Goal: Task Accomplishment & Management: Use online tool/utility

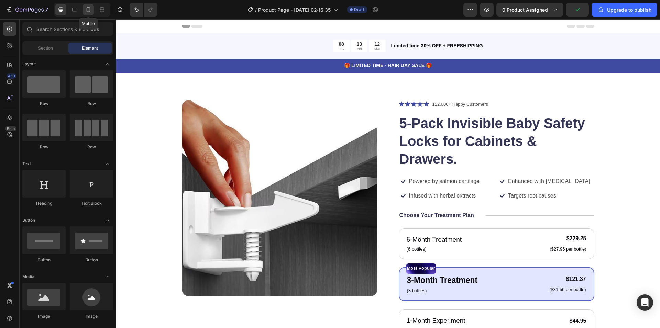
click at [89, 8] on icon at bounding box center [89, 9] width 4 height 5
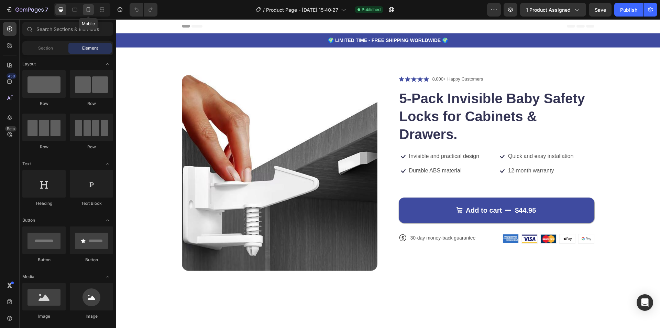
click at [93, 10] on div at bounding box center [88, 9] width 11 height 11
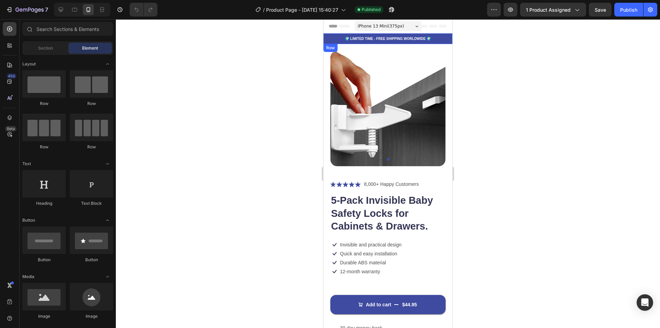
click at [439, 43] on div "🌍 LIMITED TIME - FREE SHIPPING WORLDWIDE 🌍 Text Block Row" at bounding box center [388, 38] width 129 height 11
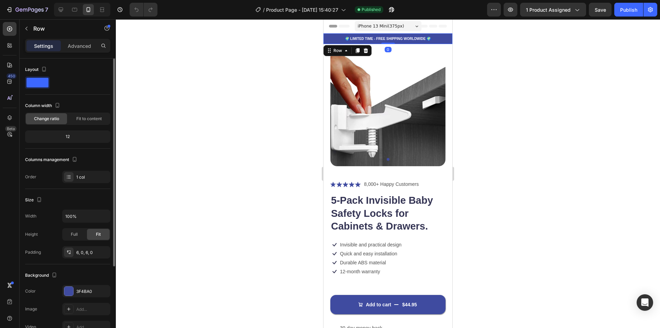
click at [26, 86] on span at bounding box center [37, 83] width 22 height 10
click at [517, 78] on div at bounding box center [388, 173] width 544 height 309
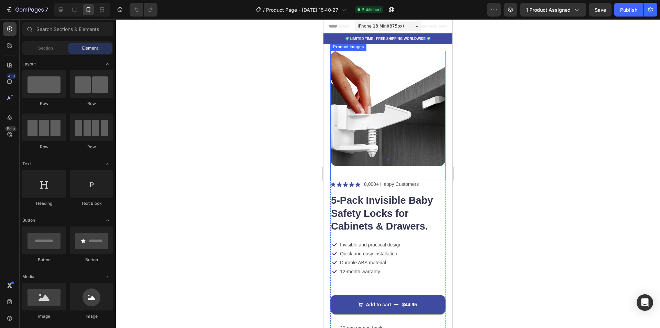
click at [410, 119] on img at bounding box center [388, 108] width 115 height 115
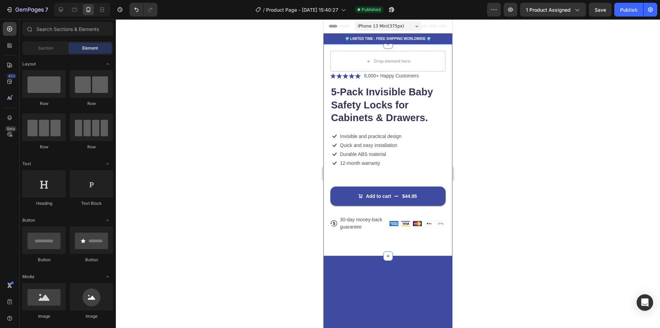
click at [445, 101] on div "Drop element here Icon Icon Icon Icon Icon Icon List 8,000+ Happy Customers Tex…" at bounding box center [388, 150] width 129 height 212
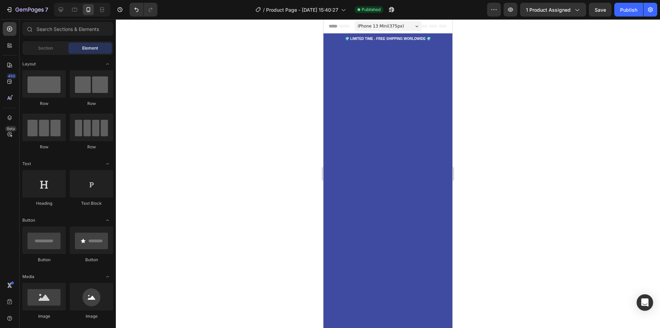
click at [439, 101] on div at bounding box center [388, 132] width 129 height 176
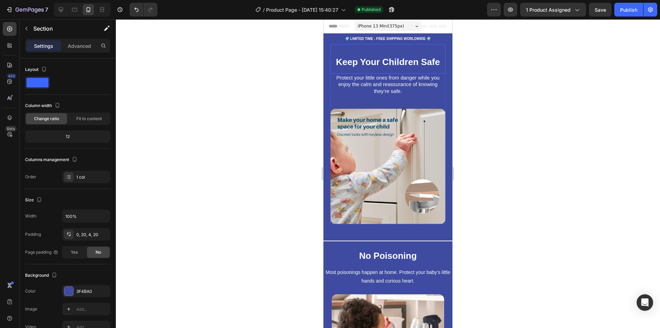
click at [360, 58] on span "Keep Your Children Safe" at bounding box center [388, 62] width 104 height 10
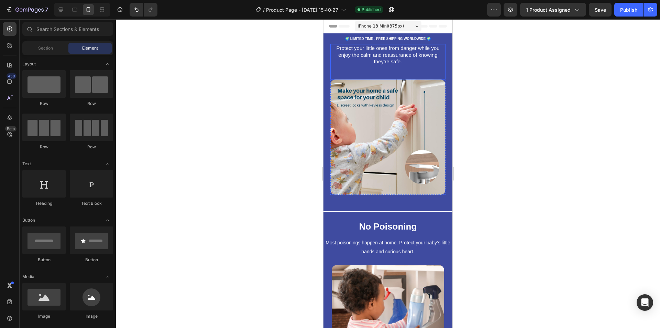
click at [374, 74] on div "Protect your little ones from danger while you enjoy the calm and reassurance o…" at bounding box center [388, 61] width 115 height 35
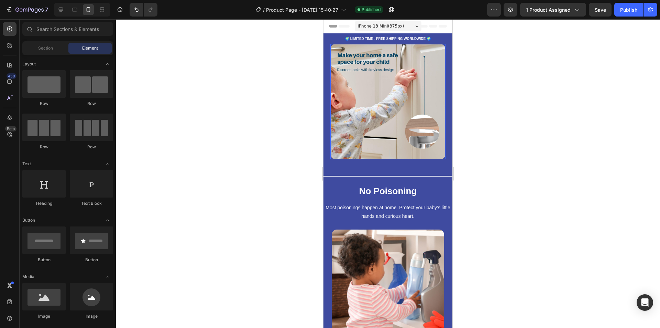
click at [370, 78] on img at bounding box center [388, 101] width 115 height 115
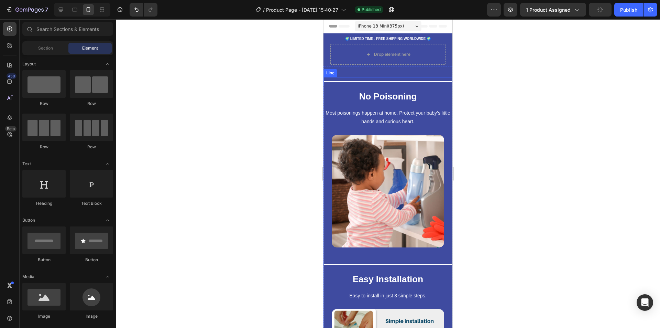
click at [369, 82] on div at bounding box center [388, 81] width 129 height 1
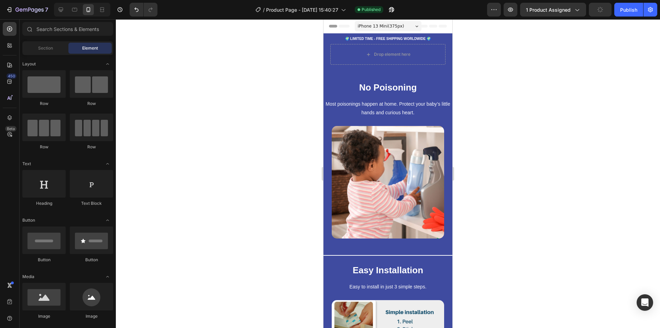
click at [369, 82] on h2 "No Poisoning" at bounding box center [388, 87] width 129 height 13
click at [369, 101] on span "Most poisonings happen at home. Protect your baby’s little hands and curious he…" at bounding box center [388, 108] width 125 height 14
click at [369, 82] on div "No Poisoning Heading Most poisonings happen at home. Protect your baby’s little…" at bounding box center [388, 249] width 129 height 344
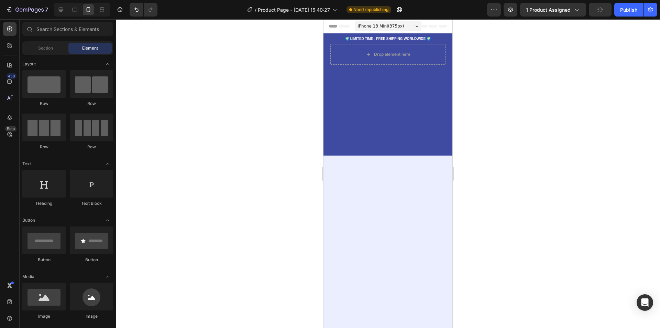
click at [369, 82] on div at bounding box center [388, 110] width 129 height 89
click at [369, 155] on div at bounding box center [388, 264] width 129 height 218
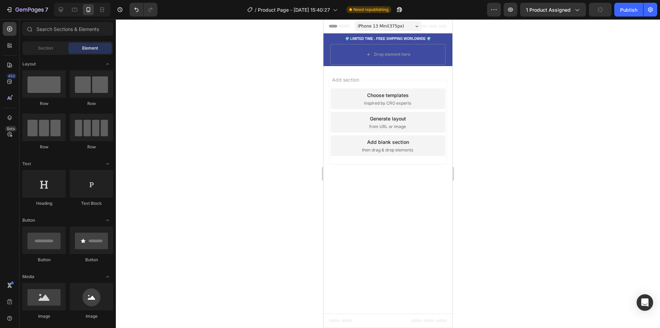
click at [369, 82] on div "Add section Choose templates inspired by CRO experts Generate layout from URL o…" at bounding box center [388, 122] width 118 height 85
click at [326, 54] on div "Drop element here Row Section 2" at bounding box center [388, 55] width 129 height 22
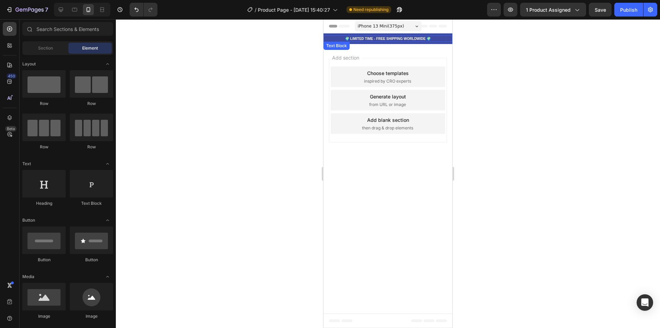
click at [411, 37] on p "🌍 LIMITED TIME - FREE SHIPPING WORLDWIDE 🌍" at bounding box center [388, 38] width 128 height 5
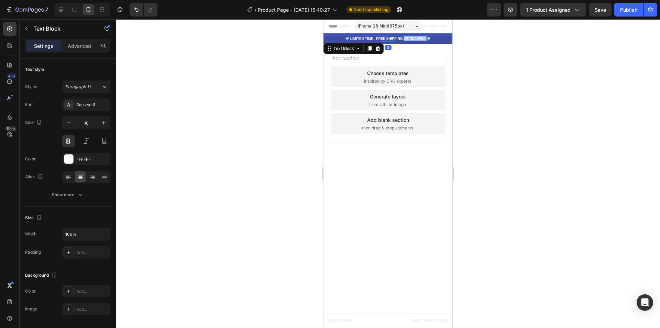
click at [411, 37] on p "🌍 LIMITED TIME - FREE SHIPPING WORLDWIDE 🌍" at bounding box center [388, 38] width 128 height 5
click at [568, 47] on div at bounding box center [388, 173] width 544 height 309
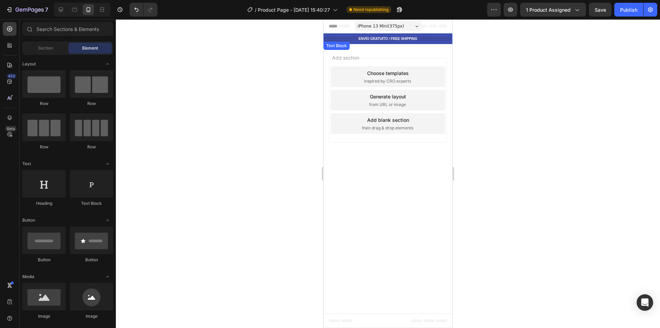
click at [414, 36] on p "ENVÍO GRATUITO / FREE SHIPPING" at bounding box center [388, 38] width 128 height 5
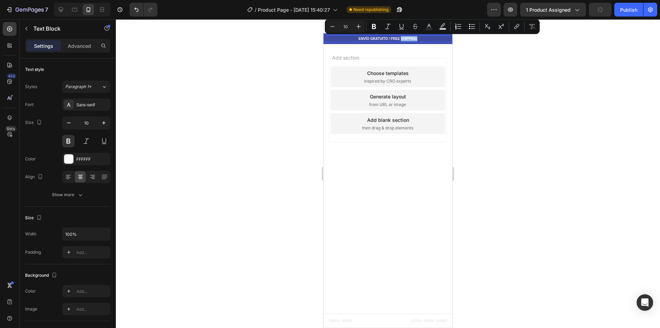
click at [431, 39] on p "ENVÍO GRATUITO / FREE SHIPPING" at bounding box center [388, 38] width 128 height 5
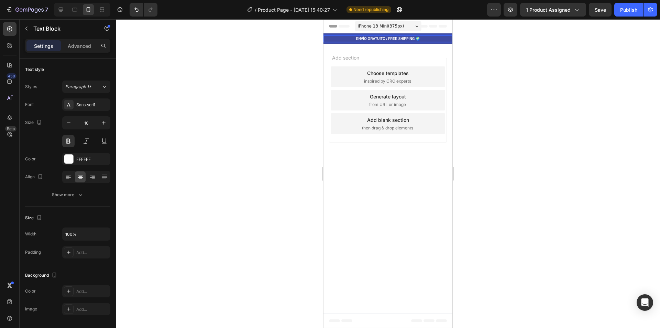
click at [417, 37] on p "ENVÍO GRATUITO / FREE SHIPPING 🌍" at bounding box center [388, 38] width 128 height 5
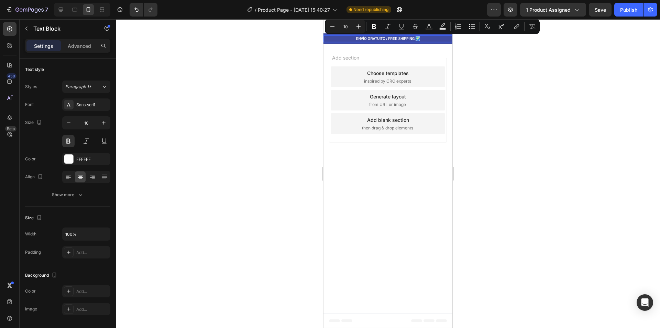
drag, startPoint x: 418, startPoint y: 38, endPoint x: 422, endPoint y: 39, distance: 5.0
click at [422, 39] on p "ENVÍO GRATUITO / FREE SHIPPING 🌍" at bounding box center [388, 38] width 128 height 5
copy p "🌍"
click at [352, 38] on p "ENVÍO GRATUITO / FREE SHIPPING 🌍" at bounding box center [388, 38] width 128 height 5
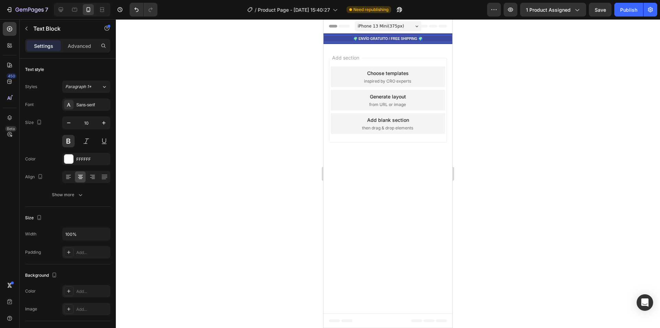
click at [482, 53] on div at bounding box center [388, 173] width 544 height 309
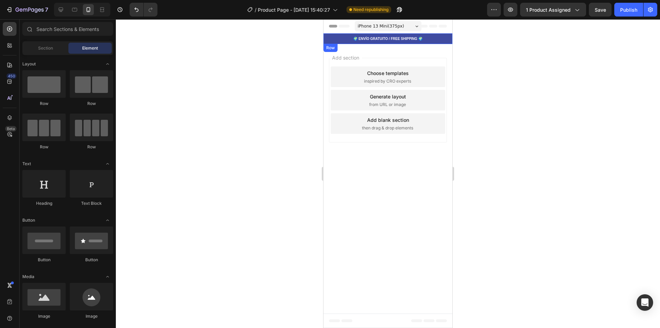
click at [325, 34] on div "🌍 ENVÍO GRATUITO / FREE SHIPPING 🌍 Text Block Row" at bounding box center [388, 38] width 129 height 11
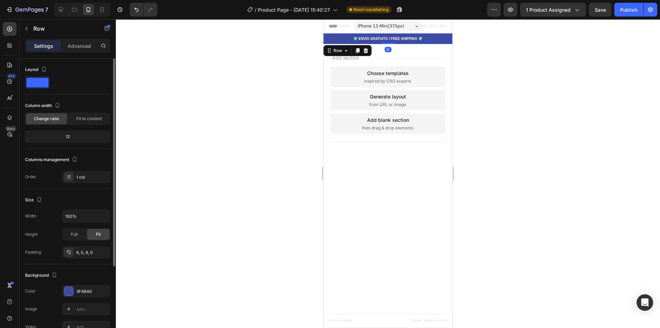
click at [33, 82] on span at bounding box center [37, 83] width 22 height 10
click at [41, 88] on div at bounding box center [37, 82] width 25 height 12
click at [68, 291] on div at bounding box center [68, 291] width 9 height 9
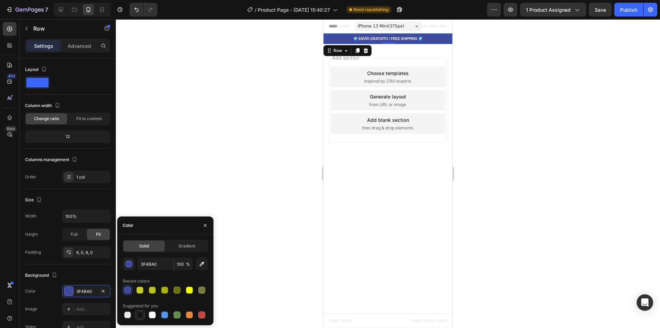
click at [138, 315] on div at bounding box center [140, 314] width 7 height 7
type input "151515"
click at [509, 138] on div at bounding box center [388, 173] width 544 height 309
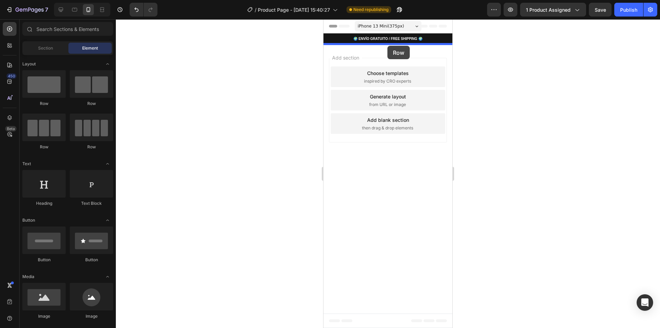
drag, startPoint x: 375, startPoint y: 110, endPoint x: 388, endPoint y: 46, distance: 65.9
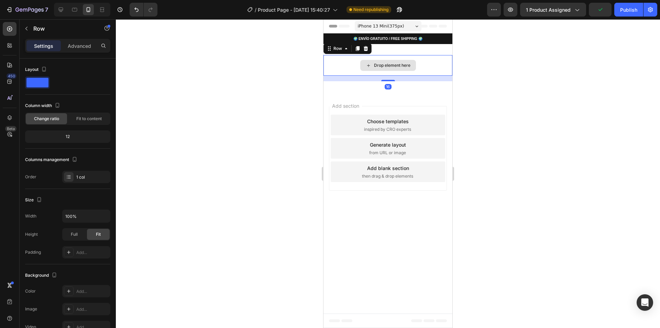
click at [384, 66] on div "Drop element here" at bounding box center [392, 66] width 36 height 6
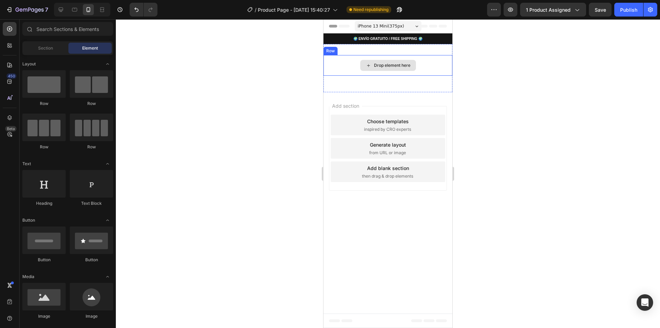
click at [392, 60] on div "Drop element here" at bounding box center [388, 65] width 129 height 21
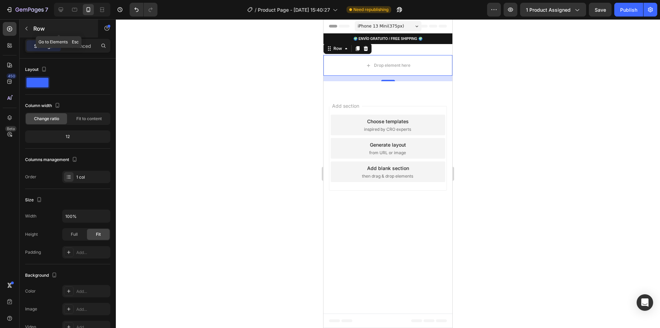
click at [26, 25] on button "button" at bounding box center [26, 28] width 11 height 11
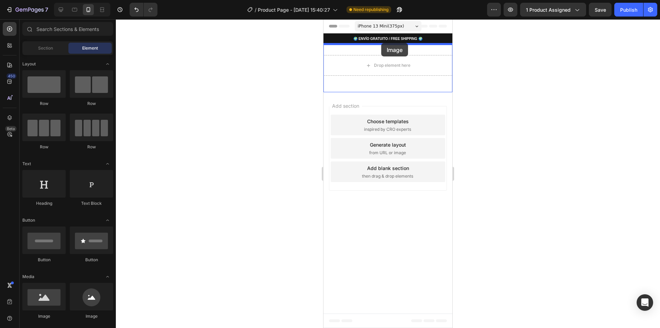
drag, startPoint x: 380, startPoint y: 310, endPoint x: 381, endPoint y: 43, distance: 267.3
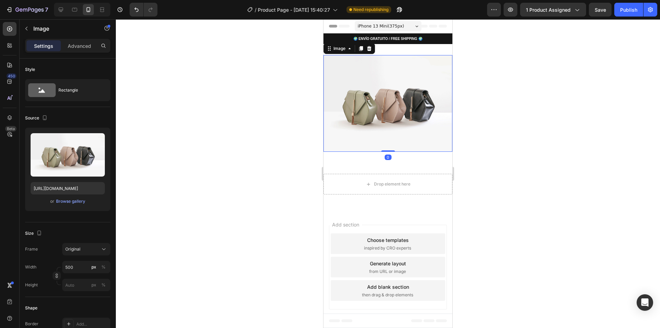
click at [392, 86] on img at bounding box center [388, 103] width 129 height 97
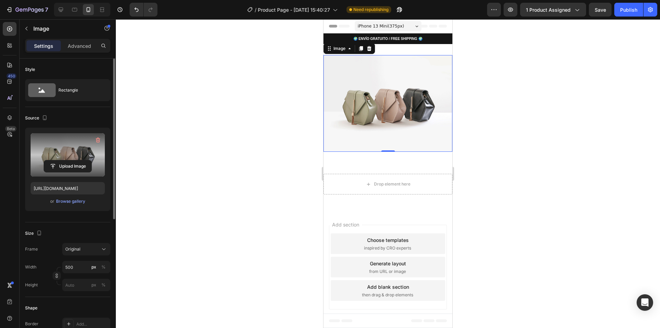
click at [74, 160] on label at bounding box center [68, 154] width 74 height 43
click at [74, 160] on input "file" at bounding box center [67, 166] width 47 height 12
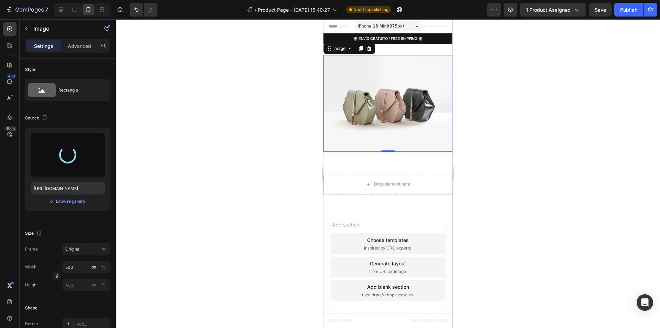
type input "[URL][DOMAIN_NAME]"
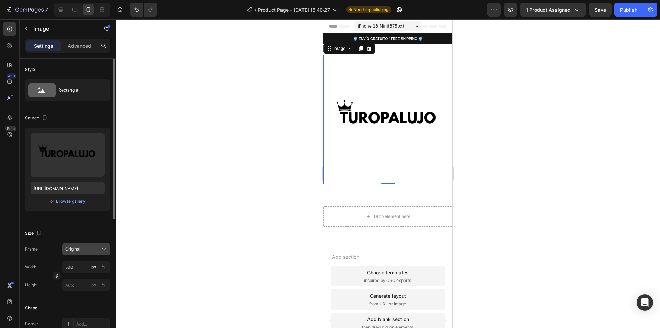
click at [86, 250] on div "Original" at bounding box center [82, 249] width 34 height 6
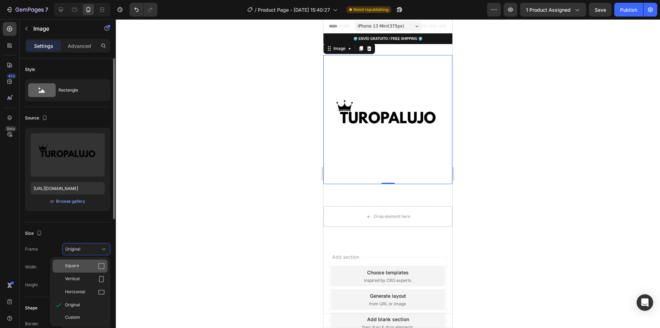
click at [86, 262] on div "Square" at bounding box center [80, 265] width 55 height 13
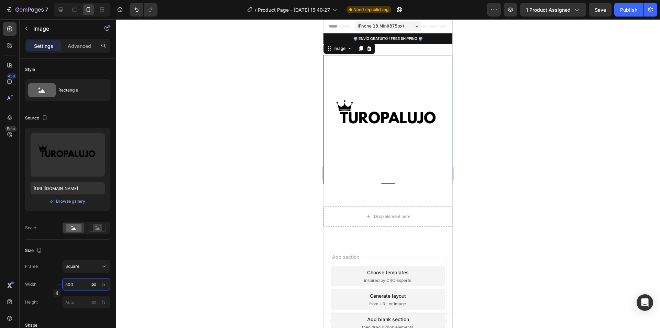
type input "2"
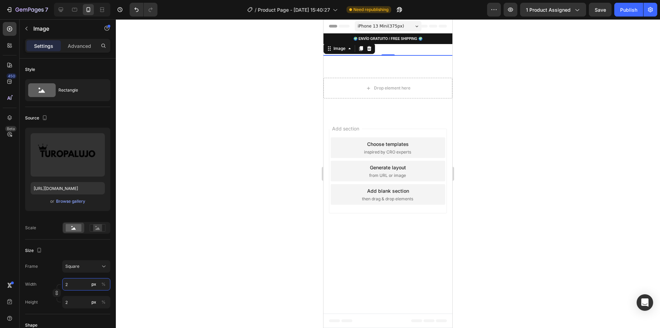
type input "20"
type input "200"
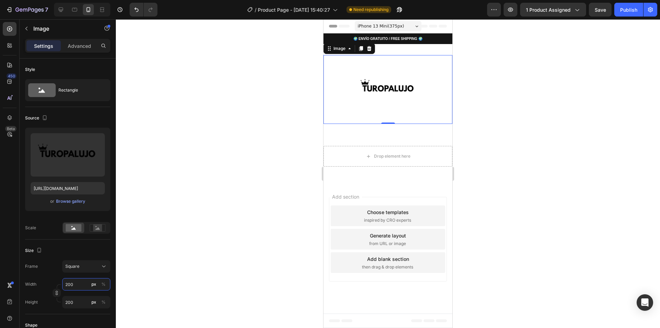
type input "20"
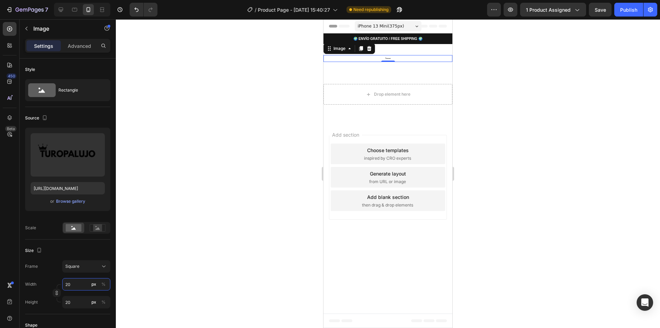
type input "2"
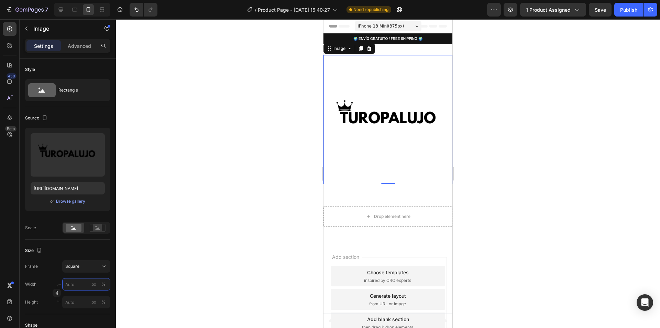
type input "2"
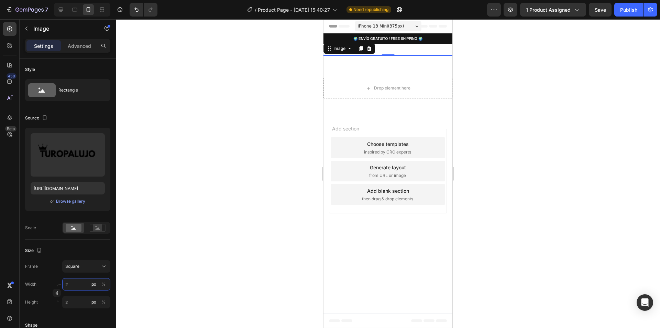
type input "21"
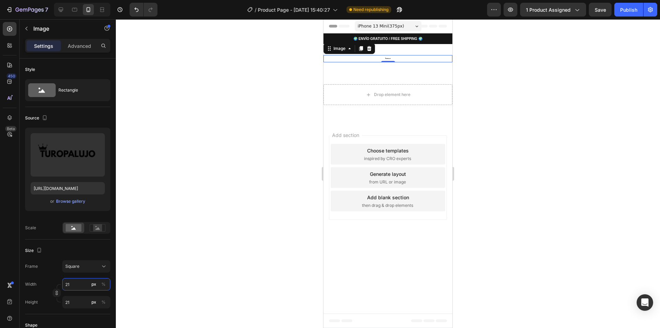
type input "215"
type input "2155"
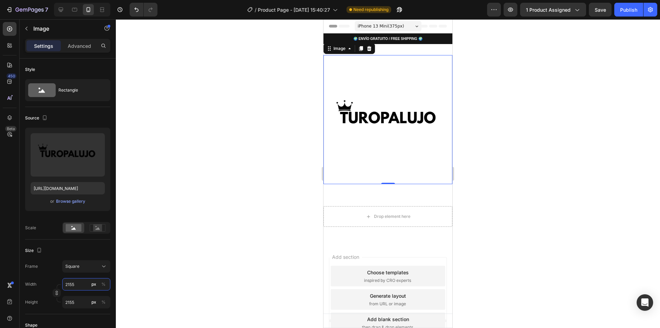
type input "215"
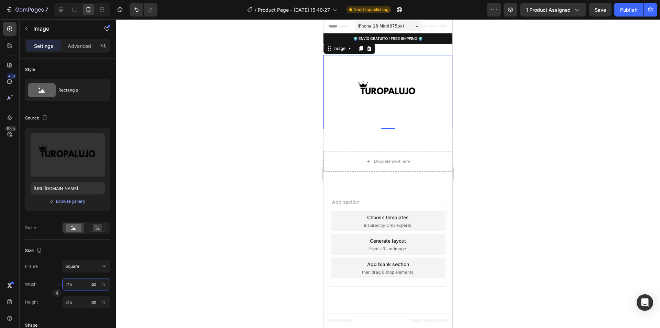
type input "21"
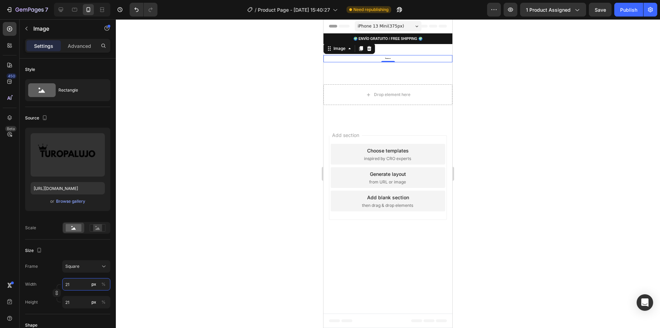
type input "2"
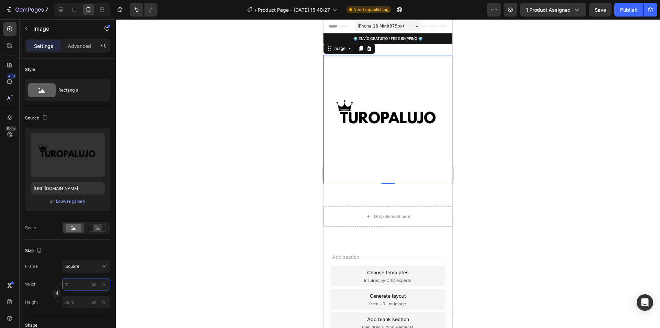
type input "21"
type input "215"
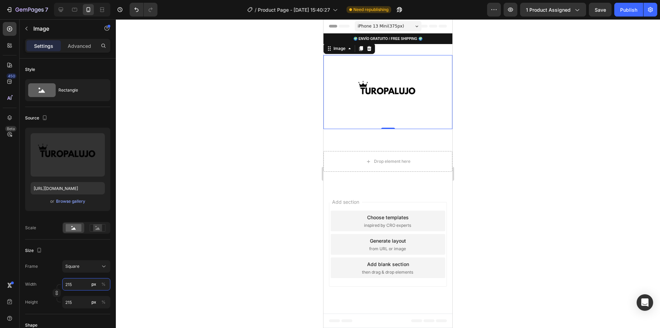
type input "2150"
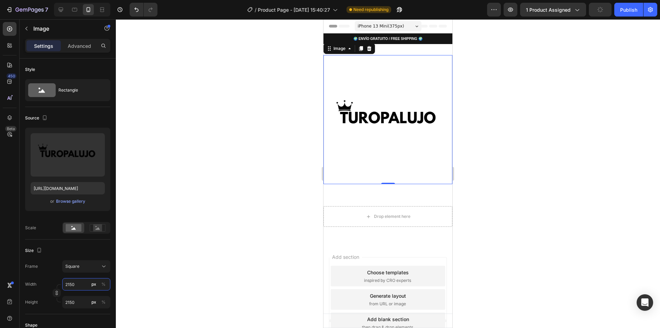
type input "215"
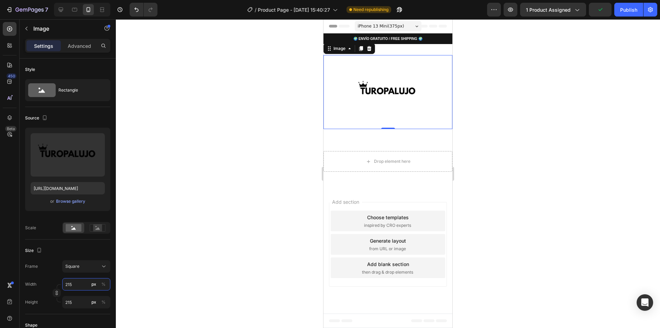
type input "21"
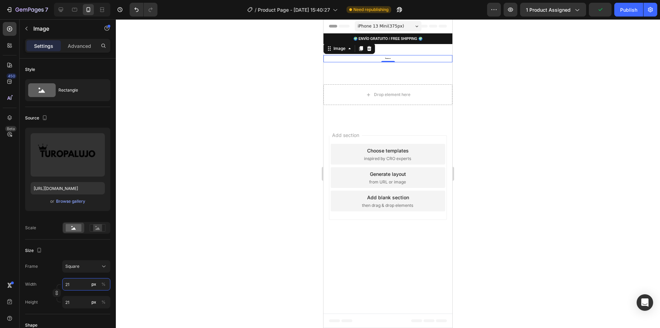
type input "2"
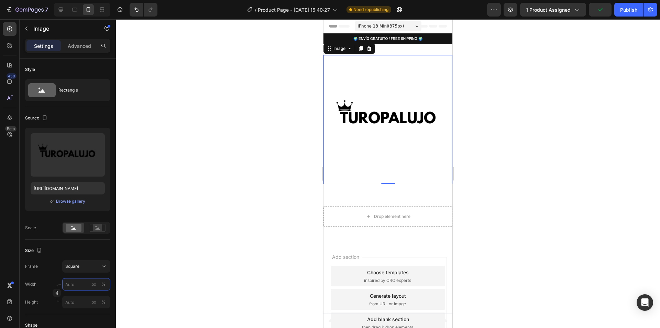
type input "2"
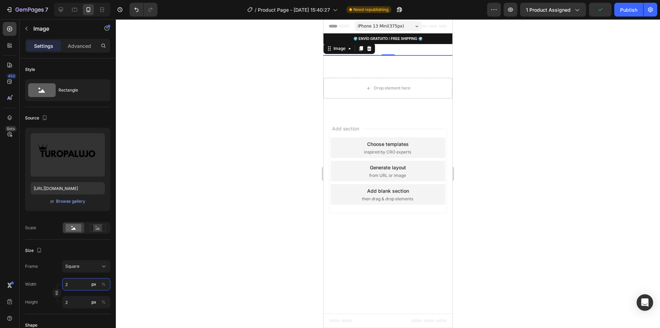
type input "21"
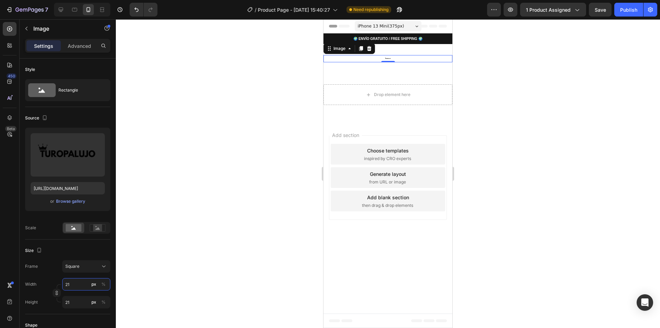
type input "2"
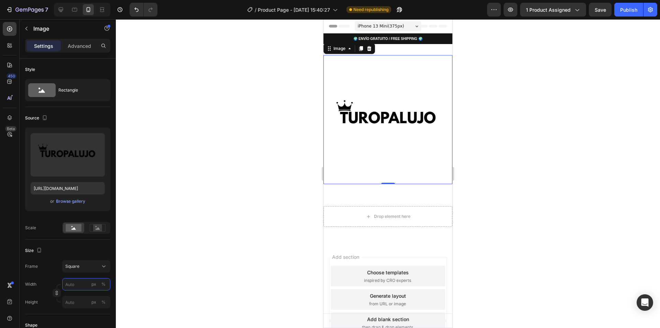
type input "5"
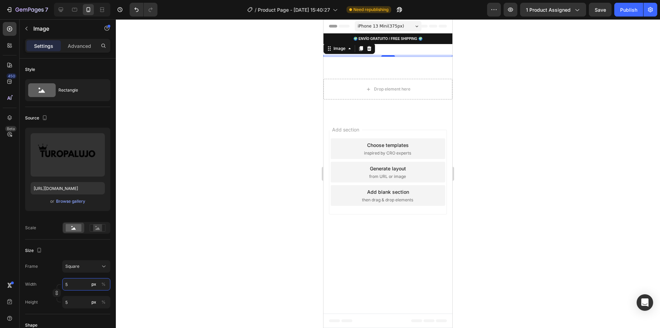
type input "50"
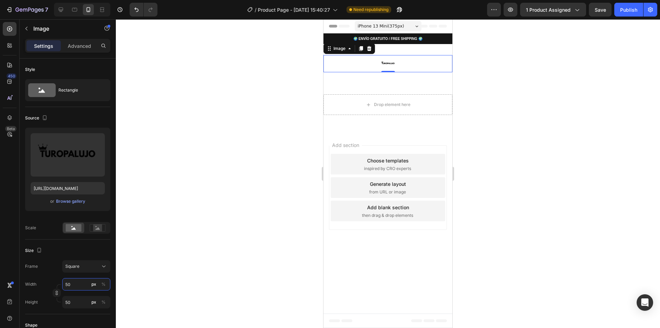
type input "5"
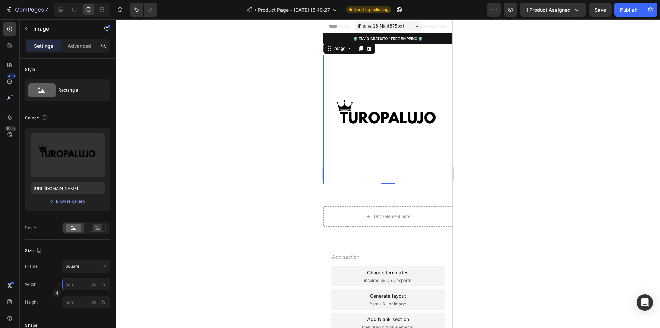
type input "1"
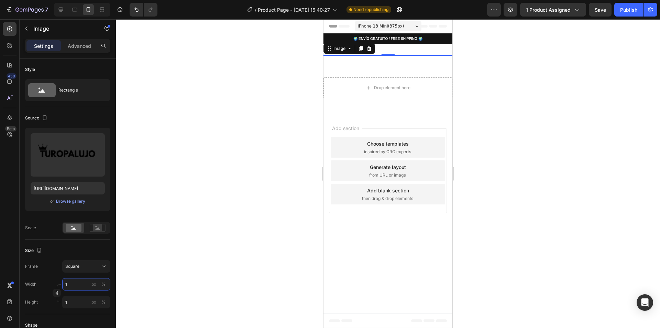
type input "10"
type input "100"
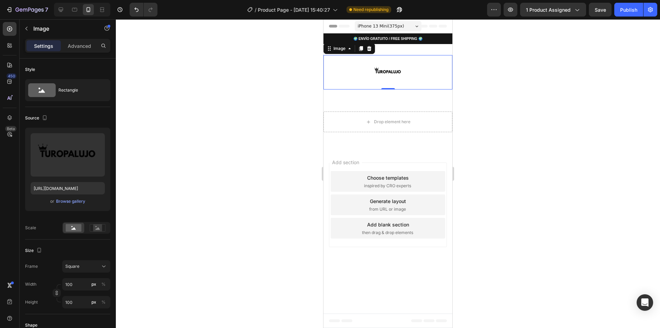
click at [573, 137] on div at bounding box center [388, 173] width 544 height 309
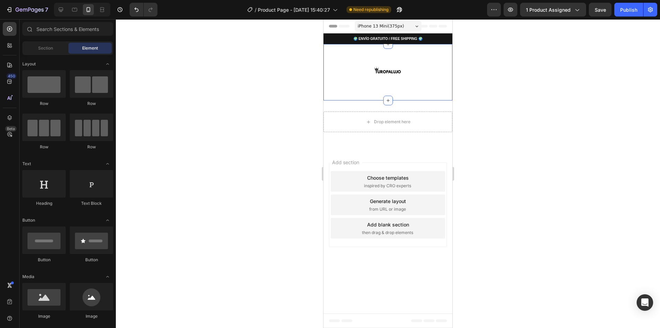
click at [399, 70] on img at bounding box center [388, 72] width 34 height 34
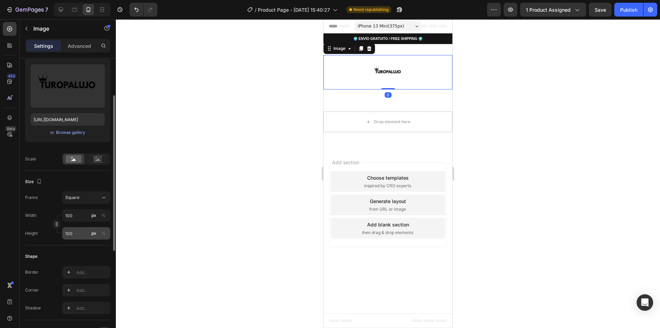
scroll to position [103, 0]
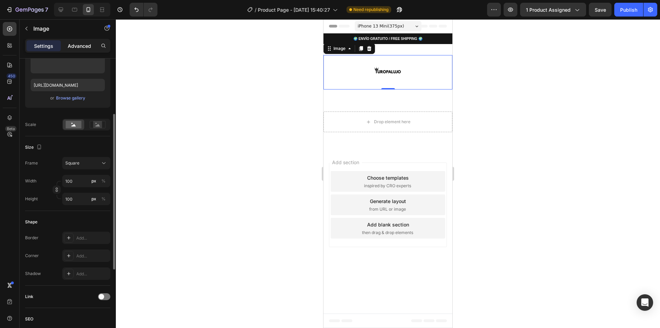
click at [84, 49] on p "Advanced" at bounding box center [79, 45] width 23 height 7
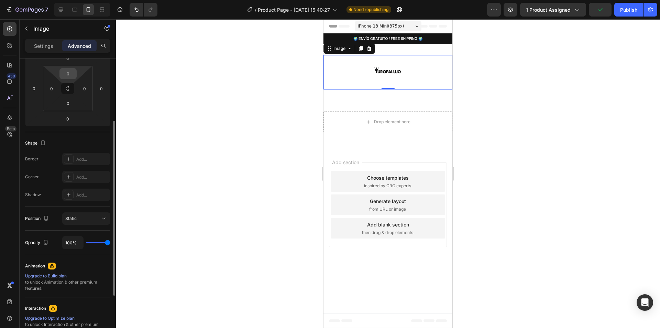
click at [72, 75] on input "0" at bounding box center [68, 73] width 14 height 10
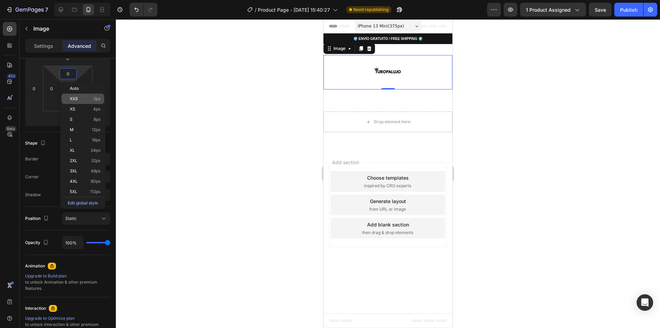
click at [72, 98] on span "XXS" at bounding box center [74, 98] width 8 height 5
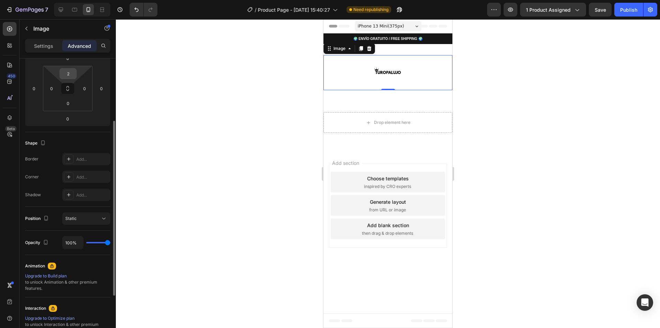
click at [70, 77] on input "2" at bounding box center [68, 73] width 14 height 10
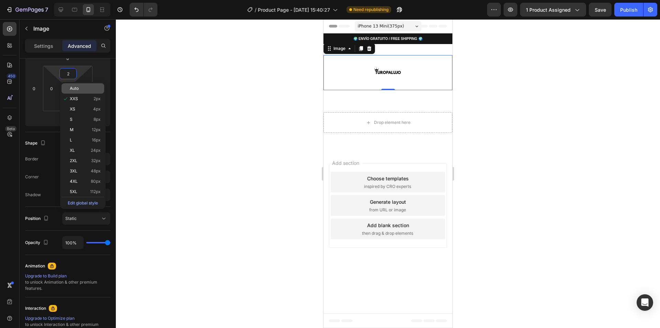
click at [76, 90] on span "Auto" at bounding box center [74, 88] width 9 height 5
type input "Auto"
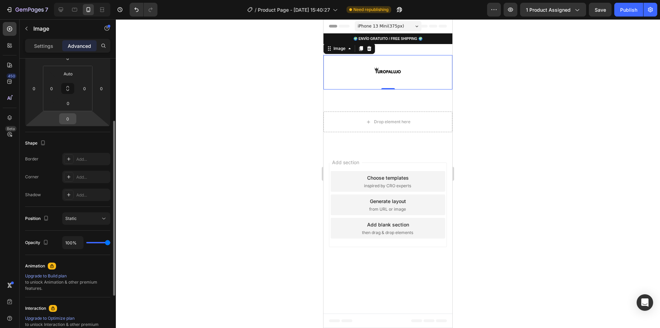
click at [69, 118] on input "0" at bounding box center [68, 119] width 14 height 10
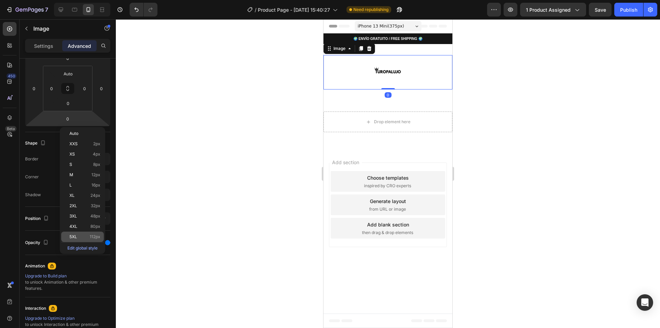
click at [83, 234] on p "5XL 112px" at bounding box center [84, 236] width 31 height 5
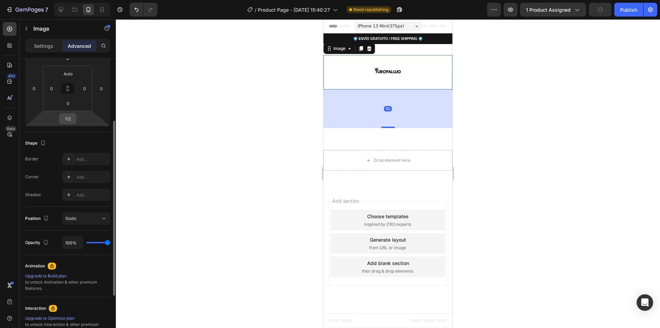
type input "0"
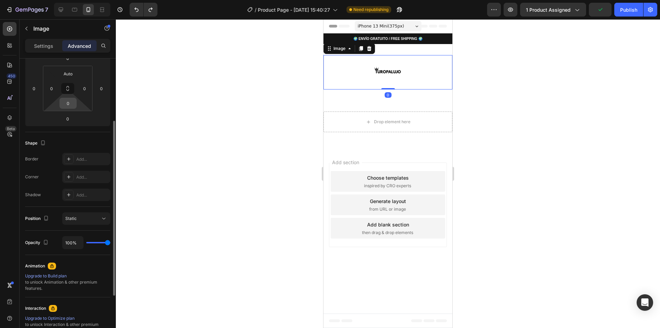
click at [69, 99] on input "0" at bounding box center [68, 103] width 14 height 10
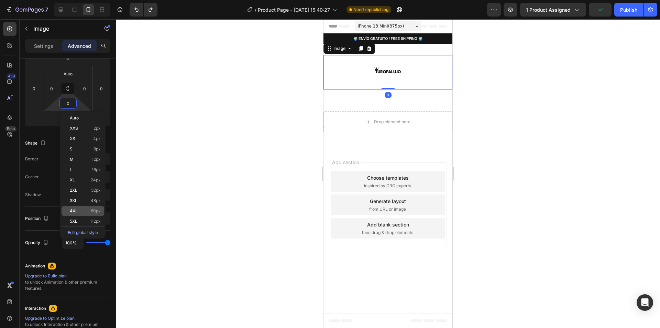
click at [88, 206] on div "4XL 80px" at bounding box center [83, 211] width 43 height 10
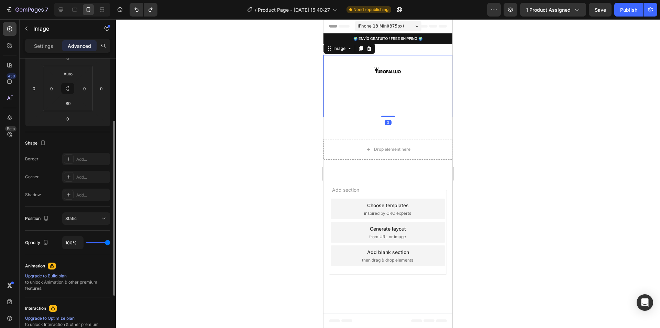
type input "0"
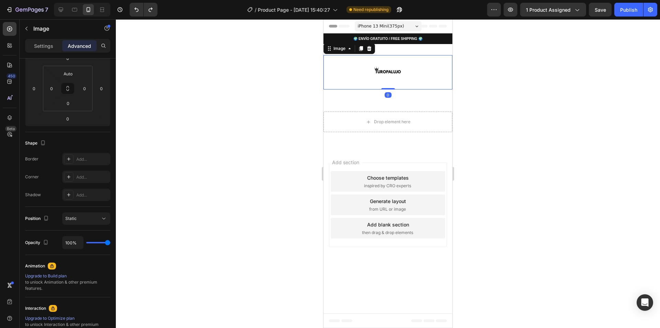
drag, startPoint x: 392, startPoint y: 88, endPoint x: 391, endPoint y: 79, distance: 9.6
click at [391, 79] on div "Image 0" at bounding box center [388, 72] width 129 height 34
click at [561, 60] on div at bounding box center [388, 173] width 544 height 309
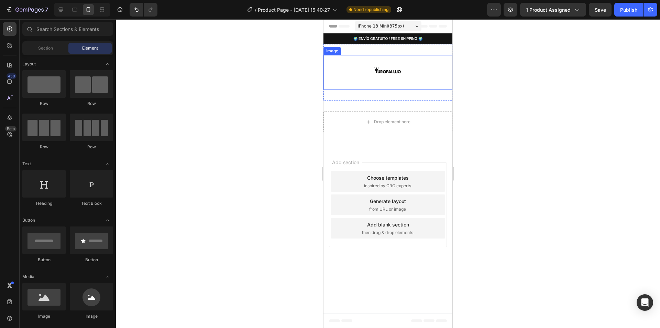
click at [399, 57] on img at bounding box center [388, 72] width 34 height 34
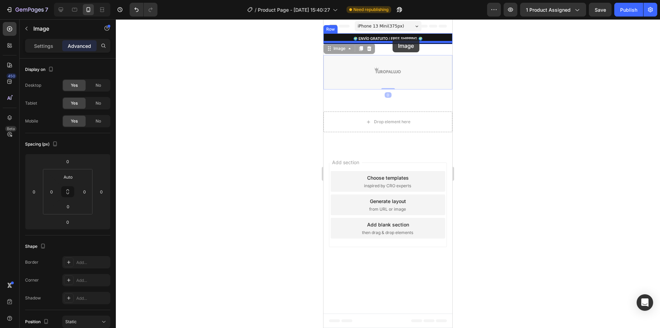
drag, startPoint x: 386, startPoint y: 57, endPoint x: 393, endPoint y: 39, distance: 19.5
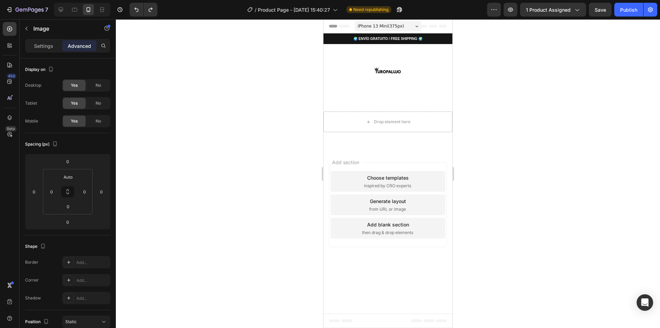
click at [520, 70] on div at bounding box center [388, 173] width 544 height 309
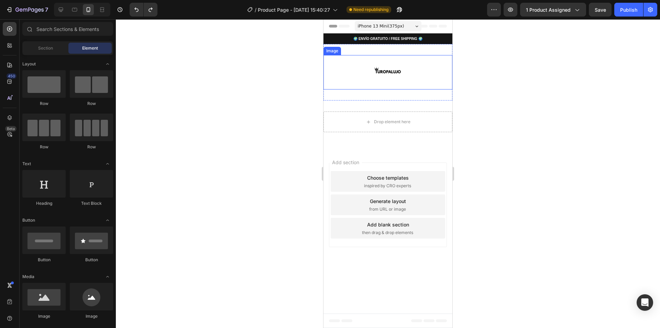
click at [383, 62] on img at bounding box center [388, 72] width 34 height 34
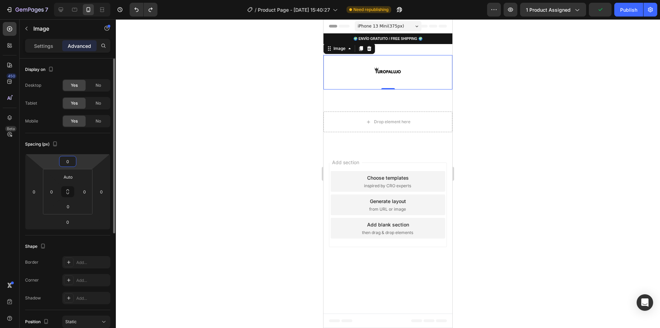
click at [67, 162] on input "0" at bounding box center [68, 161] width 14 height 10
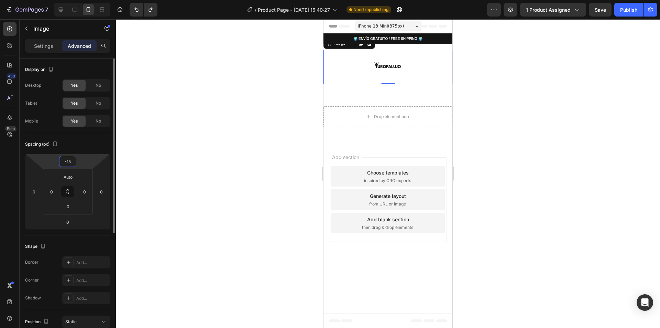
type input "-1"
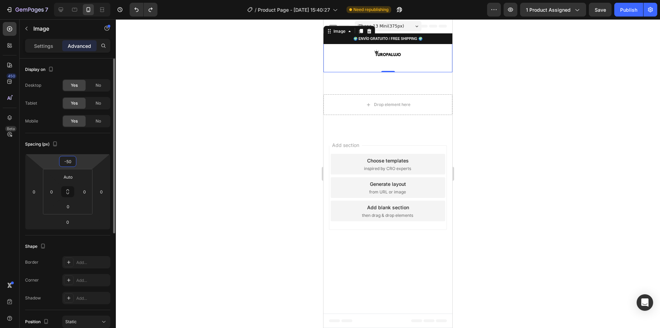
type input "-5"
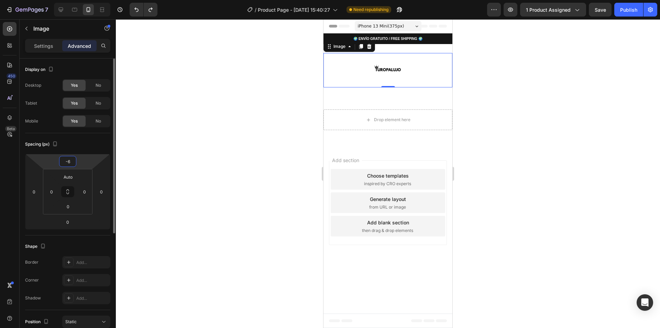
type input "-60"
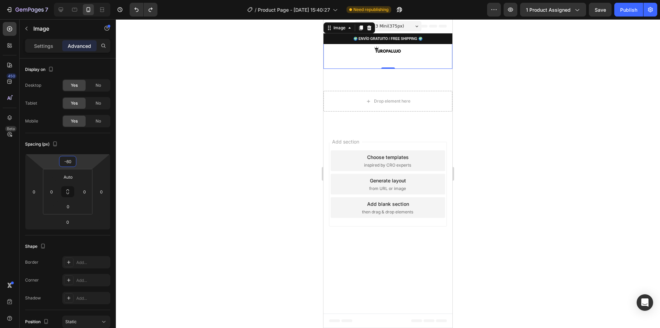
click at [135, 174] on div at bounding box center [388, 173] width 544 height 309
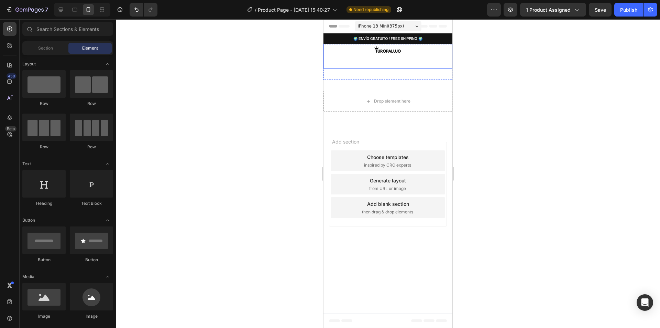
click at [383, 50] on img at bounding box center [388, 51] width 34 height 34
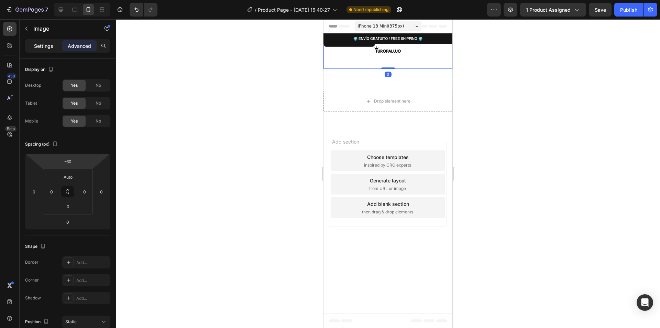
click at [56, 48] on div "Settings" at bounding box center [43, 45] width 34 height 11
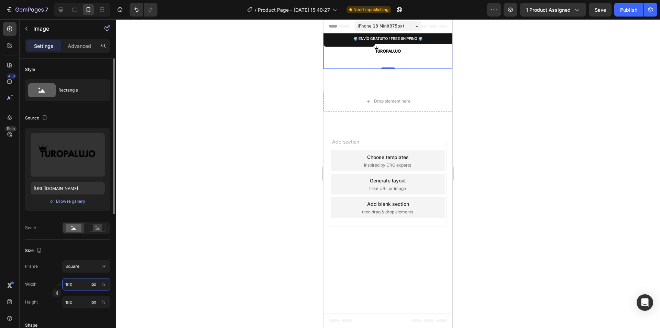
click at [73, 290] on input "100" at bounding box center [86, 284] width 48 height 12
type input "1"
type input "15"
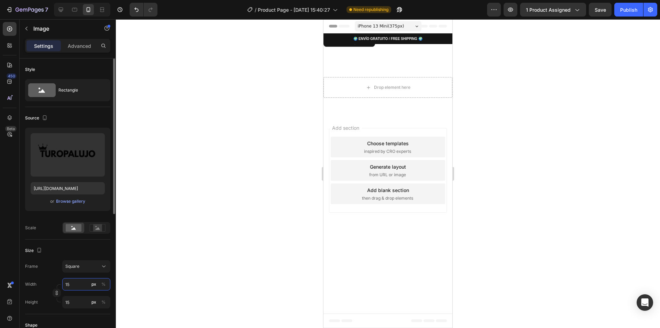
type input "150"
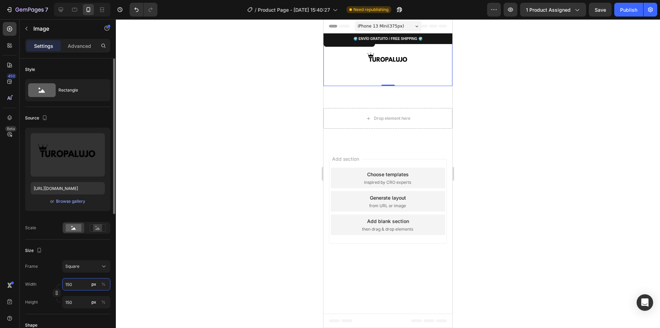
type input "15"
type input "1"
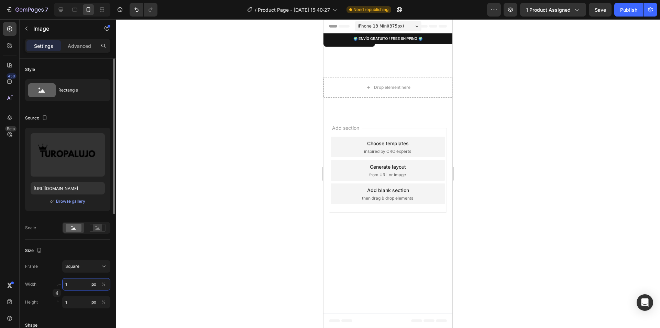
type input "12"
type input "120"
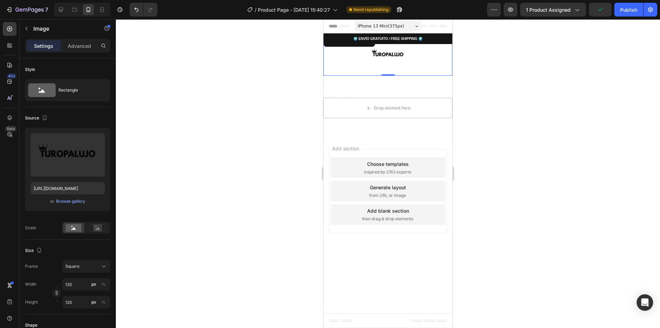
click at [577, 159] on div at bounding box center [388, 173] width 544 height 309
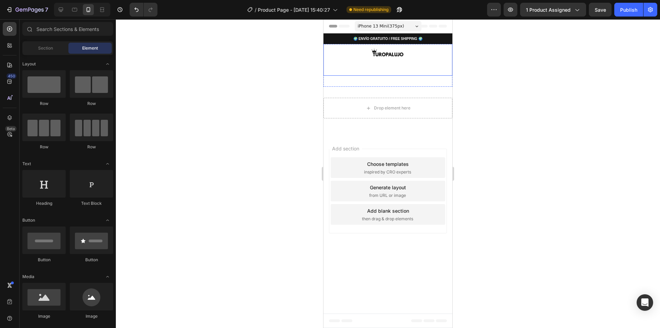
click at [400, 56] on img at bounding box center [388, 54] width 41 height 41
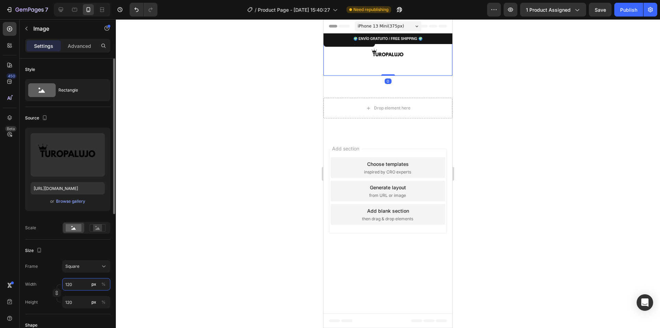
click at [71, 286] on input "120" at bounding box center [86, 284] width 48 height 12
type input "1"
type input "14"
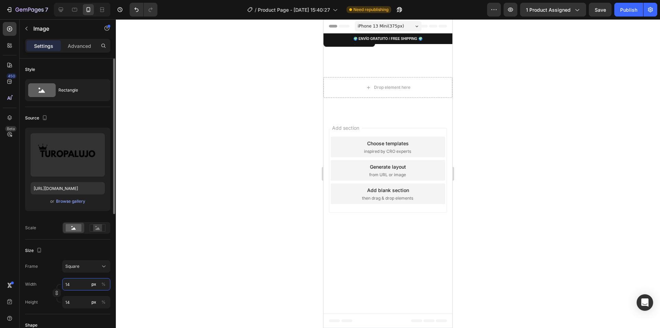
type input "140"
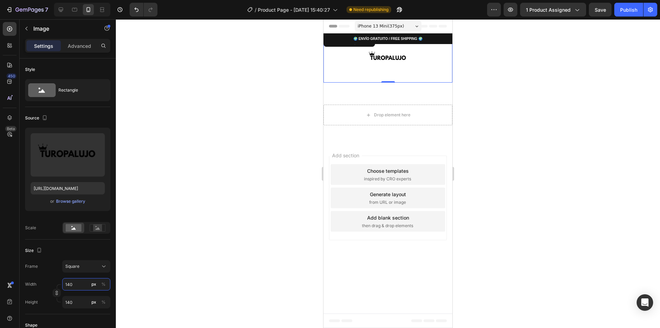
type input "140"
click at [518, 172] on div at bounding box center [388, 173] width 544 height 309
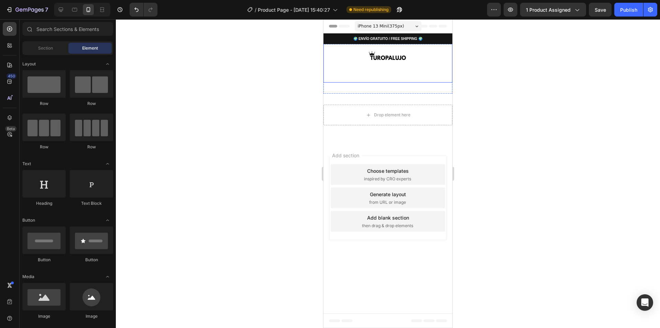
click at [378, 57] on img at bounding box center [388, 58] width 48 height 48
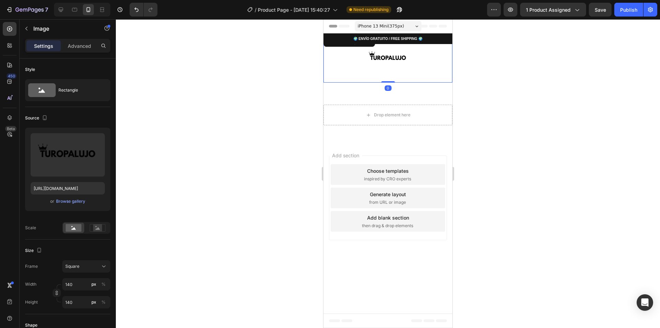
click at [80, 51] on div "Settings Advanced" at bounding box center [67, 46] width 85 height 14
click at [78, 46] on p "Advanced" at bounding box center [79, 45] width 23 height 7
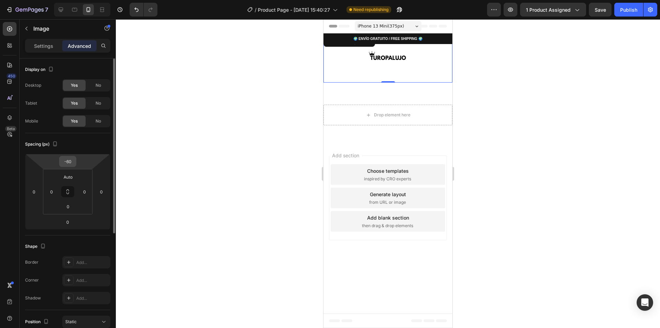
click at [66, 163] on input "-60" at bounding box center [68, 161] width 14 height 10
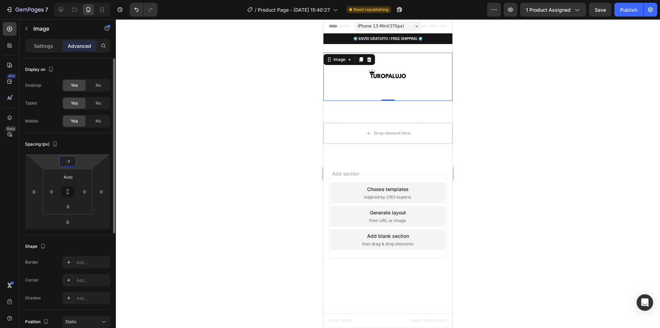
type input "-70"
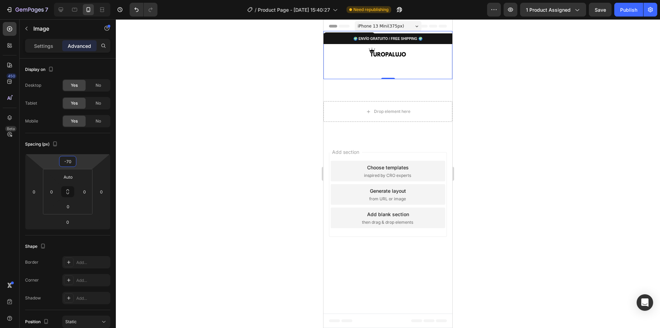
click at [612, 138] on div at bounding box center [388, 173] width 544 height 309
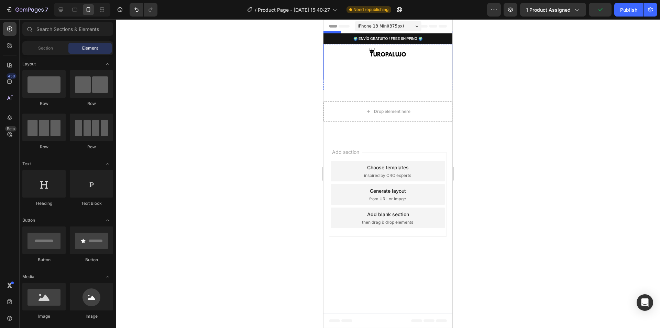
click at [382, 61] on img at bounding box center [388, 55] width 48 height 48
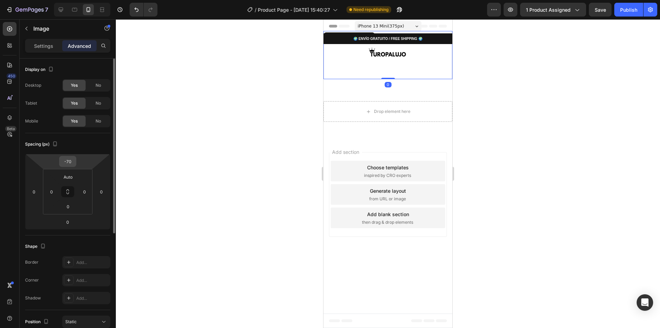
click at [75, 164] on div "-70" at bounding box center [67, 161] width 17 height 11
click at [72, 161] on input "-70" at bounding box center [68, 161] width 14 height 10
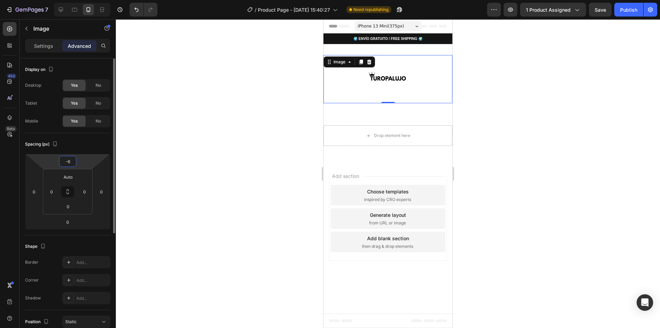
type input "-65"
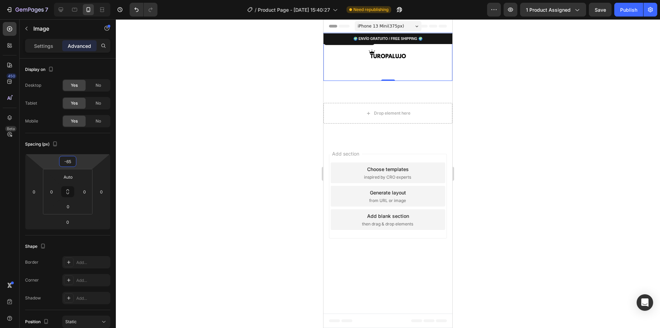
click at [538, 128] on div at bounding box center [388, 173] width 544 height 309
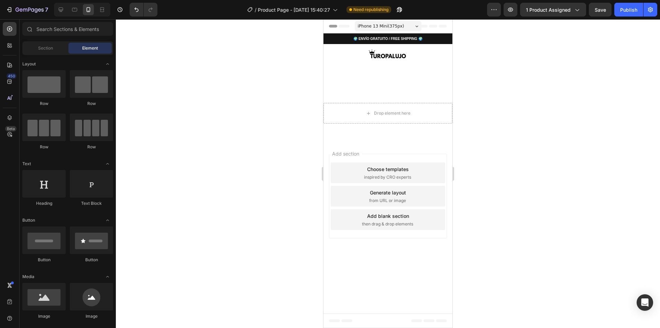
scroll to position [69, 0]
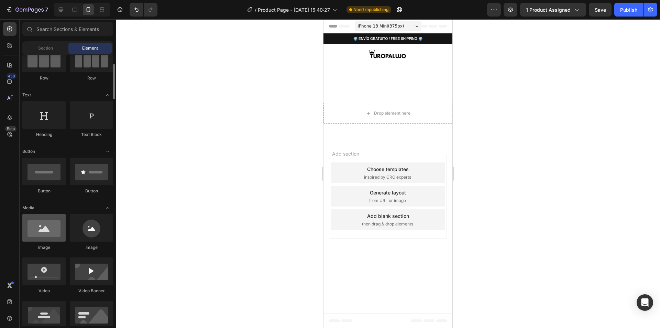
click at [59, 234] on div at bounding box center [43, 228] width 43 height 28
click at [108, 208] on icon "Toggle open" at bounding box center [108, 208] width 6 height 6
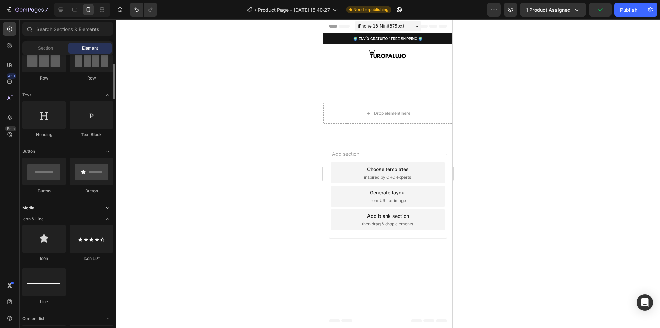
click at [107, 209] on icon "Toggle open" at bounding box center [108, 208] width 6 height 6
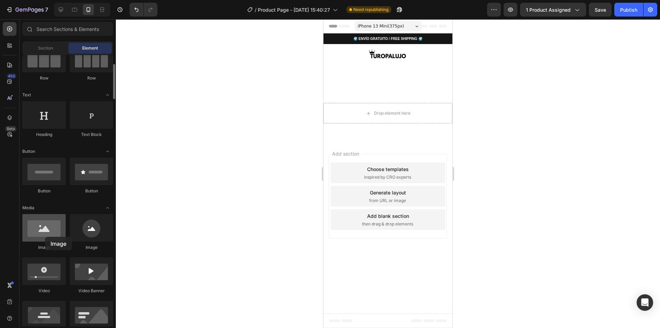
drag, startPoint x: 49, startPoint y: 240, endPoint x: 45, endPoint y: 237, distance: 5.1
click at [45, 237] on div at bounding box center [43, 228] width 43 height 28
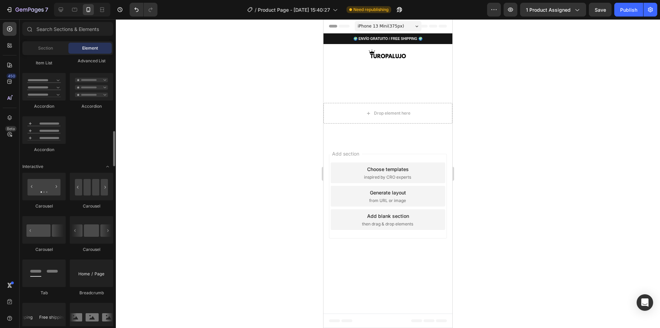
scroll to position [619, 0]
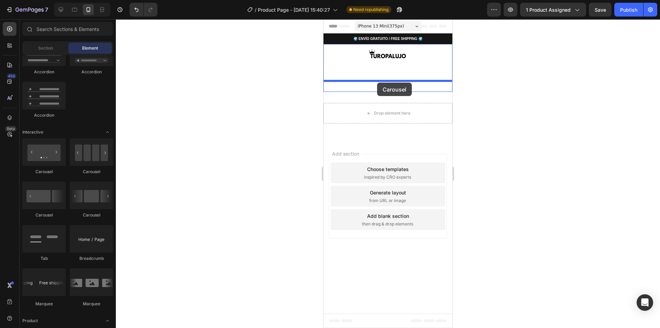
drag, startPoint x: 369, startPoint y: 224, endPoint x: 377, endPoint y: 83, distance: 142.0
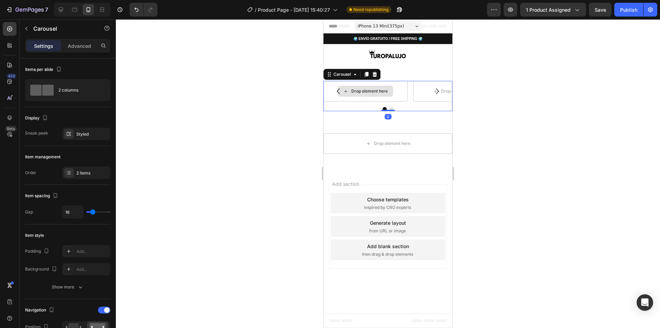
click at [390, 91] on div "Drop element here" at bounding box center [366, 91] width 56 height 11
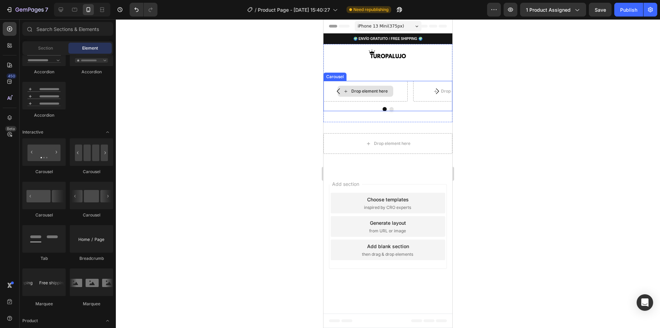
click at [370, 90] on div "Drop element here" at bounding box center [370, 91] width 36 height 6
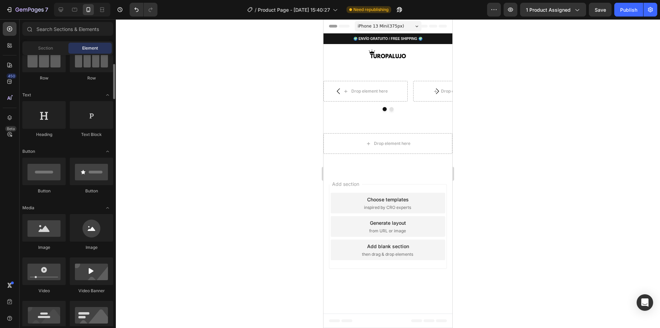
scroll to position [0, 0]
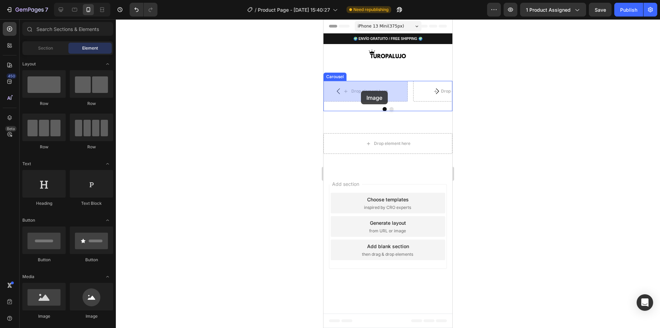
drag, startPoint x: 361, startPoint y: 325, endPoint x: 361, endPoint y: 91, distance: 234.2
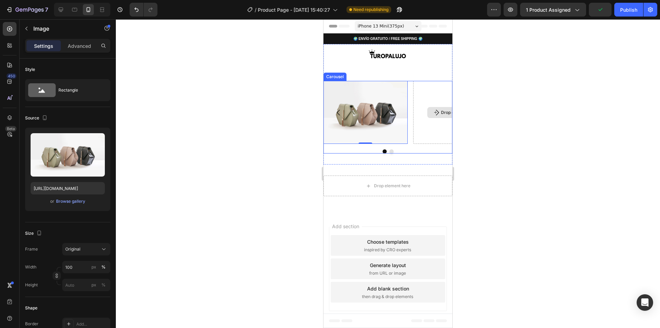
click at [422, 120] on div "Drop element here" at bounding box center [455, 112] width 84 height 63
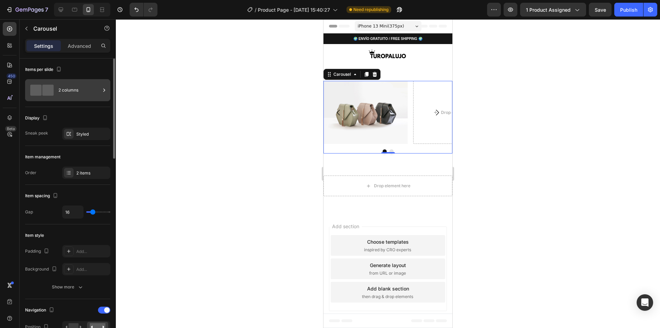
click at [42, 89] on span at bounding box center [47, 90] width 11 height 11
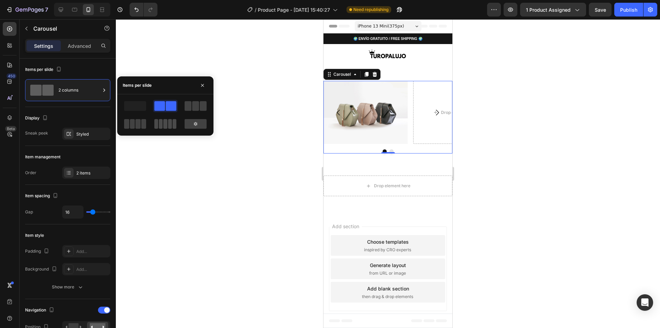
click at [159, 122] on span at bounding box center [161, 124] width 4 height 10
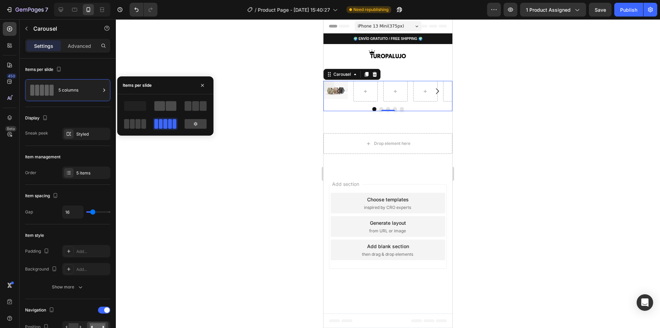
click at [172, 106] on span at bounding box center [171, 106] width 11 height 10
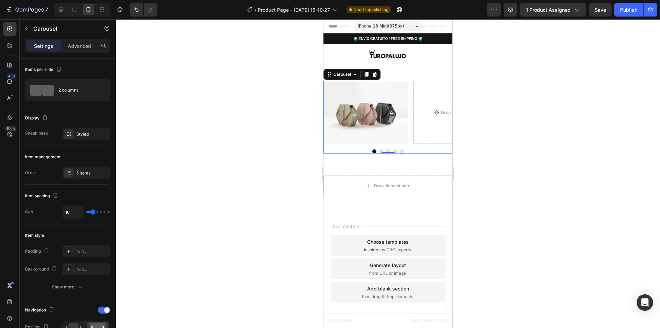
click at [559, 116] on div at bounding box center [388, 173] width 544 height 309
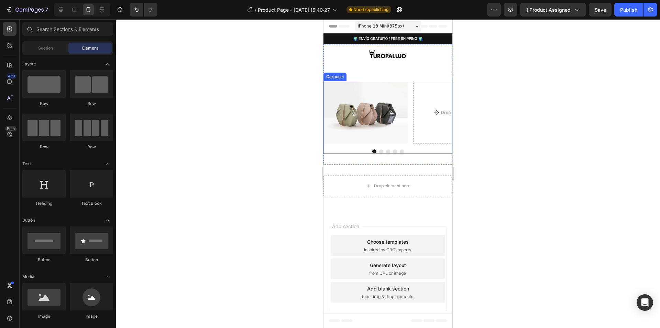
click at [438, 112] on icon "Carousel Next Arrow" at bounding box center [437, 112] width 8 height 8
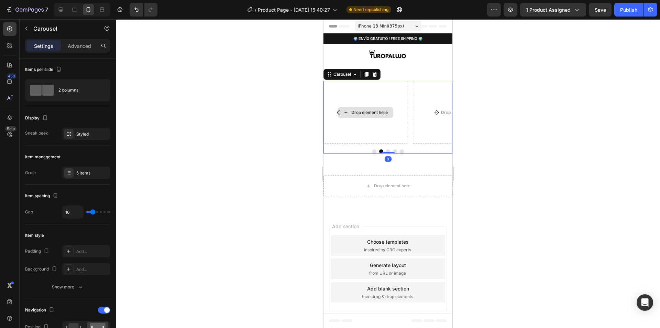
click at [373, 122] on div "Drop element here" at bounding box center [366, 112] width 84 height 63
click at [19, 29] on div "450 Beta" at bounding box center [10, 173] width 20 height 309
click at [25, 29] on icon "button" at bounding box center [27, 29] width 6 height 6
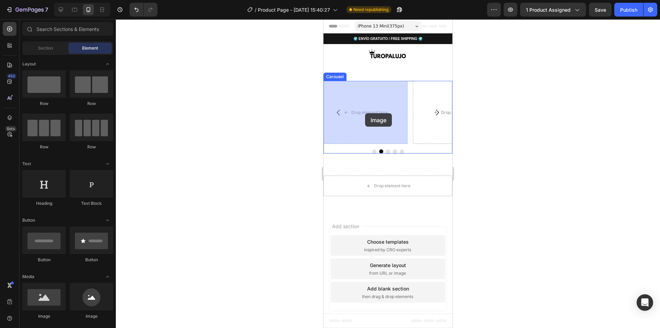
drag, startPoint x: 367, startPoint y: 316, endPoint x: 366, endPoint y: 112, distance: 203.6
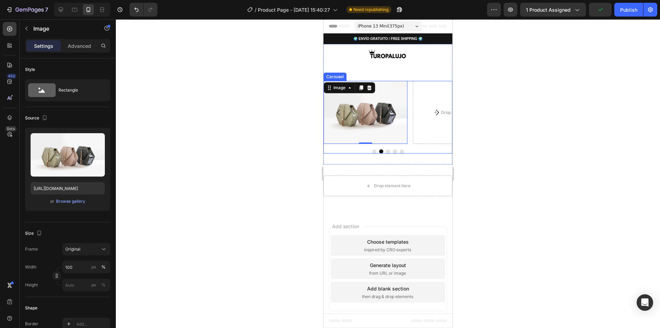
click at [436, 114] on icon "Carousel Next Arrow" at bounding box center [437, 112] width 8 height 8
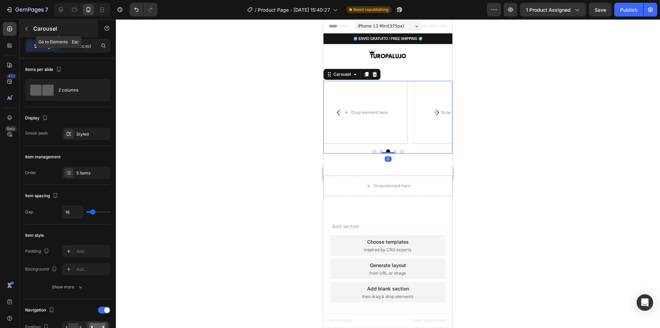
click at [30, 31] on button "button" at bounding box center [26, 28] width 11 height 11
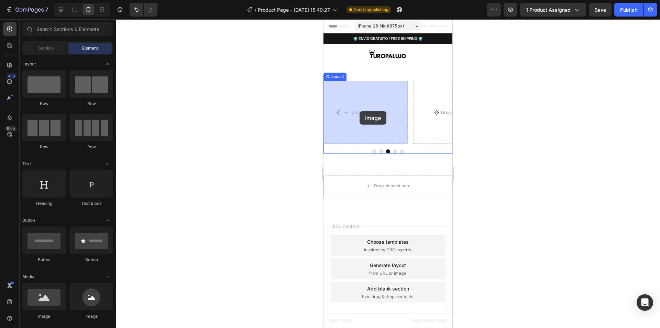
drag, startPoint x: 370, startPoint y: 313, endPoint x: 360, endPoint y: 111, distance: 202.5
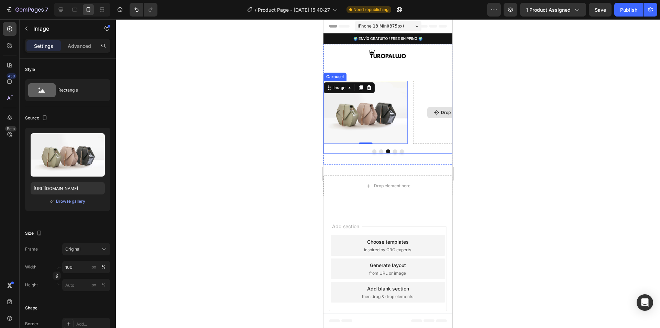
click at [434, 127] on div "Drop element here" at bounding box center [455, 112] width 84 height 63
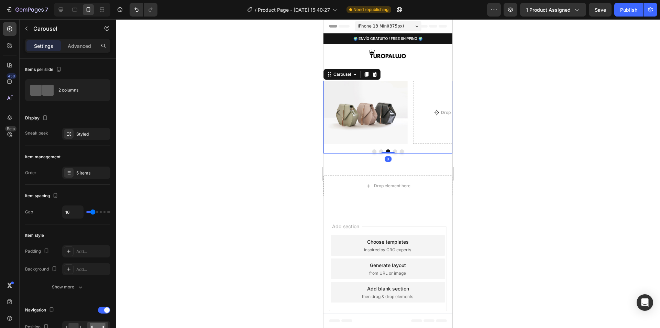
click at [439, 114] on icon "Carousel Next Arrow" at bounding box center [437, 112] width 8 height 8
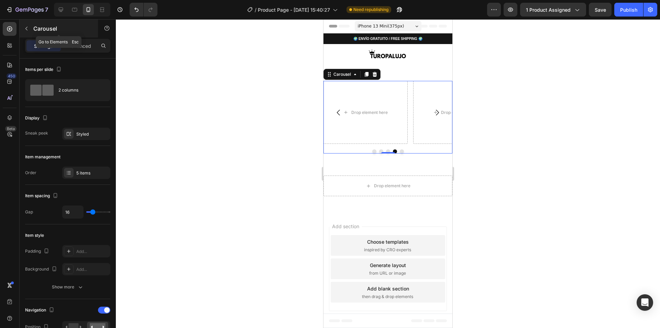
click at [29, 32] on button "button" at bounding box center [26, 28] width 11 height 11
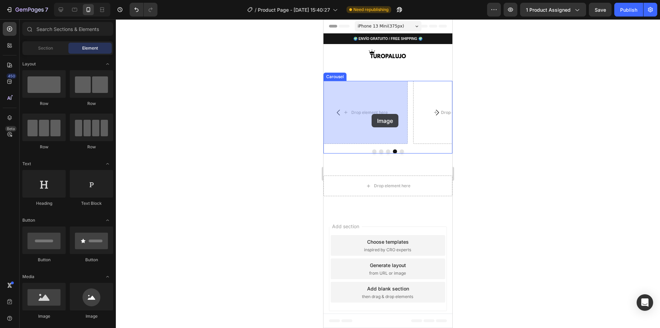
drag, startPoint x: 365, startPoint y: 323, endPoint x: 325, endPoint y: 137, distance: 190.7
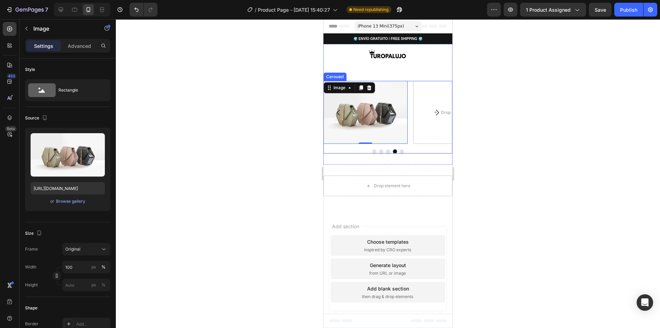
click at [436, 115] on icon "Carousel Next Arrow" at bounding box center [437, 112] width 8 height 8
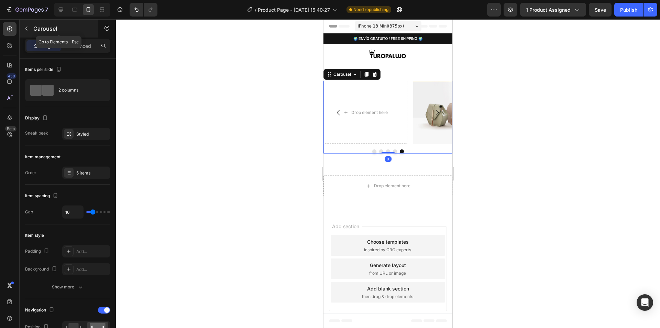
click at [26, 28] on icon "button" at bounding box center [27, 29] width 6 height 6
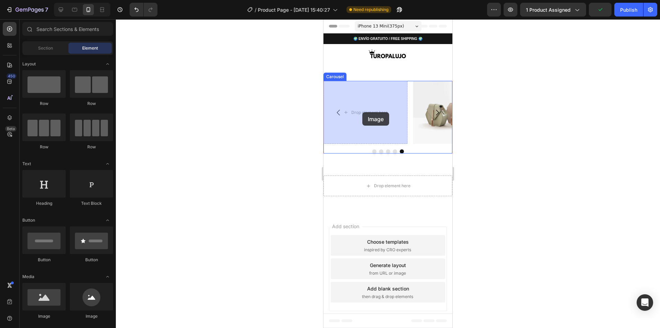
drag, startPoint x: 417, startPoint y: 288, endPoint x: 328, endPoint y: 140, distance: 173.1
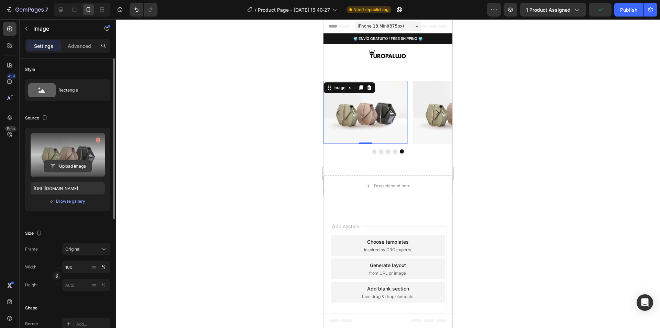
click at [67, 162] on input "file" at bounding box center [67, 166] width 47 height 12
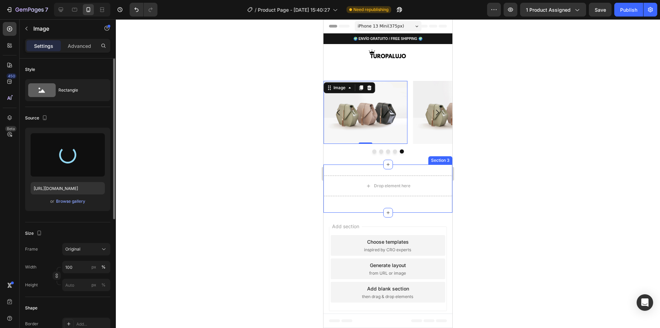
type input "[URL][DOMAIN_NAME]"
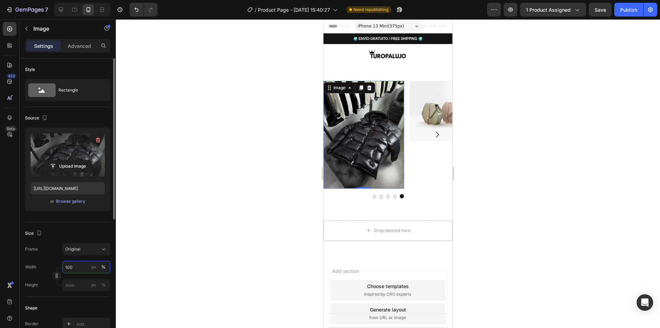
click at [77, 271] on input "100" at bounding box center [86, 267] width 48 height 12
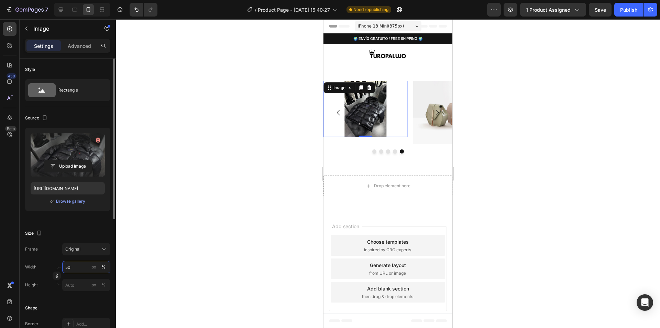
click at [81, 264] on input "50" at bounding box center [86, 267] width 48 height 12
click at [82, 264] on input "50" at bounding box center [86, 267] width 48 height 12
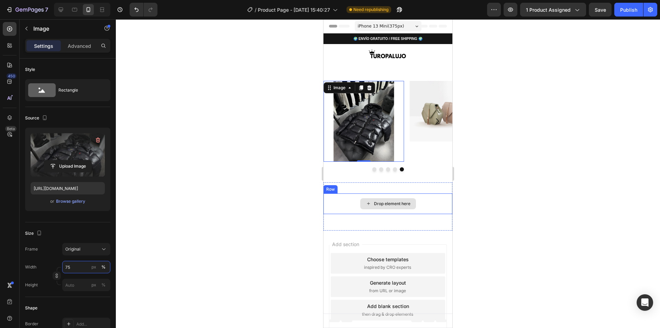
type input "75"
click at [533, 168] on div at bounding box center [388, 173] width 544 height 309
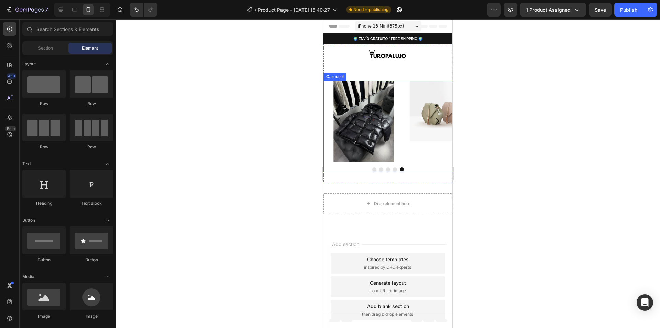
click at [428, 123] on button "Carousel Next Arrow" at bounding box center [437, 120] width 19 height 19
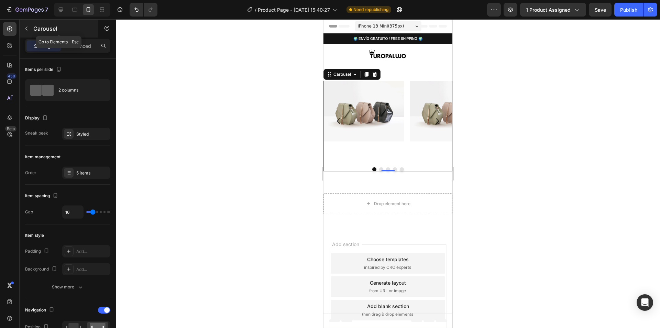
click at [30, 25] on button "button" at bounding box center [26, 28] width 11 height 11
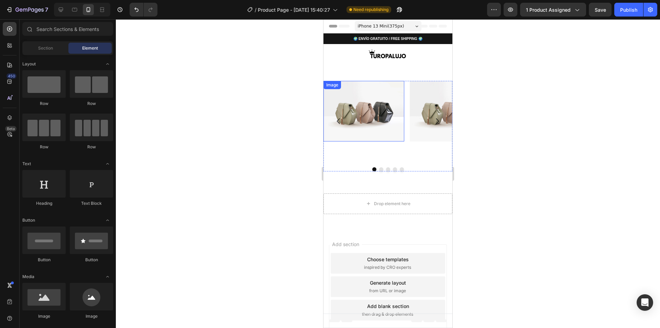
click at [370, 111] on img at bounding box center [364, 111] width 81 height 61
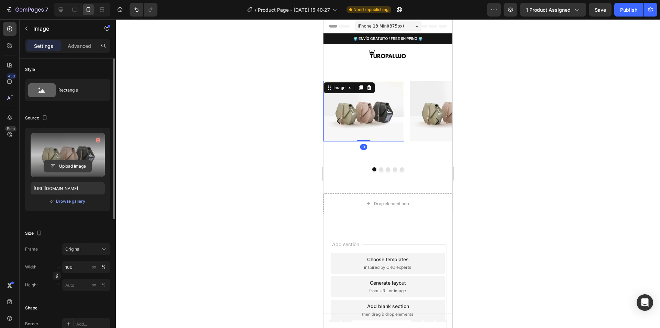
click at [72, 161] on input "file" at bounding box center [67, 166] width 47 height 12
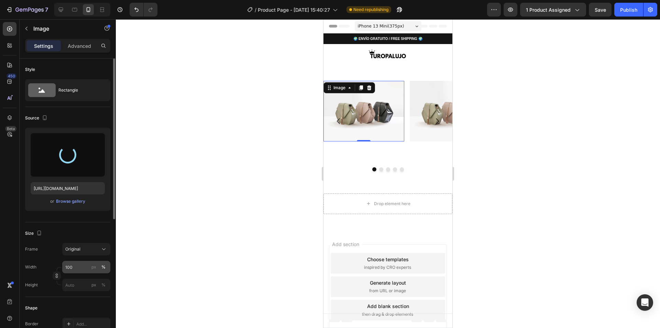
type input "[URL][DOMAIN_NAME]"
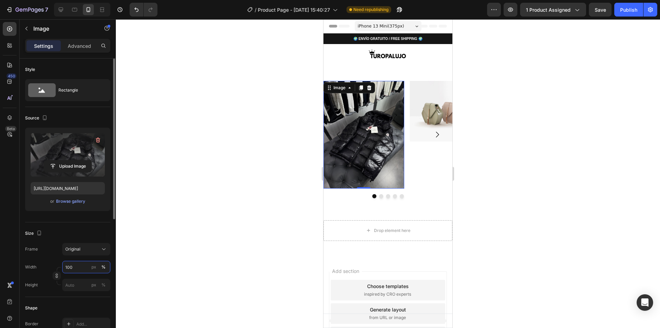
click at [73, 269] on input "100" at bounding box center [86, 267] width 48 height 12
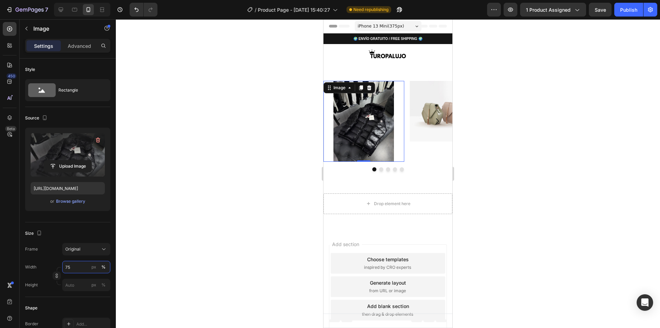
type input "75"
click at [534, 210] on div at bounding box center [388, 173] width 544 height 309
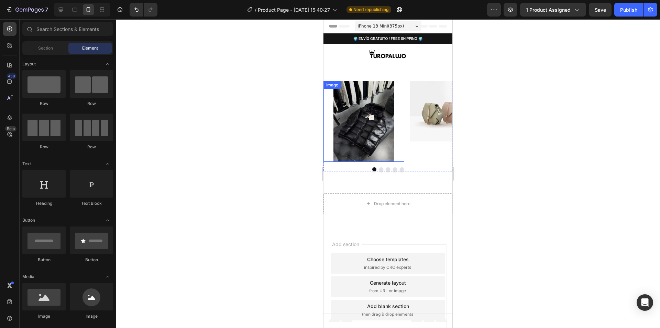
click at [349, 142] on img at bounding box center [364, 121] width 61 height 81
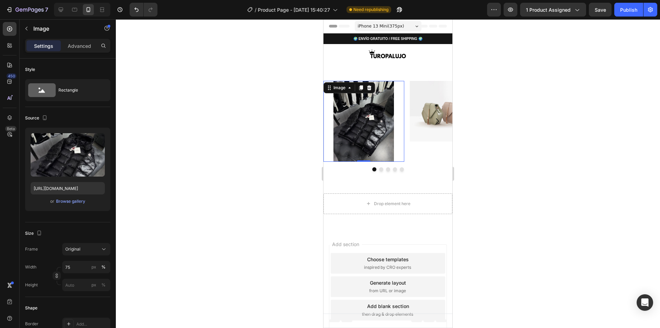
click at [440, 121] on button "Carousel Next Arrow" at bounding box center [437, 120] width 19 height 19
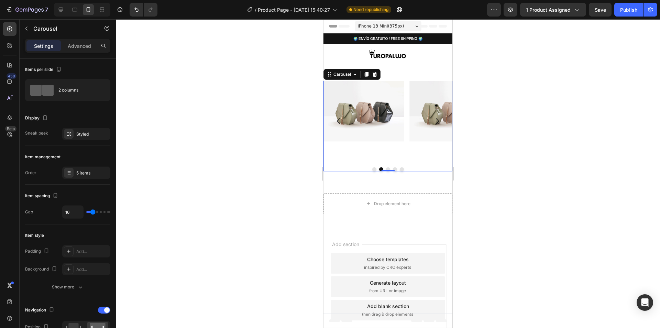
click at [374, 136] on img at bounding box center [364, 111] width 81 height 61
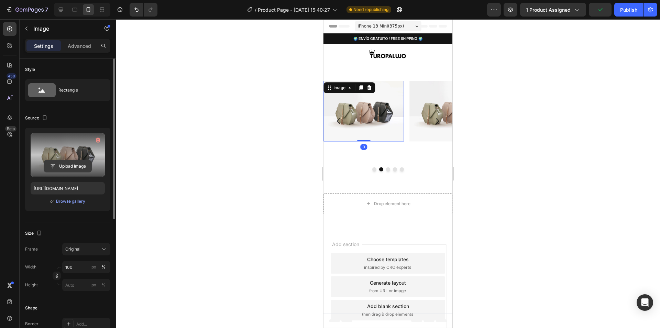
click at [72, 165] on input "file" at bounding box center [67, 166] width 47 height 12
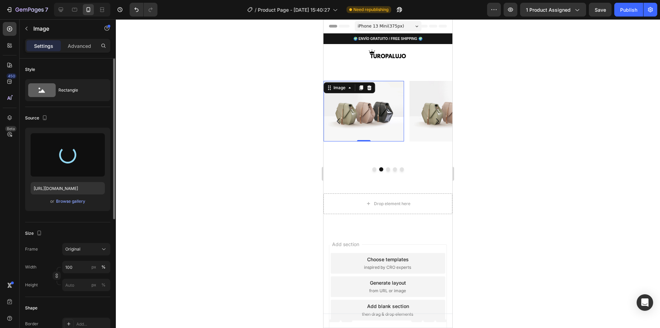
type input "[URL][DOMAIN_NAME]"
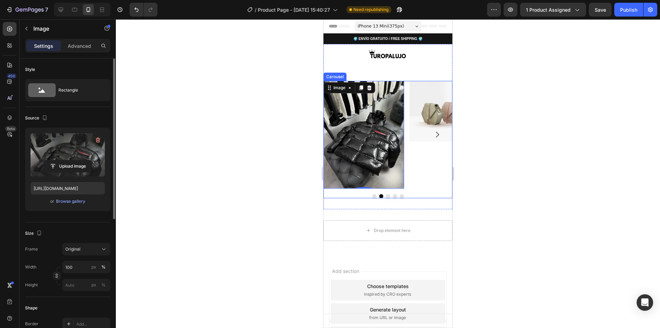
click at [433, 137] on icon "Carousel Next Arrow" at bounding box center [437, 134] width 8 height 8
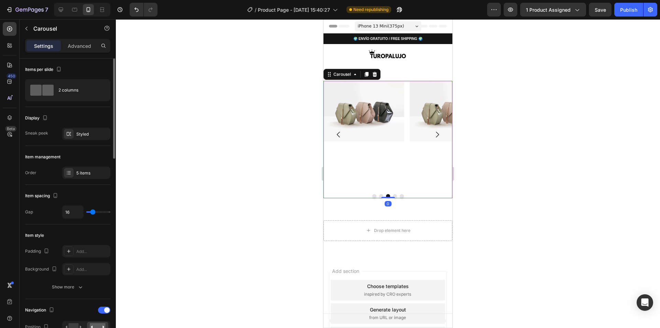
click at [341, 136] on icon "Carousel Back Arrow" at bounding box center [339, 134] width 8 height 8
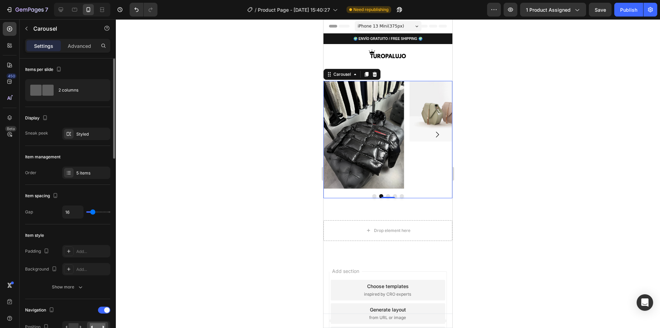
click at [340, 134] on icon "Carousel Back Arrow" at bounding box center [339, 134] width 8 height 8
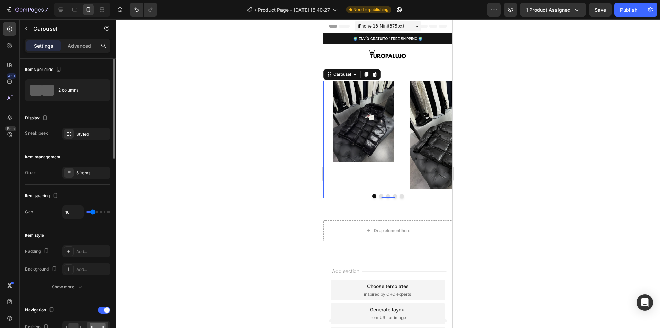
click at [340, 134] on icon "Carousel Back Arrow" at bounding box center [339, 134] width 8 height 8
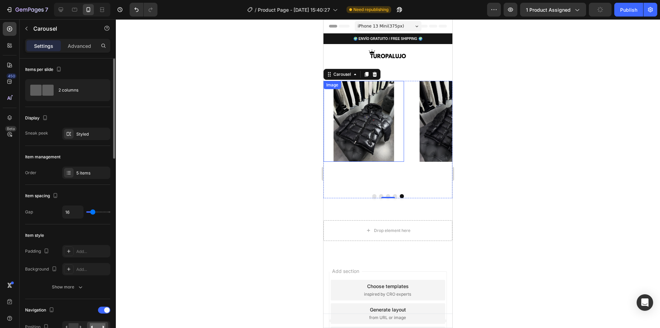
click at [385, 128] on img at bounding box center [364, 121] width 61 height 81
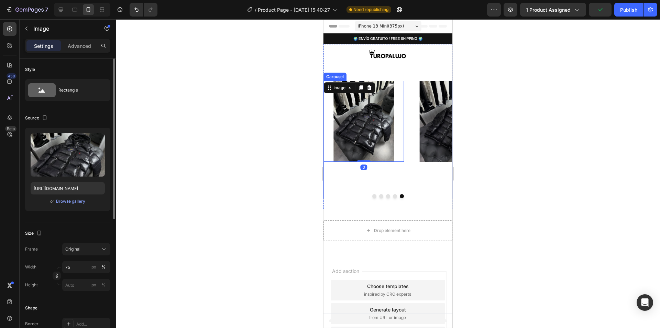
click at [440, 128] on button "Carousel Next Arrow" at bounding box center [437, 134] width 19 height 19
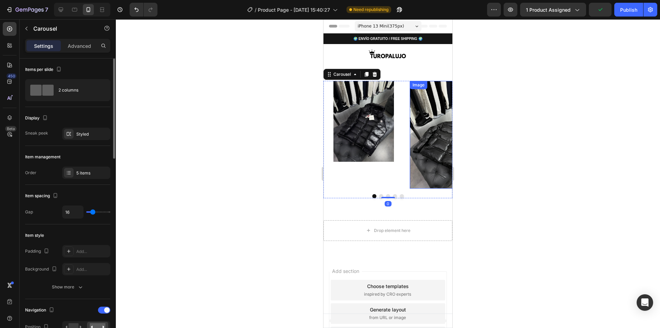
click at [428, 142] on button "Carousel Next Arrow" at bounding box center [437, 134] width 19 height 19
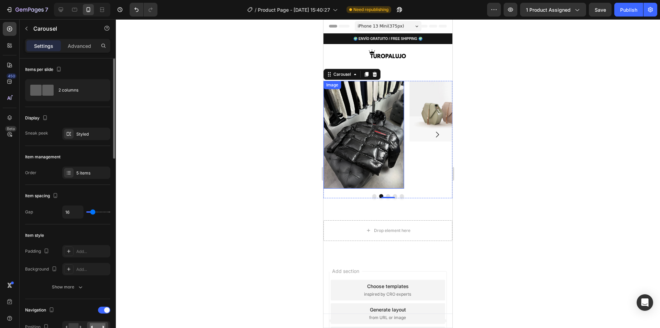
click at [365, 156] on img at bounding box center [364, 135] width 81 height 108
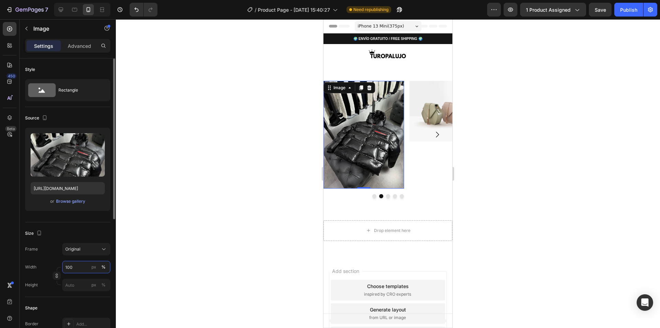
click at [70, 266] on input "100" at bounding box center [86, 267] width 48 height 12
type input "75"
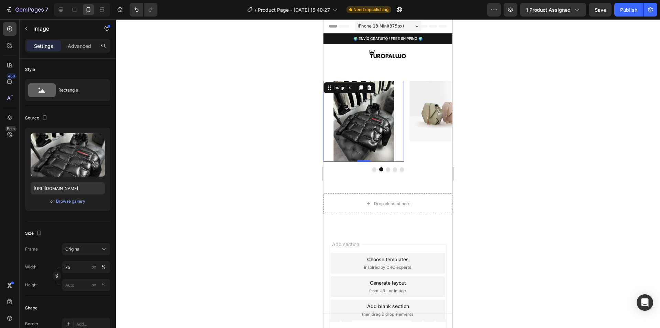
drag, startPoint x: 527, startPoint y: 194, endPoint x: 502, endPoint y: 194, distance: 25.1
click at [525, 194] on div at bounding box center [388, 173] width 544 height 309
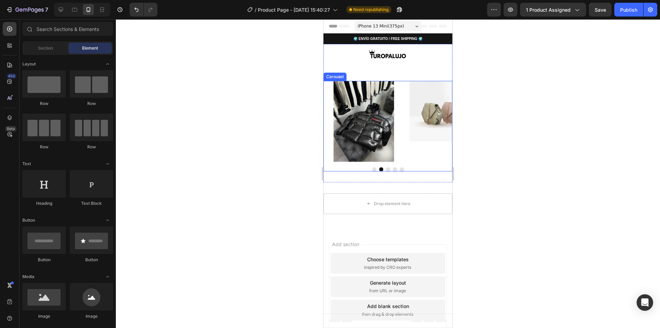
click at [431, 107] on img at bounding box center [450, 111] width 81 height 61
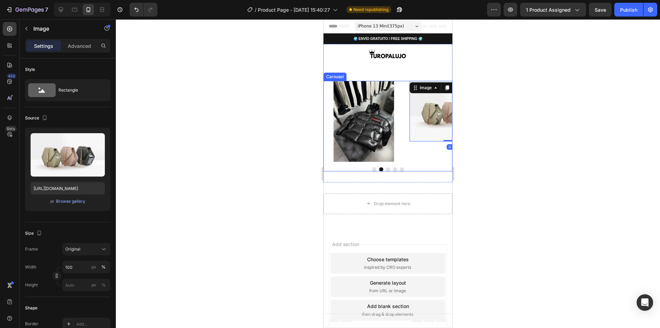
click at [436, 122] on icon "Carousel Next Arrow" at bounding box center [437, 121] width 3 height 6
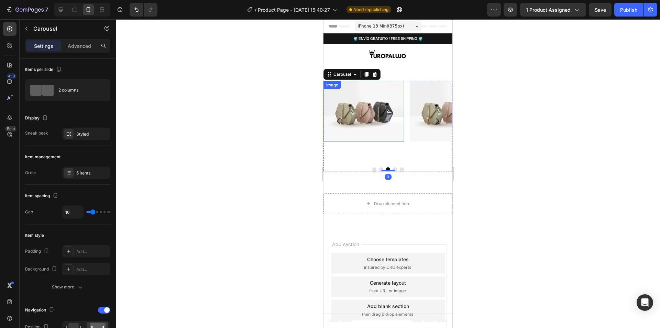
click at [384, 122] on img at bounding box center [364, 111] width 81 height 61
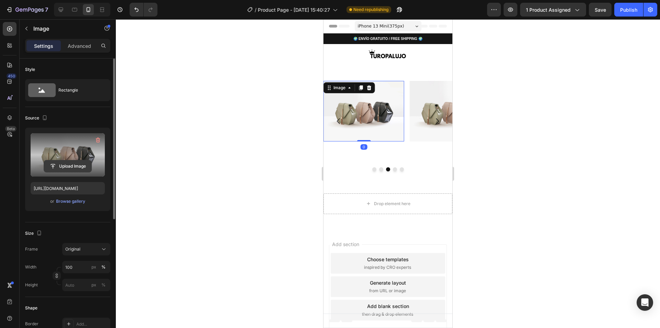
click at [66, 164] on input "file" at bounding box center [67, 166] width 47 height 12
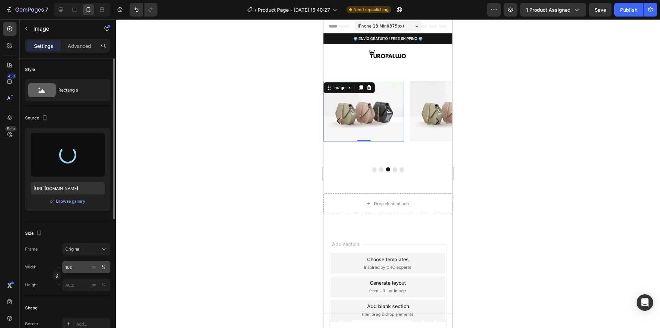
type input "[URL][DOMAIN_NAME]"
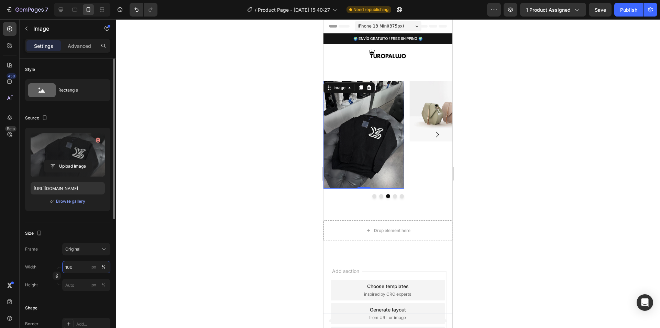
click at [68, 269] on input "100" at bounding box center [86, 267] width 48 height 12
type input "75"
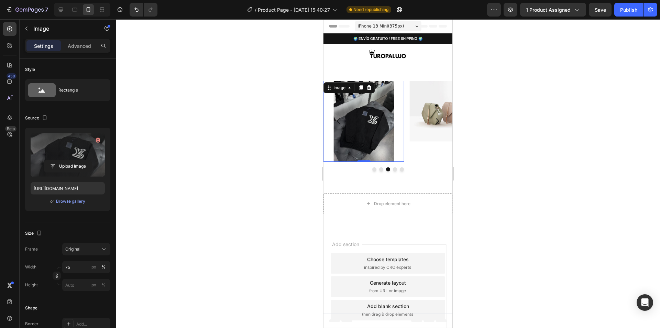
click at [512, 159] on div at bounding box center [388, 173] width 544 height 309
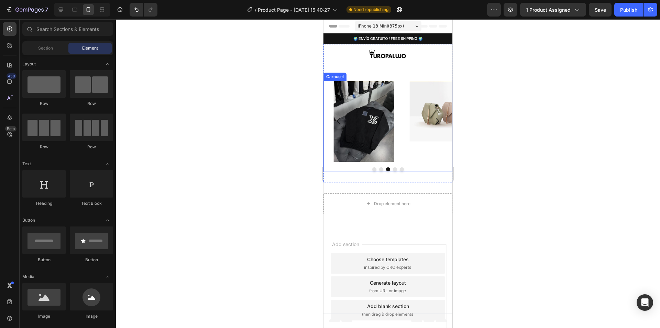
click at [428, 113] on button "Carousel Next Arrow" at bounding box center [437, 120] width 19 height 19
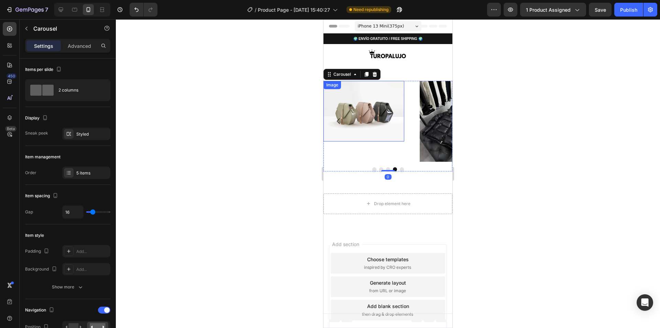
click at [376, 118] on img at bounding box center [364, 111] width 81 height 61
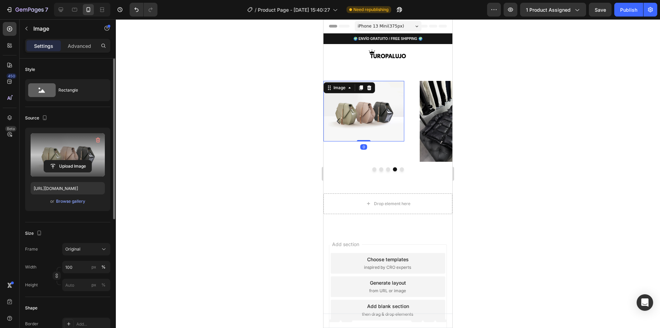
click at [58, 158] on label at bounding box center [68, 154] width 74 height 43
click at [58, 160] on input "file" at bounding box center [67, 166] width 47 height 12
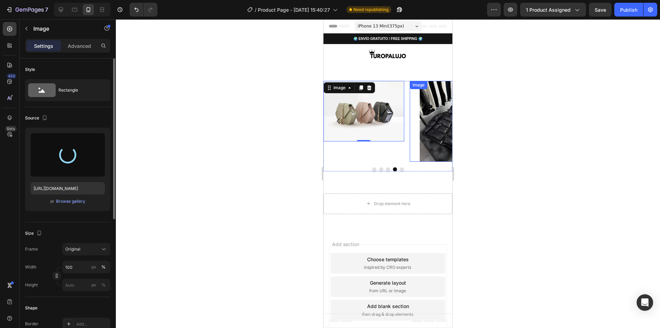
type input "[URL][DOMAIN_NAME]"
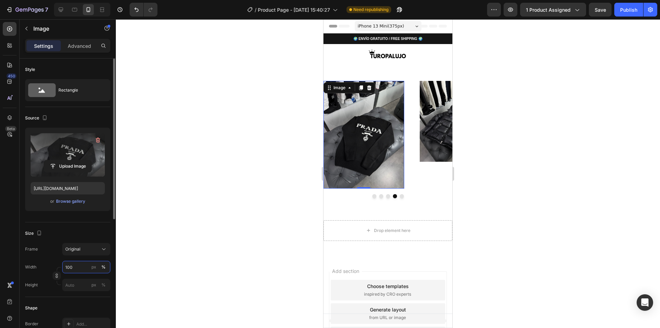
click at [78, 268] on input "100" at bounding box center [86, 267] width 48 height 12
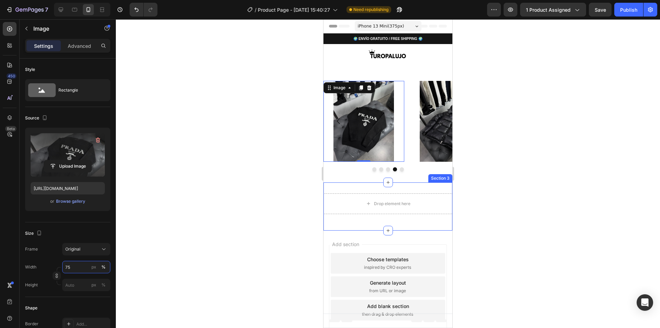
type input "75"
click at [586, 194] on div at bounding box center [388, 173] width 544 height 309
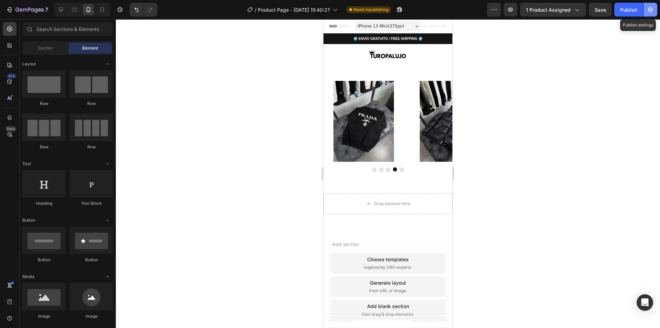
click at [645, 13] on button "button" at bounding box center [651, 10] width 14 height 14
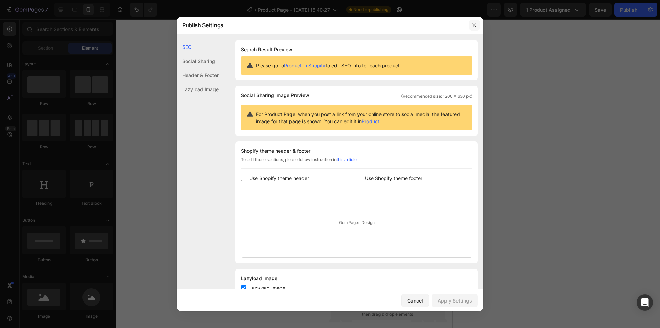
click at [477, 25] on icon "button" at bounding box center [475, 25] width 6 height 6
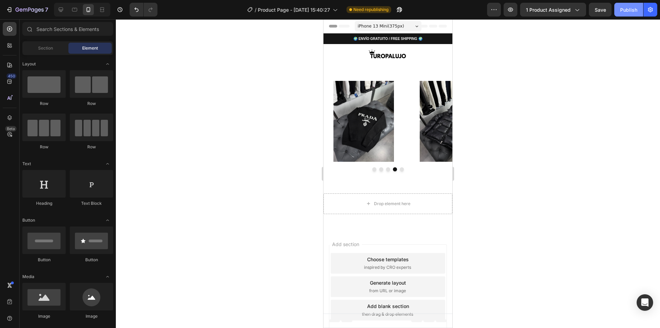
click at [626, 4] on button "Publish" at bounding box center [629, 10] width 29 height 14
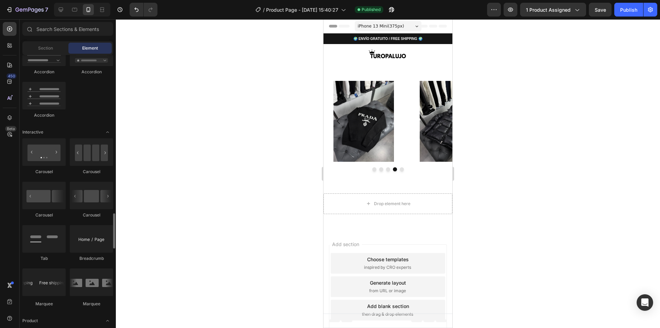
scroll to position [688, 0]
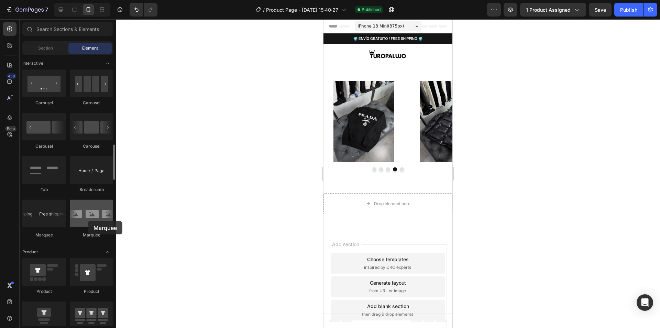
click at [88, 221] on div at bounding box center [91, 213] width 43 height 28
click at [358, 130] on img at bounding box center [364, 121] width 61 height 81
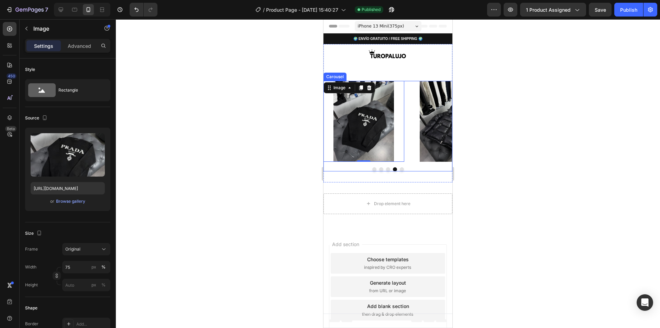
click at [414, 168] on div at bounding box center [388, 169] width 129 height 4
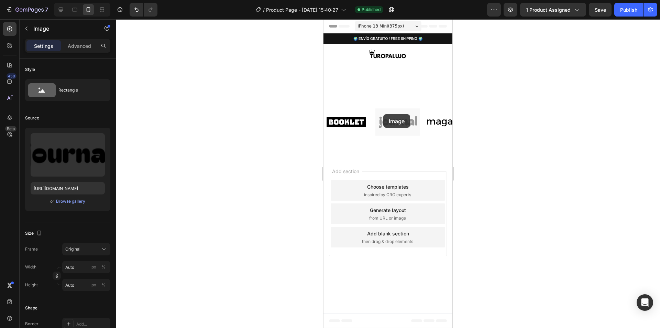
drag, startPoint x: 419, startPoint y: 237, endPoint x: 388, endPoint y: 121, distance: 119.9
click at [515, 170] on div at bounding box center [388, 173] width 544 height 309
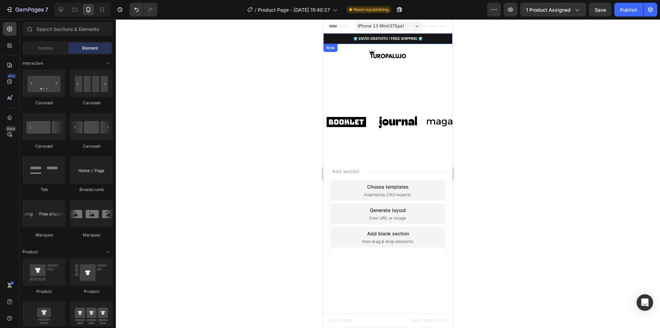
click at [443, 43] on div "🌍 ENVÍO GRATUITO / FREE SHIPPING 🌍 Text Block Row" at bounding box center [388, 38] width 129 height 11
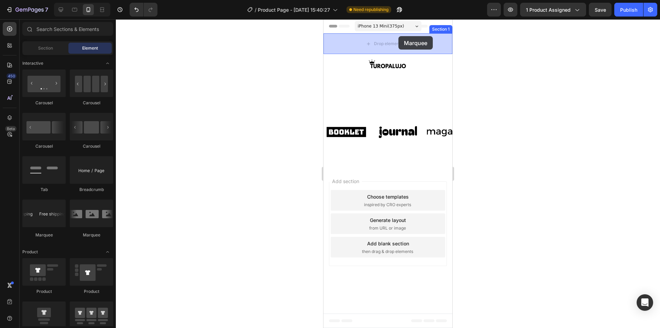
drag, startPoint x: 375, startPoint y: 235, endPoint x: 399, endPoint y: 36, distance: 200.2
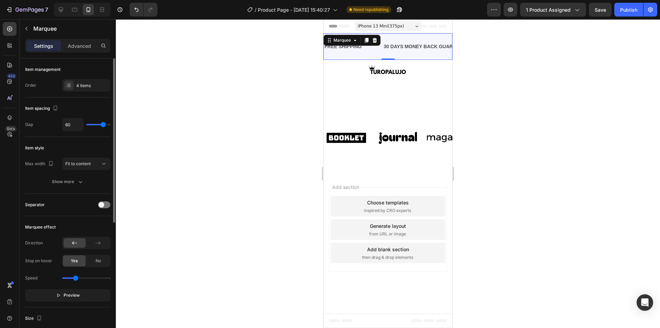
type input "41"
type input "40"
type input "70"
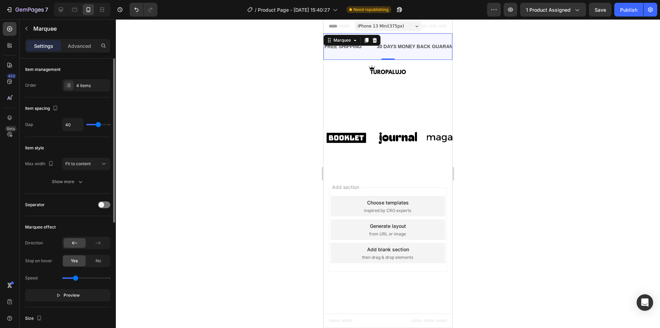
type input "70"
type input "64"
type input "58"
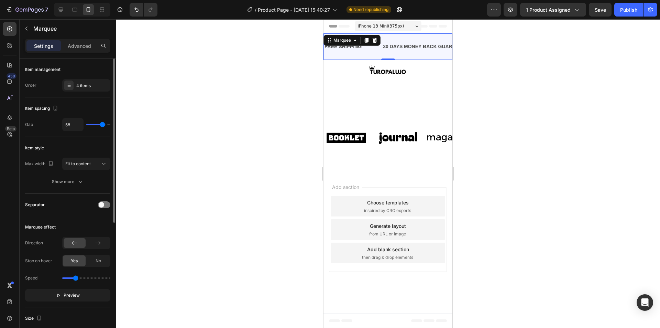
click at [102, 125] on input "range" at bounding box center [98, 124] width 24 height 1
click at [86, 160] on div "Fit to content" at bounding box center [86, 163] width 42 height 7
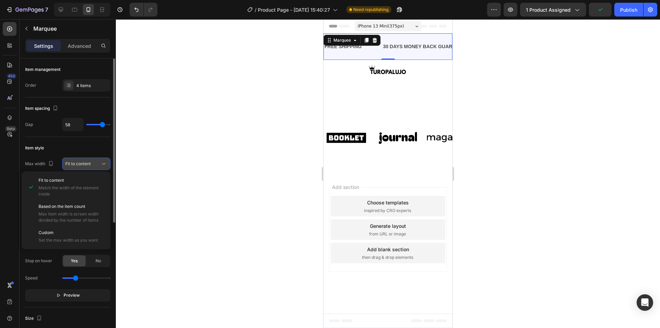
click at [85, 165] on span "Fit to content" at bounding box center [77, 163] width 25 height 5
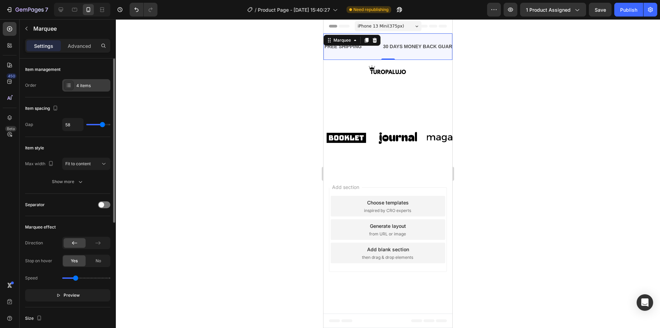
click at [97, 85] on div "4 items" at bounding box center [92, 86] width 32 height 6
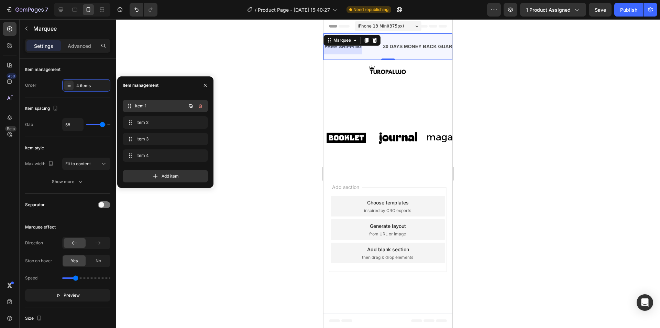
click at [157, 105] on span "Item 1" at bounding box center [160, 106] width 51 height 6
click at [203, 107] on button "button" at bounding box center [201, 106] width 10 height 10
click at [200, 107] on div "Delete" at bounding box center [196, 106] width 13 height 6
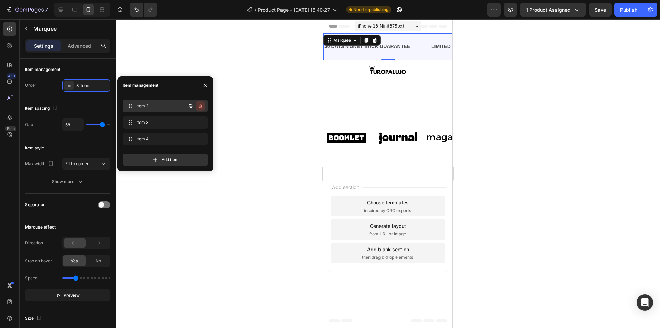
click at [201, 107] on icon "button" at bounding box center [201, 107] width 0 height 2
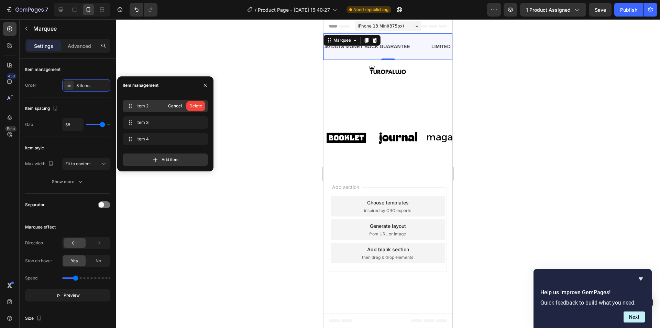
click at [201, 107] on div "Delete" at bounding box center [196, 106] width 13 height 6
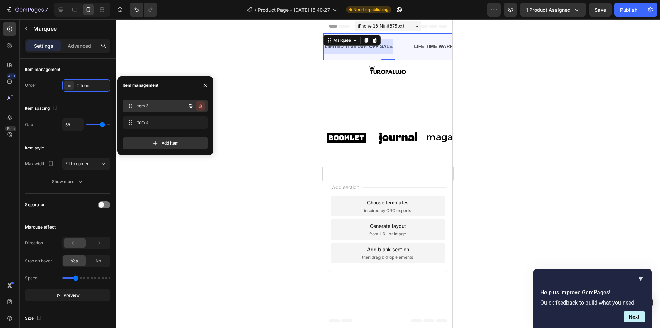
click at [201, 107] on icon "button" at bounding box center [201, 107] width 0 height 2
click at [201, 107] on div "Delete" at bounding box center [196, 106] width 13 height 6
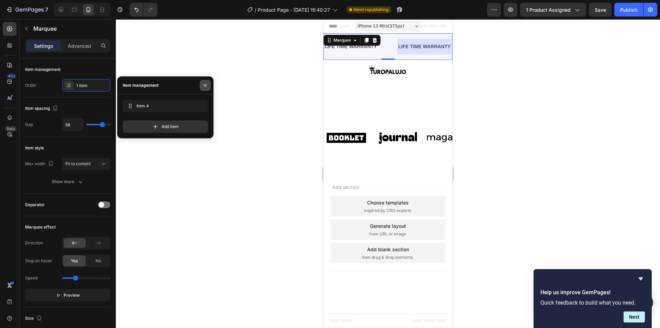
click at [207, 87] on icon "button" at bounding box center [206, 86] width 6 height 6
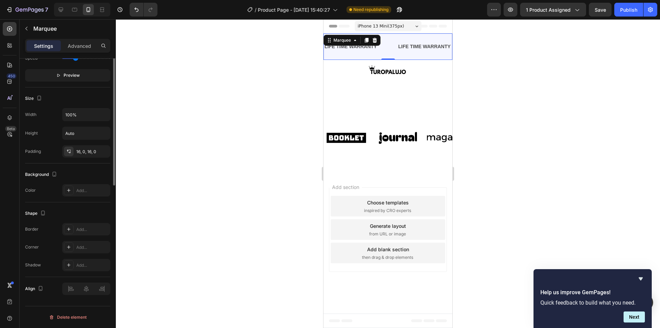
scroll to position [82, 0]
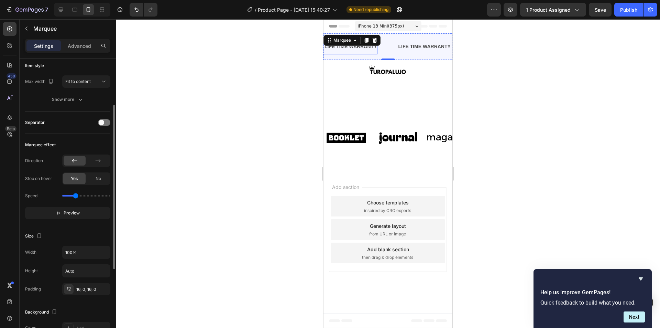
click at [355, 46] on div "LIFE TIME WARRANTY" at bounding box center [351, 47] width 54 height 10
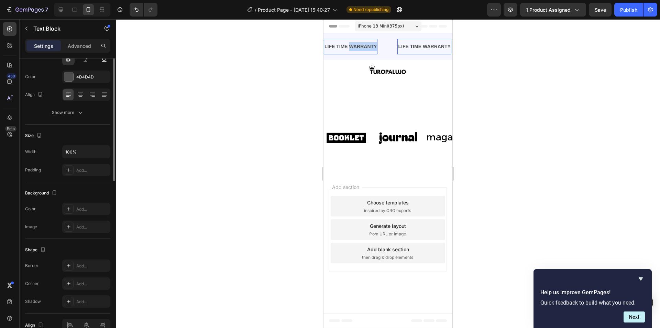
scroll to position [0, 0]
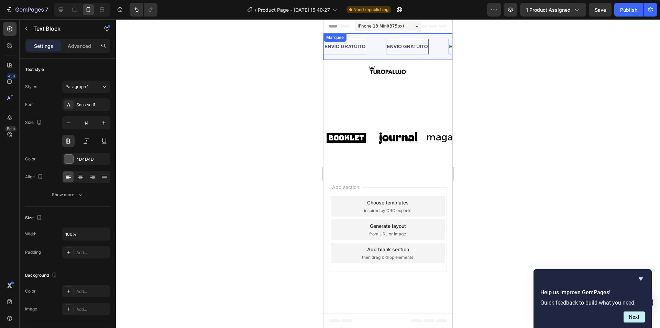
click at [380, 56] on div "ENVÍO GRATUITO Text Block 0 ENVÍO GRATUITO Text Block 0 ENVÍO GRATUITO Text Blo…" at bounding box center [388, 46] width 129 height 26
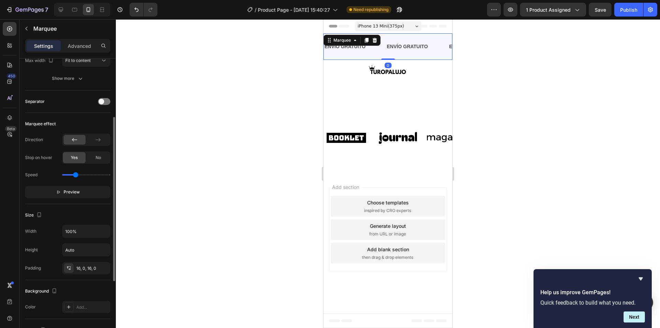
scroll to position [206, 0]
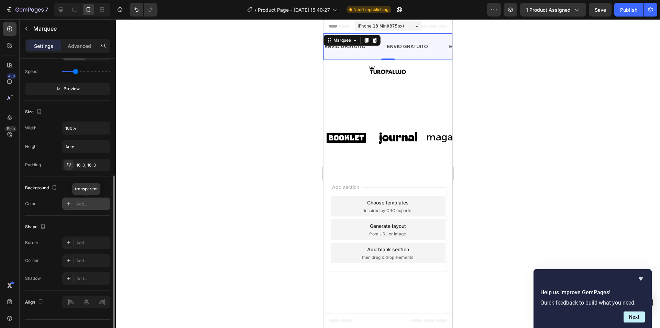
click at [68, 204] on icon at bounding box center [69, 204] width 6 height 6
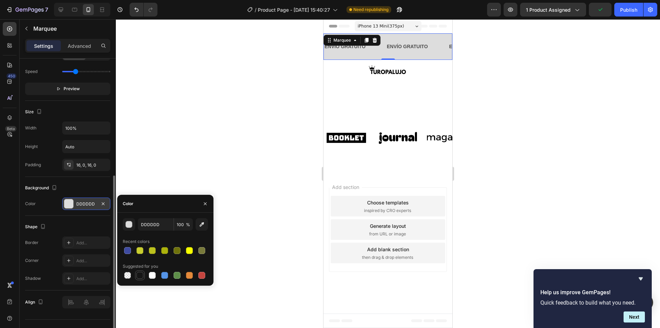
click at [143, 279] on div at bounding box center [140, 275] width 10 height 10
type input "151515"
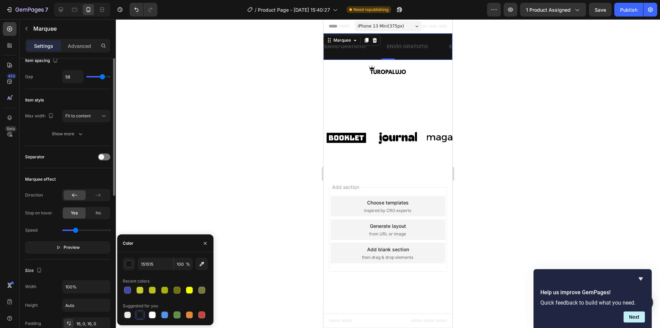
scroll to position [13, 0]
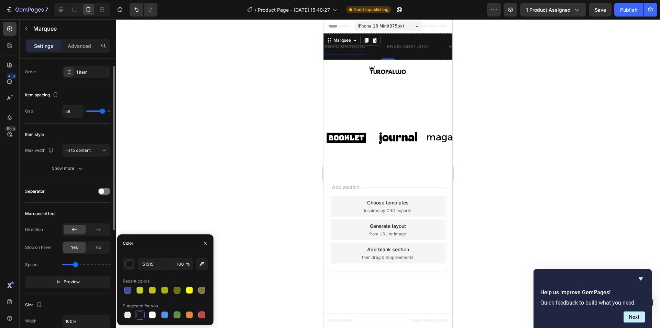
click at [355, 47] on p "ENVÍO GRATUITO" at bounding box center [345, 46] width 41 height 9
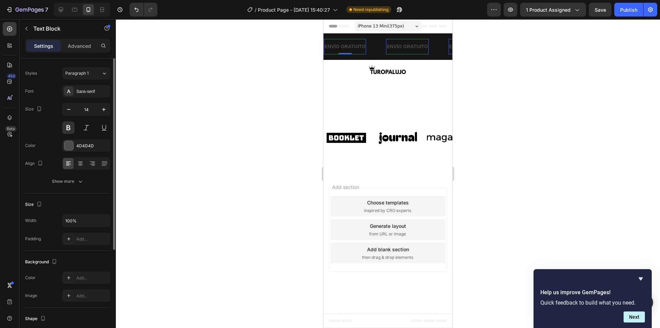
scroll to position [0, 0]
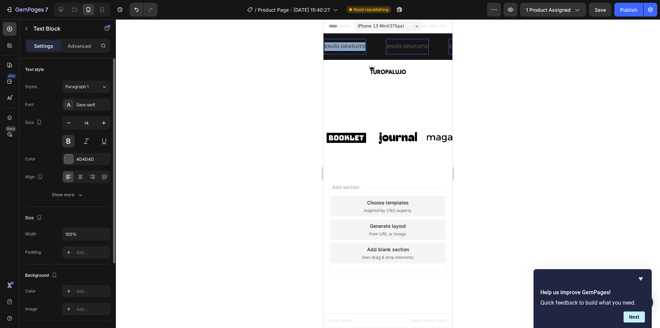
click at [355, 47] on p "ENVÍO GRATUITO" at bounding box center [345, 46] width 41 height 9
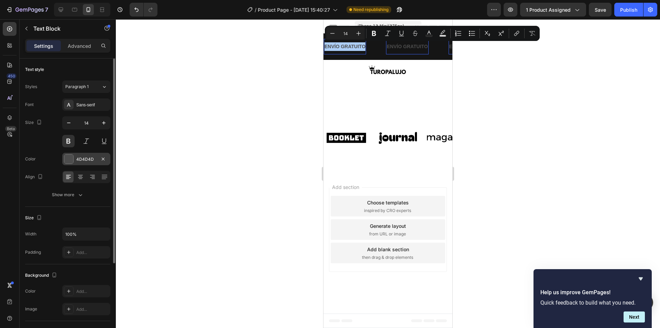
click at [75, 161] on div "4D4D4D" at bounding box center [86, 159] width 48 height 12
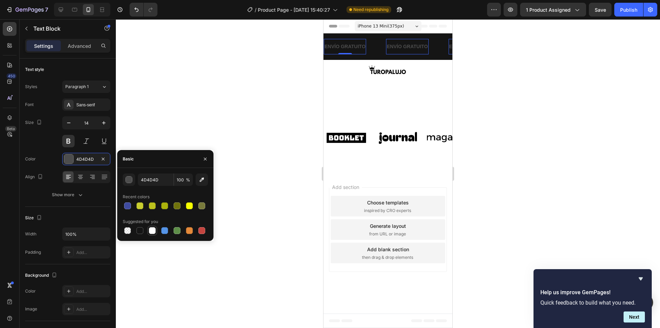
click at [157, 232] on div at bounding box center [153, 231] width 10 height 10
type input "FFFFFF"
click at [518, 86] on div at bounding box center [388, 173] width 544 height 309
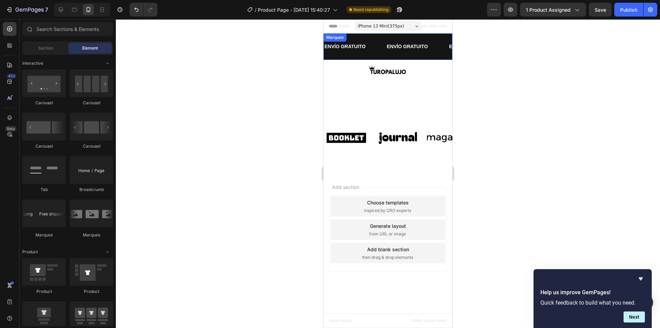
click at [361, 56] on div "ENVÍO GRATUITO Text Block ENVÍO GRATUITO Text Block ENVÍO GRATUITO Text Block E…" at bounding box center [388, 46] width 129 height 26
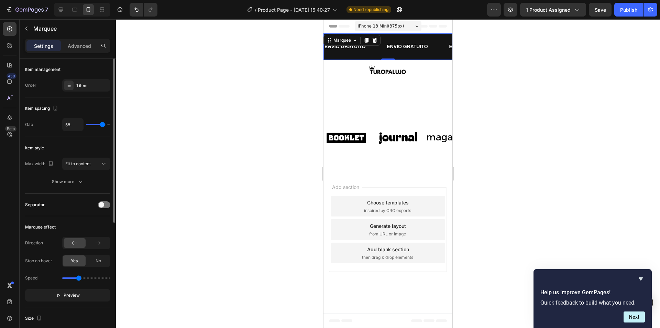
drag, startPoint x: 75, startPoint y: 277, endPoint x: 79, endPoint y: 273, distance: 4.9
type input "1.3"
click at [79, 277] on input "range" at bounding box center [86, 277] width 48 height 1
click at [570, 45] on p "ENVÍO GRATUITO" at bounding box center [590, 46] width 41 height 9
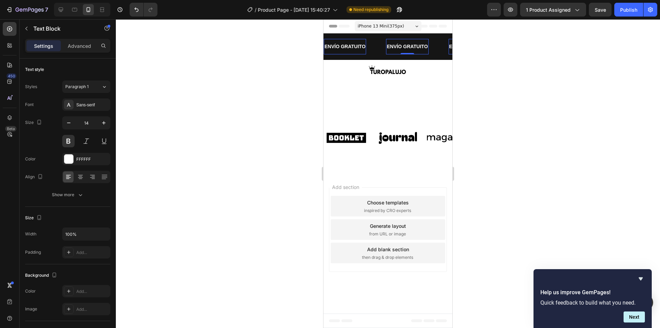
click at [569, 45] on p "ENVÍO GRATUITO" at bounding box center [589, 46] width 41 height 9
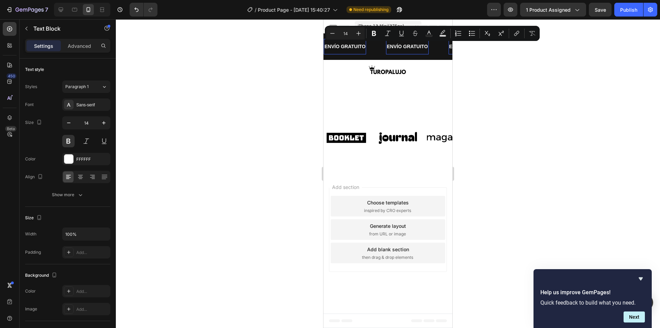
click at [477, 47] on p "ENVÍO GRATUITO" at bounding box center [497, 46] width 41 height 9
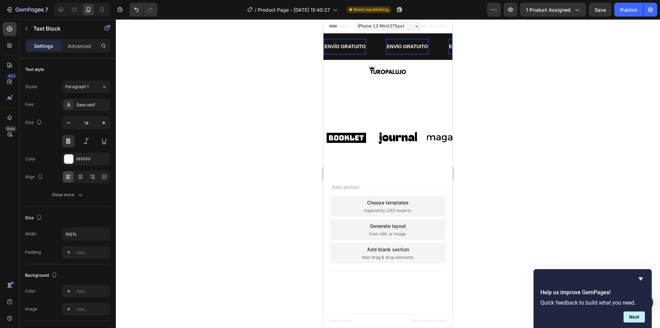
click at [368, 46] on div "ENVÍO GRATUITO Text Block 0" at bounding box center [345, 46] width 62 height 15
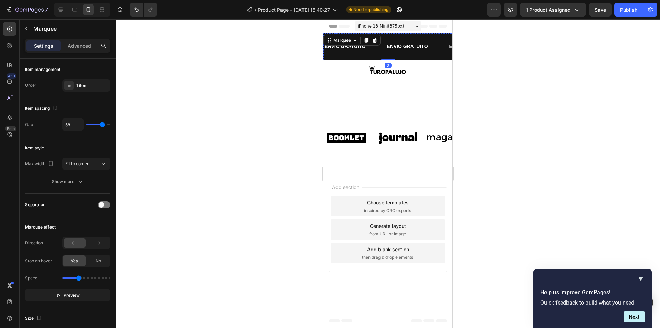
click at [339, 47] on p "ENVÍO GRATUITO" at bounding box center [319, 46] width 41 height 9
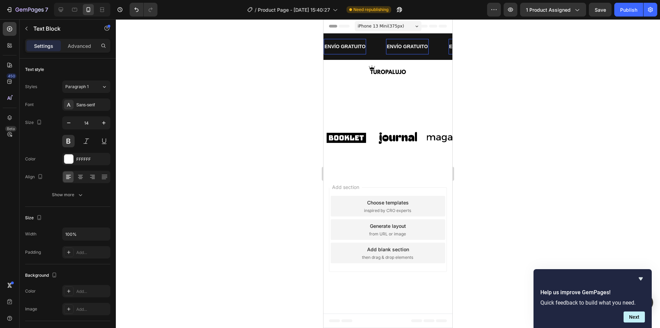
click at [346, 47] on p "ENVÍO GRATUITO" at bounding box center [325, 46] width 41 height 9
click at [510, 70] on div at bounding box center [388, 173] width 544 height 309
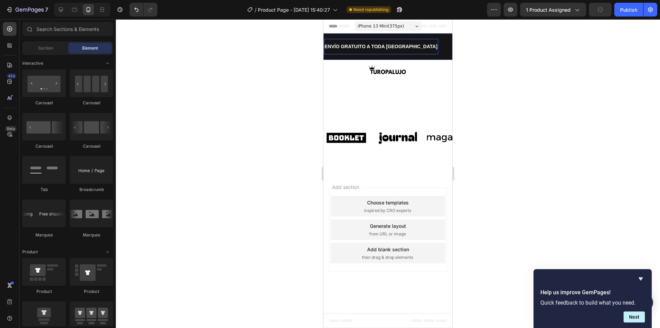
click at [278, 47] on p "ENVÍO GRATUITO A TODA [GEOGRAPHIC_DATA]" at bounding box center [220, 46] width 113 height 9
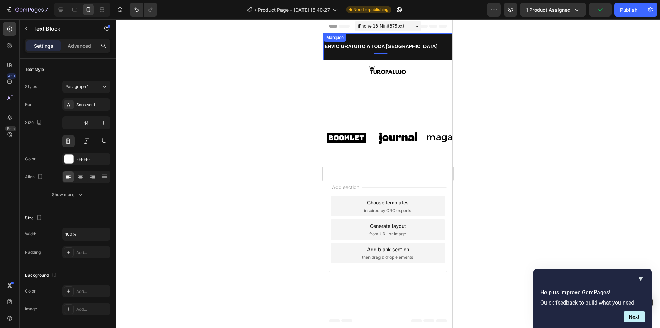
click at [417, 59] on div "ENVÍO GRATUITO A TODA [GEOGRAPHIC_DATA] Text Block 0 ENVÍO GRATUITO A TODA [GEO…" at bounding box center [388, 46] width 129 height 26
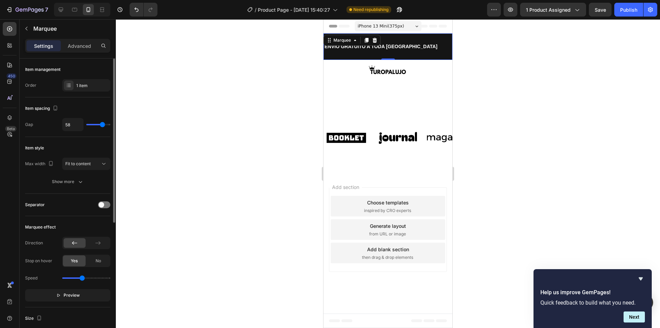
type input "1.6"
click at [82, 277] on input "range" at bounding box center [86, 277] width 48 height 1
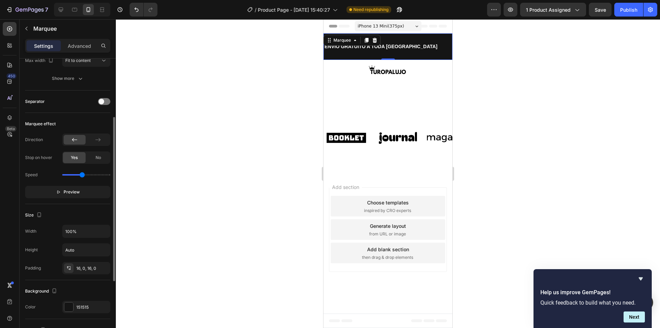
scroll to position [172, 0]
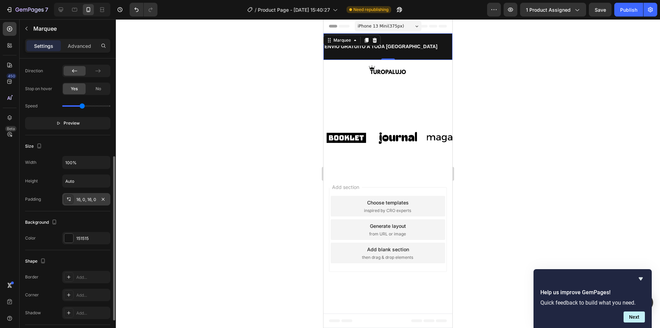
click at [97, 195] on div "16, 0, 16, 0" at bounding box center [86, 199] width 48 height 12
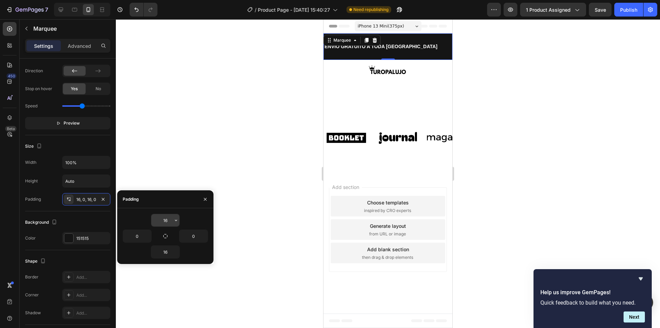
click at [171, 224] on input "16" at bounding box center [165, 220] width 28 height 12
click at [176, 221] on icon "button" at bounding box center [176, 219] width 2 height 1
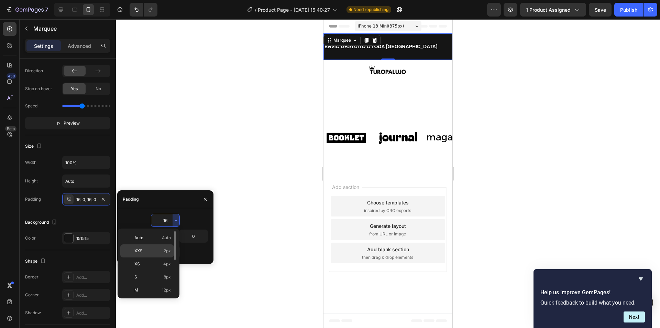
click at [168, 251] on span "2px" at bounding box center [167, 251] width 7 height 6
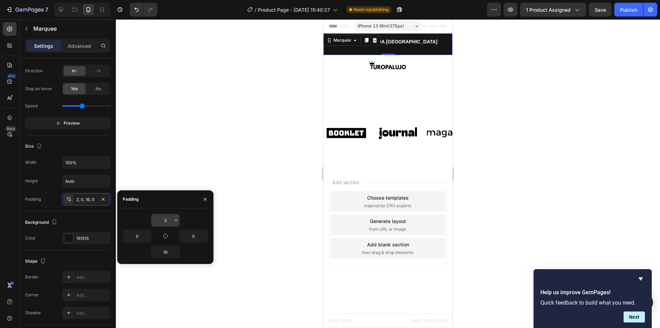
click at [162, 222] on input "2" at bounding box center [165, 220] width 28 height 12
type input "2"
click at [162, 250] on input "16" at bounding box center [165, 252] width 28 height 12
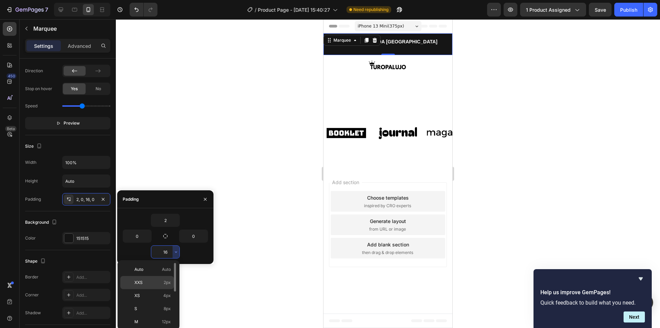
click at [166, 280] on span "2px" at bounding box center [167, 282] width 7 height 6
type input "2"
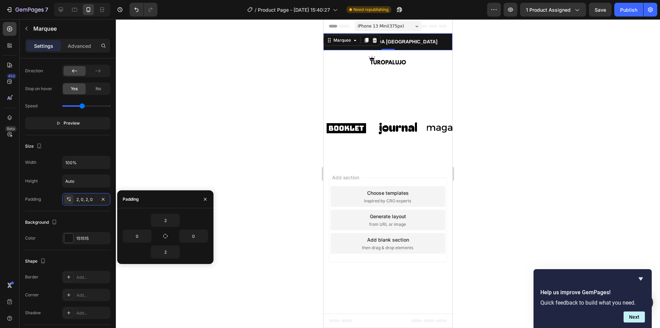
click at [483, 129] on div at bounding box center [388, 173] width 544 height 309
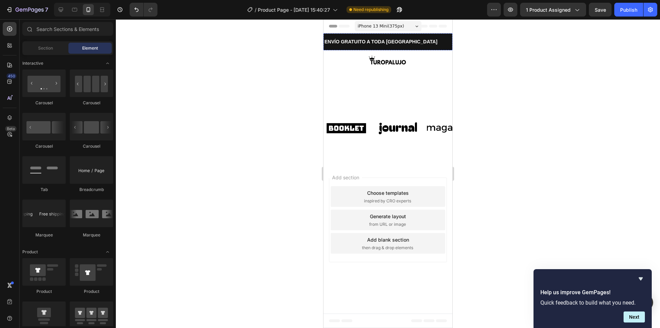
click at [406, 40] on div "ENVÍO GRATUITO A TODA [GEOGRAPHIC_DATA]" at bounding box center [367, 42] width 115 height 10
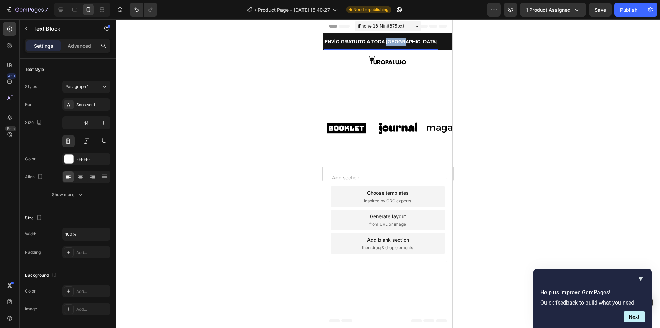
click at [390, 39] on p "ENVÍO GRATUITO A TODA [GEOGRAPHIC_DATA]" at bounding box center [336, 41] width 113 height 9
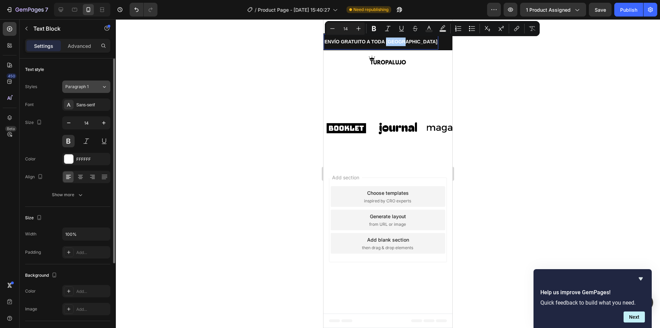
click at [95, 83] on button "Paragraph 1" at bounding box center [86, 86] width 48 height 12
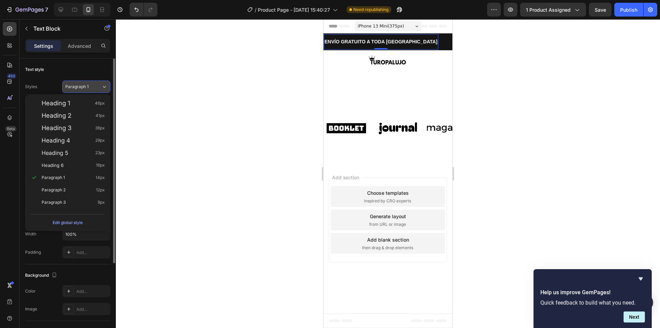
click at [95, 83] on button "Paragraph 1" at bounding box center [86, 86] width 48 height 12
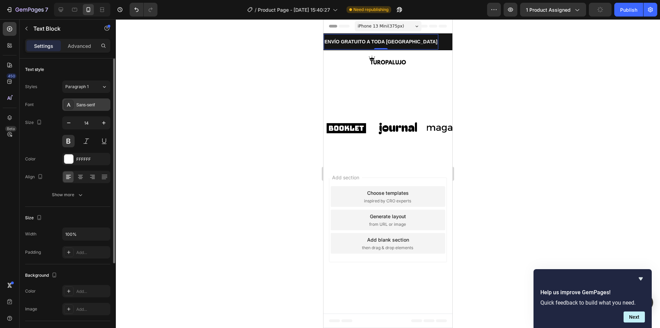
click at [96, 103] on div "Sans-serif" at bounding box center [92, 105] width 32 height 6
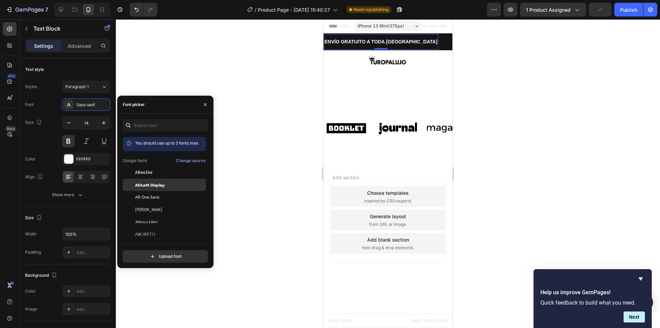
click at [158, 187] on span "ADLaM Display" at bounding box center [150, 185] width 30 height 6
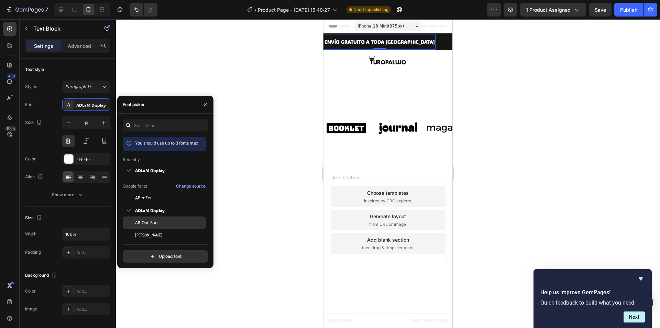
click at [149, 220] on span "AR One Sans" at bounding box center [147, 222] width 24 height 6
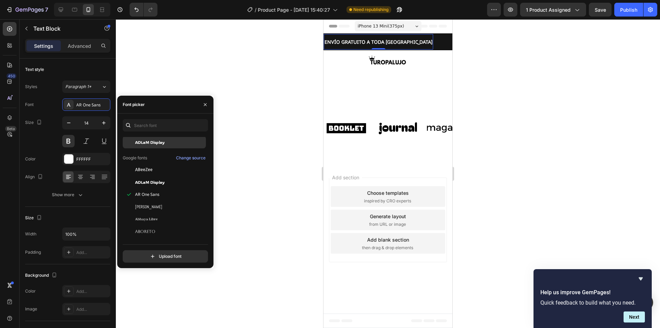
scroll to position [103, 0]
click at [155, 218] on div "Acme" at bounding box center [169, 218] width 69 height 6
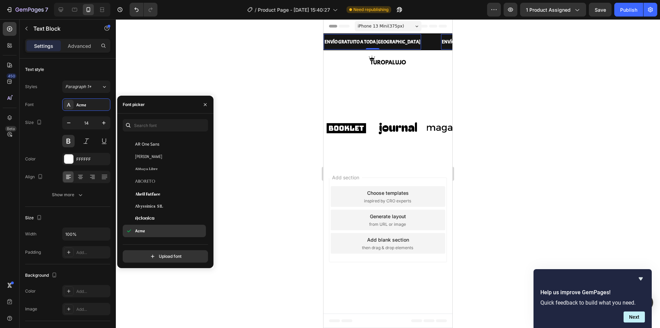
click at [154, 230] on div "Acme" at bounding box center [169, 231] width 69 height 6
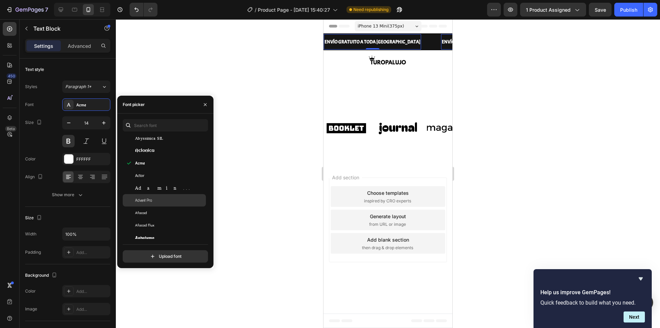
scroll to position [172, 0]
click at [154, 226] on div "Afacad Flux" at bounding box center [169, 223] width 69 height 6
click at [521, 131] on div at bounding box center [388, 173] width 544 height 309
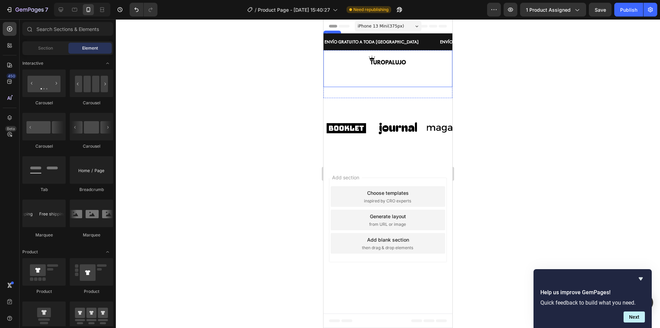
click at [387, 44] on p "ENVÍO GRATUITO A TODA [GEOGRAPHIC_DATA]" at bounding box center [361, 41] width 94 height 9
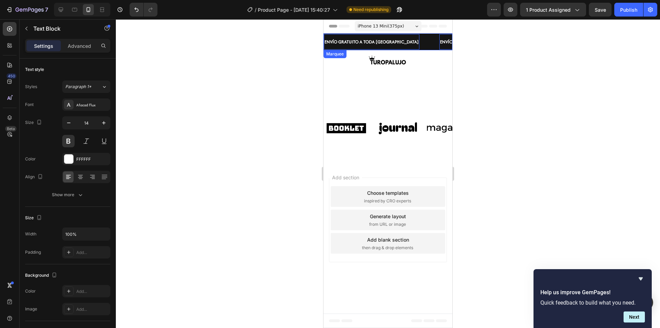
click at [334, 48] on div "ENVÍO GRATUITO A TODA [GEOGRAPHIC_DATA] Text Block 0" at bounding box center [277, 41] width 116 height 15
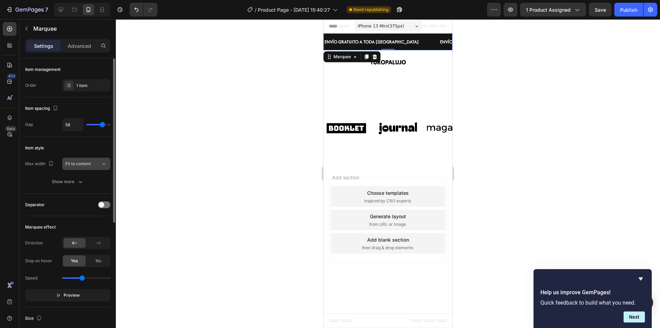
click at [89, 164] on span "Fit to content" at bounding box center [77, 163] width 25 height 5
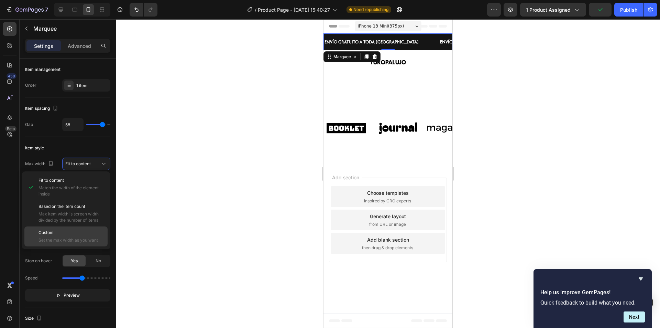
click at [79, 234] on p "Custom" at bounding box center [72, 232] width 66 height 6
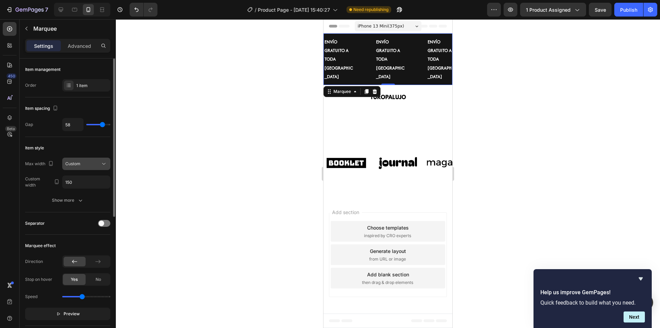
click at [87, 163] on div "Custom" at bounding box center [82, 164] width 35 height 6
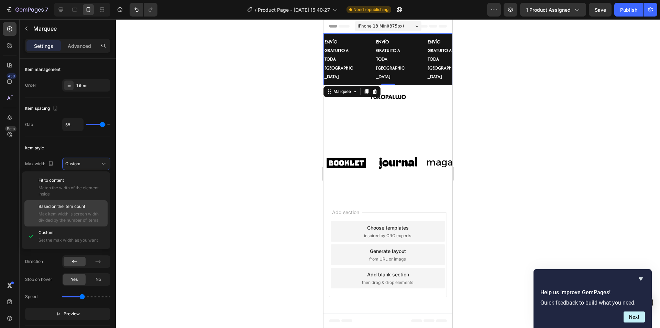
click at [75, 209] on span "Based on the item count" at bounding box center [62, 206] width 47 height 6
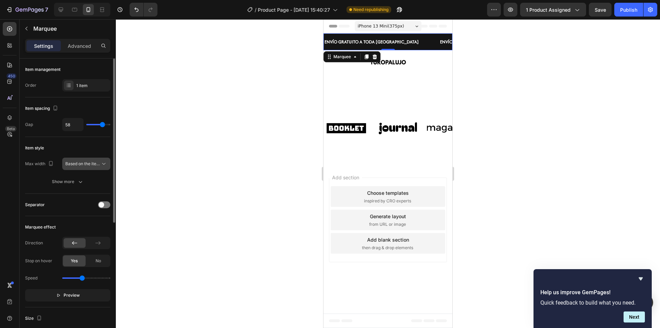
click at [84, 167] on div "Based on the item count" at bounding box center [86, 163] width 42 height 7
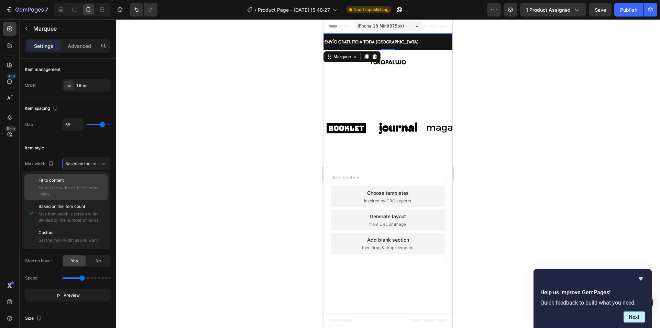
click at [82, 189] on span "Match the width of the element inside" at bounding box center [72, 191] width 66 height 12
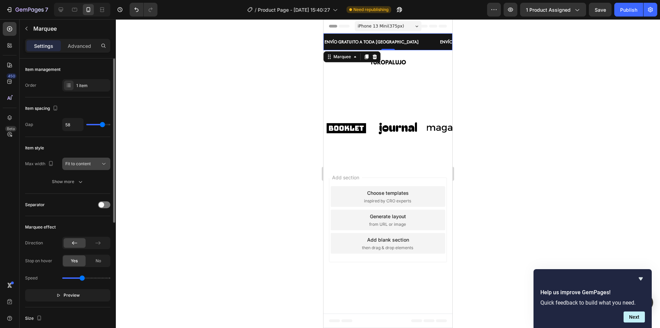
click at [88, 167] on div "Fit to content" at bounding box center [86, 163] width 42 height 7
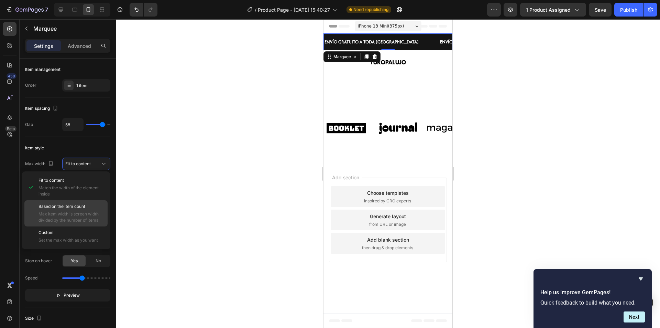
click at [85, 205] on span "Based on the item count" at bounding box center [62, 206] width 47 height 6
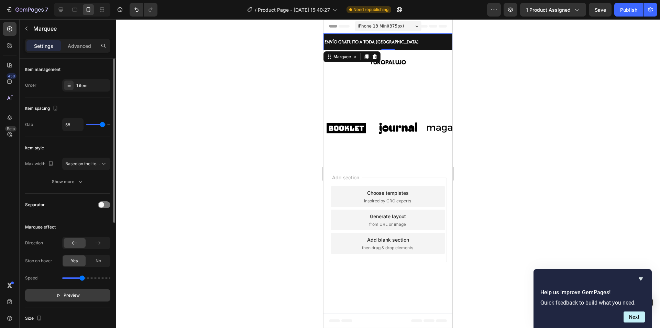
click at [67, 293] on span "Preview" at bounding box center [72, 295] width 16 height 7
click at [66, 294] on span "Pause" at bounding box center [72, 295] width 12 height 7
click at [374, 42] on p "ENVÍO GRATUITO A TODA [GEOGRAPHIC_DATA]" at bounding box center [374, 41] width 108 height 9
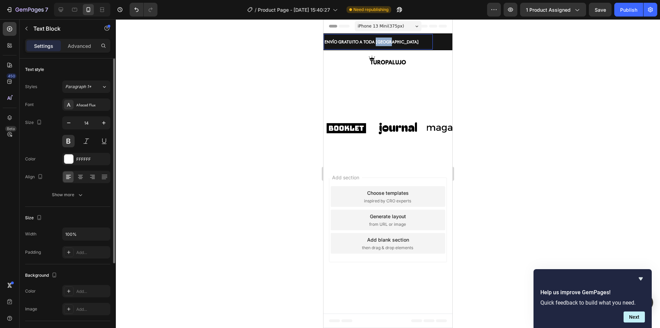
click at [354, 44] on p "ENVÍO GRATUITO A TODA [GEOGRAPHIC_DATA]" at bounding box center [300, 41] width 108 height 9
drag, startPoint x: 401, startPoint y: 42, endPoint x: 393, endPoint y: 42, distance: 8.3
click at [393, 42] on p "ENVÍO GRATUITO -- FREE SHIPPING 🌍" at bounding box center [369, 41] width 108 height 9
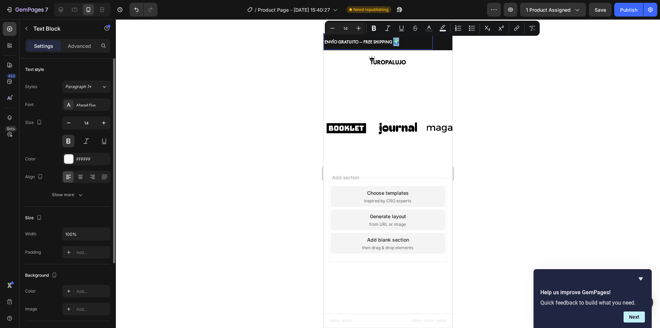
copy p "🌍"
click at [325, 41] on p "ENVÍO GRATUITO -- FREE SHIPPING 🌍" at bounding box center [365, 41] width 108 height 9
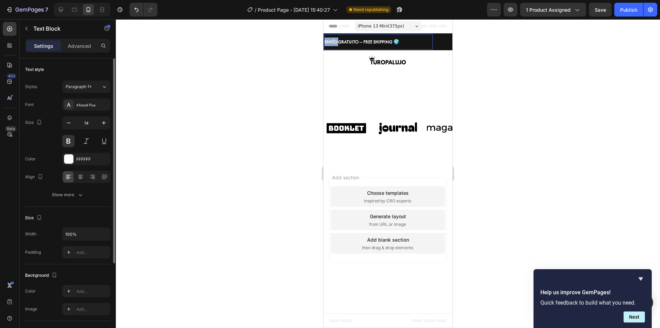
click at [325, 41] on p "ENVÍO GRATUITO -- FREE SHIPPING 🌍" at bounding box center [365, 41] width 108 height 9
click at [325, 41] on p "ENVÍO GRATUITO -- FREE SHIPPING 🌍" at bounding box center [366, 41] width 108 height 9
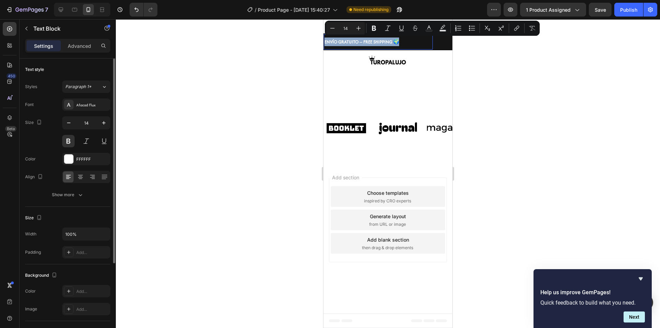
click at [327, 41] on p "ENVÍO GRATUITO -- FREE SHIPPING 🌍" at bounding box center [358, 41] width 108 height 9
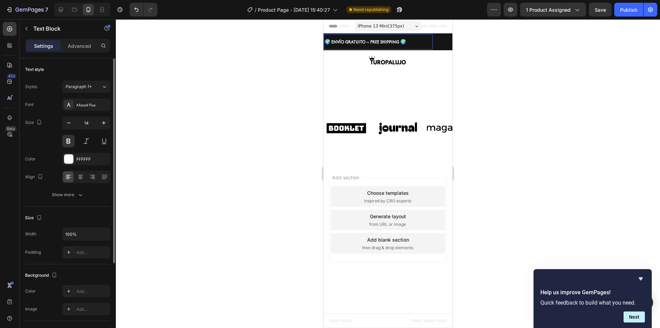
drag, startPoint x: 575, startPoint y: 79, endPoint x: 571, endPoint y: 80, distance: 4.5
click at [574, 79] on div at bounding box center [388, 173] width 544 height 309
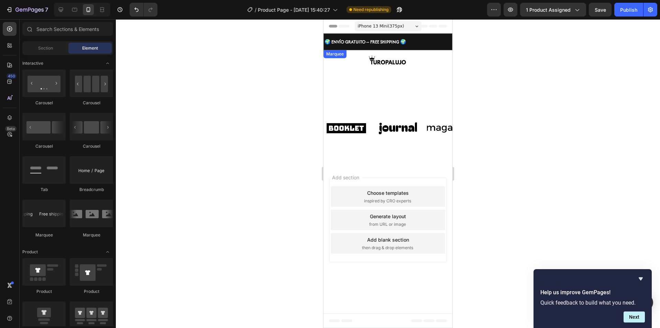
click at [369, 47] on div "🌍 ENVÍO GRATUITO -- FREE SHIPPING 🌍 Text Block" at bounding box center [304, 41] width 129 height 15
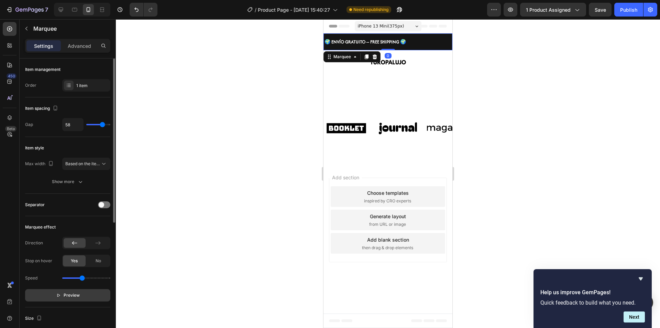
click at [61, 295] on icon "button" at bounding box center [58, 295] width 5 height 5
click at [60, 295] on icon "button" at bounding box center [60, 295] width 5 height 5
click at [92, 166] on span "Based on the item count" at bounding box center [82, 164] width 35 height 6
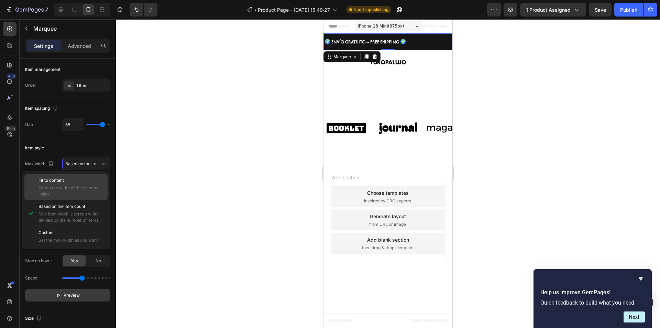
click at [91, 193] on span "Match the width of the element inside" at bounding box center [72, 191] width 66 height 12
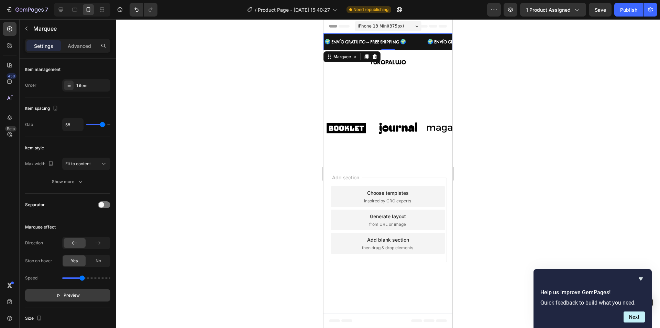
click at [76, 295] on span "Preview" at bounding box center [72, 295] width 16 height 7
click at [514, 110] on div at bounding box center [388, 173] width 544 height 309
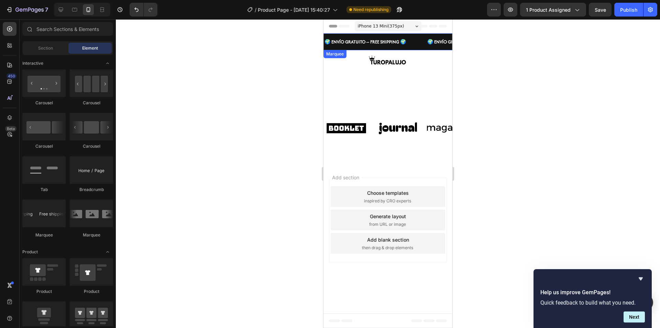
click at [381, 46] on div "🌍 ENVÍO GRATUITO -- FREE SHIPPING 🌍 Text Block" at bounding box center [355, 41] width 103 height 15
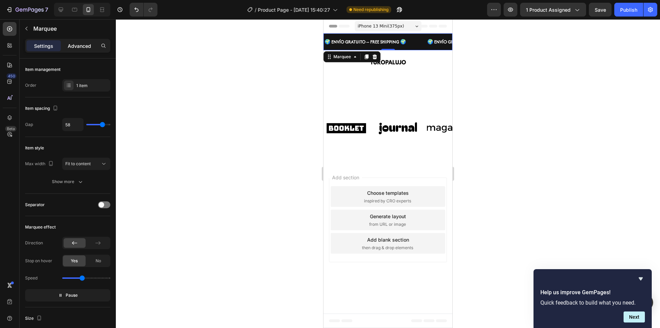
click at [95, 48] on div "Advanced" at bounding box center [79, 45] width 34 height 11
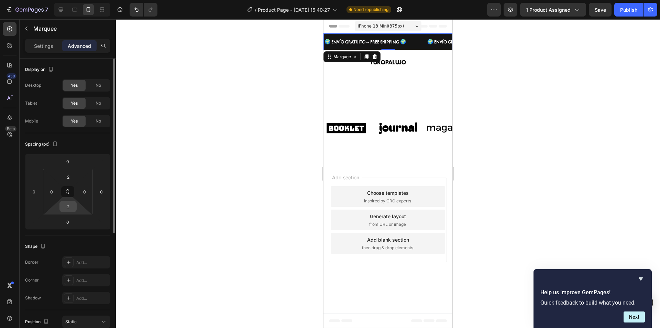
click at [67, 209] on input "2" at bounding box center [68, 206] width 14 height 10
type input "-"
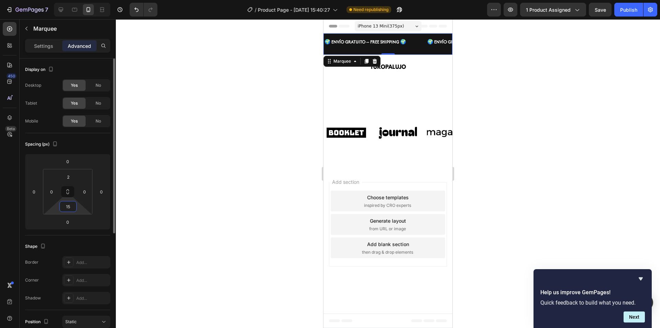
type input "1"
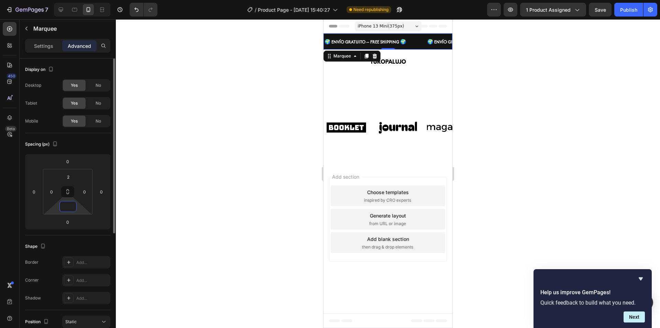
type input "0"
type input "-"
type input "0"
click at [71, 164] on input "0" at bounding box center [68, 161] width 14 height 10
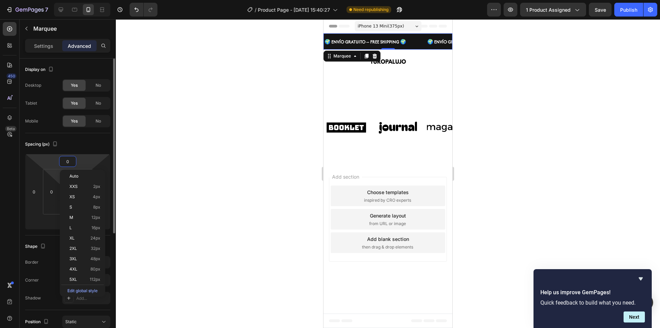
click at [56, 0] on html "7 / Product Page - [DATE] 15:40:27 Need republishing Preview 1 product assigned…" at bounding box center [330, 0] width 660 height 0
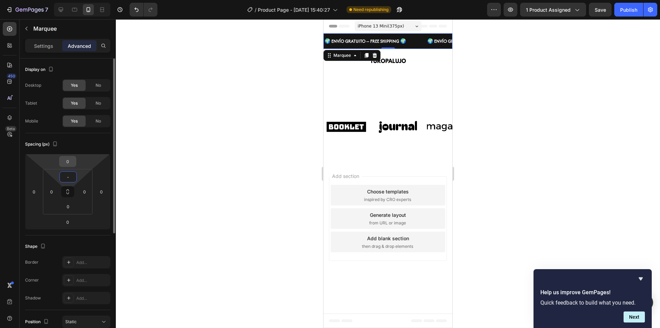
type input "-"
click at [68, 162] on input "0" at bounding box center [68, 161] width 14 height 10
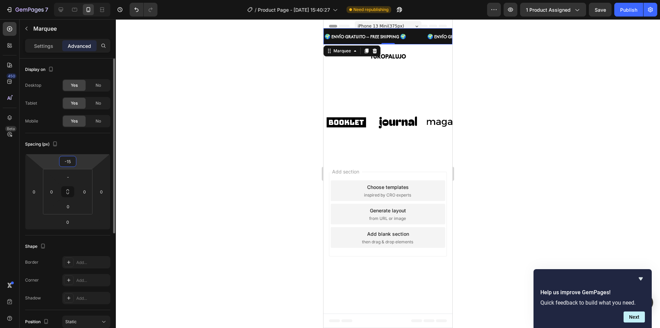
type input "-1"
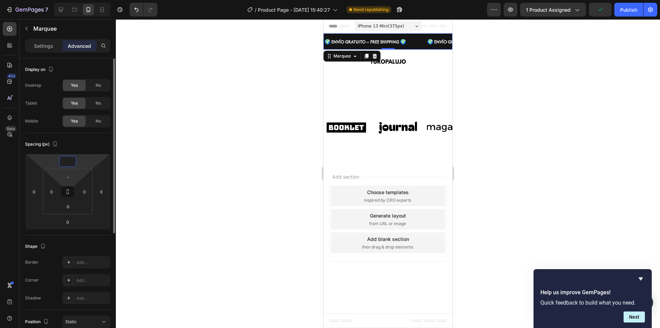
click at [67, 0] on html "7 / Product Page - [DATE] 15:40:27 Need republishing Preview 1 product assigned…" at bounding box center [330, 0] width 660 height 0
type input "0"
click at [71, 179] on input "-" at bounding box center [68, 177] width 14 height 10
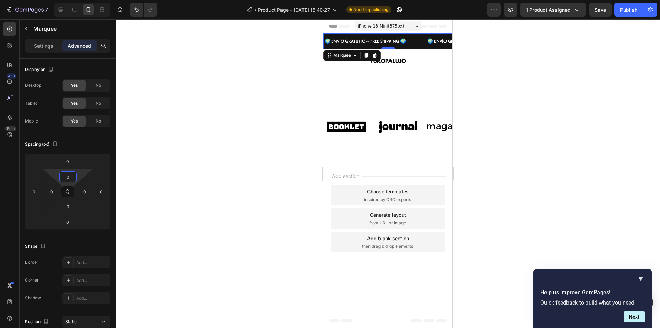
click at [148, 169] on div at bounding box center [388, 173] width 544 height 309
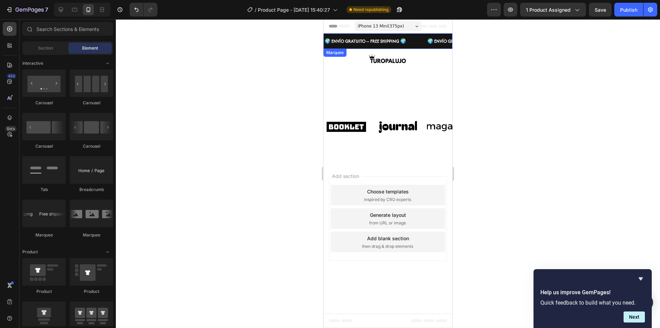
click at [359, 46] on div "🌍 ENVÍO GRATUITO -- FREE SHIPPING 🌍 Text Block" at bounding box center [410, 40] width 103 height 15
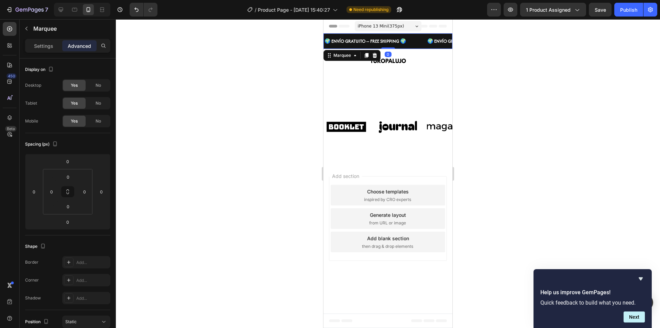
click at [39, 47] on p "Settings" at bounding box center [43, 45] width 19 height 7
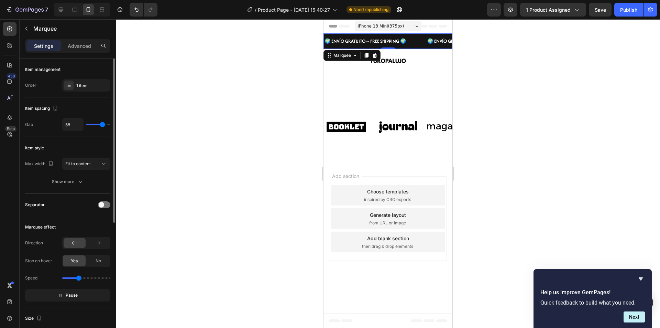
drag, startPoint x: 83, startPoint y: 279, endPoint x: 78, endPoint y: 281, distance: 4.8
type input "1.3"
click at [78, 279] on input "range" at bounding box center [86, 277] width 48 height 1
click at [183, 237] on div at bounding box center [388, 173] width 544 height 309
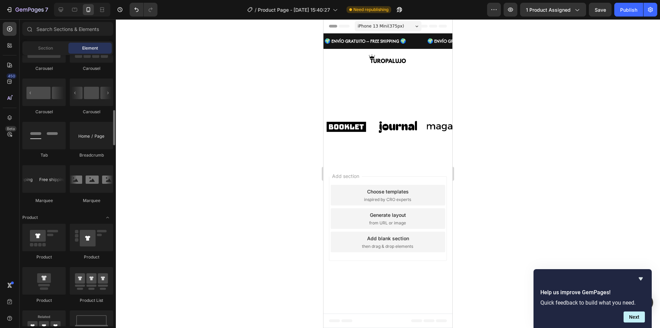
scroll to position [653, 0]
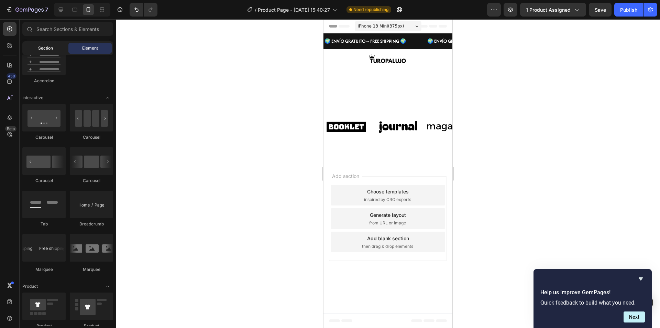
click at [42, 53] on div "Section" at bounding box center [45, 48] width 43 height 11
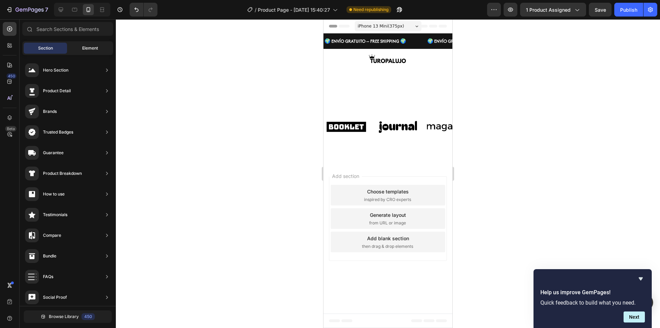
click at [84, 51] on span "Element" at bounding box center [90, 48] width 16 height 6
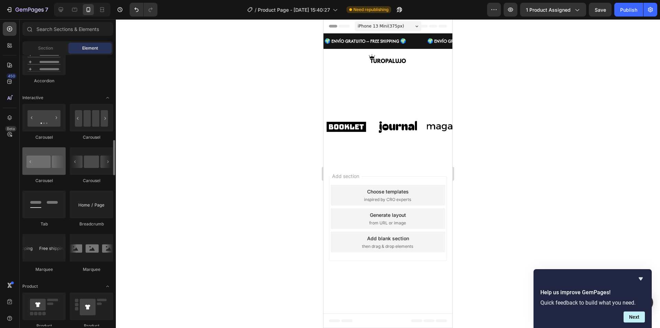
click at [54, 174] on div at bounding box center [43, 161] width 43 height 28
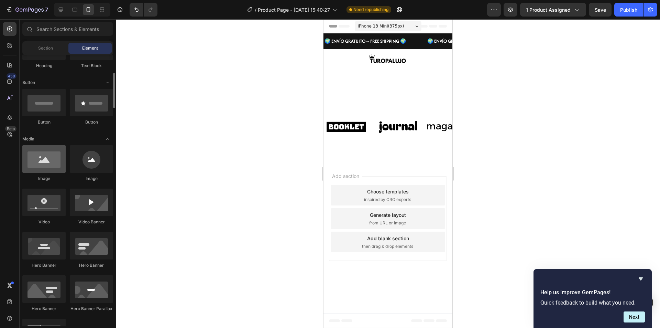
scroll to position [0, 0]
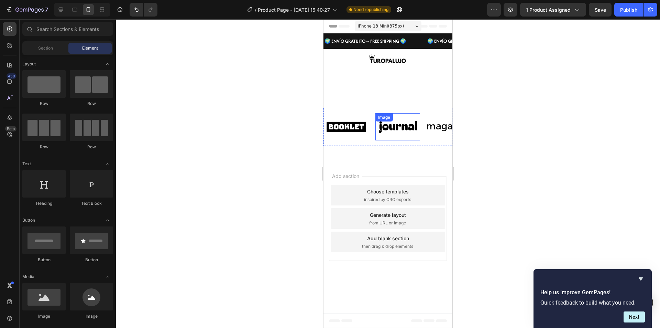
click at [381, 129] on img at bounding box center [398, 126] width 45 height 19
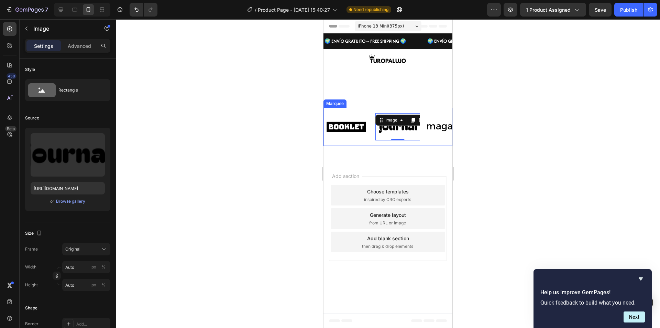
click at [367, 114] on div "Image" at bounding box center [346, 126] width 45 height 27
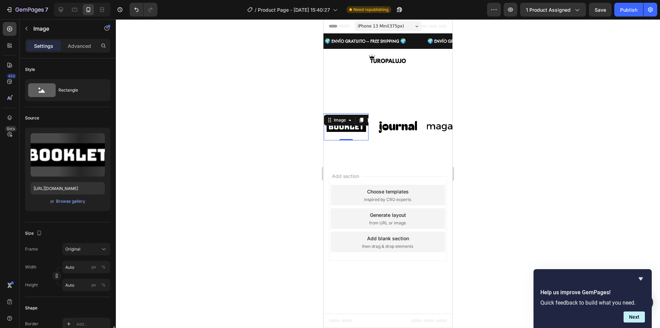
scroll to position [172, 0]
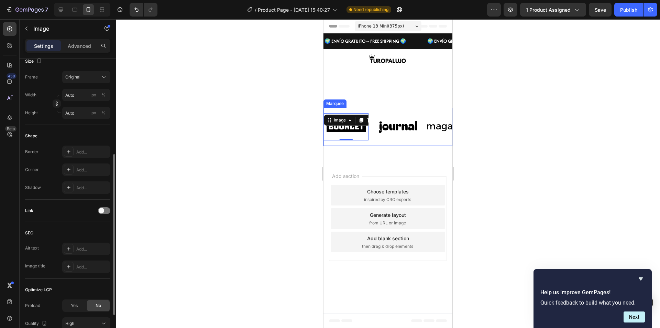
click at [378, 111] on div "Image 0 Image Image Image Image Image 0 Image Image Image Image Marquee" at bounding box center [388, 127] width 129 height 38
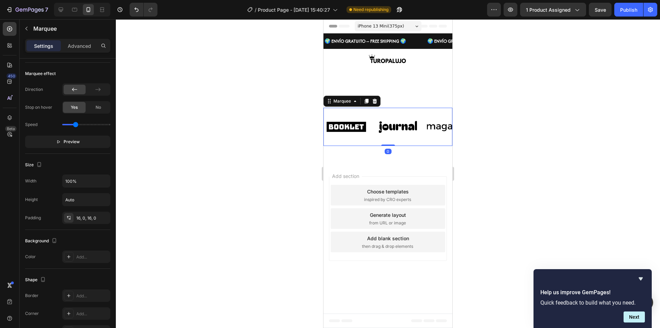
scroll to position [0, 0]
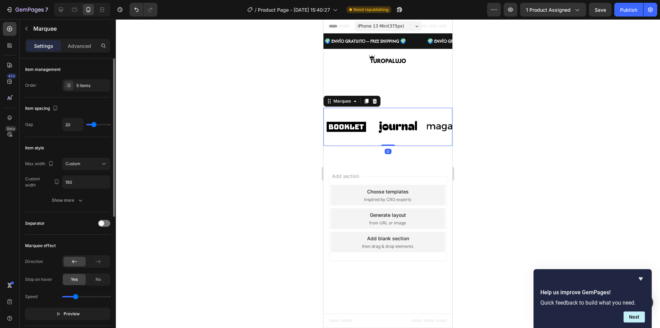
click at [398, 98] on div "Image Image Image Image Image Image Image Image Image Image Marquee 0 Row Secti…" at bounding box center [388, 130] width 129 height 66
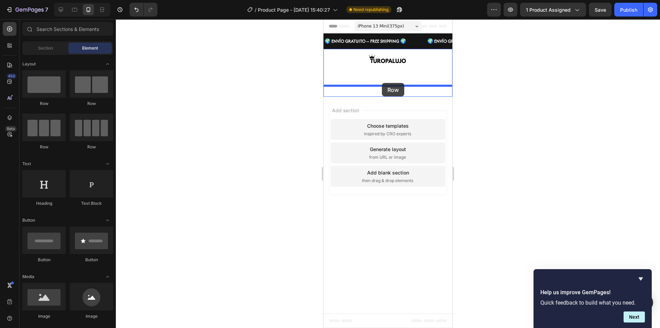
drag, startPoint x: 404, startPoint y: 156, endPoint x: 382, endPoint y: 83, distance: 76.2
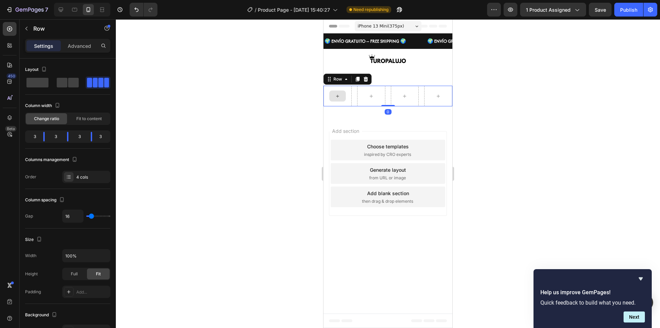
click at [343, 100] on div at bounding box center [338, 95] width 17 height 11
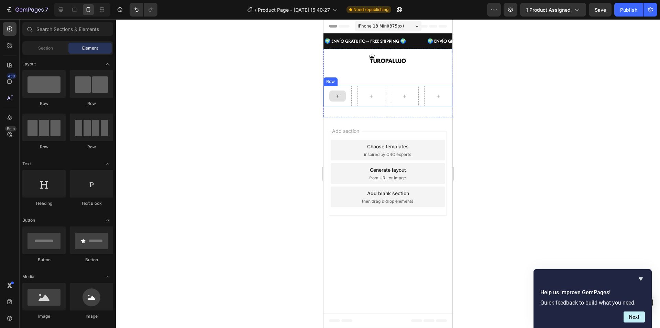
click at [336, 95] on icon at bounding box center [338, 96] width 6 height 6
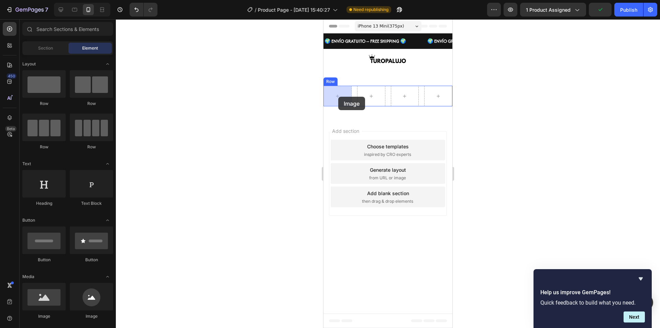
drag, startPoint x: 374, startPoint y: 316, endPoint x: 338, endPoint y: 97, distance: 222.3
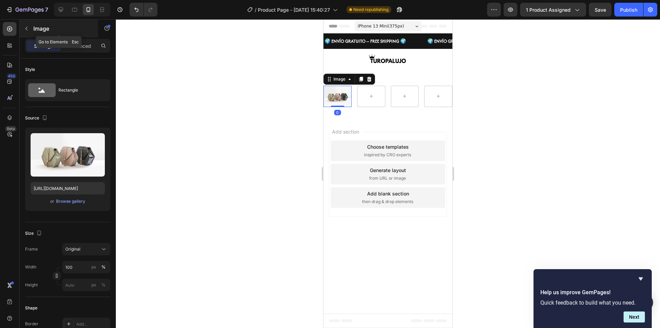
click at [23, 30] on button "button" at bounding box center [26, 28] width 11 height 11
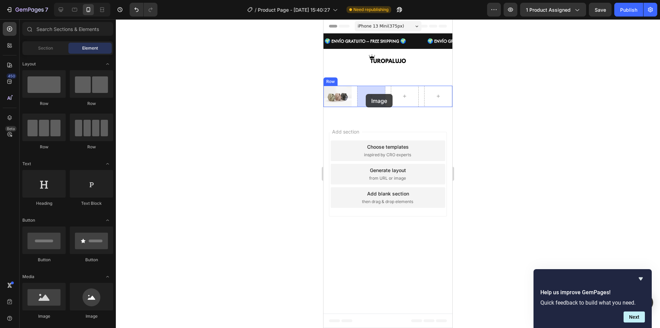
drag, startPoint x: 491, startPoint y: 250, endPoint x: 635, endPoint y: 173, distance: 163.4
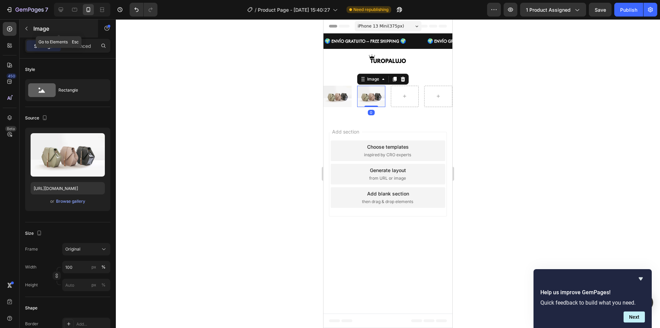
click at [24, 28] on icon "button" at bounding box center [27, 29] width 6 height 6
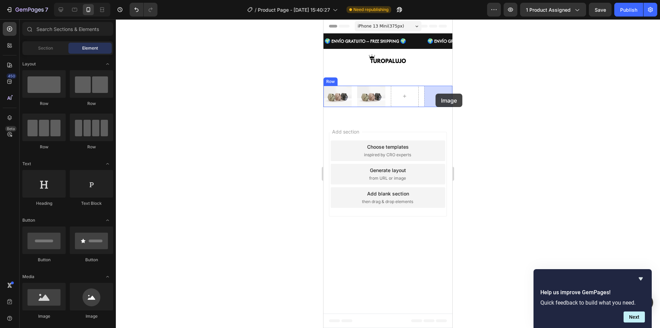
drag, startPoint x: 386, startPoint y: 311, endPoint x: 423, endPoint y: 81, distance: 232.7
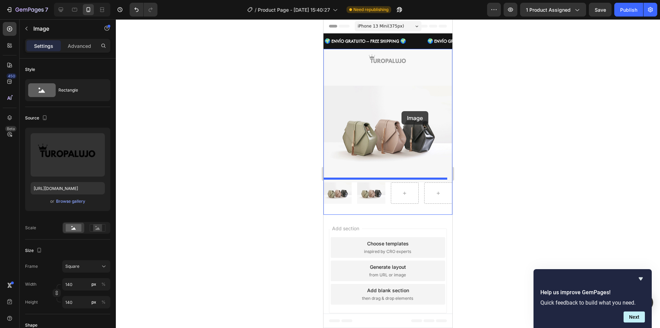
drag, startPoint x: 423, startPoint y: 81, endPoint x: 402, endPoint y: 111, distance: 36.9
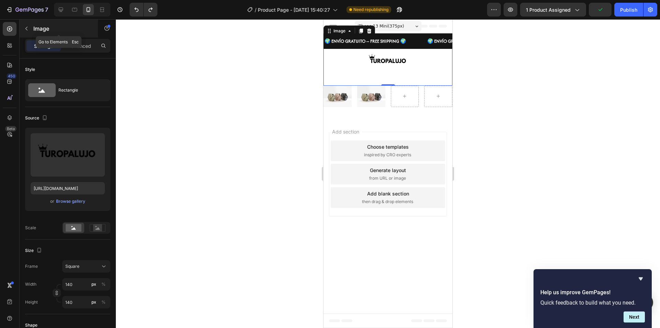
click at [28, 30] on icon "button" at bounding box center [27, 29] width 6 height 6
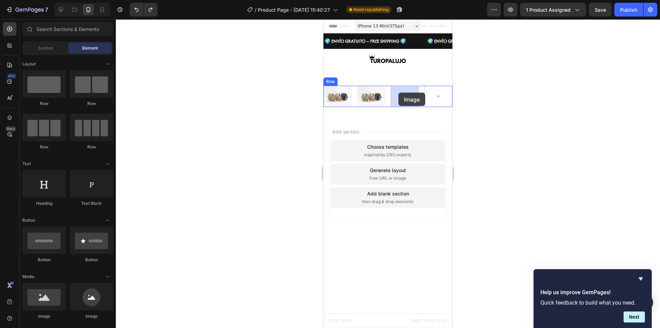
drag, startPoint x: 400, startPoint y: 299, endPoint x: 399, endPoint y: 93, distance: 206.0
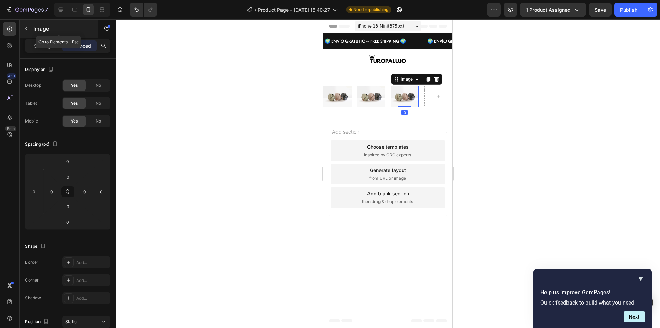
click at [24, 29] on icon "button" at bounding box center [27, 29] width 6 height 6
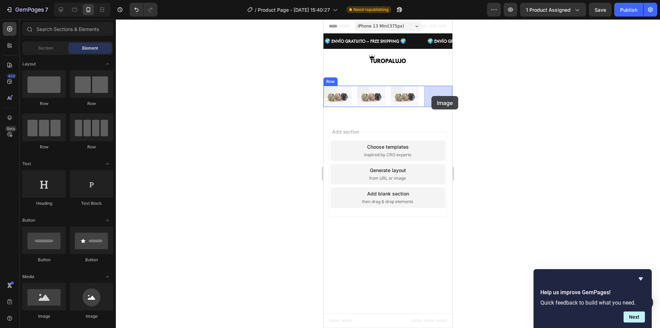
click at [578, 96] on div at bounding box center [388, 173] width 544 height 309
click at [342, 100] on img at bounding box center [338, 96] width 28 height 21
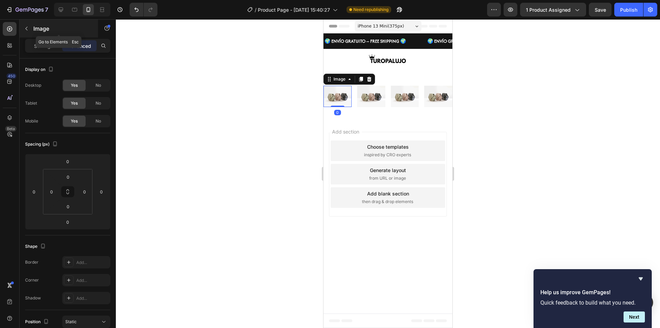
click at [27, 32] on button "button" at bounding box center [26, 28] width 11 height 11
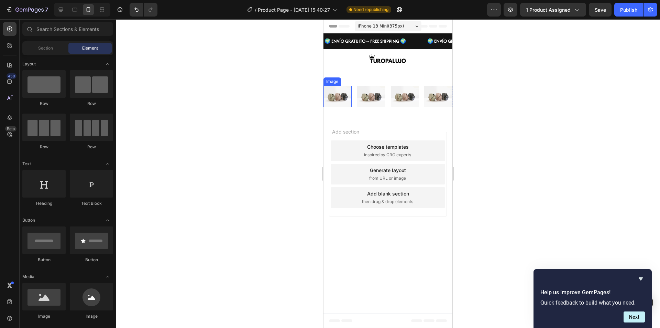
click at [336, 96] on img at bounding box center [338, 96] width 28 height 21
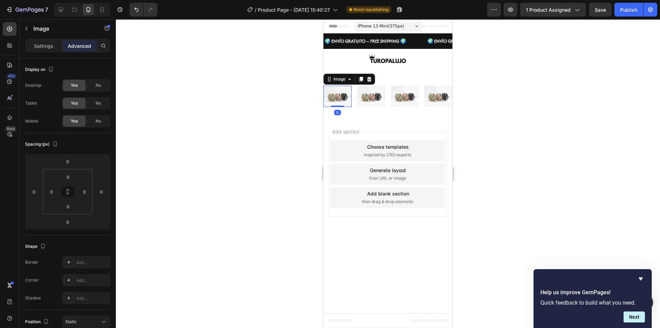
click at [336, 96] on img at bounding box center [338, 96] width 28 height 21
click at [48, 42] on p "Settings" at bounding box center [43, 45] width 19 height 7
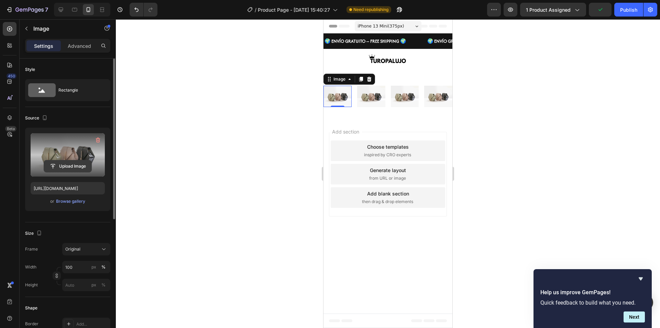
click at [67, 160] on button "Upload Image" at bounding box center [68, 166] width 48 height 12
click at [62, 165] on input "file" at bounding box center [67, 166] width 47 height 12
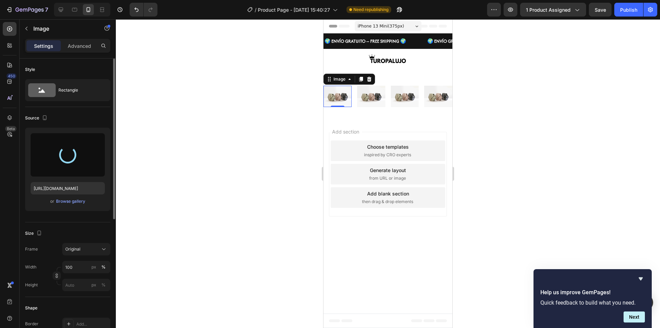
type input "[URL][DOMAIN_NAME]"
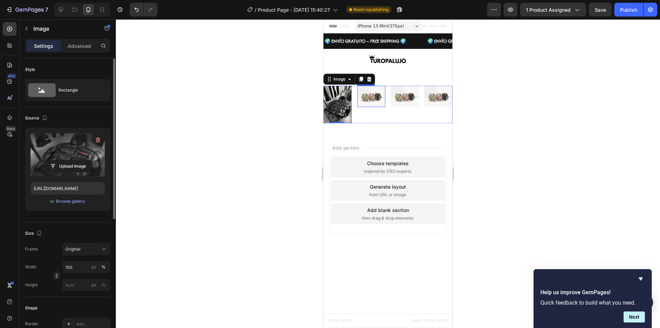
click at [378, 105] on img at bounding box center [371, 96] width 28 height 21
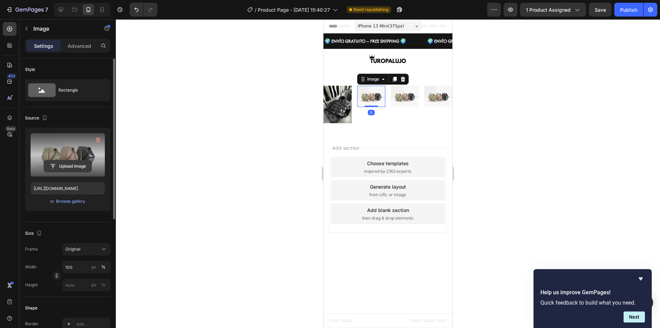
click at [65, 164] on input "file" at bounding box center [67, 166] width 47 height 12
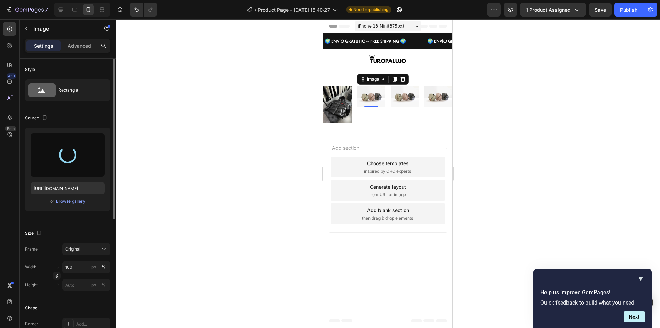
type input "[URL][DOMAIN_NAME]"
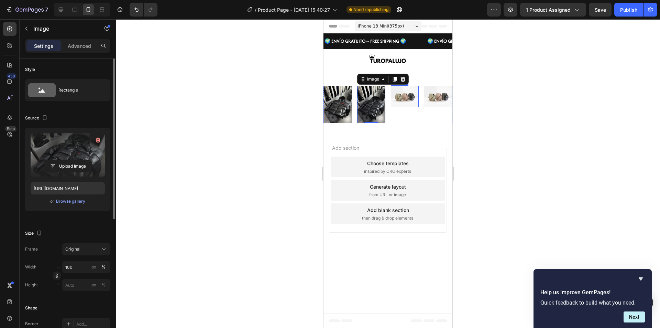
click at [402, 98] on img at bounding box center [405, 96] width 28 height 21
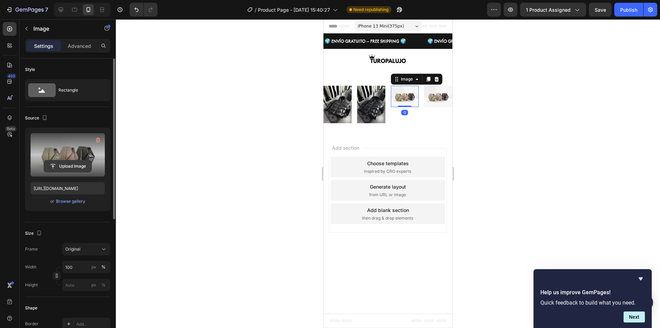
click at [60, 160] on div "Upload Image" at bounding box center [68, 154] width 74 height 43
click at [61, 164] on input "file" at bounding box center [67, 166] width 47 height 12
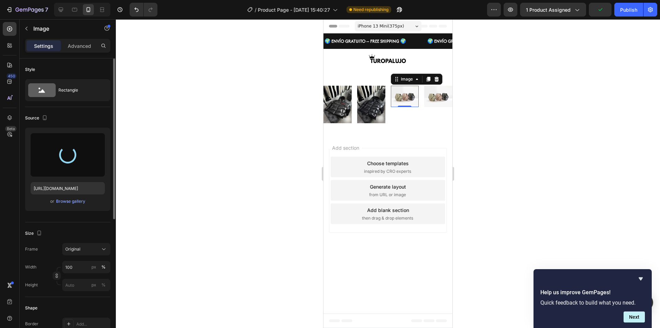
type input "[URL][DOMAIN_NAME]"
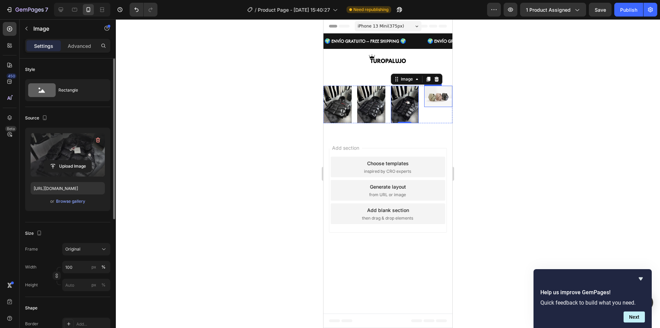
click at [432, 100] on img at bounding box center [438, 96] width 28 height 21
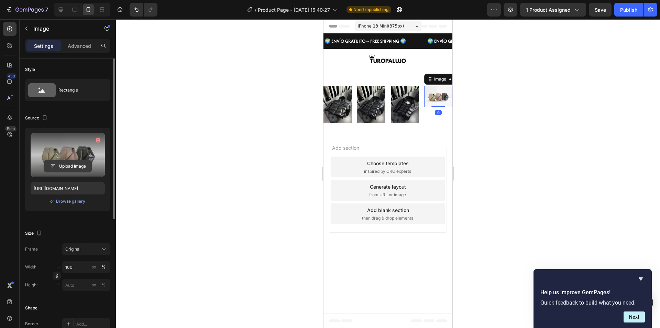
click at [66, 168] on input "file" at bounding box center [67, 166] width 47 height 12
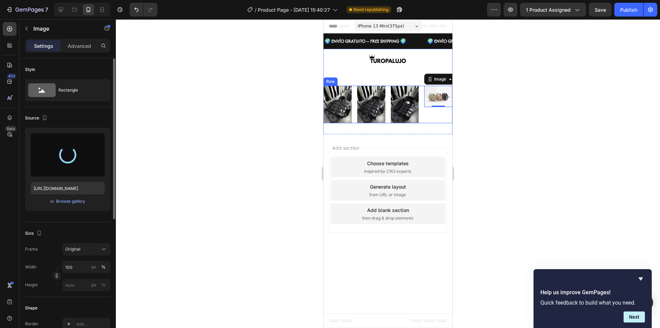
type input "[URL][DOMAIN_NAME]"
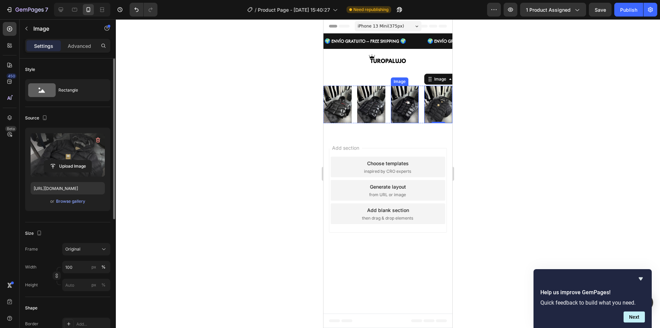
click at [400, 114] on img at bounding box center [405, 104] width 28 height 37
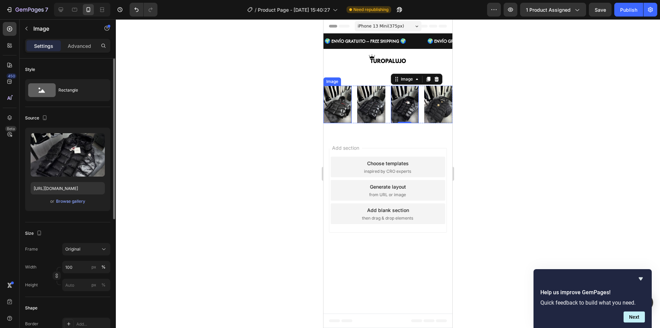
click at [338, 110] on img at bounding box center [338, 104] width 28 height 37
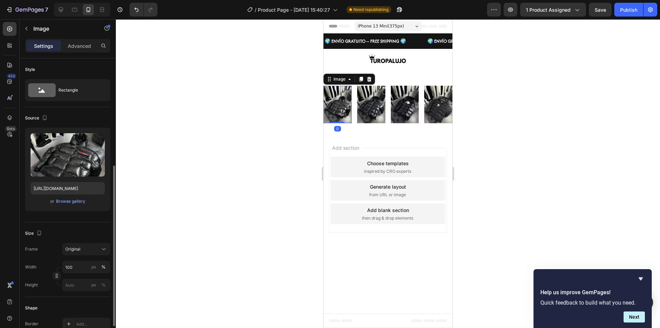
scroll to position [69, 0]
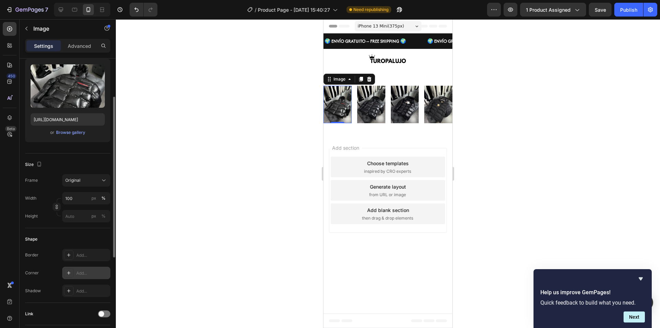
click at [68, 272] on icon at bounding box center [69, 273] width 6 height 6
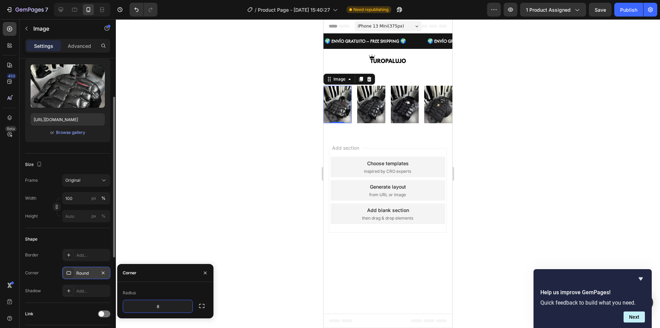
click at [237, 270] on div at bounding box center [388, 173] width 544 height 309
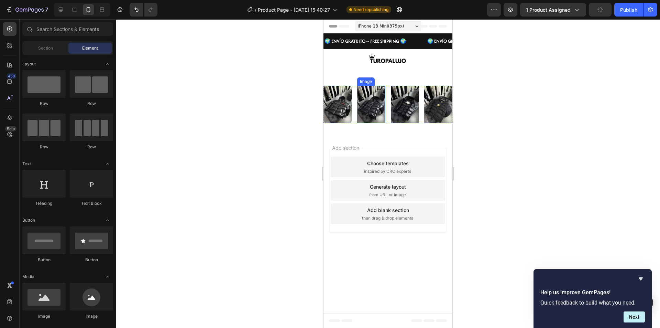
click at [374, 115] on img at bounding box center [371, 104] width 28 height 37
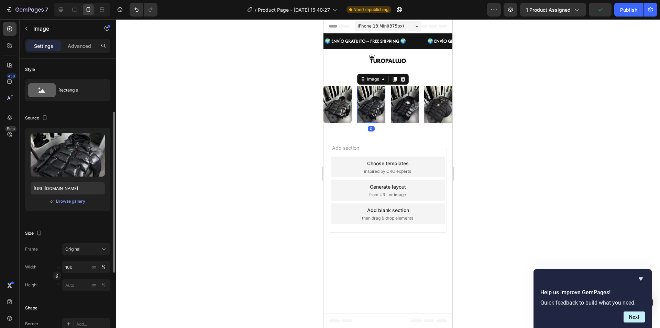
scroll to position [34, 0]
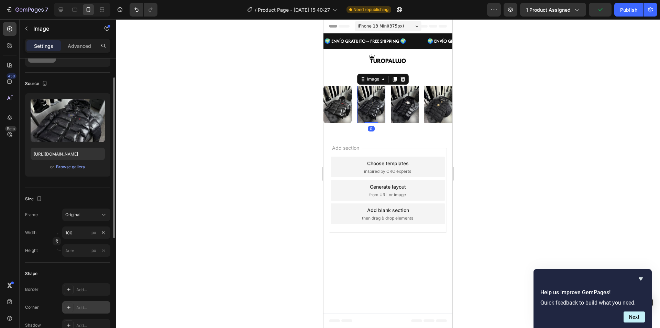
click at [72, 305] on div at bounding box center [69, 307] width 10 height 10
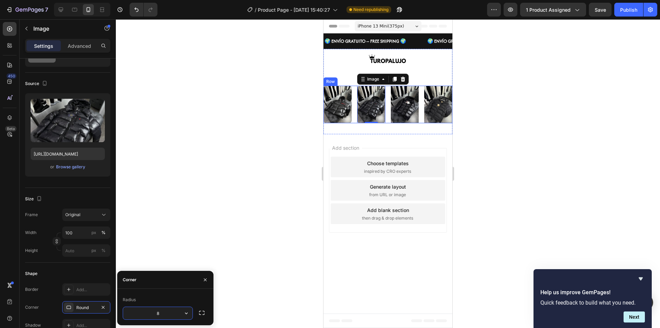
click at [404, 109] on img at bounding box center [405, 104] width 28 height 37
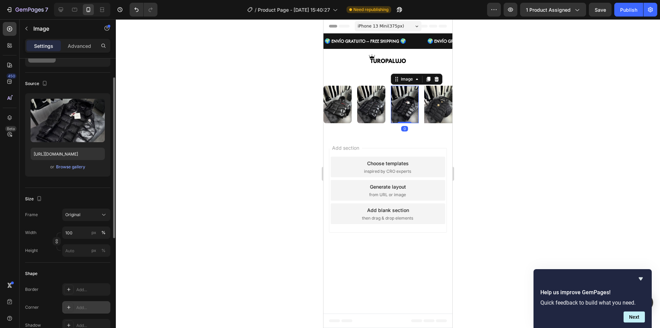
drag, startPoint x: 73, startPoint y: 308, endPoint x: 79, endPoint y: 301, distance: 8.8
click at [73, 308] on div at bounding box center [69, 307] width 10 height 10
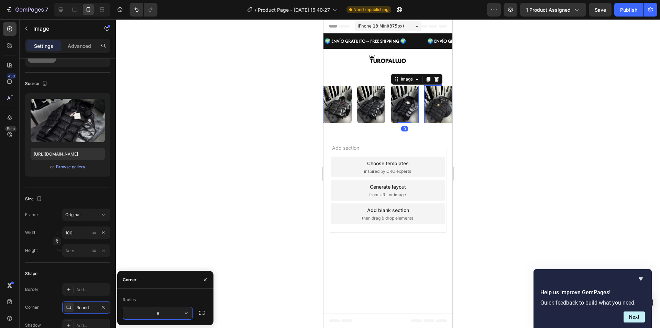
click at [439, 115] on img at bounding box center [438, 104] width 28 height 37
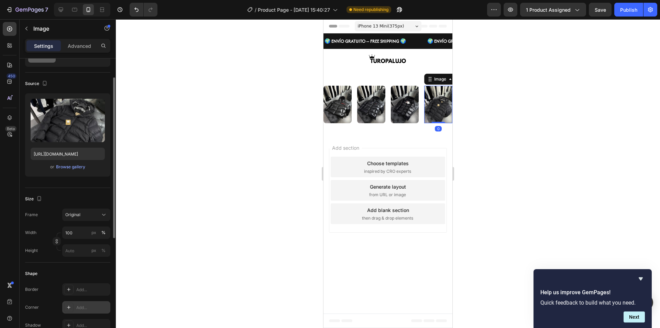
click at [72, 306] on div at bounding box center [69, 307] width 10 height 10
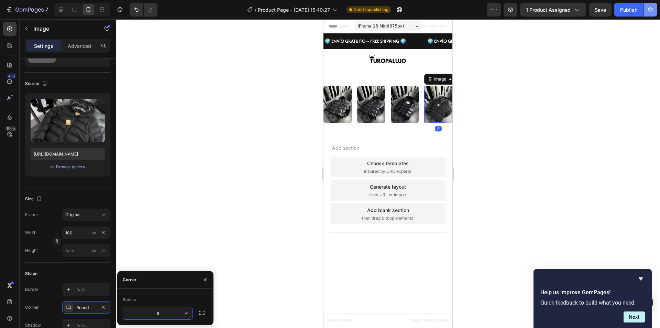
drag, startPoint x: 649, startPoint y: 94, endPoint x: 645, endPoint y: 14, distance: 79.9
click at [650, 91] on div at bounding box center [388, 173] width 544 height 309
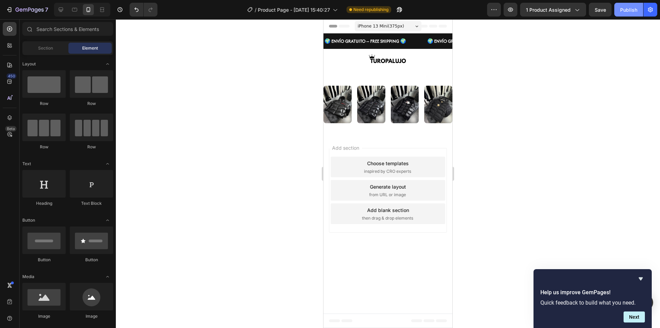
click at [632, 4] on button "Publish" at bounding box center [629, 10] width 29 height 14
click at [399, 128] on div "Image Image Image Image Image Row Section 2" at bounding box center [388, 91] width 129 height 85
click at [377, 100] on img at bounding box center [371, 104] width 28 height 37
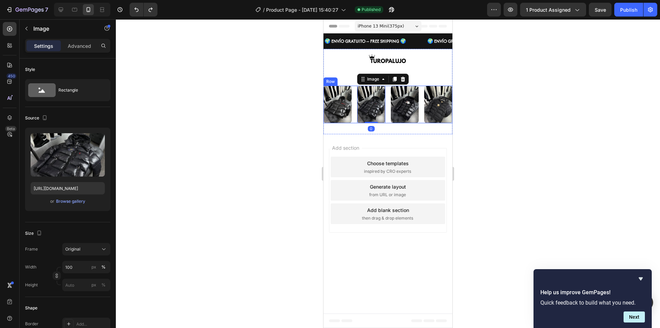
click at [355, 88] on div "Image Image 0 Image Image Row" at bounding box center [388, 104] width 129 height 37
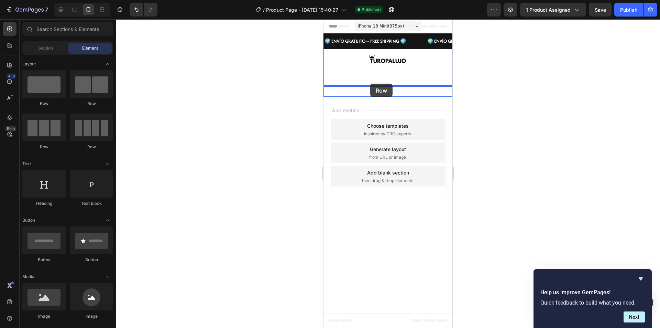
drag, startPoint x: 373, startPoint y: 158, endPoint x: 370, endPoint y: 84, distance: 74.3
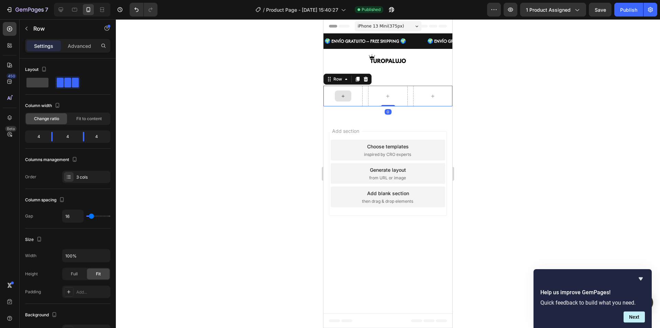
click at [344, 95] on icon at bounding box center [344, 96] width 6 height 6
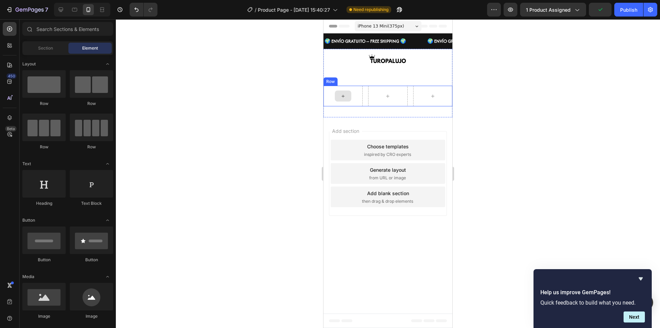
click at [354, 101] on div at bounding box center [343, 96] width 39 height 21
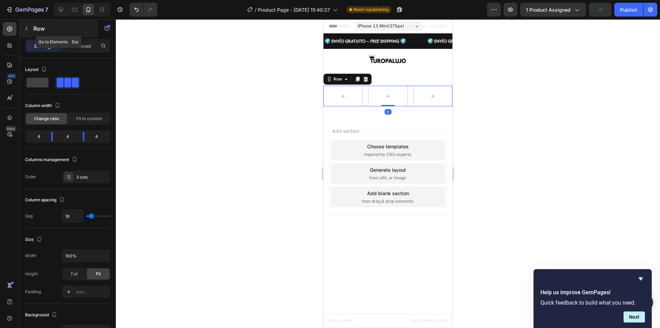
click at [24, 27] on icon "button" at bounding box center [27, 29] width 6 height 6
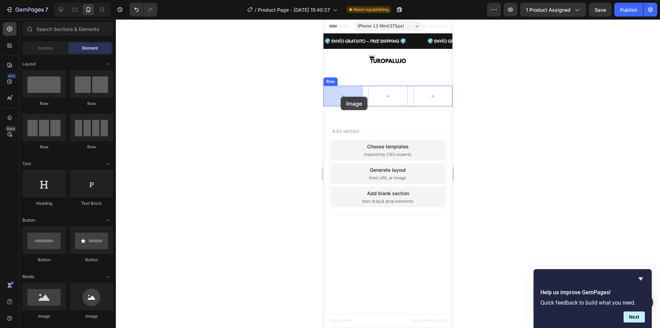
drag, startPoint x: 380, startPoint y: 310, endPoint x: 620, endPoint y: 155, distance: 285.8
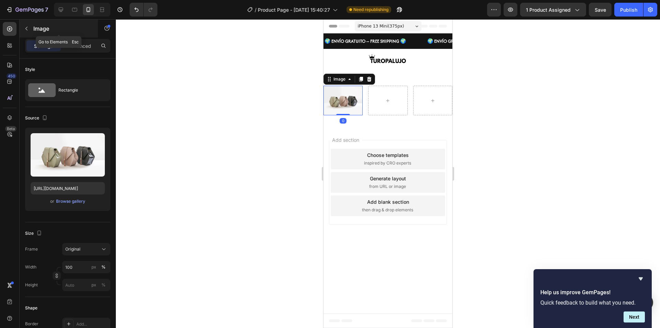
click at [24, 31] on icon "button" at bounding box center [27, 29] width 6 height 6
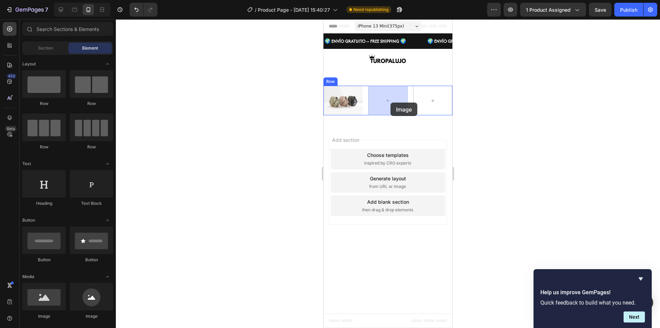
drag, startPoint x: 371, startPoint y: 315, endPoint x: 647, endPoint y: 139, distance: 327.3
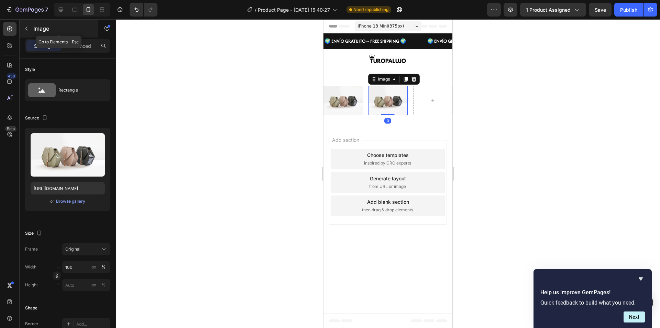
click at [27, 26] on icon "button" at bounding box center [27, 29] width 6 height 6
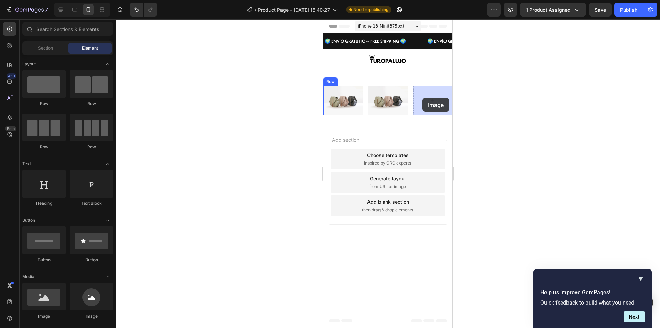
drag, startPoint x: 406, startPoint y: 289, endPoint x: 423, endPoint y: 98, distance: 191.3
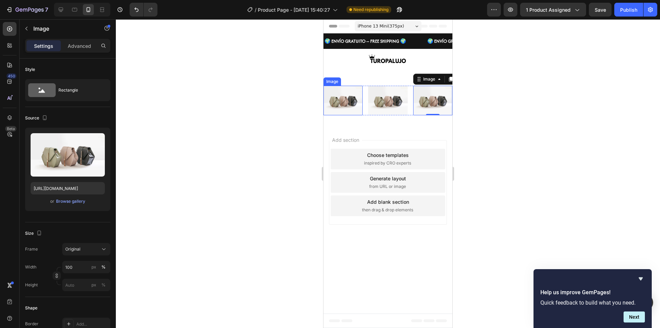
click at [346, 106] on img at bounding box center [343, 101] width 39 height 30
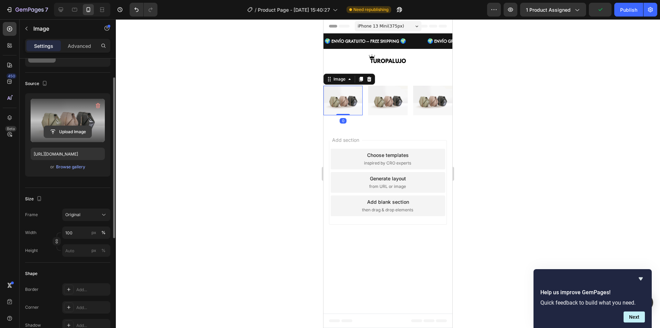
click at [64, 132] on input "file" at bounding box center [67, 132] width 47 height 12
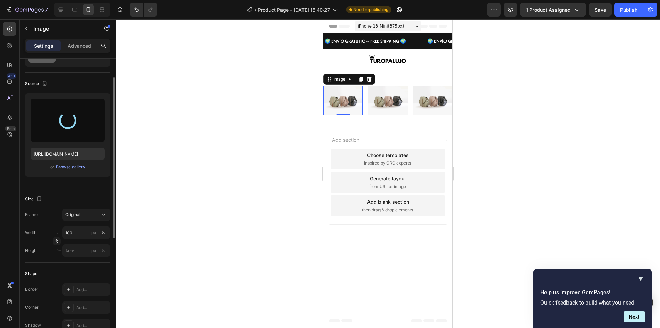
type input "[URL][DOMAIN_NAME]"
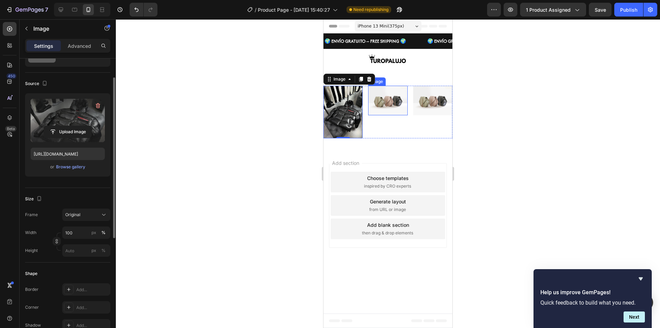
click at [387, 107] on img at bounding box center [387, 101] width 39 height 30
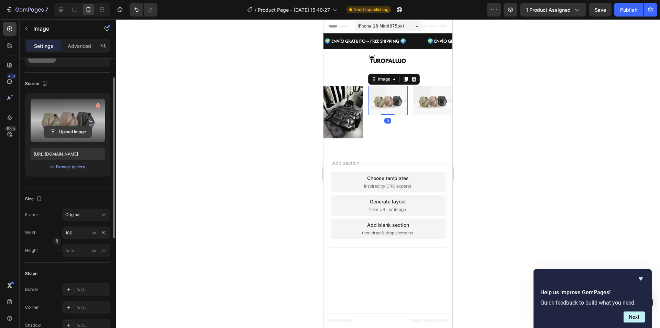
click at [64, 127] on input "file" at bounding box center [67, 132] width 47 height 12
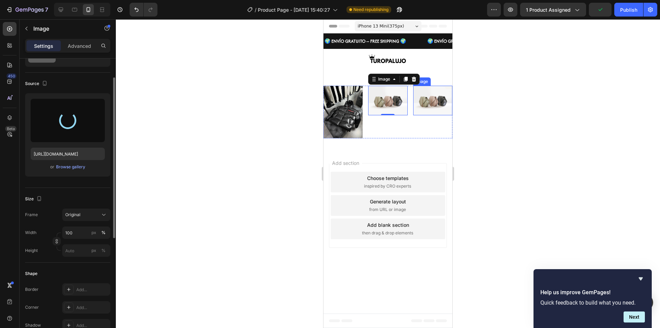
type input "[URL][DOMAIN_NAME]"
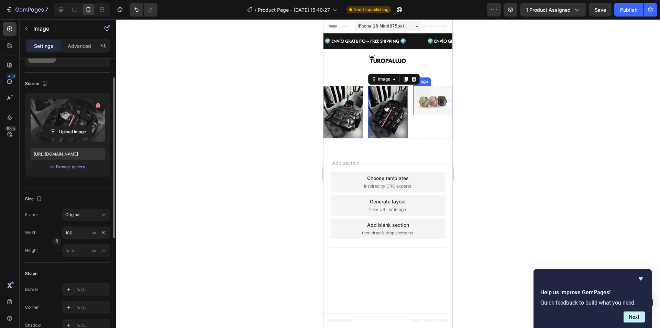
click at [428, 110] on img at bounding box center [432, 101] width 39 height 30
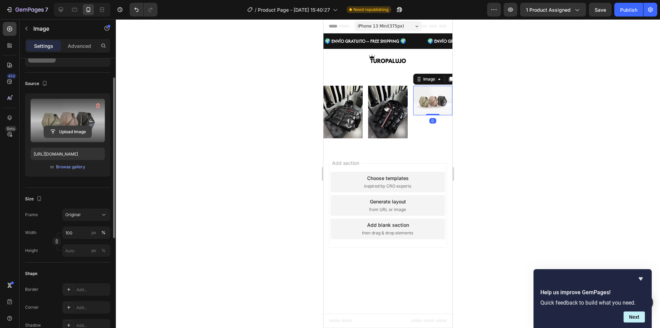
click at [64, 127] on input "file" at bounding box center [67, 132] width 47 height 12
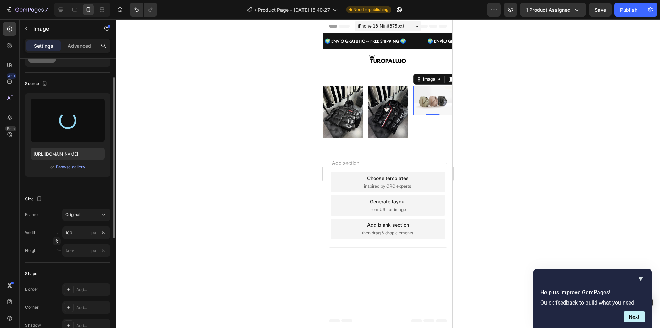
type input "[URL][DOMAIN_NAME]"
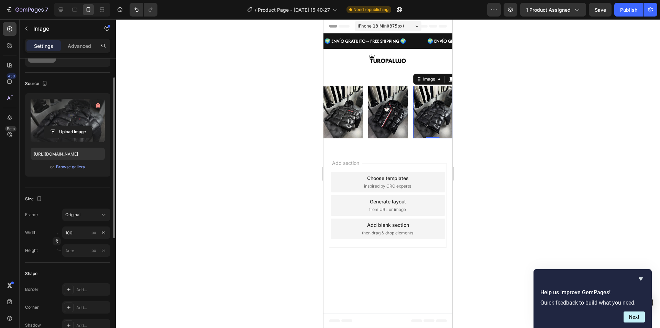
click at [489, 169] on div at bounding box center [388, 173] width 544 height 309
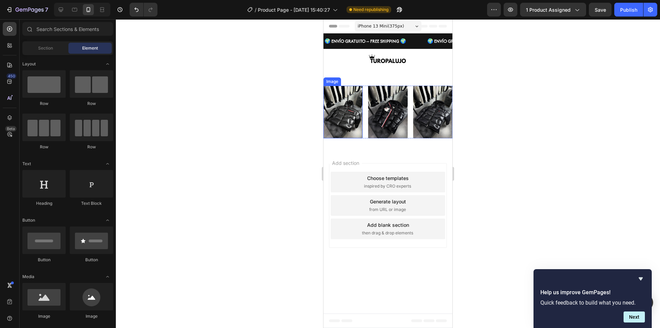
click at [353, 120] on img at bounding box center [343, 112] width 39 height 52
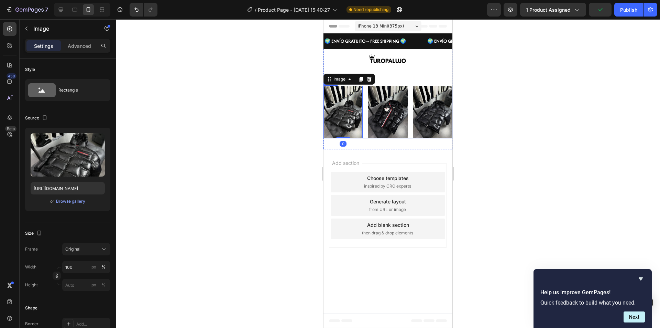
click at [364, 120] on div "Image 0 Image Image Row" at bounding box center [388, 112] width 129 height 52
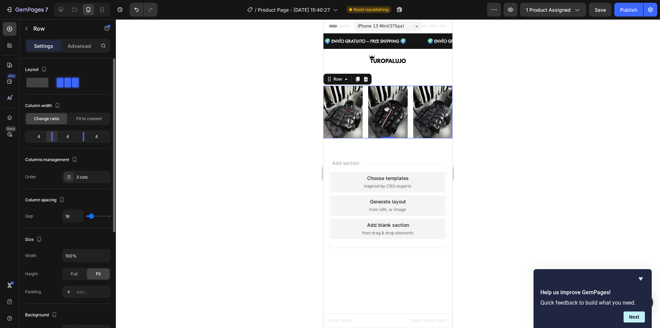
drag, startPoint x: 50, startPoint y: 134, endPoint x: 54, endPoint y: 133, distance: 3.8
click at [54, 133] on div at bounding box center [52, 137] width 12 height 10
click at [344, 116] on img at bounding box center [343, 112] width 39 height 52
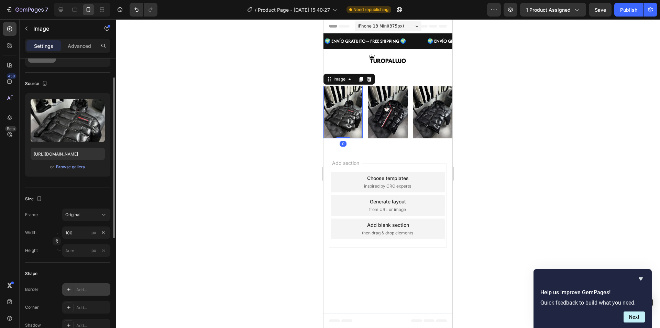
click at [71, 291] on icon at bounding box center [69, 290] width 6 height 6
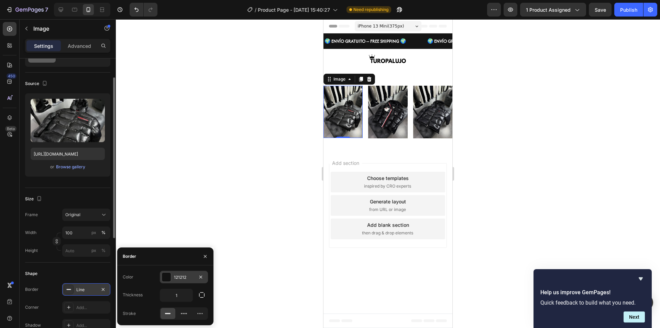
click at [160, 279] on div "121212" at bounding box center [184, 277] width 48 height 12
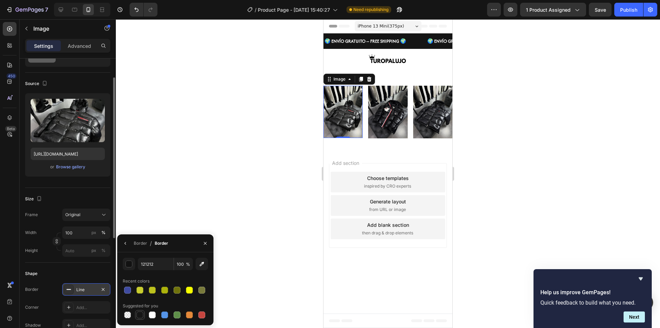
click at [137, 313] on div at bounding box center [140, 314] width 7 height 7
type input "151515"
click at [370, 152] on div "Add section Choose templates inspired by CRO experts Generate layout from URL o…" at bounding box center [388, 206] width 129 height 115
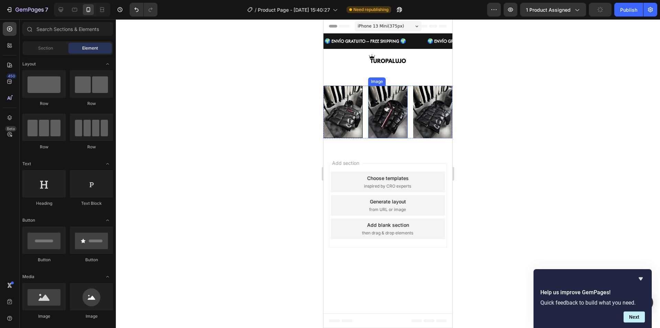
click at [377, 129] on img at bounding box center [387, 112] width 39 height 52
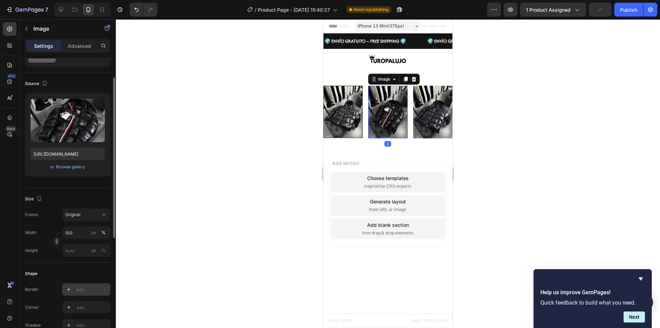
click at [71, 290] on icon at bounding box center [69, 290] width 6 height 6
click at [68, 307] on icon at bounding box center [69, 307] width 6 height 6
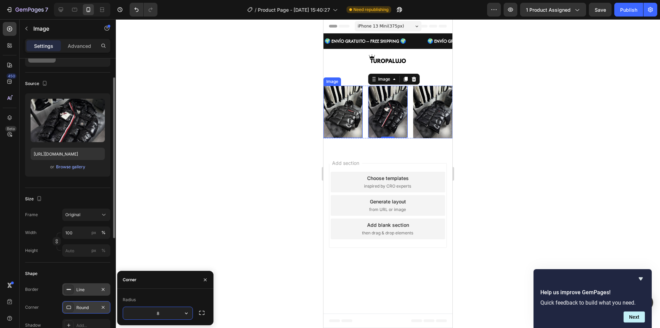
click at [347, 121] on img at bounding box center [343, 112] width 39 height 52
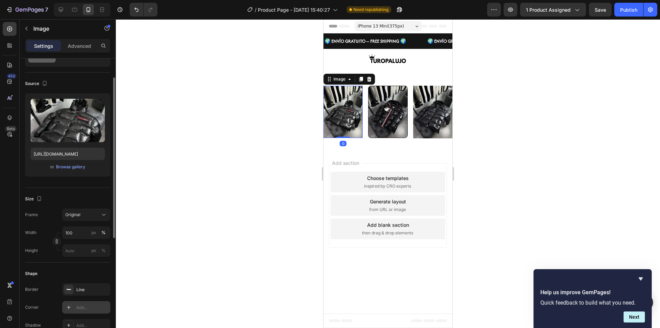
click at [62, 306] on div "Add..." at bounding box center [86, 307] width 48 height 12
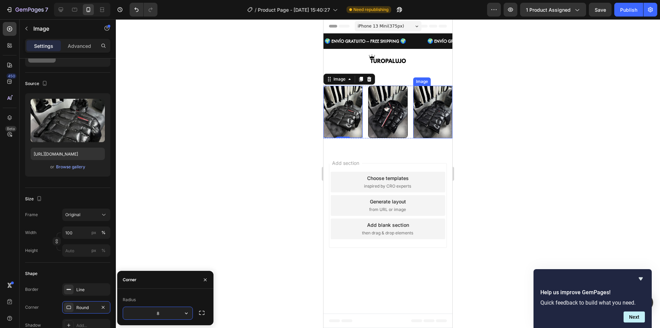
click at [441, 103] on img at bounding box center [432, 112] width 39 height 52
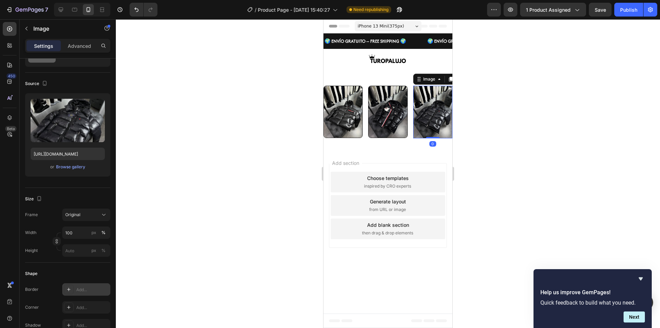
click at [74, 291] on div "Add..." at bounding box center [86, 289] width 48 height 12
click at [68, 308] on icon at bounding box center [69, 307] width 6 height 6
click at [67, 324] on icon at bounding box center [69, 325] width 6 height 6
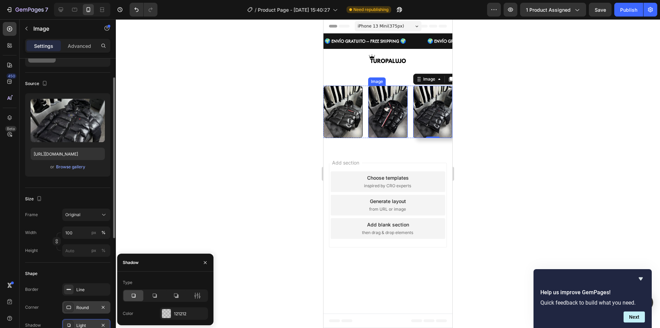
click at [403, 112] on img at bounding box center [387, 112] width 39 height 52
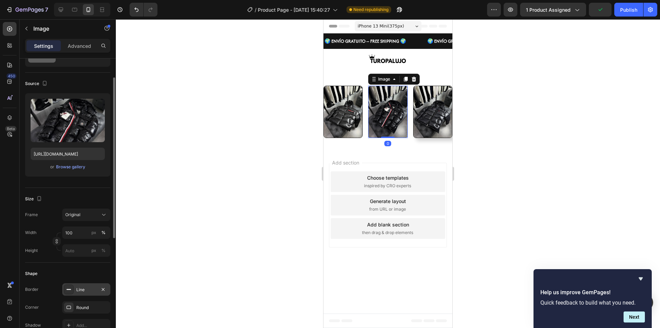
scroll to position [69, 0]
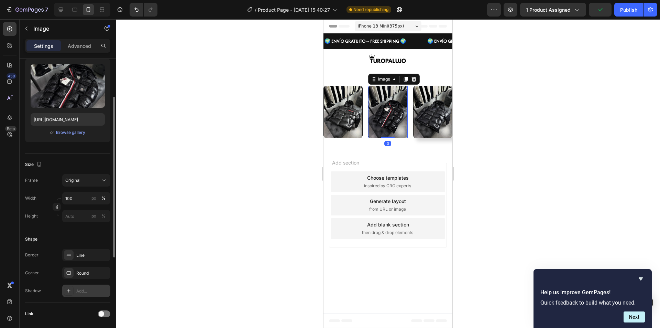
click at [66, 291] on icon at bounding box center [69, 291] width 6 height 6
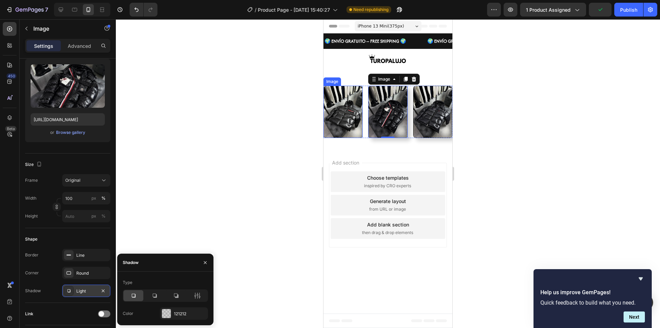
click at [353, 122] on img at bounding box center [343, 112] width 39 height 52
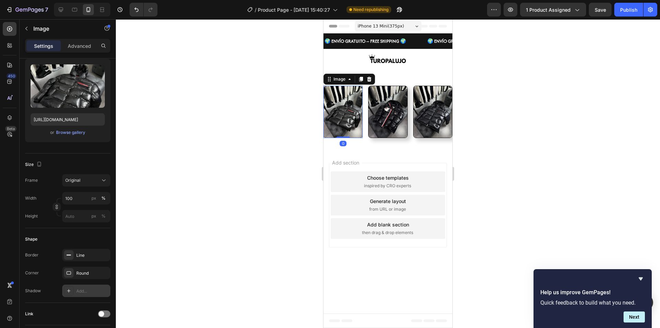
click at [70, 293] on div at bounding box center [69, 291] width 10 height 10
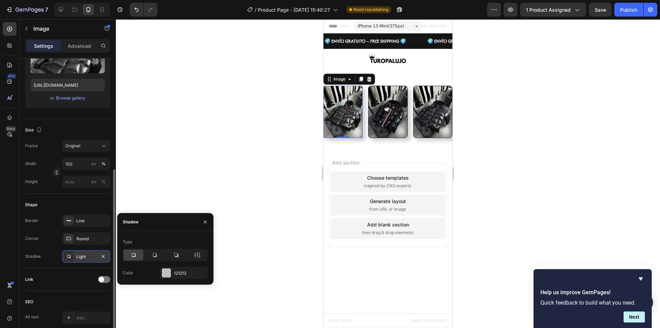
scroll to position [138, 0]
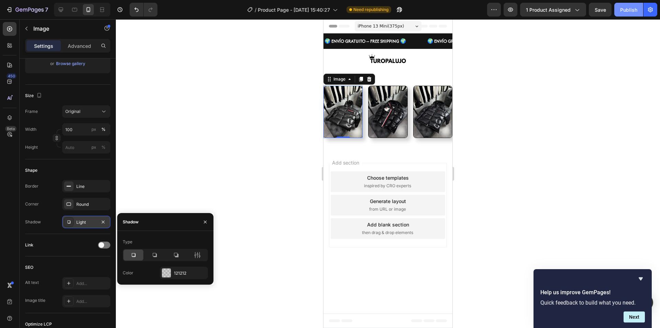
click at [630, 9] on div "Publish" at bounding box center [628, 9] width 17 height 7
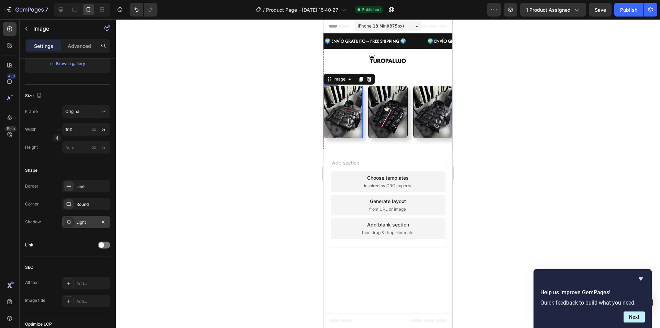
click at [365, 91] on div "Image 0 Image Image Row" at bounding box center [388, 112] width 129 height 52
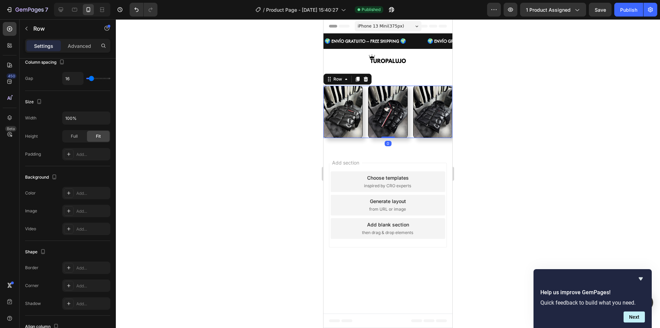
scroll to position [0, 0]
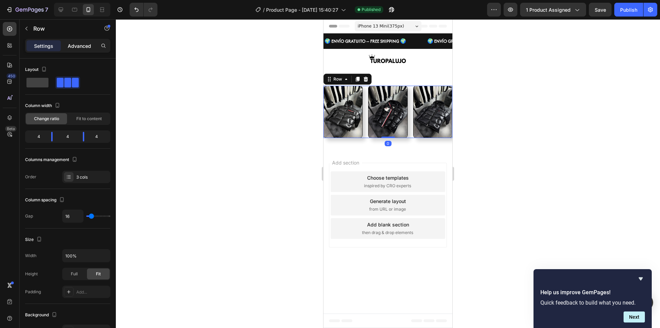
click at [78, 46] on p "Advanced" at bounding box center [79, 45] width 23 height 7
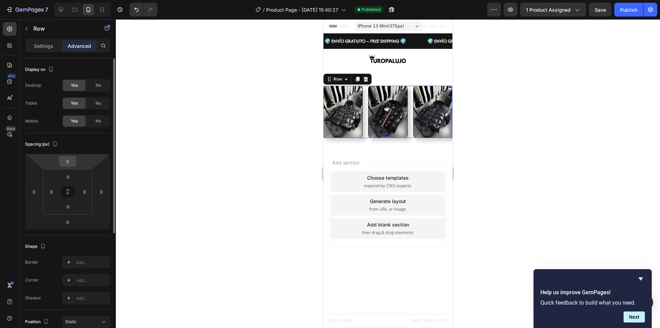
click at [70, 163] on input "0" at bounding box center [68, 161] width 14 height 10
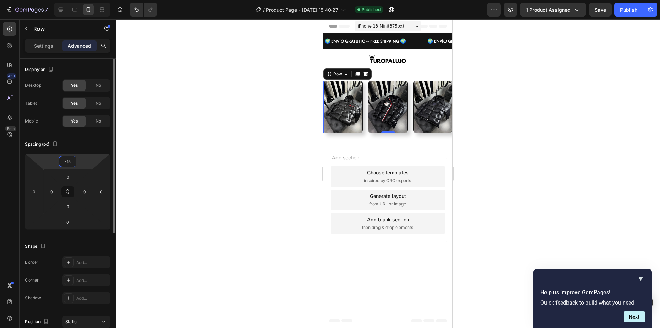
type input "-1"
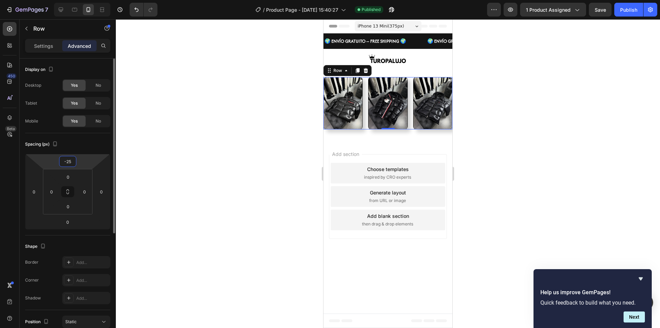
type input "-2"
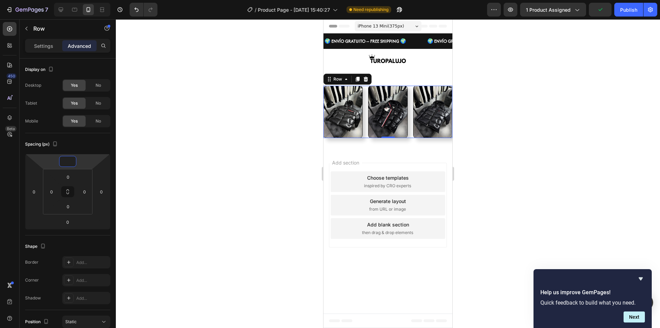
click at [542, 108] on div at bounding box center [388, 173] width 544 height 309
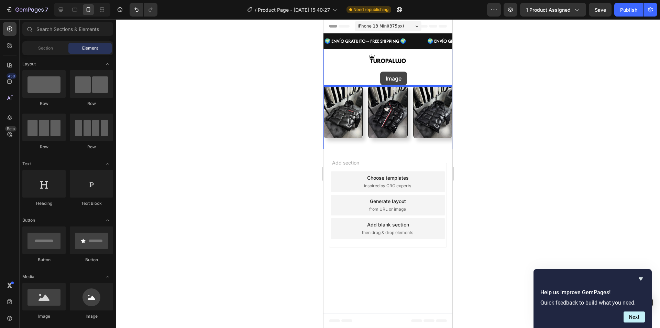
drag, startPoint x: 370, startPoint y: 325, endPoint x: 383, endPoint y: 63, distance: 262.4
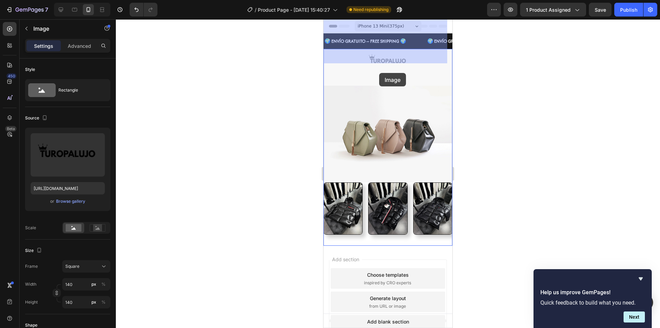
drag, startPoint x: 383, startPoint y: 63, endPoint x: 382, endPoint y: 68, distance: 5.3
click at [379, 73] on div "iPhone 13 Mini ( 375 px) iPhone 13 Mini iPhone 13 Pro iPhone 11 Pro Max iPhone …" at bounding box center [388, 189] width 129 height 341
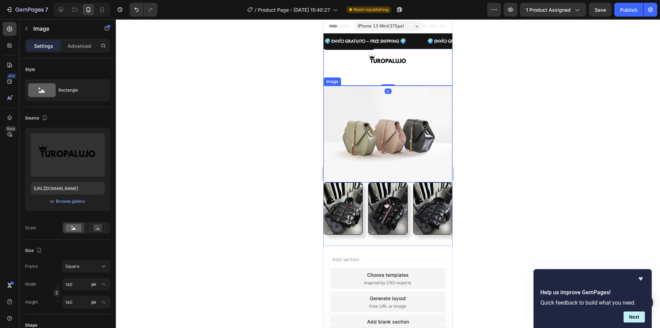
click at [409, 120] on img at bounding box center [388, 134] width 129 height 97
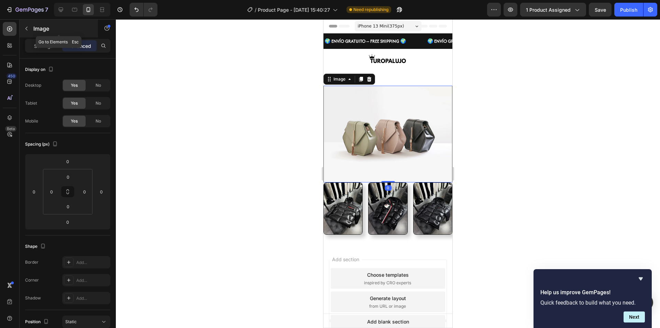
click at [28, 32] on button "button" at bounding box center [26, 28] width 11 height 11
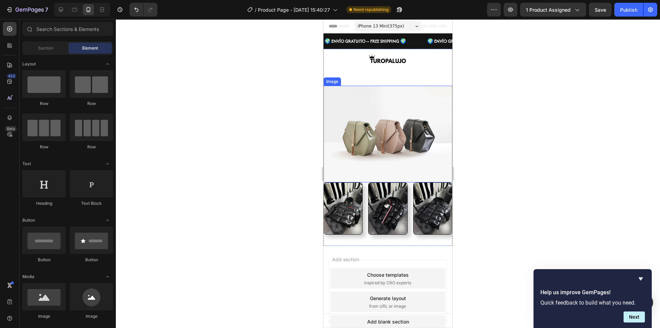
click at [359, 133] on img at bounding box center [388, 134] width 129 height 97
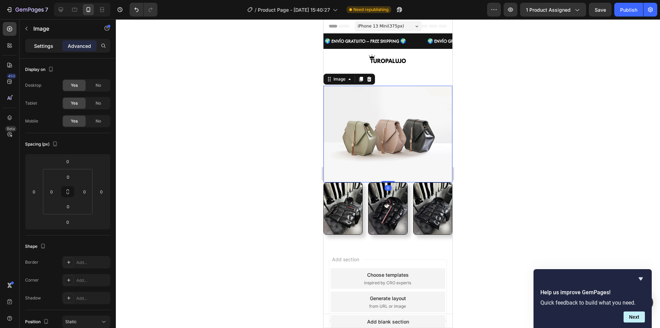
click at [44, 43] on p "Settings" at bounding box center [43, 45] width 19 height 7
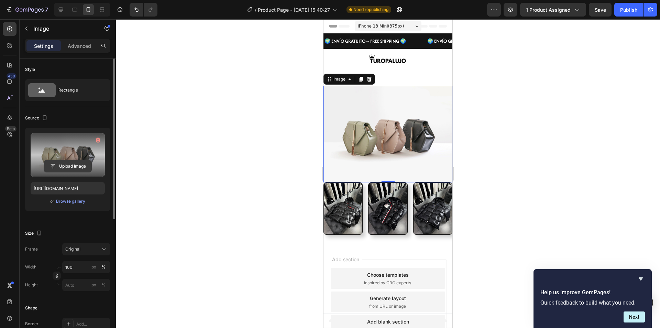
click at [68, 167] on input "file" at bounding box center [67, 166] width 47 height 12
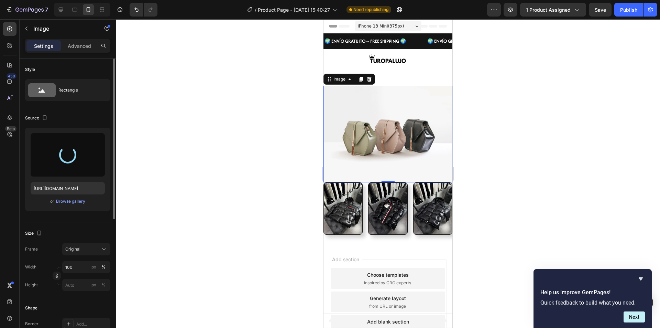
type input "[URL][DOMAIN_NAME]"
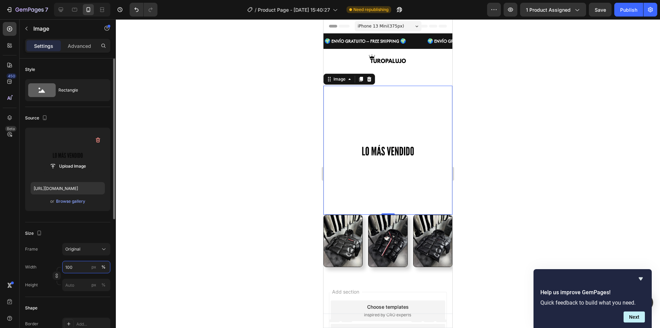
click at [70, 266] on input "100" at bounding box center [86, 267] width 48 height 12
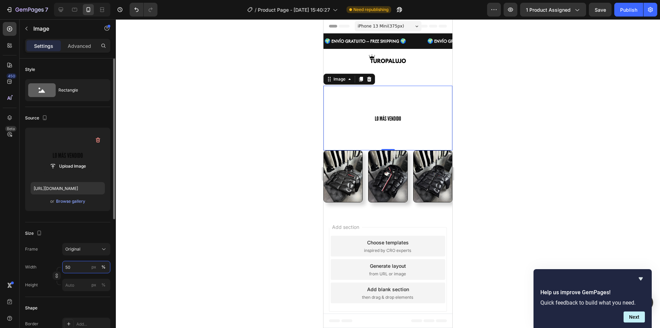
type input "5"
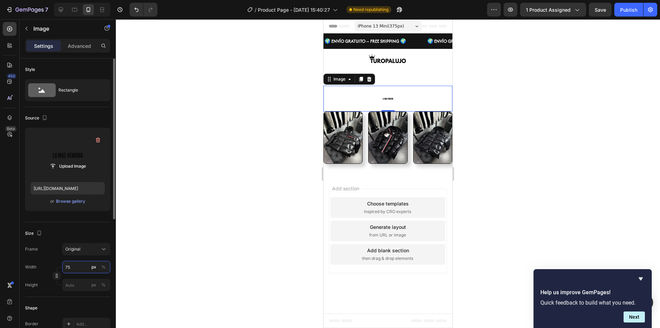
type input "7"
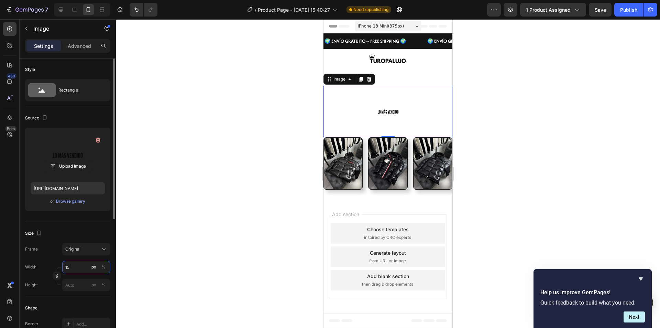
type input "1"
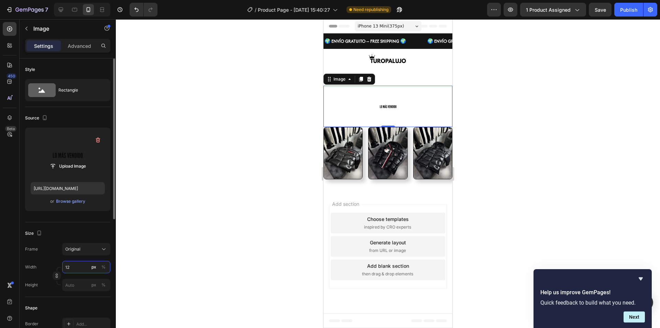
type input "1"
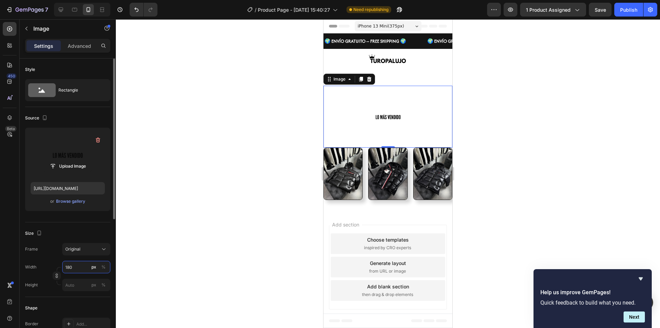
click at [72, 263] on input "180" at bounding box center [86, 267] width 48 height 12
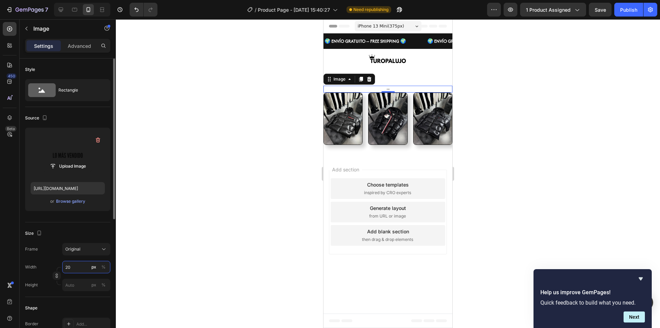
type input "200"
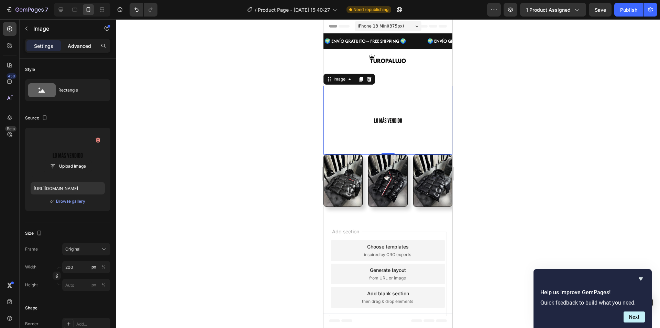
click at [73, 47] on p "Advanced" at bounding box center [79, 45] width 23 height 7
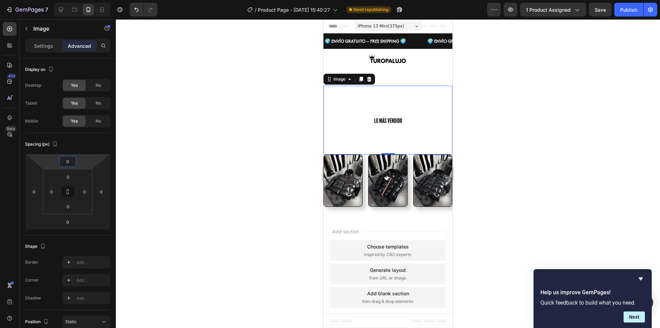
click at [73, 165] on input "0" at bounding box center [68, 161] width 14 height 10
type input "-1"
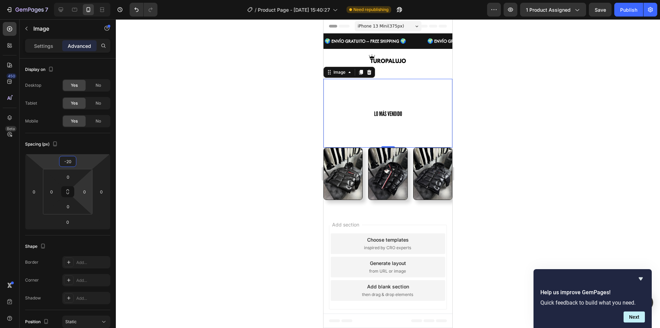
type input "-2"
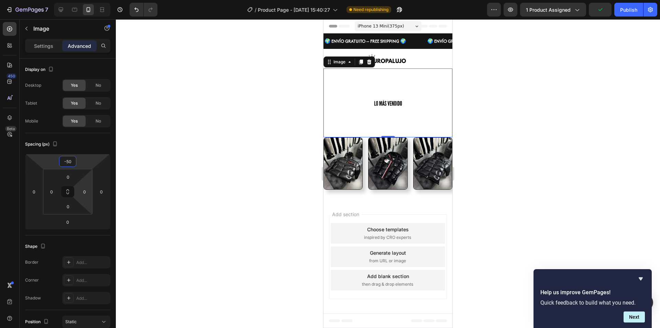
type input "-5"
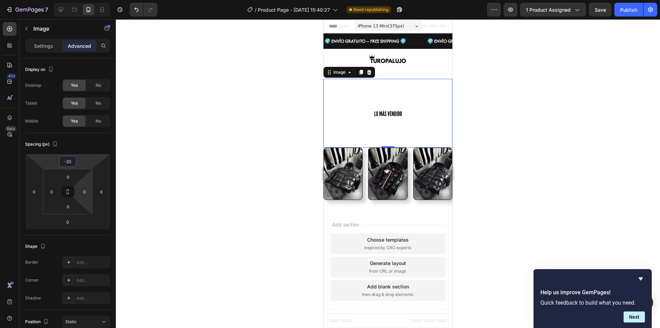
type input "-2"
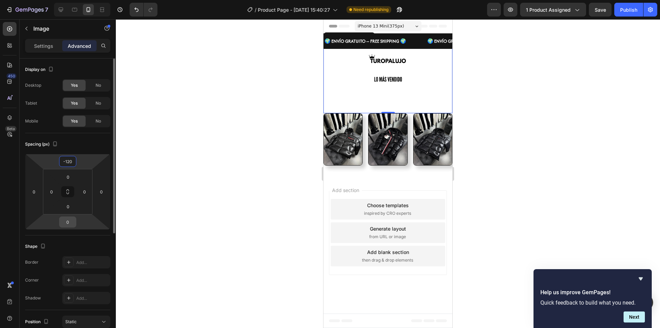
type input "-120"
click at [71, 225] on input "0" at bounding box center [68, 222] width 14 height 10
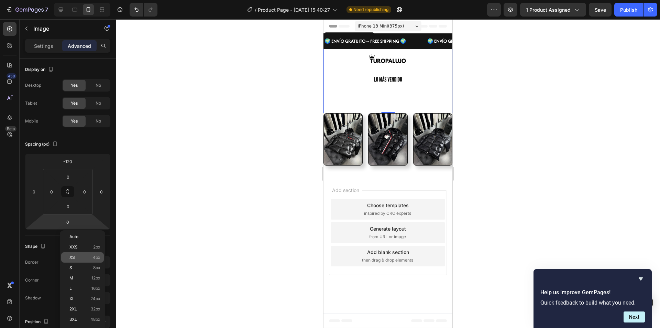
click at [90, 258] on p "XS 4px" at bounding box center [84, 257] width 31 height 5
type input "4"
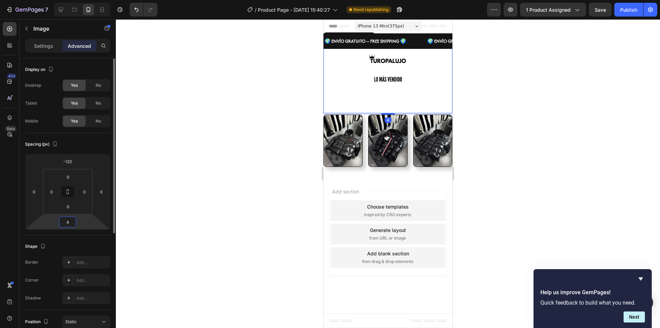
click at [73, 224] on input "4" at bounding box center [68, 222] width 14 height 10
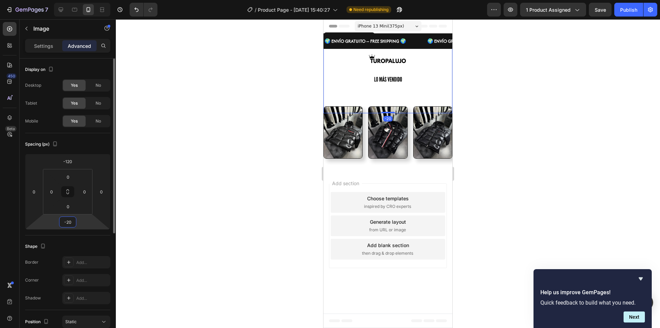
type input "-2"
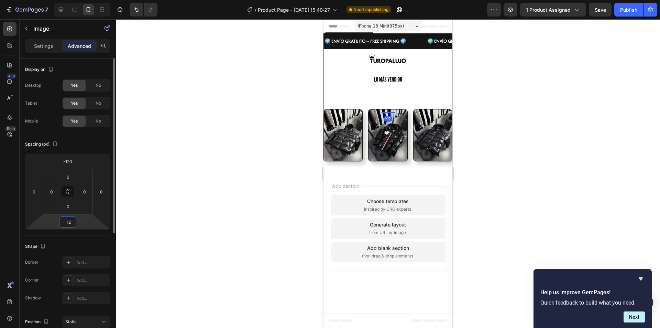
type input "-1"
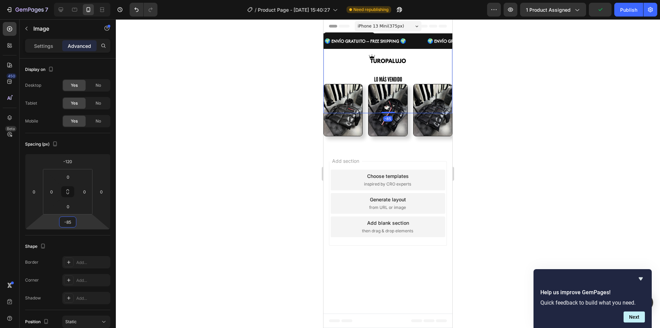
type input "-8"
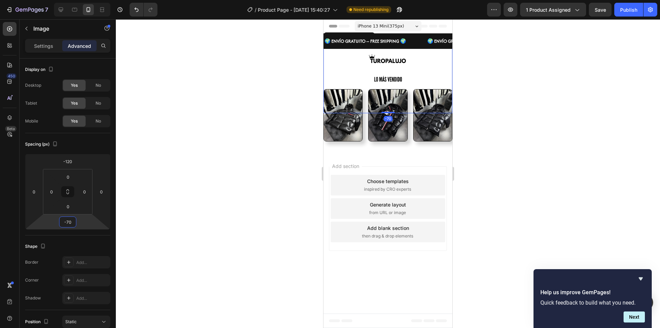
type input "-7"
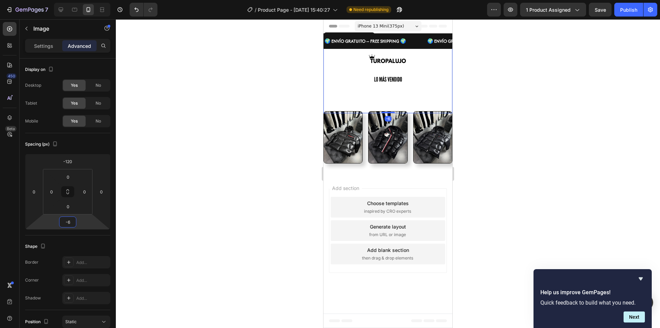
type input "-65"
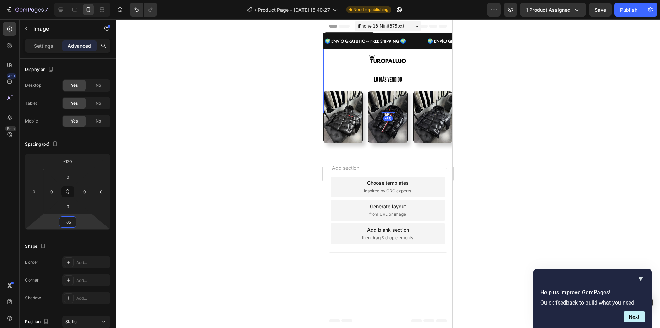
click at [146, 198] on div at bounding box center [388, 173] width 544 height 309
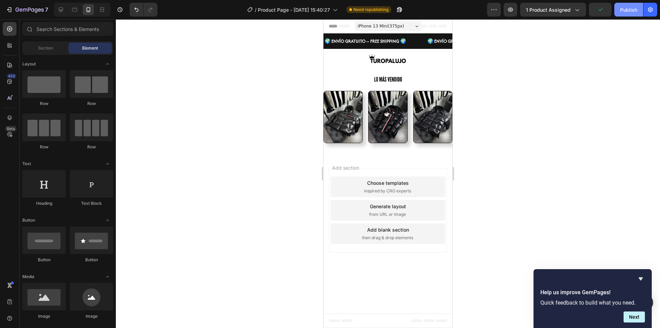
click at [628, 12] on div "Publish" at bounding box center [628, 9] width 17 height 7
click at [408, 78] on img at bounding box center [388, 78] width 69 height 69
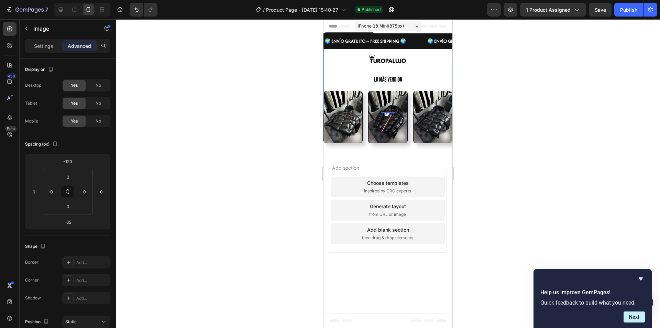
click at [578, 79] on div at bounding box center [388, 173] width 544 height 309
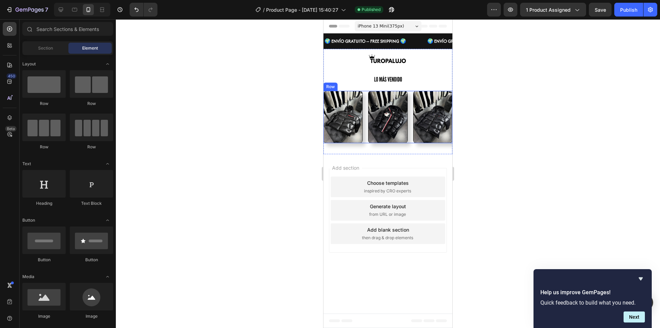
click at [411, 139] on div "Image Image Image Row" at bounding box center [388, 117] width 129 height 52
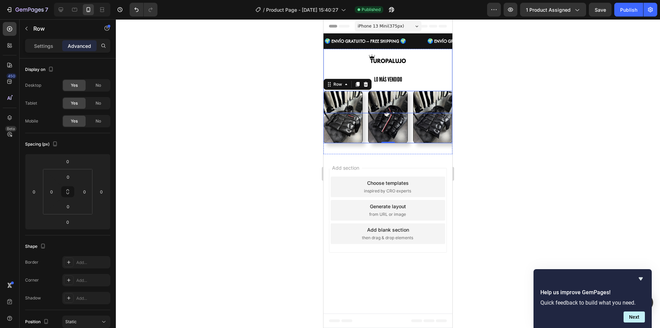
click at [391, 82] on img at bounding box center [388, 78] width 69 height 69
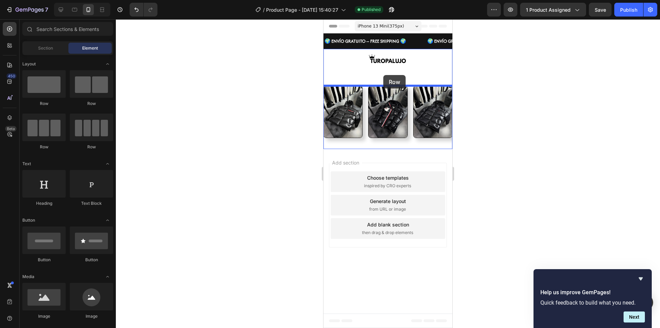
drag, startPoint x: 401, startPoint y: 109, endPoint x: 384, endPoint y: 75, distance: 38.5
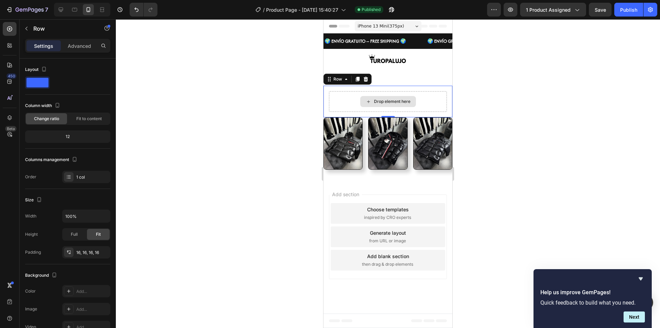
click at [385, 107] on div "Drop element here" at bounding box center [388, 101] width 56 height 11
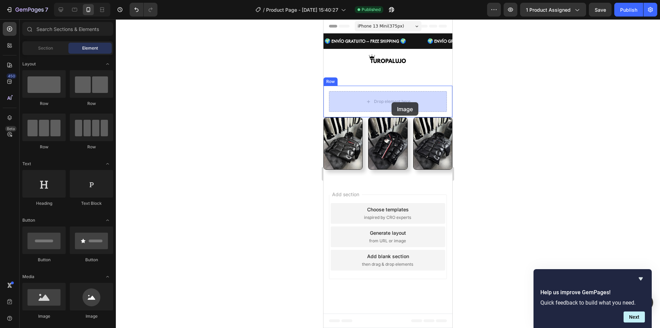
drag, startPoint x: 356, startPoint y: 315, endPoint x: 392, endPoint y: 102, distance: 216.2
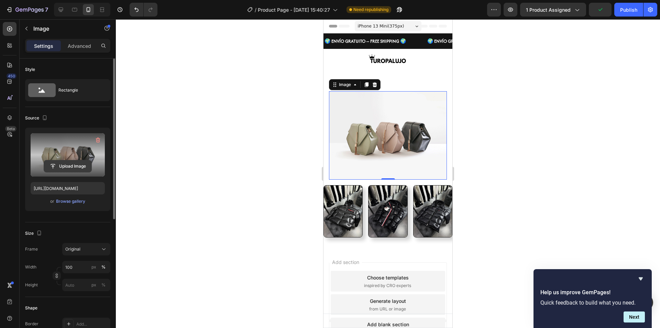
click at [67, 165] on input "file" at bounding box center [67, 166] width 47 height 12
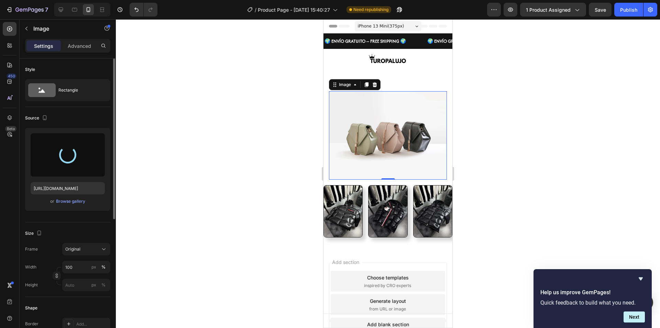
type input "[URL][DOMAIN_NAME]"
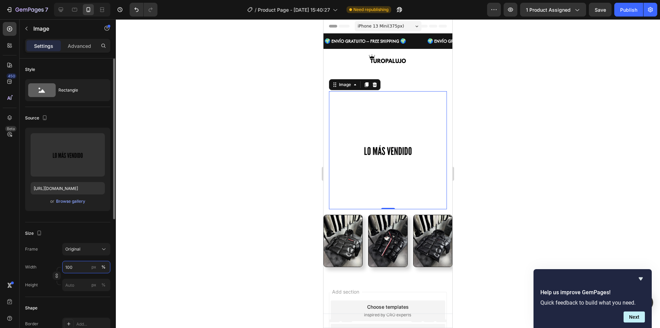
click at [82, 269] on input "100" at bounding box center [86, 267] width 48 height 12
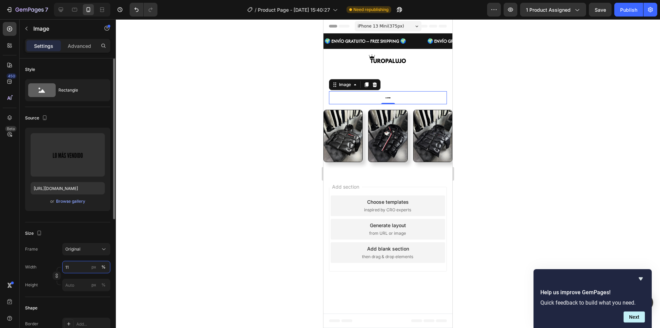
type input "1"
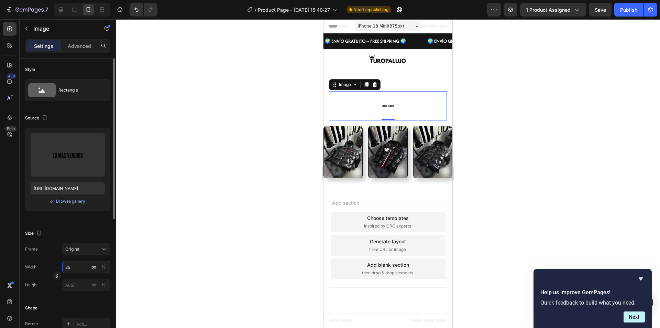
type input "8"
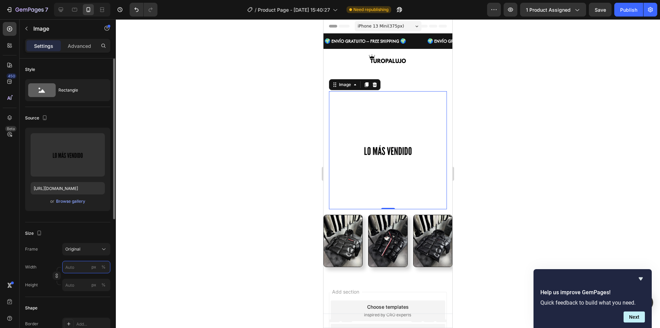
type input "7"
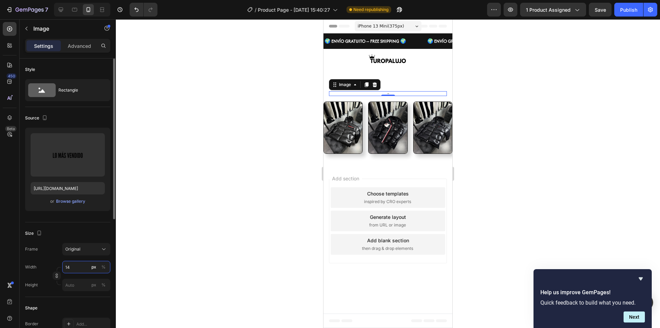
type input "1"
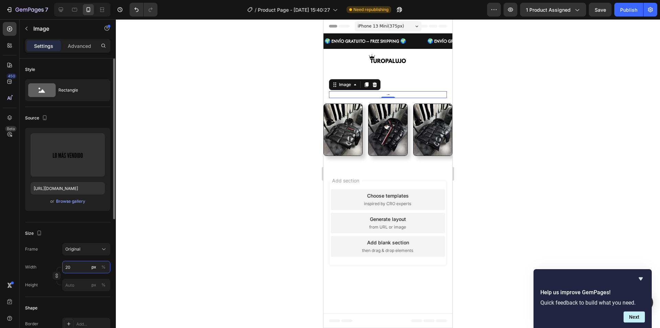
type input "2"
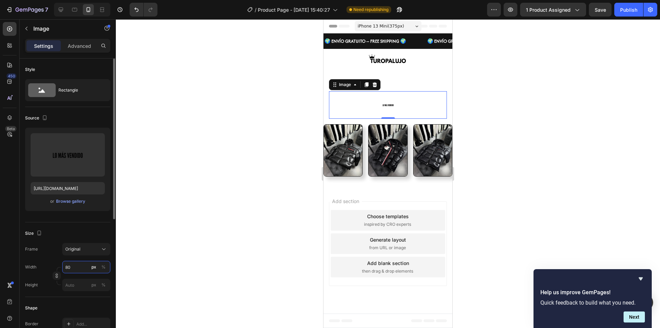
type input "8"
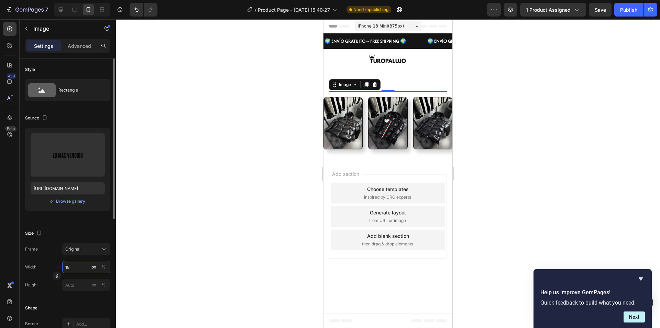
type input "180"
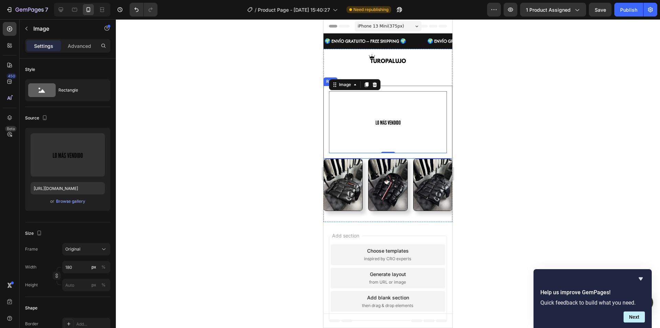
click at [327, 122] on div "Image 0 Row" at bounding box center [388, 122] width 129 height 73
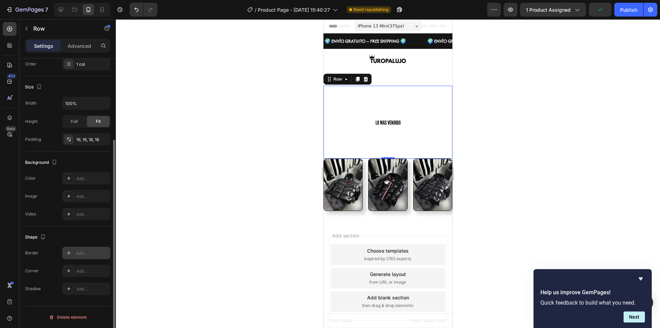
scroll to position [44, 0]
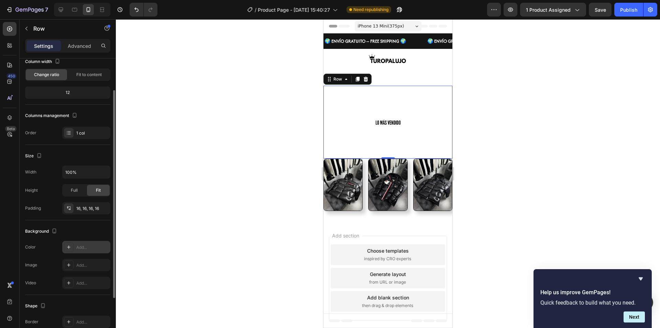
click at [65, 244] on div at bounding box center [69, 247] width 10 height 10
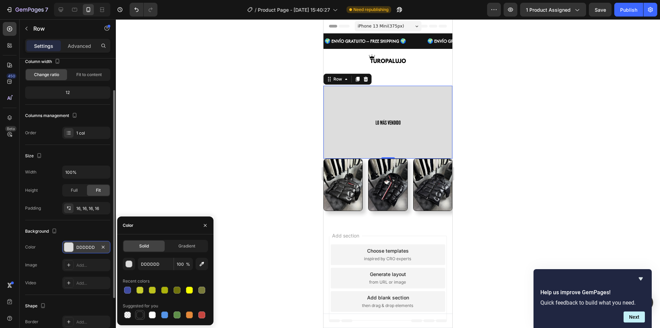
click at [139, 314] on div at bounding box center [140, 314] width 7 height 7
type input "151515"
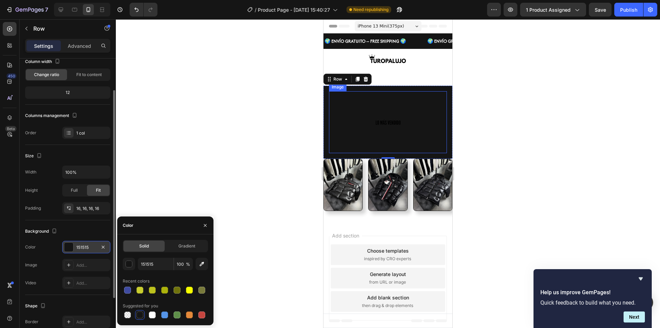
click at [385, 123] on img at bounding box center [388, 122] width 62 height 62
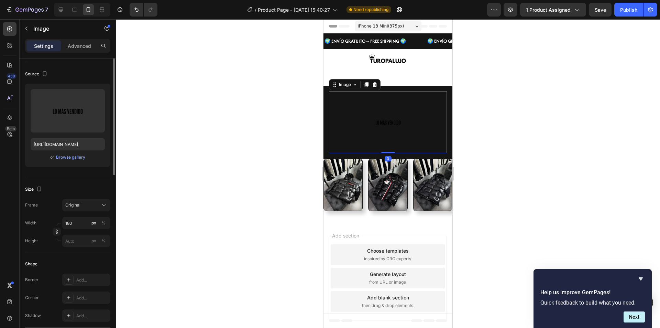
scroll to position [0, 0]
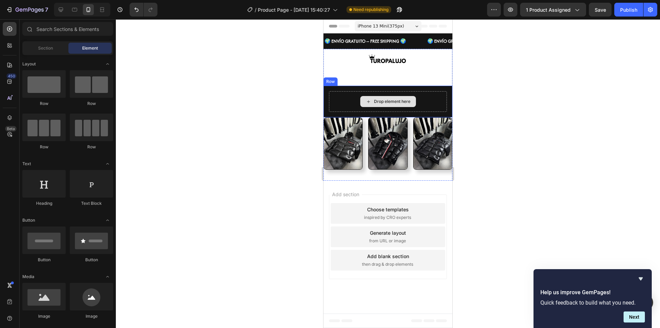
click at [344, 101] on div "Drop element here" at bounding box center [388, 101] width 118 height 21
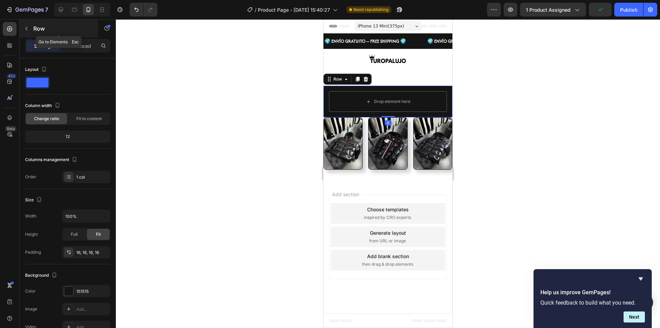
click at [28, 31] on button "button" at bounding box center [26, 28] width 11 height 11
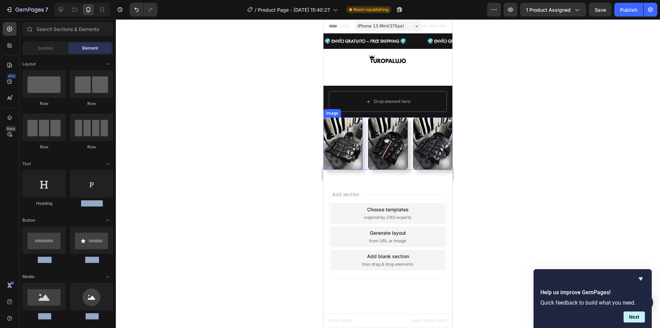
drag, startPoint x: 69, startPoint y: 187, endPoint x: 162, endPoint y: 165, distance: 95.8
click at [171, 0] on div "7 / Product Page - Sep 20, 15:40:27 Need republishing Preview 1 product assigne…" at bounding box center [330, 0] width 660 height 0
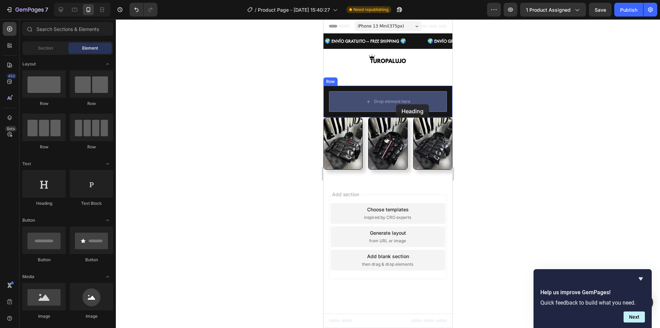
drag, startPoint x: 540, startPoint y: 162, endPoint x: 396, endPoint y: 104, distance: 154.8
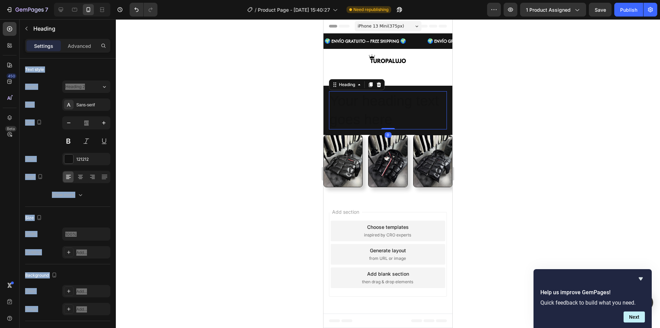
click at [388, 110] on h2 "Your heading text goes here" at bounding box center [388, 110] width 118 height 38
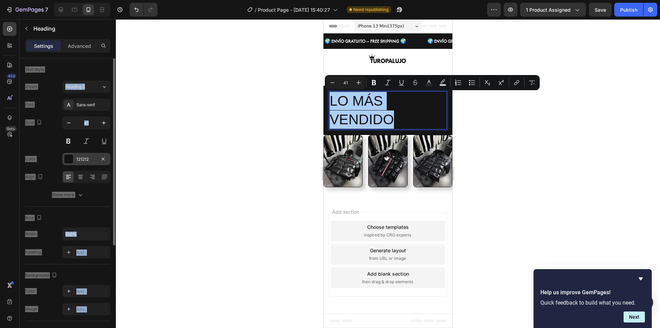
click at [70, 156] on div at bounding box center [68, 158] width 9 height 9
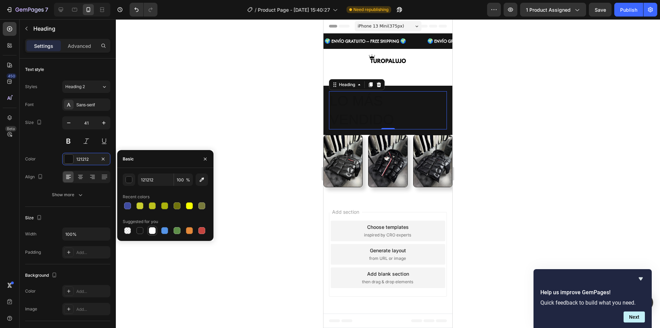
click at [154, 232] on div at bounding box center [152, 230] width 7 height 7
type input "FFFFFF"
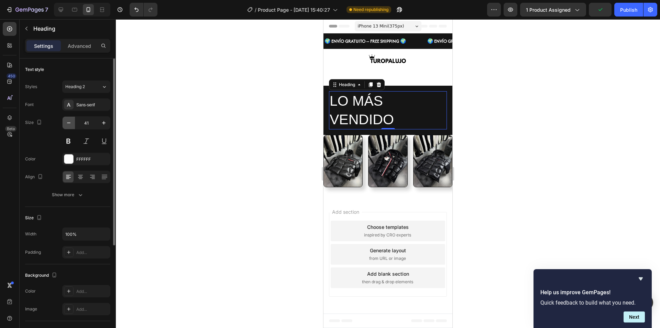
click at [70, 124] on icon "button" at bounding box center [68, 122] width 7 height 7
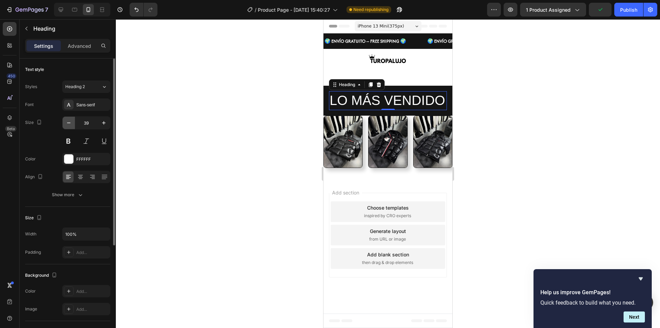
click at [70, 124] on icon "button" at bounding box center [68, 122] width 7 height 7
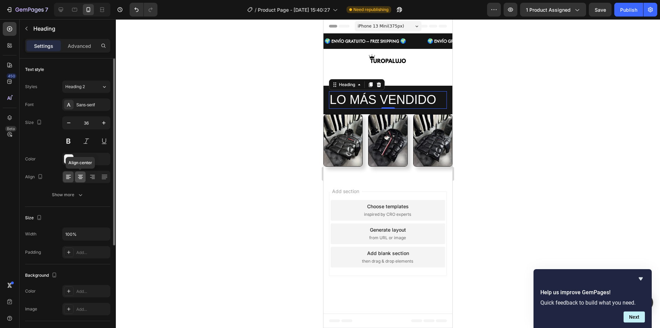
click at [83, 176] on icon at bounding box center [80, 176] width 7 height 7
click at [69, 126] on icon "button" at bounding box center [68, 122] width 7 height 7
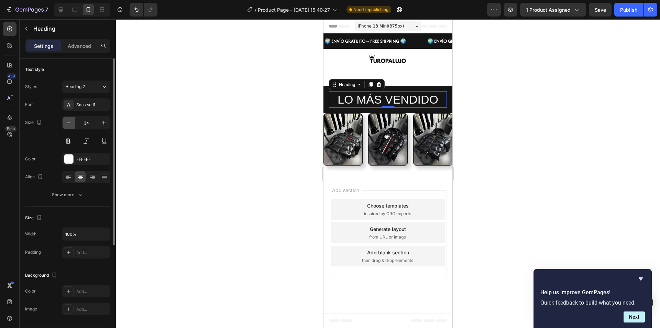
click at [69, 126] on icon "button" at bounding box center [68, 122] width 7 height 7
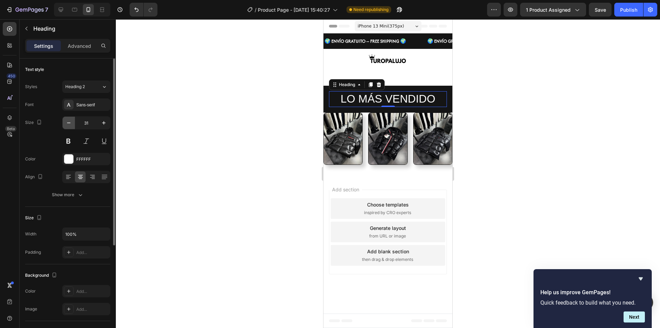
click at [69, 126] on icon "button" at bounding box center [68, 122] width 7 height 7
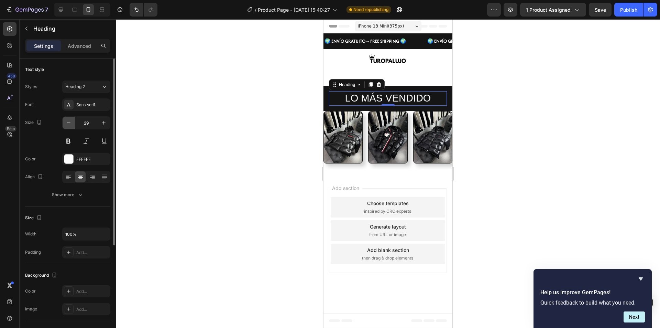
click at [69, 126] on icon "button" at bounding box center [68, 122] width 7 height 7
click at [69, 126] on button "button" at bounding box center [69, 123] width 12 height 12
click at [69, 127] on button "button" at bounding box center [69, 123] width 12 height 12
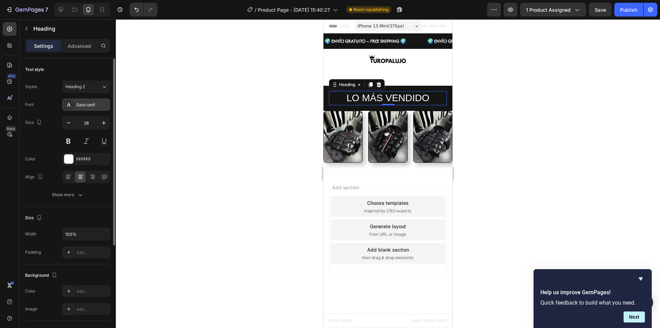
type input "27"
click at [104, 89] on icon at bounding box center [104, 86] width 6 height 7
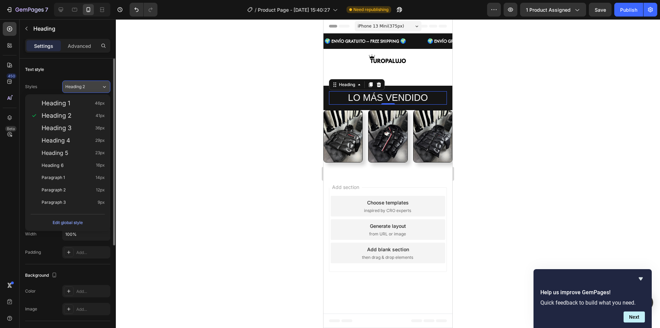
click at [104, 89] on icon at bounding box center [104, 86] width 6 height 7
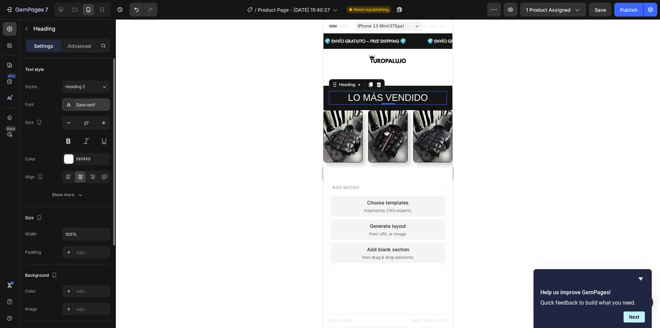
click at [102, 105] on div "Sans-serif" at bounding box center [92, 105] width 32 height 6
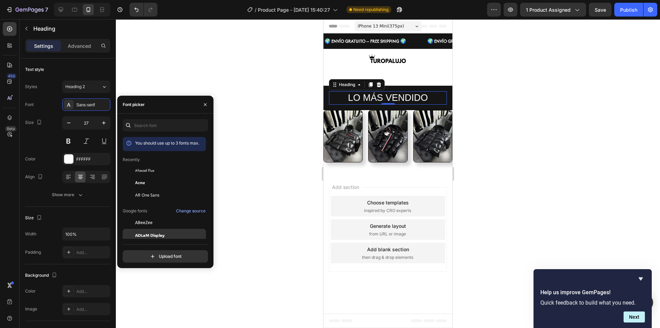
click at [155, 231] on div "ADLaM Display" at bounding box center [164, 235] width 83 height 12
click at [155, 235] on span "ADLaM Display" at bounding box center [150, 235] width 30 height 6
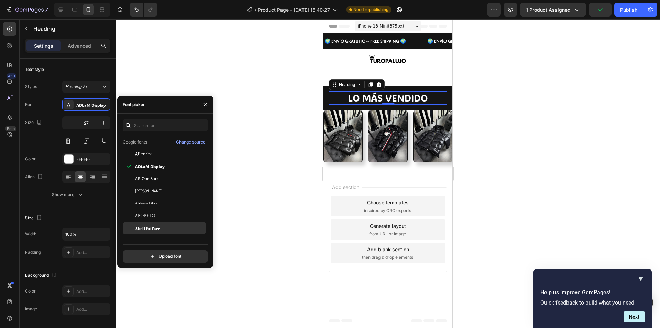
scroll to position [172, 0]
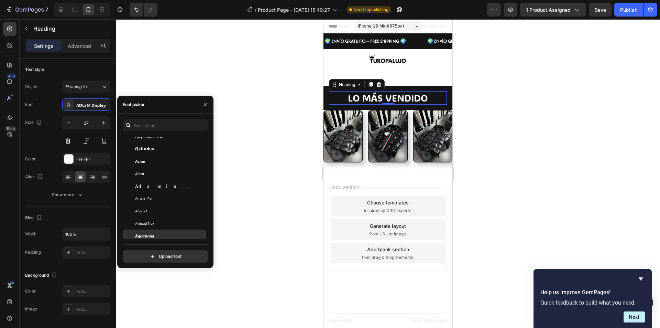
click at [155, 234] on div "Agbalumo" at bounding box center [169, 236] width 69 height 6
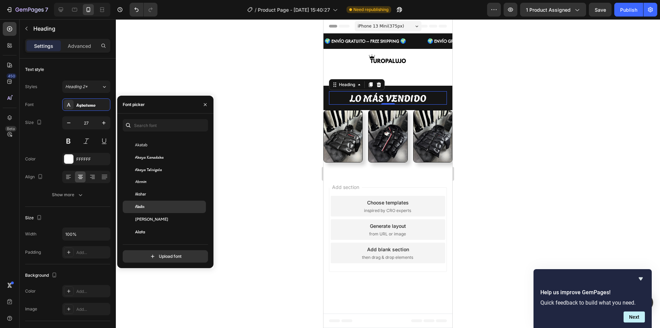
click at [155, 208] on div "Aladin" at bounding box center [169, 207] width 69 height 6
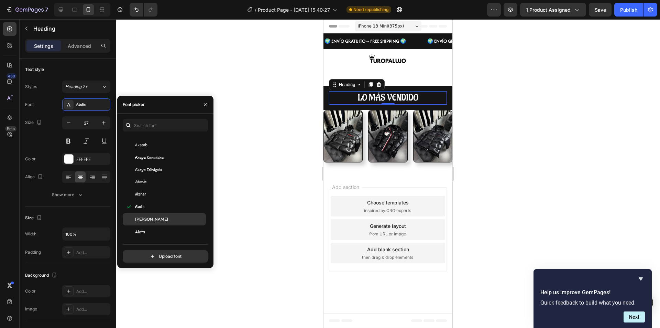
click at [157, 220] on div "[PERSON_NAME]" at bounding box center [169, 219] width 69 height 6
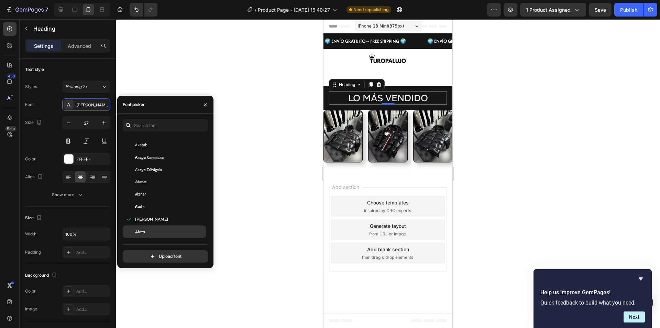
click at [158, 230] on div "Alata" at bounding box center [169, 231] width 69 height 6
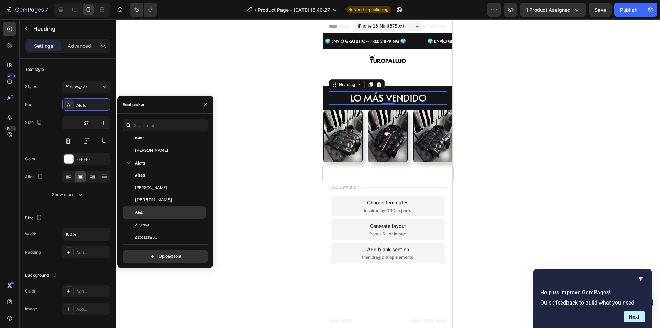
click at [158, 212] on div "Alef" at bounding box center [169, 212] width 69 height 6
click at [158, 223] on div "Alegreya" at bounding box center [169, 225] width 69 height 6
click at [158, 230] on div "Alegreya" at bounding box center [164, 224] width 83 height 12
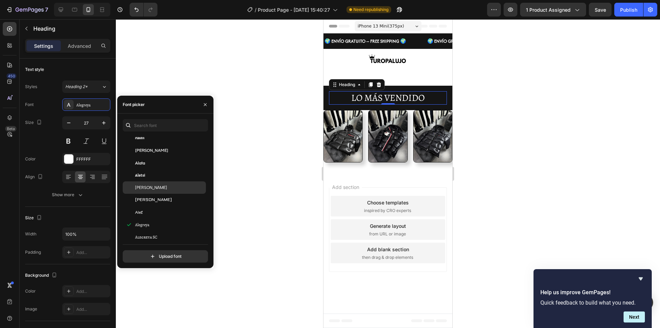
click at [159, 185] on div "[PERSON_NAME]" at bounding box center [169, 187] width 69 height 6
click at [159, 174] on div "Alatsi" at bounding box center [169, 175] width 69 height 6
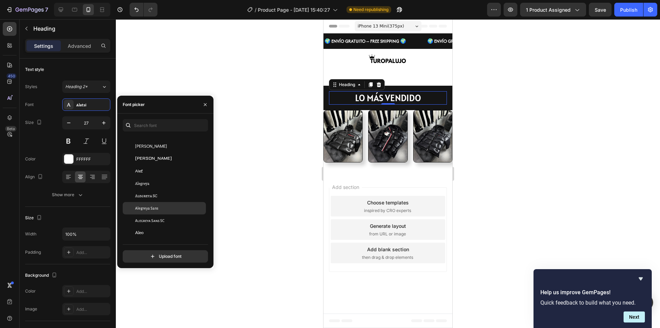
scroll to position [447, 0]
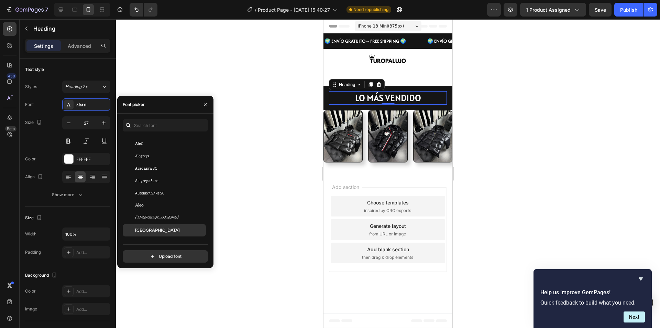
click at [151, 230] on span "Alexandria" at bounding box center [157, 230] width 45 height 6
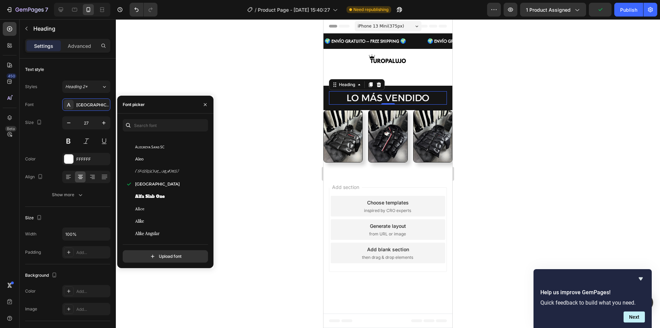
scroll to position [550, 0]
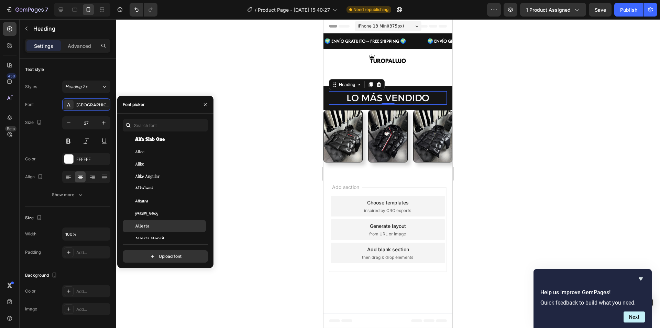
click at [151, 227] on div "Allerta" at bounding box center [169, 226] width 69 height 6
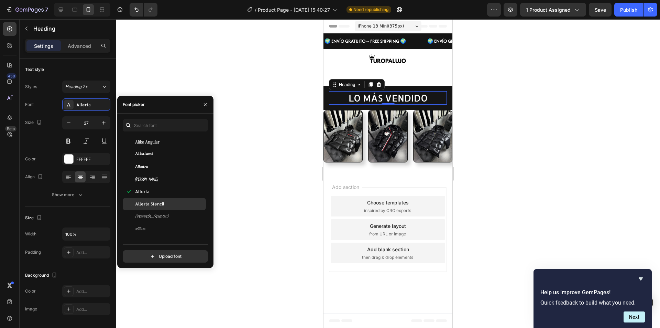
click at [158, 204] on span "Allerta Stencil" at bounding box center [149, 204] width 29 height 6
click at [160, 188] on div "Allerta" at bounding box center [169, 191] width 69 height 6
click at [162, 174] on div "Allan" at bounding box center [164, 179] width 83 height 12
click at [162, 181] on div "Allan" at bounding box center [169, 179] width 69 height 6
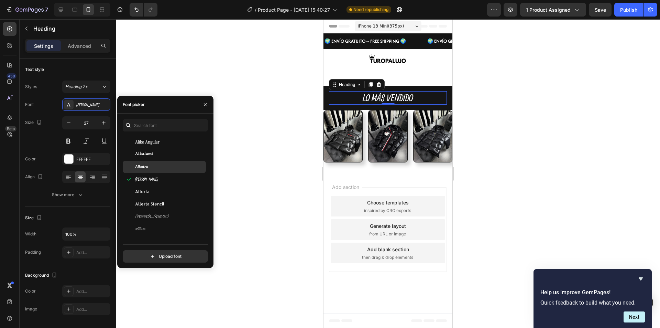
click at [162, 167] on div "Alkatra" at bounding box center [169, 167] width 69 height 6
click at [165, 160] on div "Alkalami" at bounding box center [164, 154] width 83 height 12
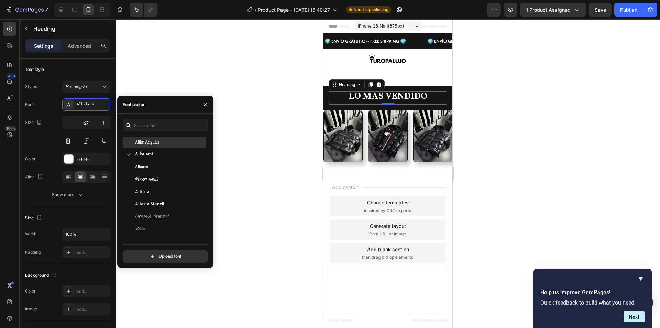
click at [171, 147] on div "Alike Angular" at bounding box center [164, 142] width 83 height 12
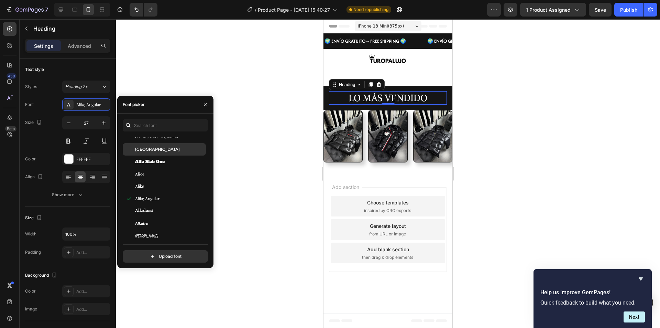
scroll to position [516, 0]
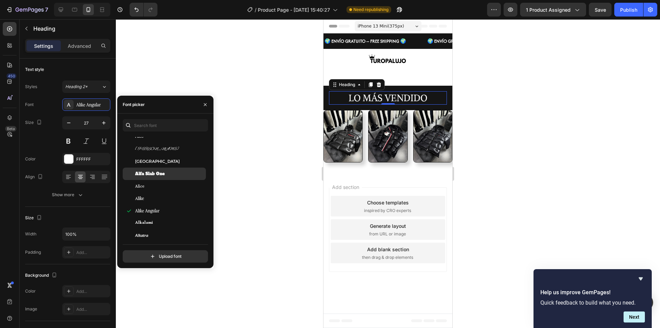
click at [154, 169] on div "Alfa Slab One" at bounding box center [164, 174] width 83 height 12
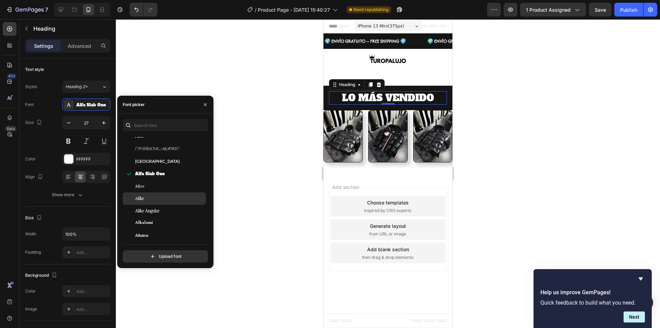
click at [152, 192] on div "Alice" at bounding box center [164, 186] width 83 height 12
click at [151, 199] on div "Alike" at bounding box center [169, 198] width 69 height 6
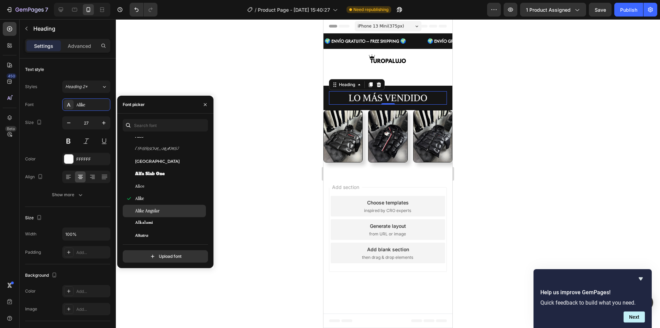
click at [153, 206] on div "Alike Angular" at bounding box center [164, 211] width 83 height 12
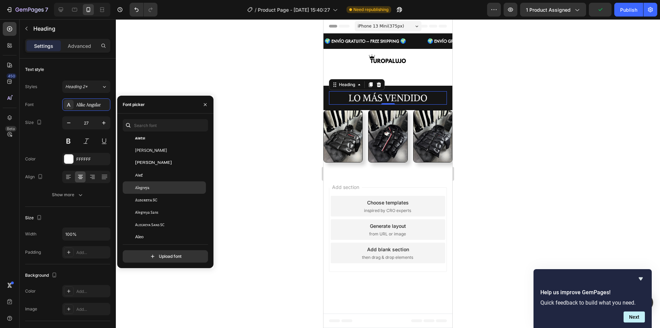
scroll to position [413, 0]
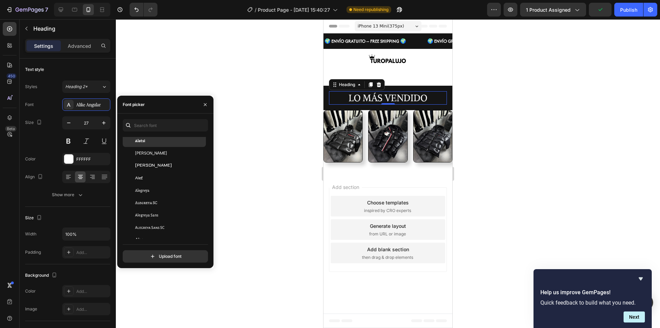
click at [162, 143] on div "Alatsi" at bounding box center [169, 141] width 69 height 6
click at [327, 100] on div "LO MÁS VENDIDO Heading 0 Row" at bounding box center [388, 98] width 129 height 24
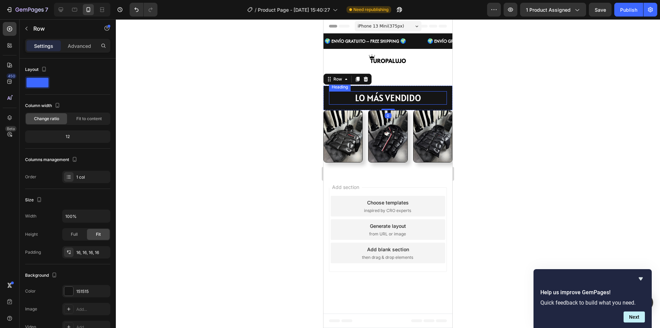
click at [343, 100] on p "LO MÁS VENDIDO" at bounding box center [388, 98] width 117 height 12
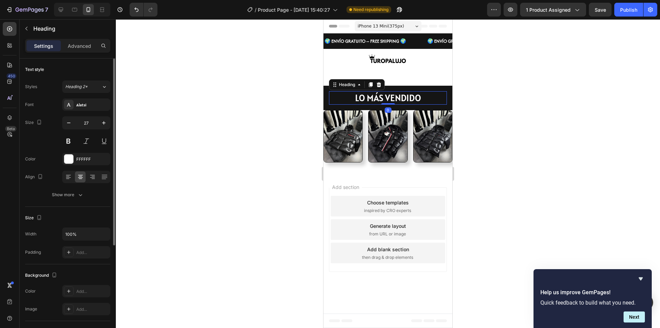
drag, startPoint x: 69, startPoint y: 131, endPoint x: 69, endPoint y: 126, distance: 5.5
click at [69, 131] on div "27" at bounding box center [86, 131] width 48 height 31
click at [70, 123] on icon "button" at bounding box center [68, 122] width 3 height 1
click at [70, 122] on icon "button" at bounding box center [68, 122] width 7 height 7
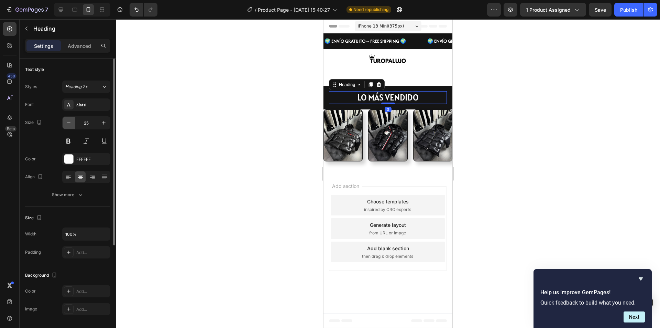
click at [70, 122] on icon "button" at bounding box center [68, 122] width 7 height 7
click at [71, 122] on icon "button" at bounding box center [68, 122] width 7 height 7
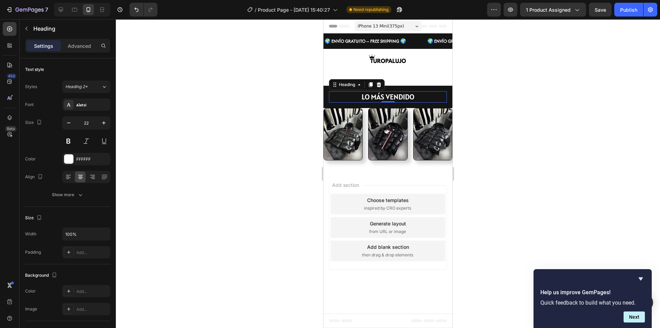
type input "21"
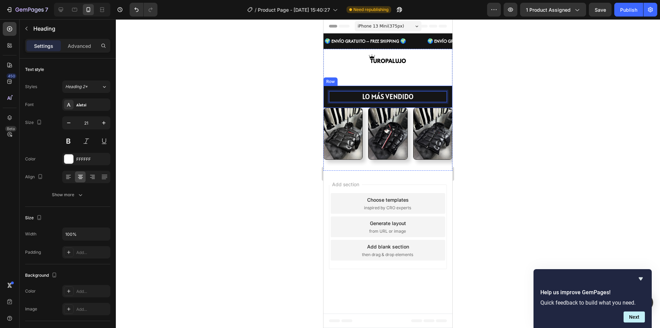
click at [449, 97] on div "LO MÁS VENDIDO Heading 0 Row" at bounding box center [388, 97] width 129 height 22
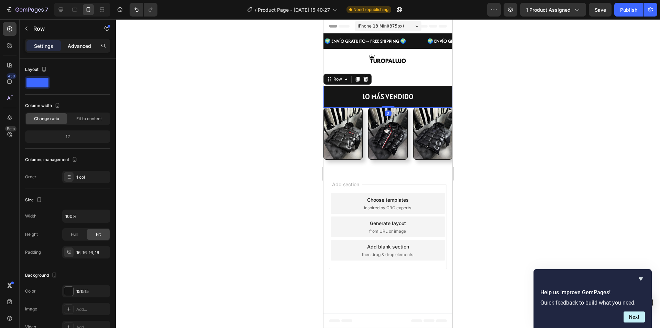
click at [80, 47] on p "Advanced" at bounding box center [79, 45] width 23 height 7
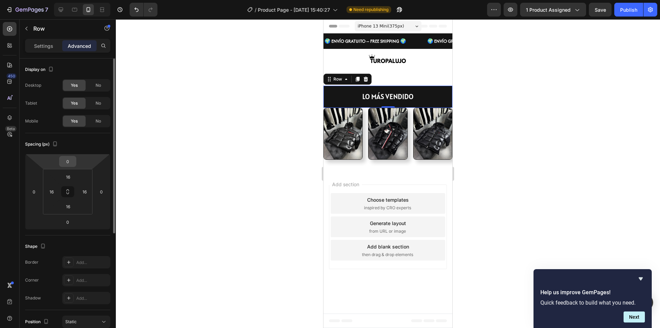
click at [71, 162] on input "0" at bounding box center [68, 161] width 14 height 10
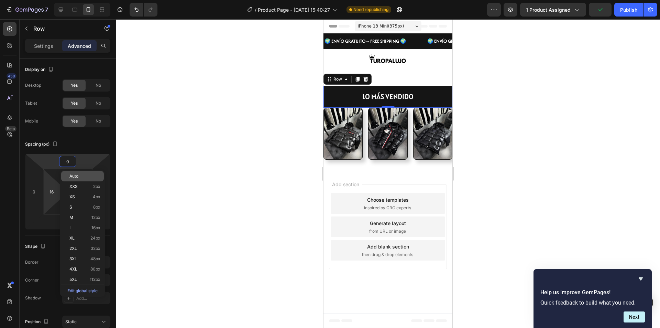
drag, startPoint x: 48, startPoint y: 182, endPoint x: 64, endPoint y: 177, distance: 16.1
click at [50, 0] on html "7 / Product Page - [DATE] 15:40:27 Need republishing Preview 1 product assigned…" at bounding box center [330, 0] width 660 height 0
type input "26"
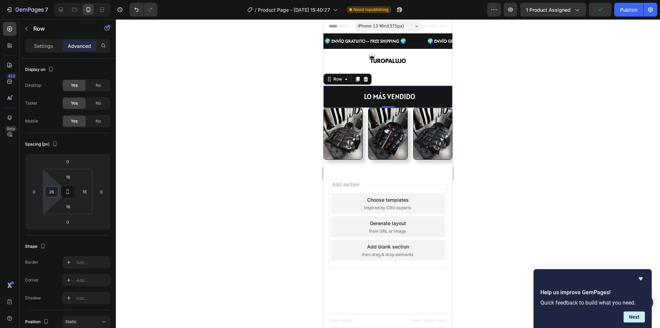
click at [64, 177] on input "16" at bounding box center [68, 177] width 14 height 10
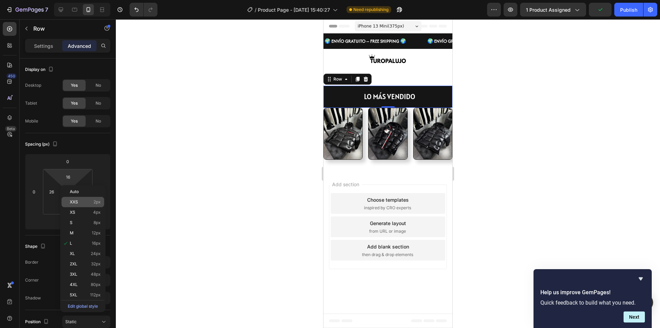
click at [74, 201] on span "XXS" at bounding box center [74, 201] width 8 height 5
type input "2"
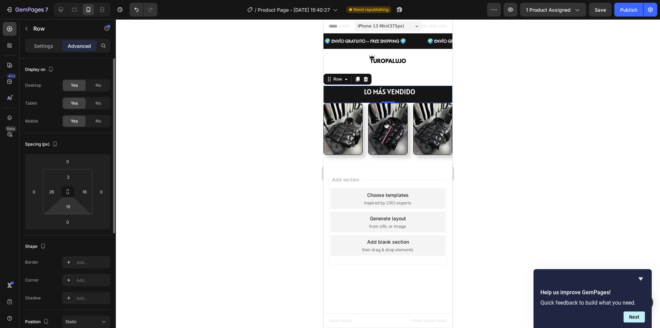
click at [72, 0] on html "7 / Product Page - [DATE] 15:40:27 Need republishing Preview 1 product assigned…" at bounding box center [330, 0] width 660 height 0
click at [72, 209] on input "16" at bounding box center [68, 206] width 14 height 10
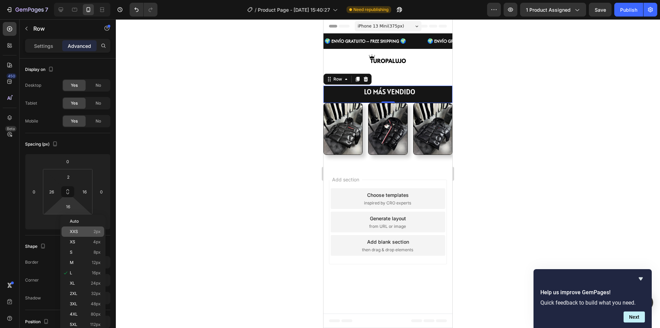
click at [78, 234] on div "XXS 2px" at bounding box center [83, 231] width 43 height 10
type input "2"
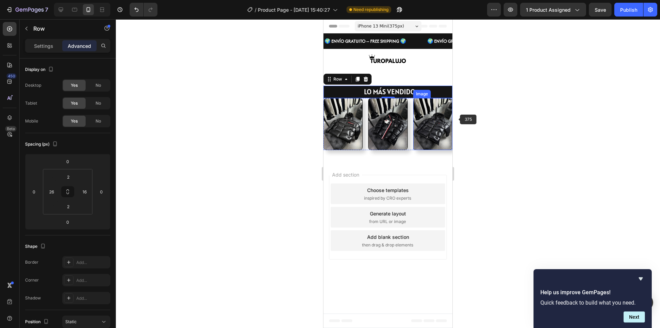
click at [492, 107] on div at bounding box center [388, 173] width 544 height 309
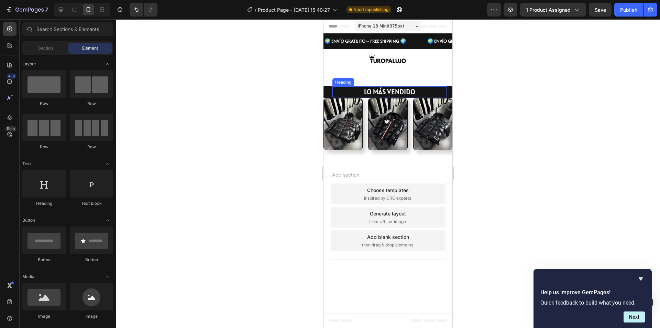
click at [440, 93] on p "LO MÁS VENDIDO" at bounding box center [389, 91] width 113 height 9
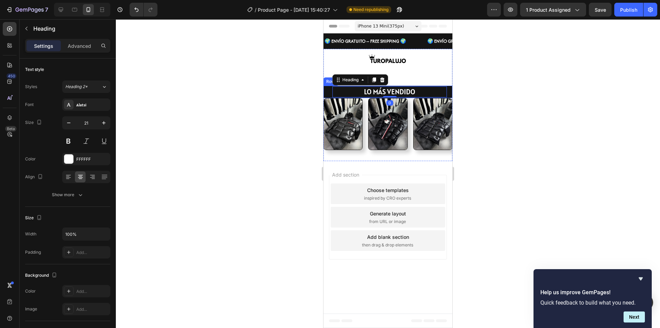
click at [450, 94] on div "LO MÁS VENDIDO Heading 0 Row" at bounding box center [388, 92] width 129 height 12
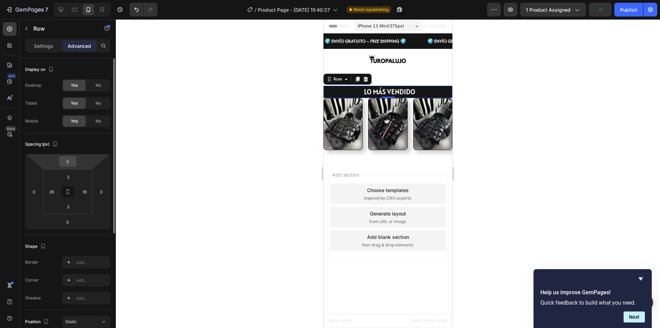
click at [70, 164] on input "0" at bounding box center [68, 161] width 14 height 10
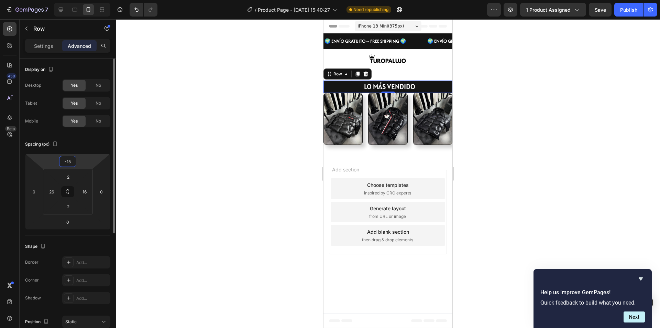
type input "-1"
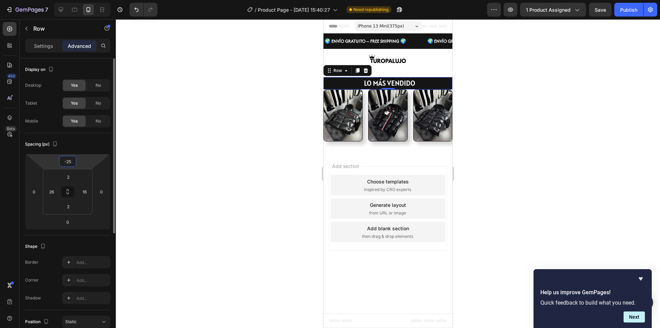
type input "-2"
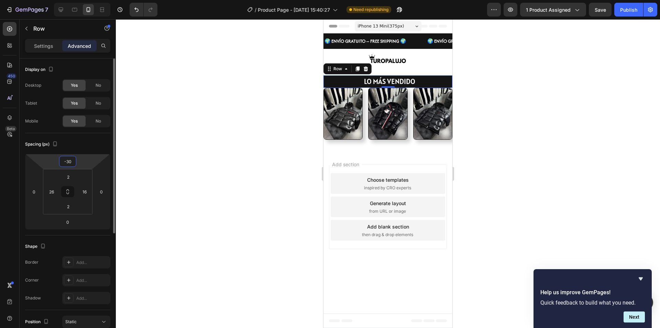
type input "-3"
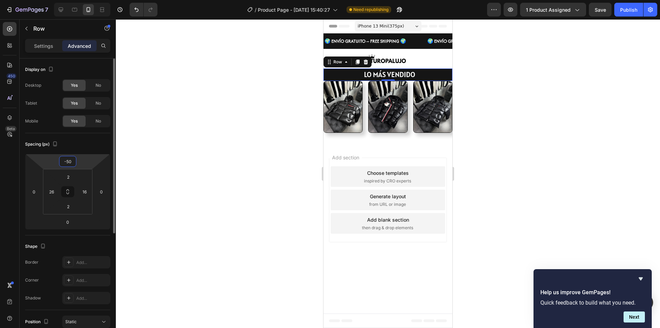
type input "-5"
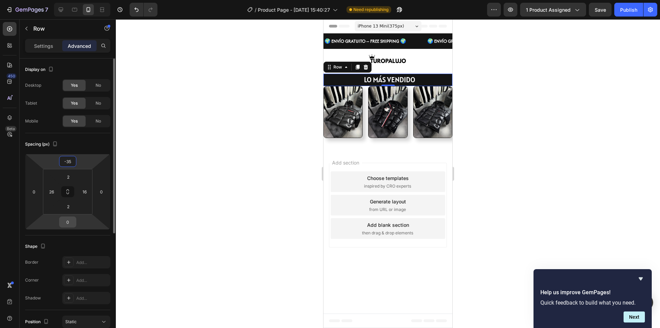
type input "-35"
click at [71, 225] on input "0" at bounding box center [68, 222] width 14 height 10
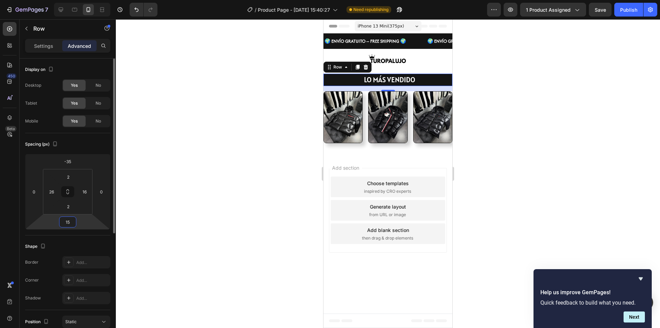
type input "1"
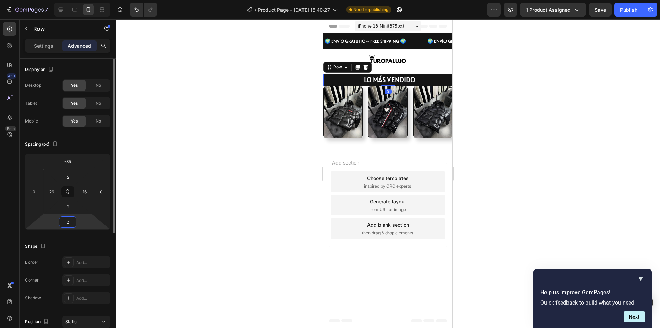
type input "20"
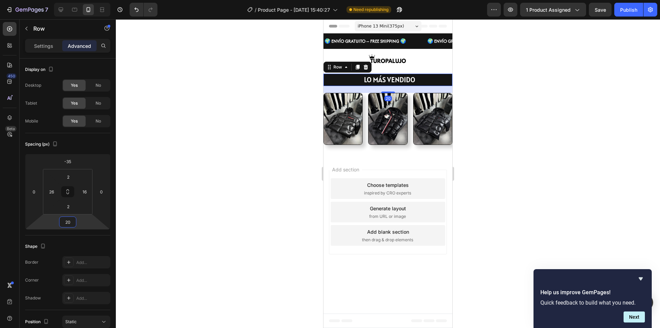
click at [551, 146] on div at bounding box center [388, 173] width 544 height 309
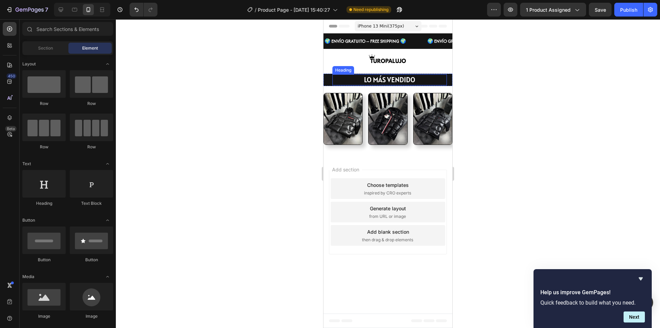
click at [400, 82] on p "LO MÁS VENDIDO" at bounding box center [389, 79] width 113 height 9
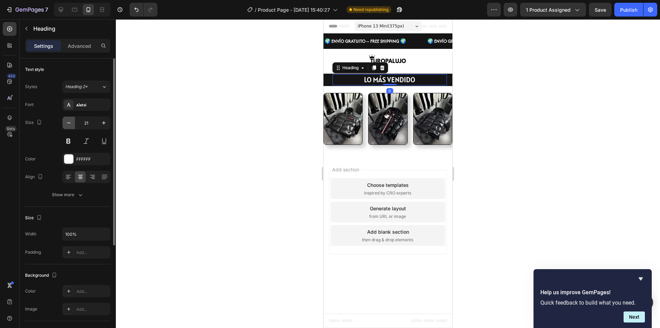
click at [69, 122] on icon "button" at bounding box center [68, 122] width 7 height 7
type input "18"
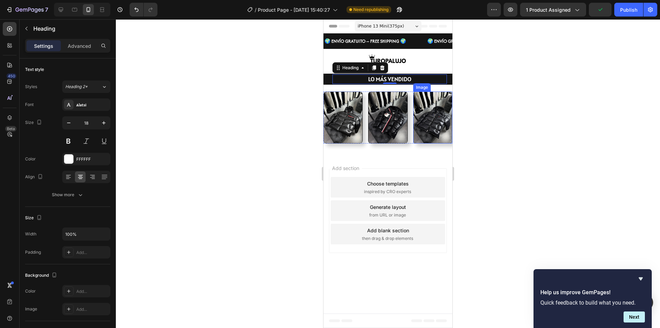
click at [553, 120] on div at bounding box center [388, 173] width 544 height 309
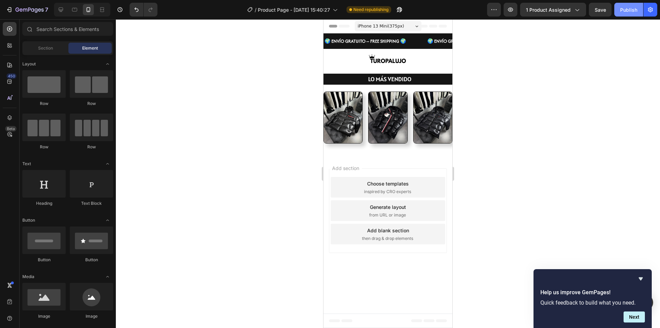
click at [624, 12] on div "Publish" at bounding box center [628, 9] width 17 height 7
click at [384, 125] on img at bounding box center [387, 117] width 39 height 52
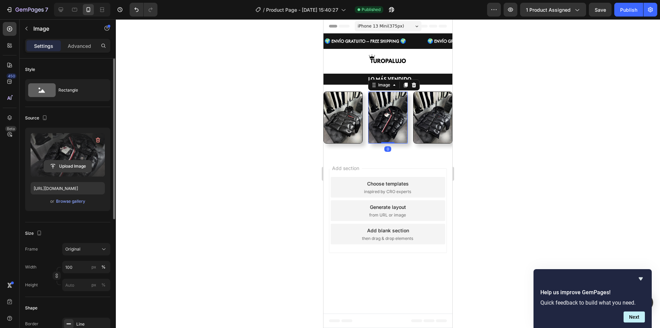
click at [65, 163] on input "file" at bounding box center [67, 166] width 47 height 12
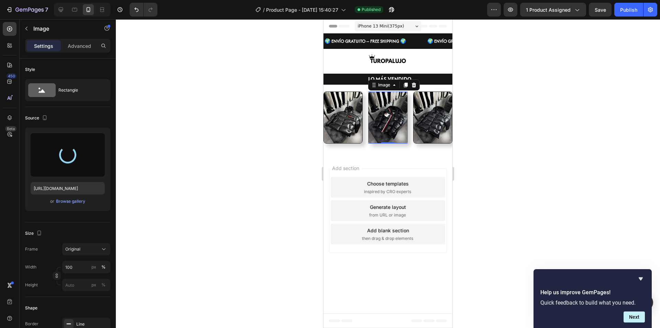
type input "[URL][DOMAIN_NAME]"
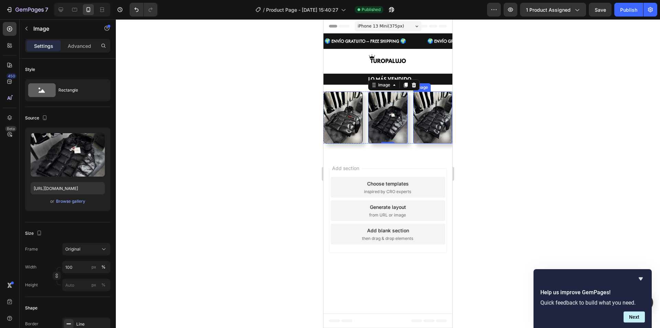
click at [429, 119] on img at bounding box center [432, 117] width 39 height 52
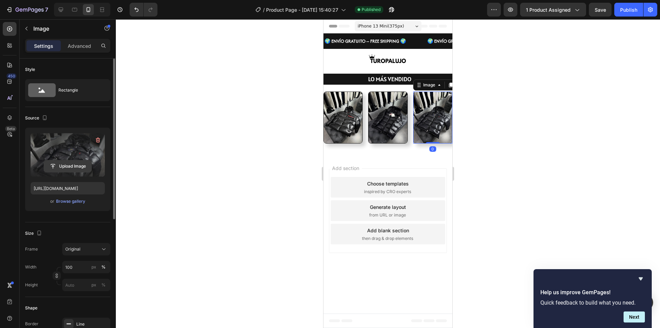
click at [69, 164] on input "file" at bounding box center [67, 166] width 47 height 12
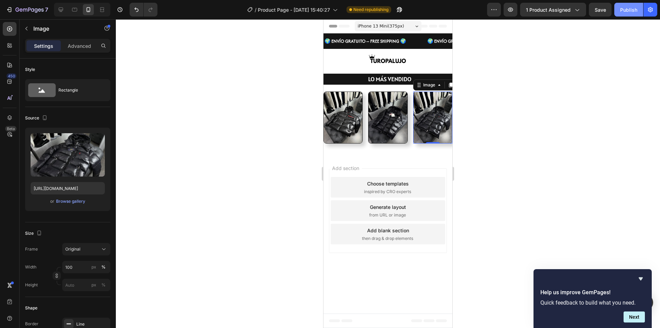
click at [626, 10] on div "Publish" at bounding box center [628, 9] width 17 height 7
click at [340, 119] on img at bounding box center [343, 117] width 39 height 52
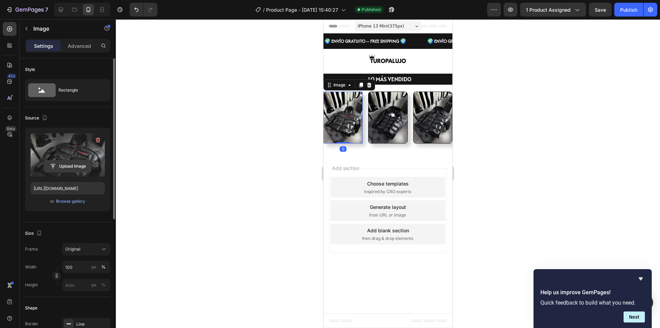
click at [75, 164] on input "file" at bounding box center [67, 166] width 47 height 12
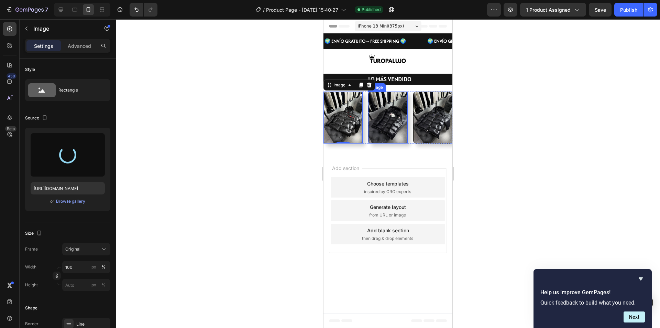
type input "https://cdn.shopify.com/s/files/1/0954/1107/7507/files/gempages_585185009598464…"
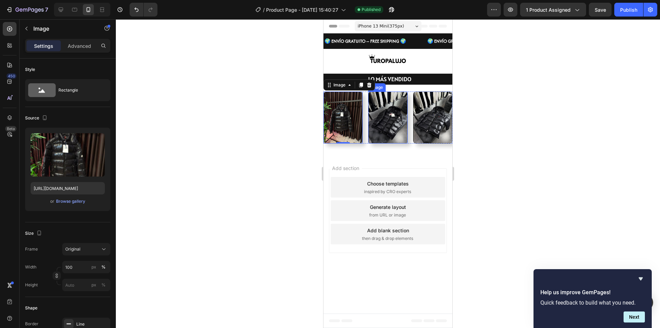
click at [382, 127] on img at bounding box center [387, 117] width 39 height 52
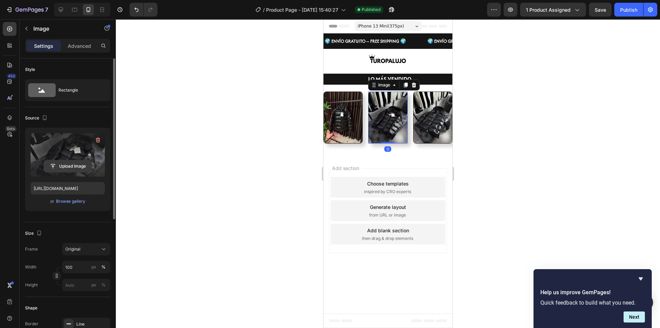
click at [68, 170] on input "file" at bounding box center [67, 166] width 47 height 12
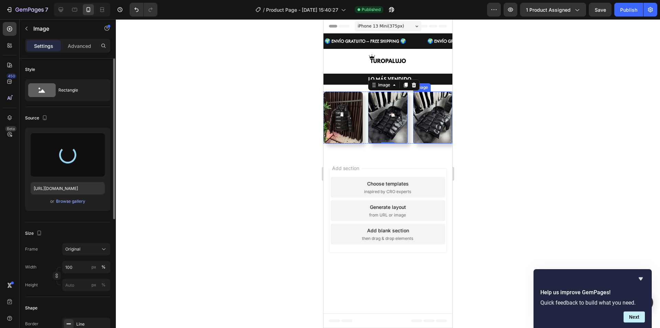
type input "https://cdn.shopify.com/s/files/1/0954/1107/7507/files/gempages_585185009598464…"
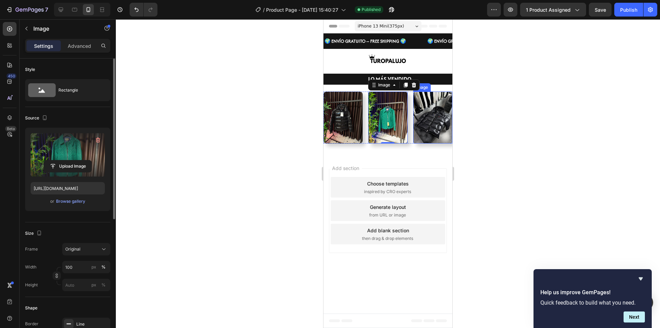
click at [438, 126] on img at bounding box center [432, 117] width 39 height 52
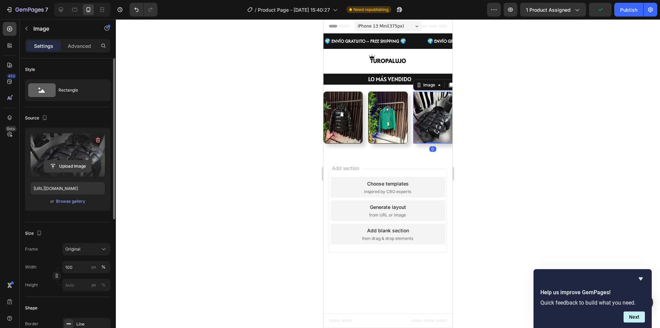
click at [70, 163] on input "file" at bounding box center [67, 166] width 47 height 12
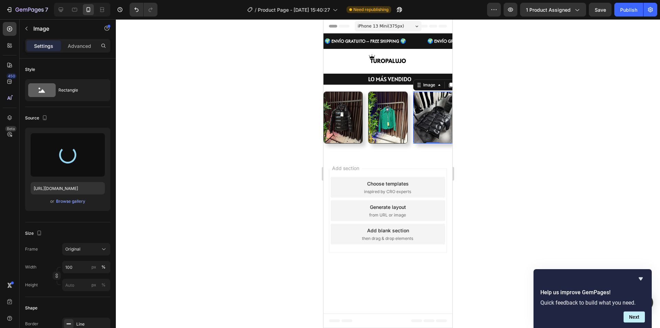
type input "https://cdn.shopify.com/s/files/1/0954/1107/7507/files/gempages_585185009598464…"
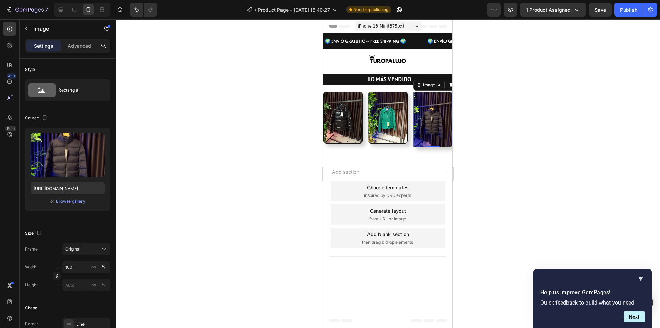
click at [587, 129] on div at bounding box center [388, 173] width 544 height 309
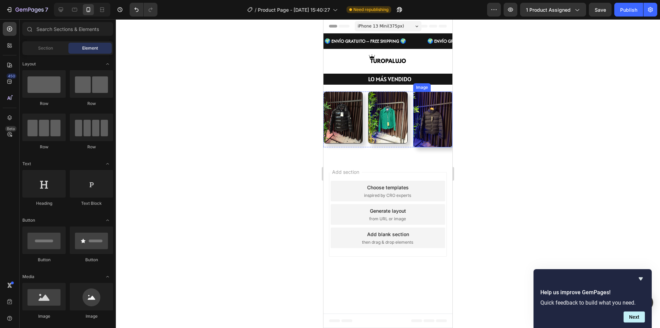
click at [445, 132] on img at bounding box center [432, 119] width 39 height 56
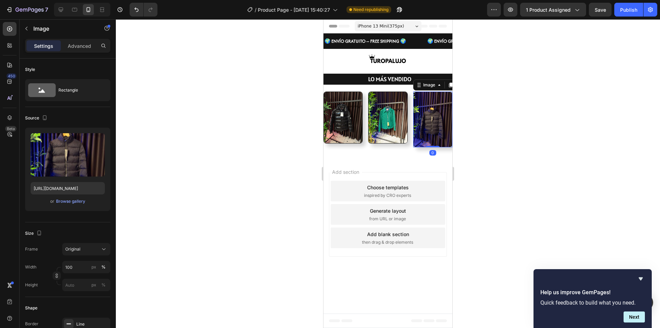
drag, startPoint x: 435, startPoint y: 146, endPoint x: 439, endPoint y: 135, distance: 11.2
click at [439, 135] on div "Image 0" at bounding box center [432, 119] width 39 height 56
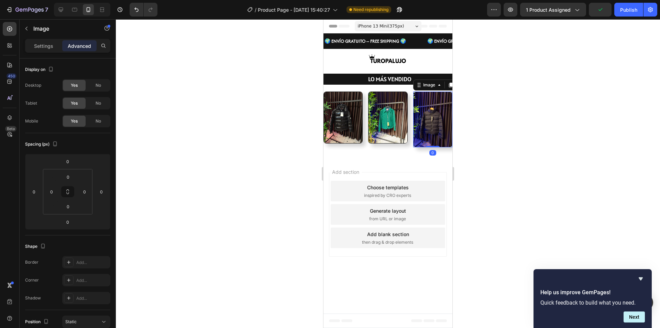
drag, startPoint x: 434, startPoint y: 146, endPoint x: 428, endPoint y: 133, distance: 14.3
click at [428, 133] on div "Image 0" at bounding box center [432, 119] width 39 height 56
click at [522, 111] on div at bounding box center [388, 173] width 544 height 309
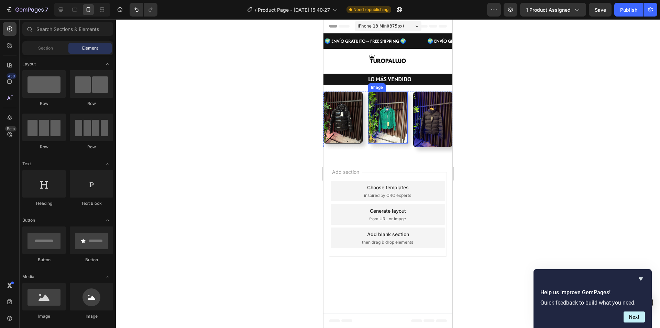
click at [381, 135] on img at bounding box center [387, 117] width 39 height 52
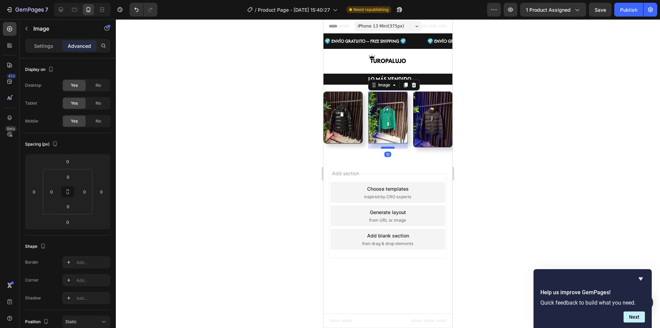
drag, startPoint x: 388, startPoint y: 143, endPoint x: 390, endPoint y: 149, distance: 5.7
click at [390, 149] on div at bounding box center [388, 148] width 14 height 2
type input "15"
click at [505, 134] on div at bounding box center [388, 173] width 544 height 309
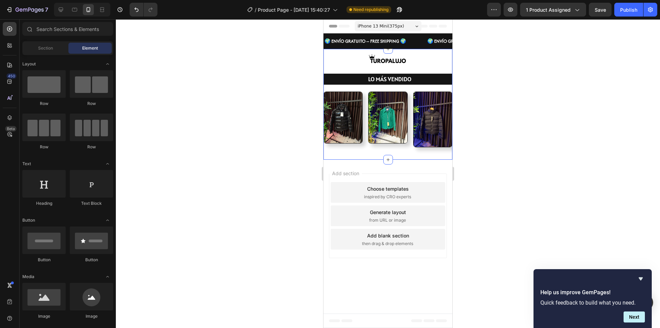
click at [393, 140] on img at bounding box center [387, 117] width 39 height 52
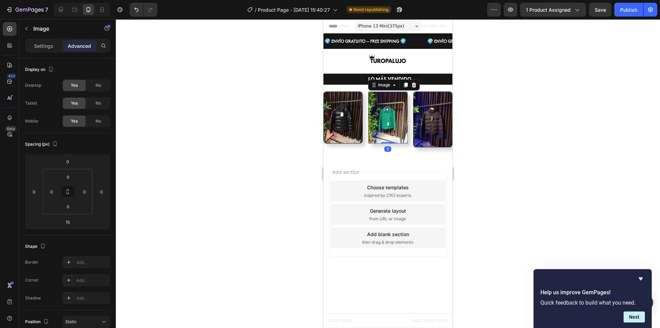
drag, startPoint x: 390, startPoint y: 147, endPoint x: 391, endPoint y: 137, distance: 9.7
click at [391, 137] on div "Image 0" at bounding box center [387, 117] width 39 height 52
type input "0"
click at [548, 119] on div at bounding box center [388, 173] width 544 height 309
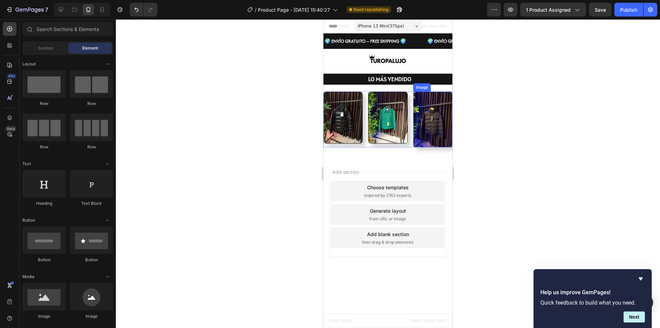
click at [441, 138] on img at bounding box center [432, 119] width 39 height 56
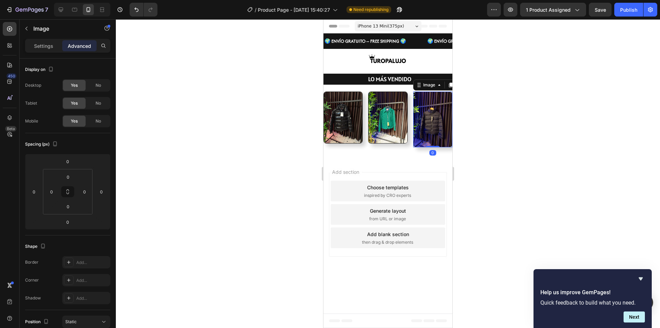
click at [660, 130] on div at bounding box center [388, 173] width 544 height 309
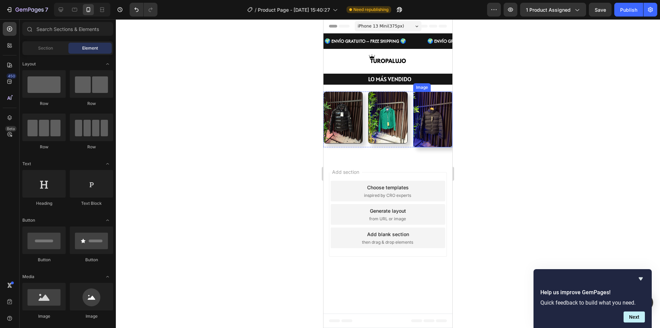
click at [444, 144] on img at bounding box center [432, 119] width 39 height 56
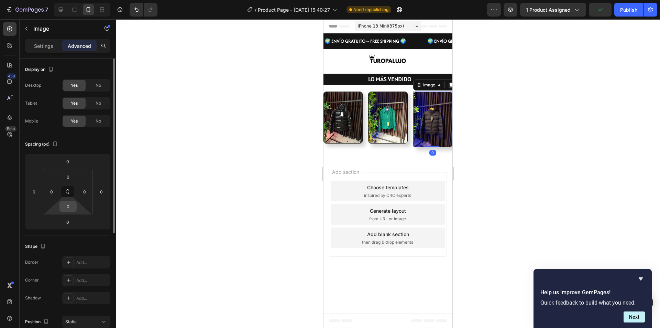
click at [66, 210] on input "0" at bounding box center [68, 206] width 14 height 10
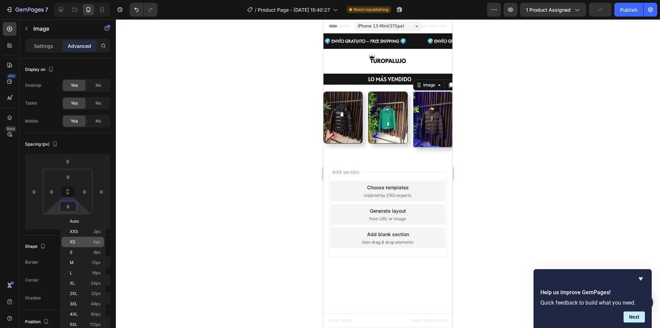
click at [87, 237] on div "XS 4px" at bounding box center [83, 242] width 43 height 10
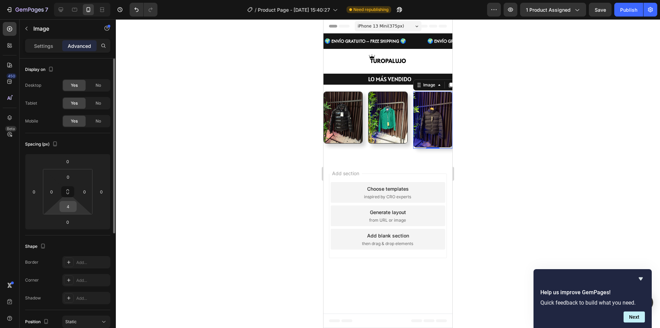
click at [72, 207] on input "4" at bounding box center [68, 206] width 14 height 10
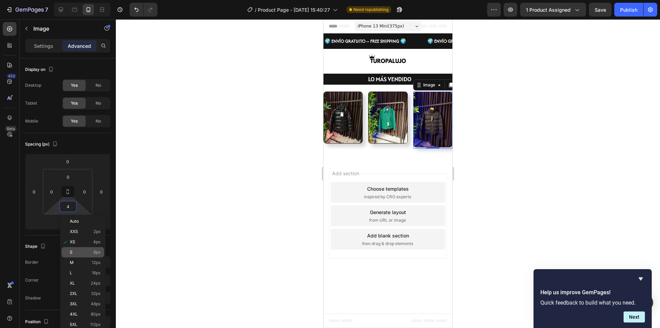
click at [72, 253] on span "S" at bounding box center [71, 252] width 3 height 5
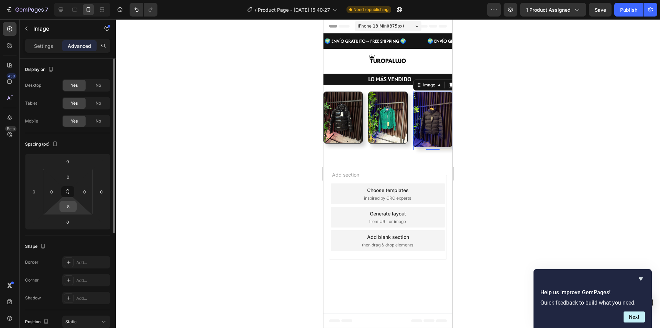
click at [68, 206] on input "8" at bounding box center [68, 206] width 14 height 10
type input "."
type input "0"
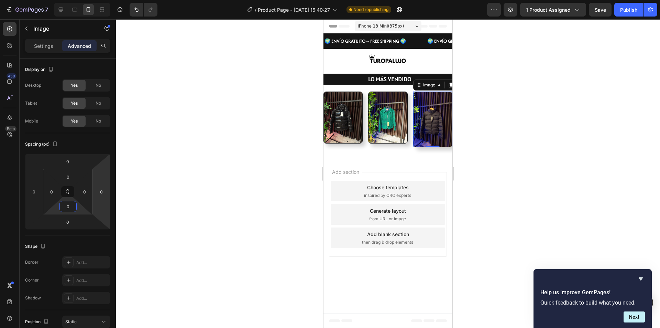
click at [535, 137] on div at bounding box center [388, 173] width 544 height 309
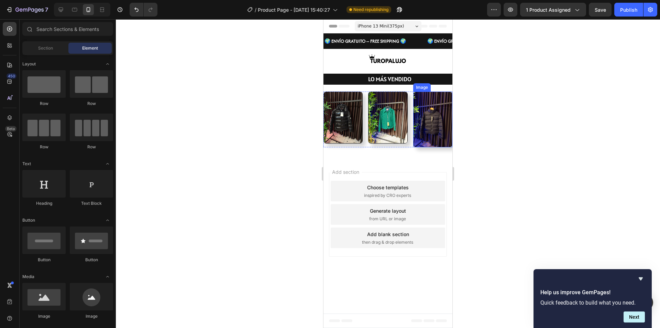
click at [447, 136] on img at bounding box center [432, 119] width 39 height 56
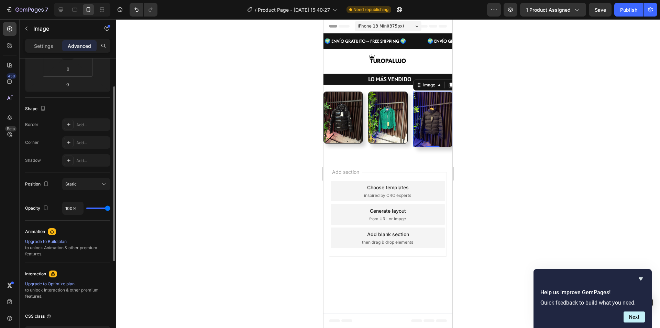
scroll to position [69, 0]
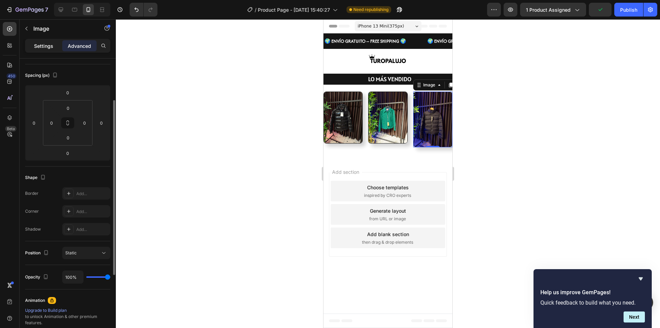
click at [43, 51] on div "Settings" at bounding box center [43, 45] width 34 height 11
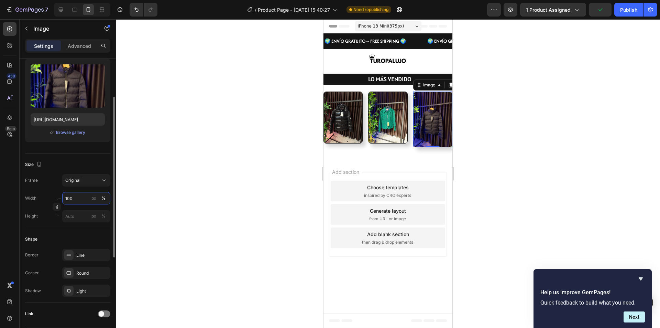
click at [76, 196] on input "100" at bounding box center [86, 198] width 48 height 12
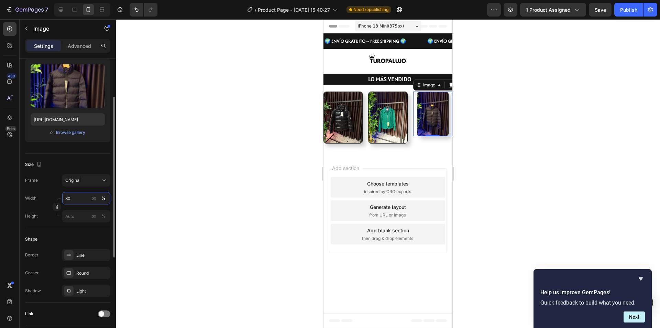
type input "8"
type input "9"
type input "100"
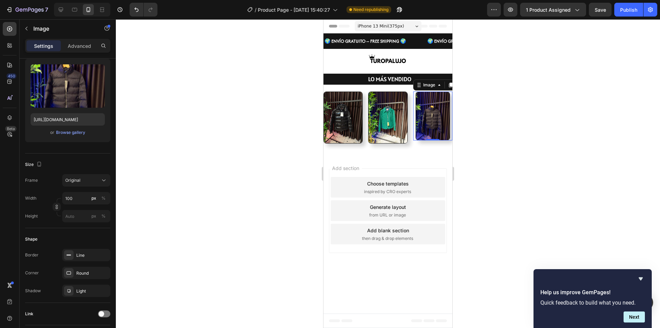
click at [203, 172] on div at bounding box center [388, 173] width 544 height 309
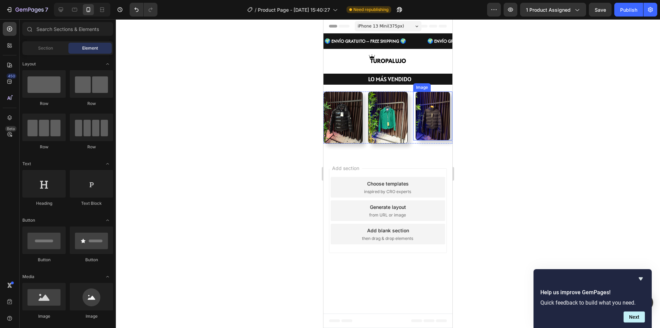
click at [433, 125] on img at bounding box center [433, 115] width 34 height 49
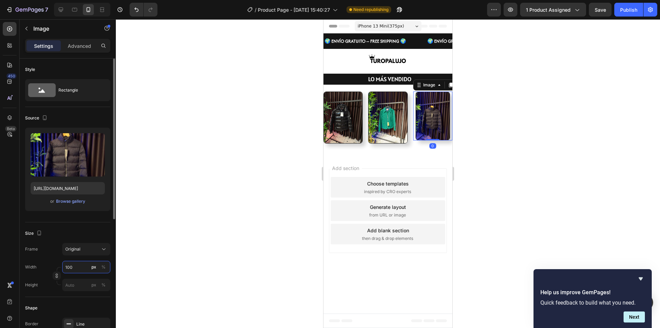
click at [79, 270] on input "100" at bounding box center [86, 267] width 48 height 12
type input "105"
click at [401, 202] on div "Generate layout from URL or image" at bounding box center [388, 210] width 115 height 21
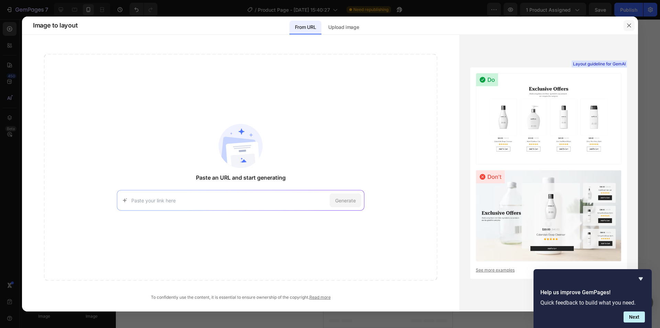
drag, startPoint x: 629, startPoint y: 20, endPoint x: 628, endPoint y: 28, distance: 7.8
click at [629, 21] on button "button" at bounding box center [629, 25] width 11 height 11
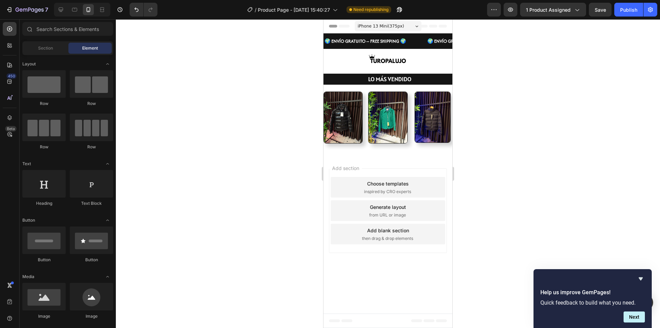
click at [603, 104] on div at bounding box center [388, 173] width 544 height 309
click at [426, 128] on img at bounding box center [433, 116] width 36 height 51
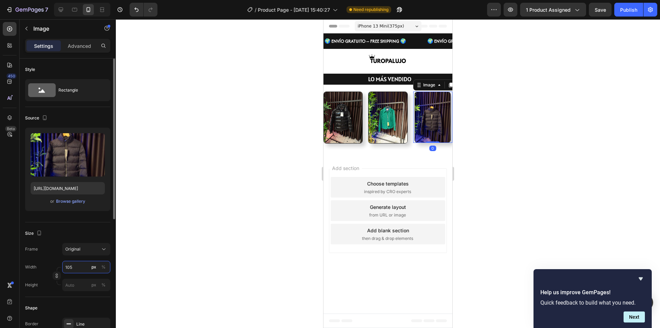
click at [73, 271] on input "105" at bounding box center [86, 267] width 48 height 12
type input "108"
click at [549, 154] on div at bounding box center [388, 173] width 544 height 309
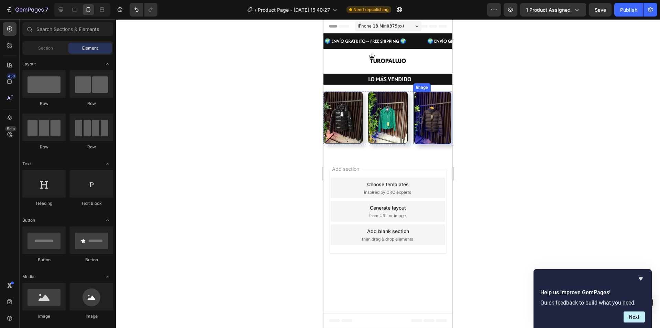
click at [429, 126] on img at bounding box center [432, 117] width 37 height 53
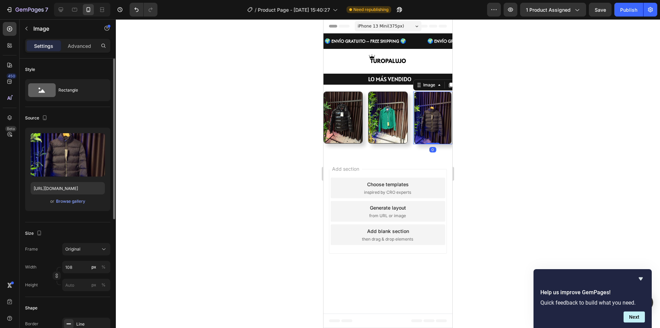
click at [79, 273] on div "Width 108 px % Height px %" at bounding box center [67, 276] width 85 height 30
click at [80, 271] on input "108" at bounding box center [86, 267] width 48 height 12
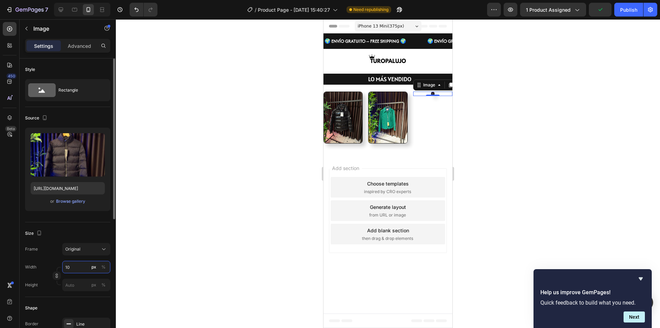
type input "107"
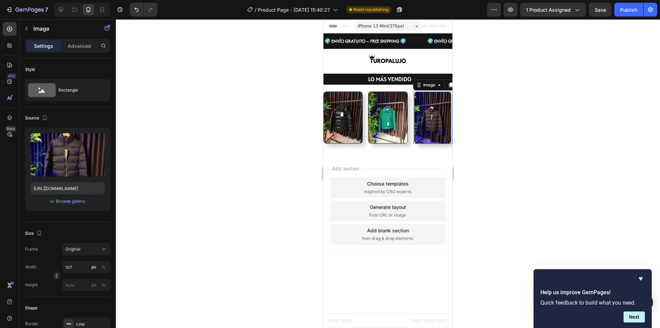
click at [556, 165] on div at bounding box center [388, 173] width 544 height 309
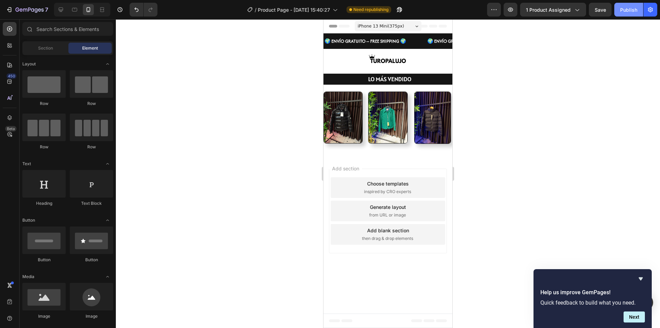
click at [627, 11] on div "Publish" at bounding box center [628, 9] width 17 height 7
click at [440, 144] on div "Image LO MÁS VENDIDO Heading Row Image Image Image Row Section 2" at bounding box center [388, 102] width 129 height 106
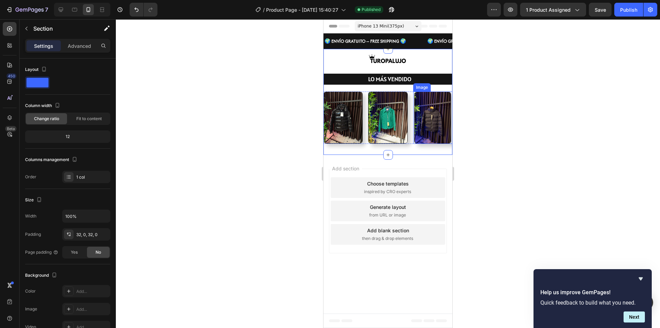
click at [440, 141] on img at bounding box center [432, 117] width 37 height 52
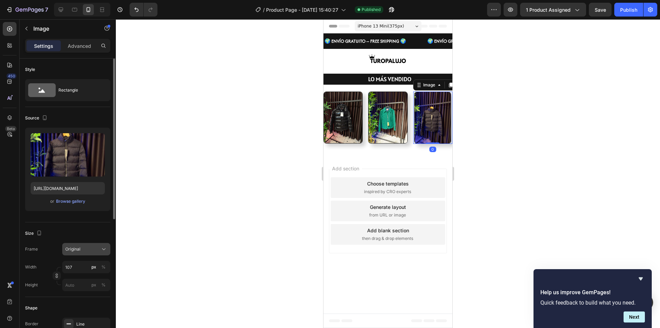
click at [89, 248] on div "Original" at bounding box center [82, 249] width 34 height 6
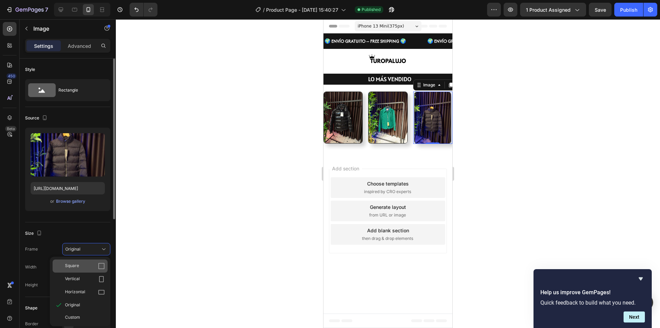
click at [86, 267] on div "Square" at bounding box center [85, 265] width 40 height 7
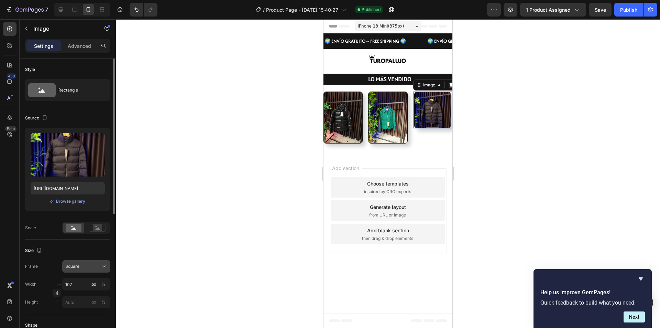
click at [85, 268] on div "Square" at bounding box center [82, 266] width 34 height 6
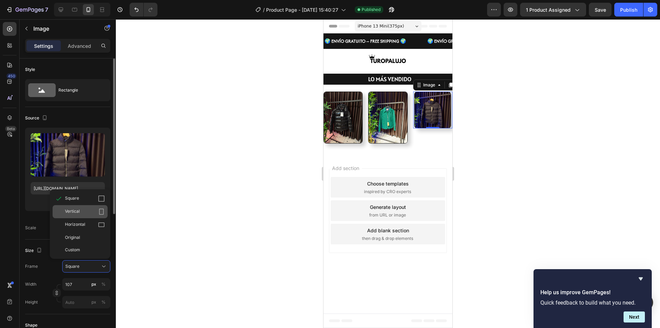
click at [91, 210] on div "Vertical" at bounding box center [85, 211] width 40 height 7
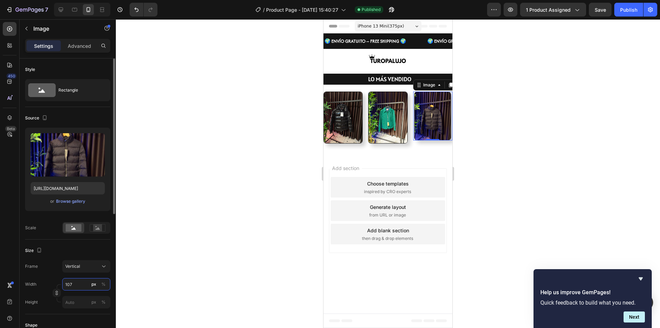
click at [75, 285] on input "107" at bounding box center [86, 284] width 48 height 12
type input "1"
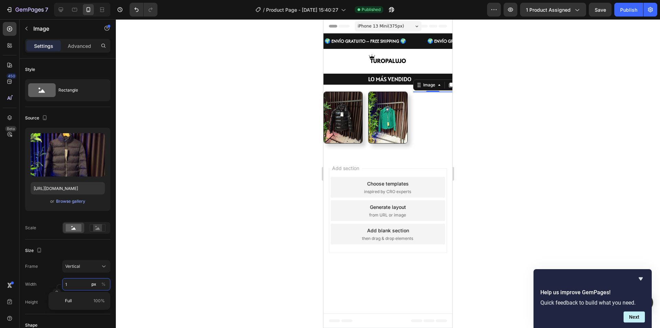
type input "10"
type input "13"
type input "100"
type input "133"
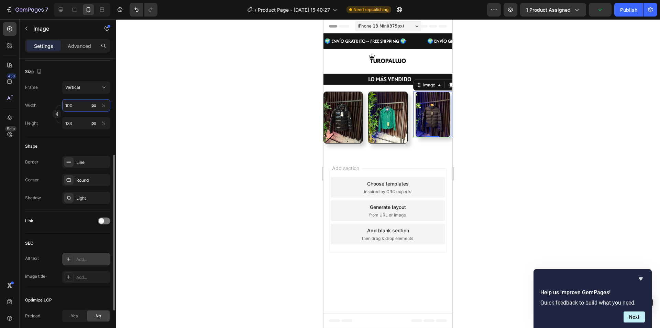
scroll to position [144, 0]
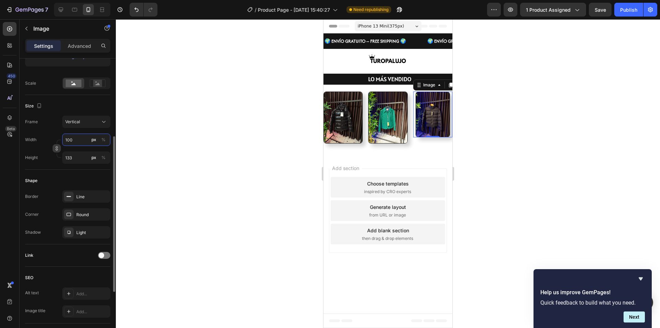
type input "100"
click at [53, 148] on button "button" at bounding box center [57, 148] width 8 height 8
click at [84, 126] on button "Custom" at bounding box center [86, 122] width 48 height 12
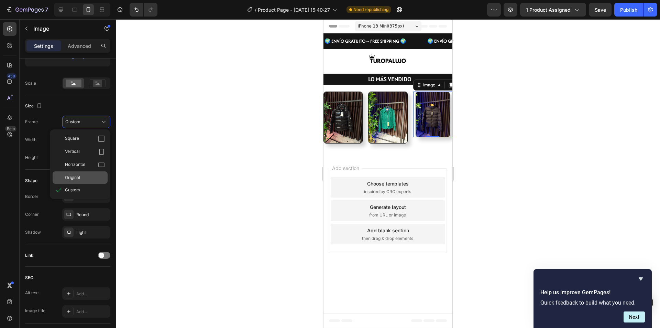
click at [83, 179] on div "Original" at bounding box center [85, 177] width 40 height 6
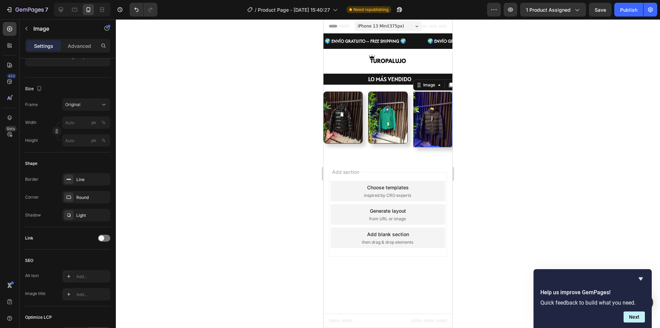
drag, startPoint x: 660, startPoint y: 144, endPoint x: 660, endPoint y: 115, distance: 28.9
click at [660, 143] on div at bounding box center [388, 173] width 544 height 309
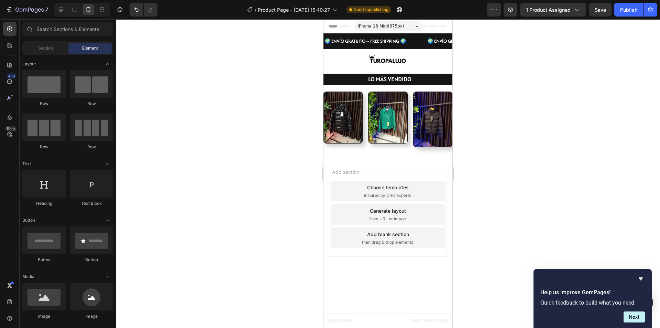
click at [628, 17] on div "7 / Product Page - Sep 20, 15:40:27 Need republishing Preview 1 product assigne…" at bounding box center [330, 10] width 660 height 20
click at [628, 15] on button "Publish" at bounding box center [629, 10] width 29 height 14
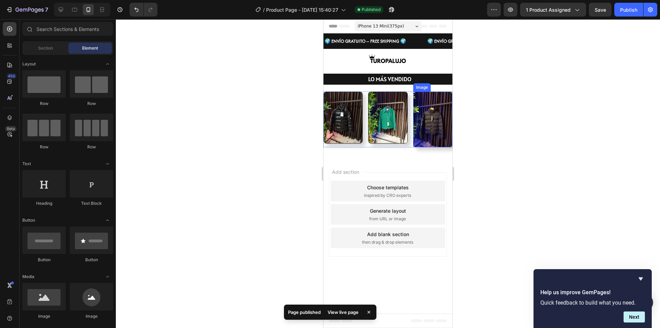
click at [435, 133] on img at bounding box center [432, 119] width 39 height 56
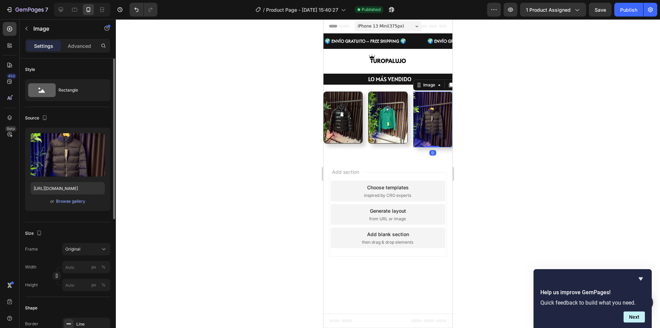
click at [84, 242] on div "Size Frame Original Width px % Height px %" at bounding box center [67, 259] width 85 height 75
click at [84, 249] on div "Original" at bounding box center [82, 249] width 34 height 6
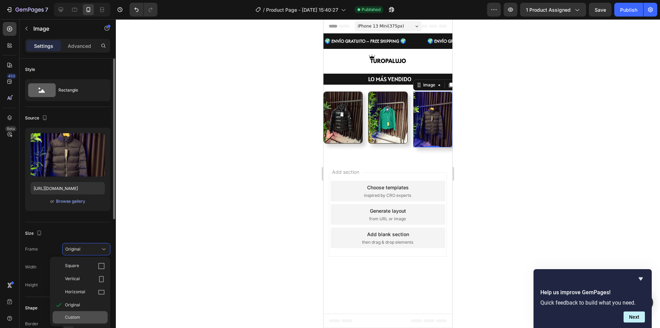
click at [82, 317] on div "Custom" at bounding box center [85, 317] width 40 height 6
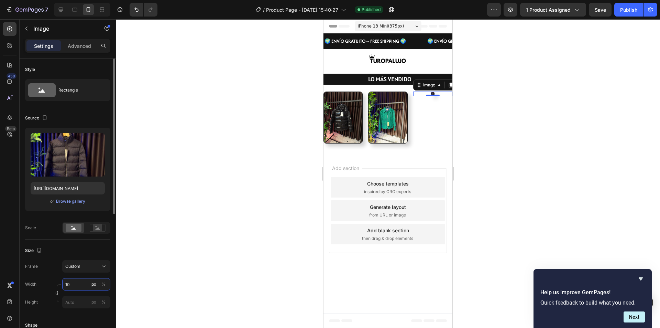
type input "107"
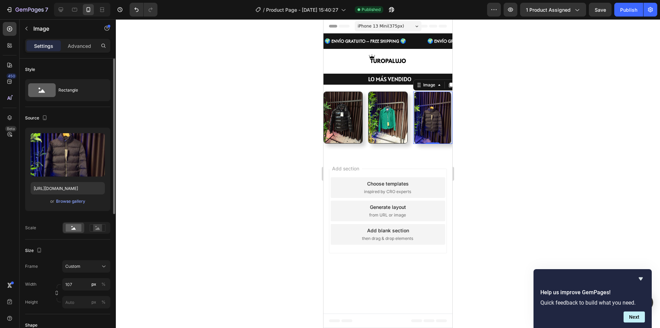
click at [285, 198] on div at bounding box center [388, 173] width 544 height 309
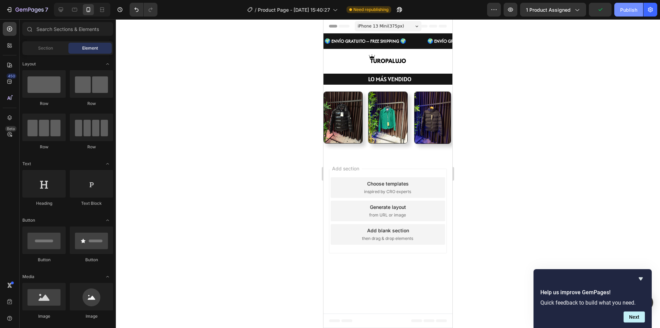
click at [627, 15] on button "Publish" at bounding box center [629, 10] width 29 height 14
click at [353, 114] on img at bounding box center [343, 117] width 39 height 52
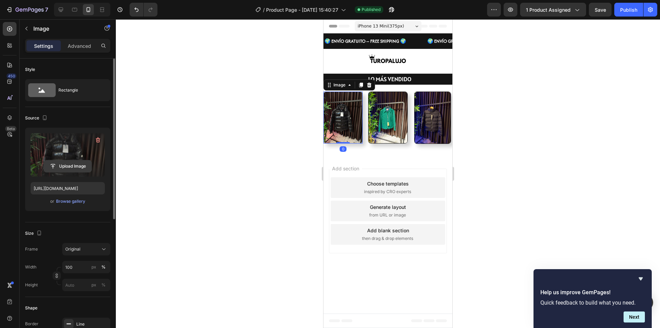
click at [79, 161] on input "file" at bounding box center [67, 166] width 47 height 12
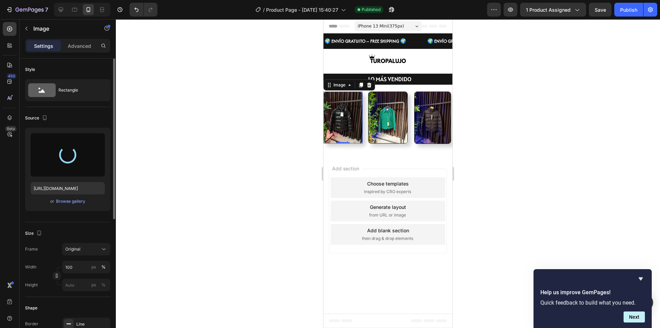
type input "[URL][DOMAIN_NAME]"
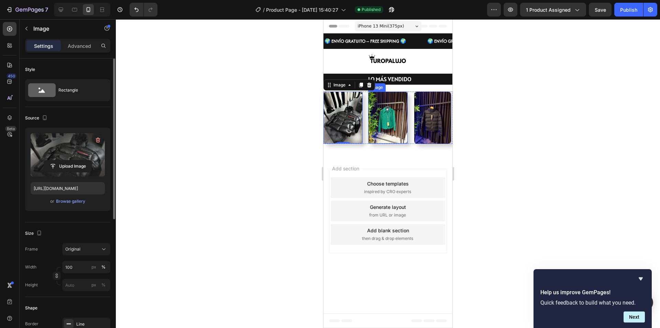
click at [400, 132] on img at bounding box center [387, 117] width 39 height 52
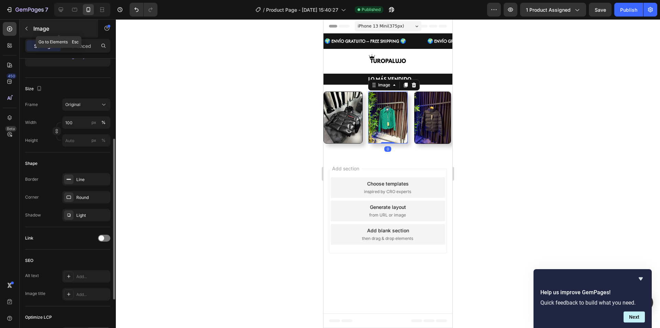
click at [28, 31] on button "button" at bounding box center [26, 28] width 11 height 11
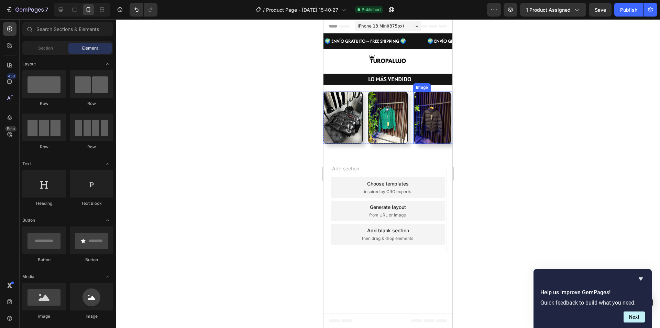
click at [392, 109] on img at bounding box center [387, 117] width 39 height 52
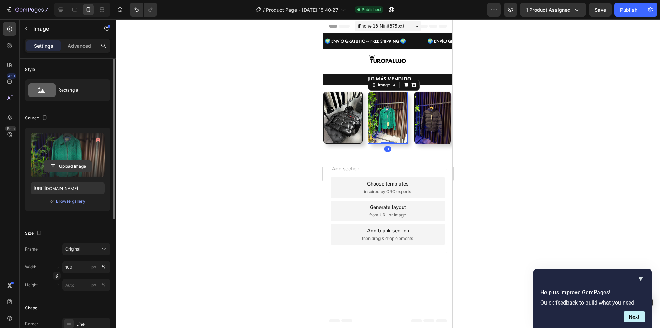
click at [79, 165] on input "file" at bounding box center [67, 166] width 47 height 12
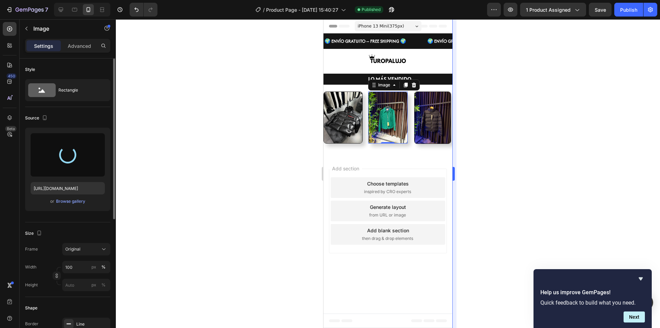
type input "[URL][DOMAIN_NAME]"
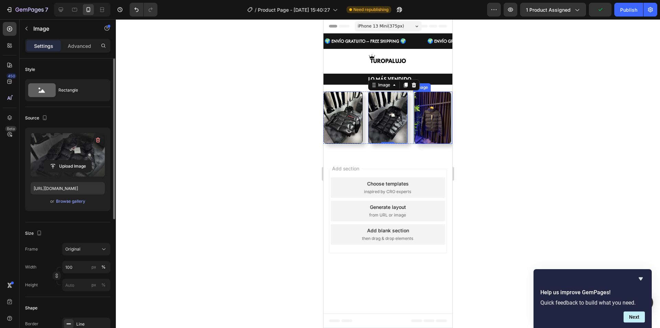
click at [439, 123] on img at bounding box center [432, 117] width 37 height 52
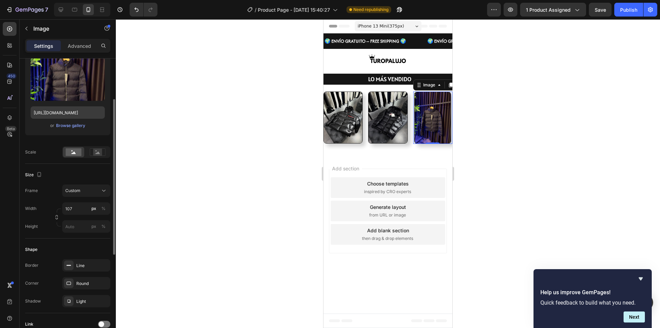
scroll to position [0, 0]
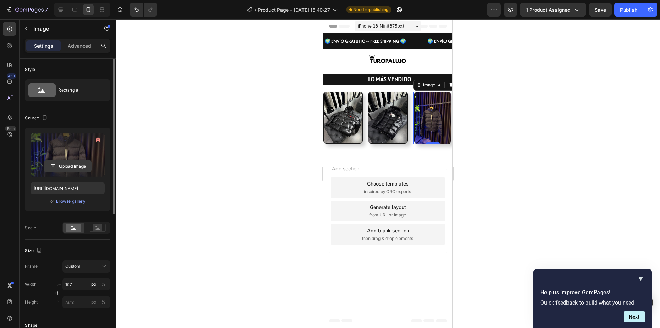
click at [68, 163] on input "file" at bounding box center [67, 166] width 47 height 12
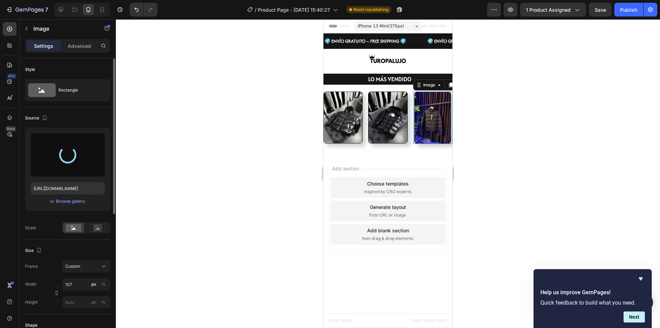
type input "[URL][DOMAIN_NAME]"
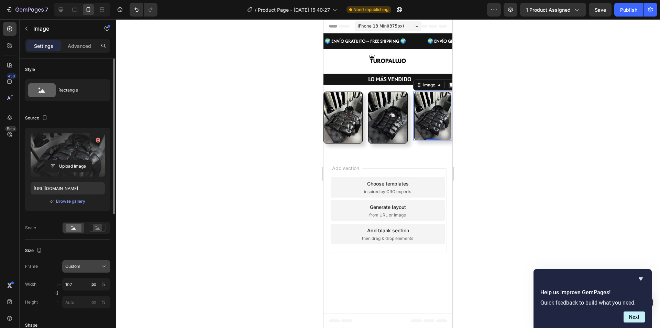
click at [89, 263] on div "Custom" at bounding box center [82, 266] width 34 height 6
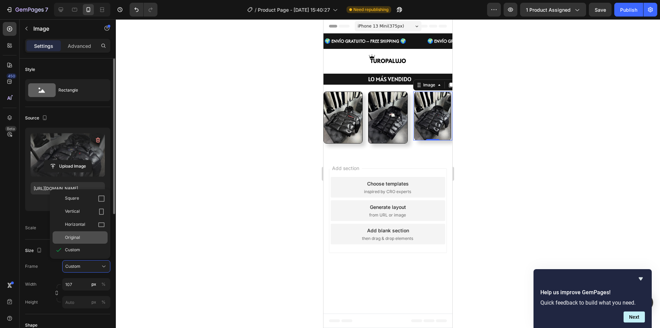
click at [82, 239] on div "Original" at bounding box center [85, 237] width 40 height 6
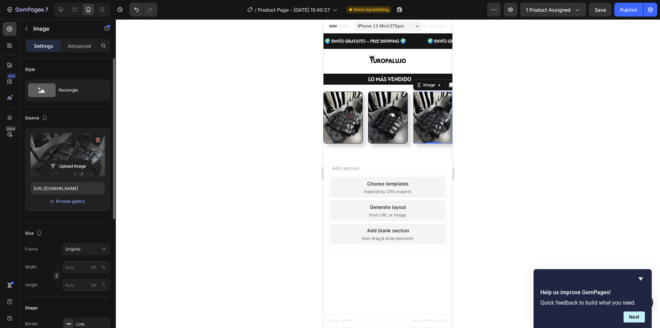
click at [541, 127] on div at bounding box center [388, 173] width 544 height 309
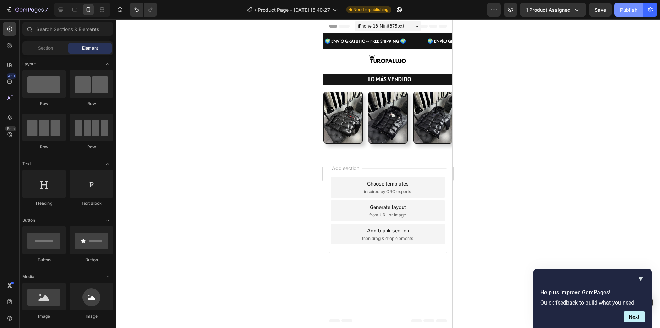
click at [627, 11] on div "Publish" at bounding box center [628, 9] width 17 height 7
click at [364, 140] on div "Image Image Image Row" at bounding box center [388, 117] width 129 height 52
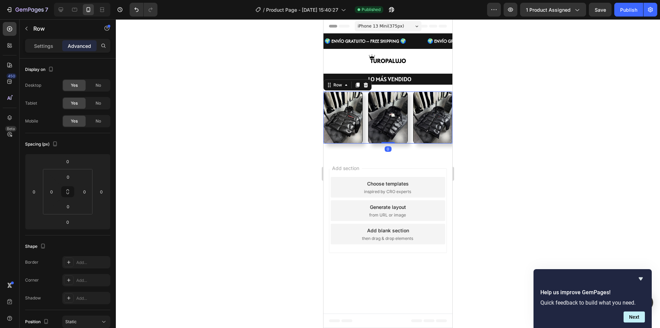
click at [367, 136] on div "Image Image Image Row 0" at bounding box center [388, 117] width 129 height 52
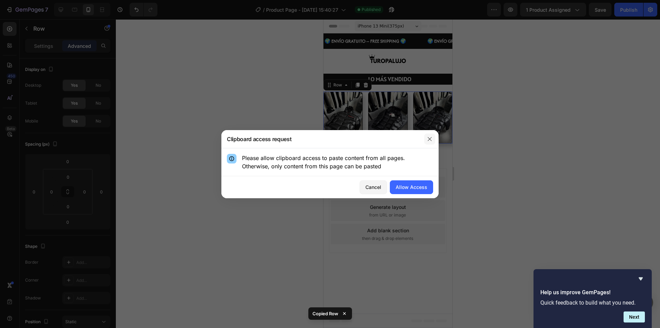
click at [429, 138] on icon "button" at bounding box center [430, 139] width 6 height 6
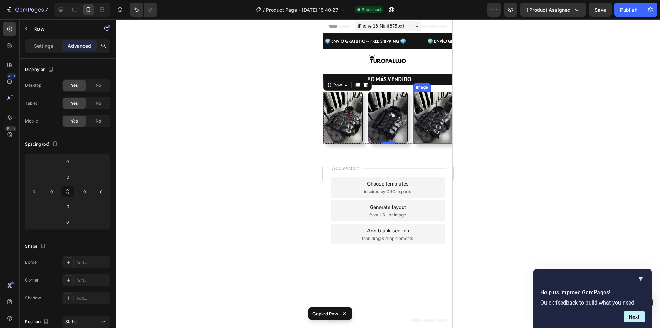
click at [543, 132] on div at bounding box center [388, 173] width 544 height 309
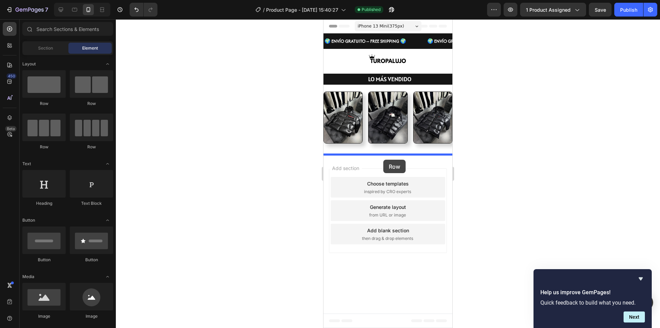
drag, startPoint x: 360, startPoint y: 105, endPoint x: 384, endPoint y: 160, distance: 59.6
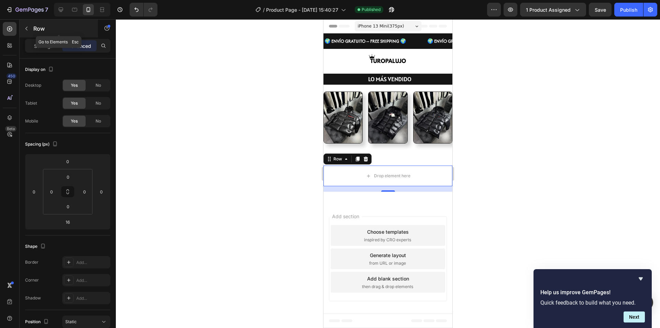
click at [29, 32] on button "button" at bounding box center [26, 28] width 11 height 11
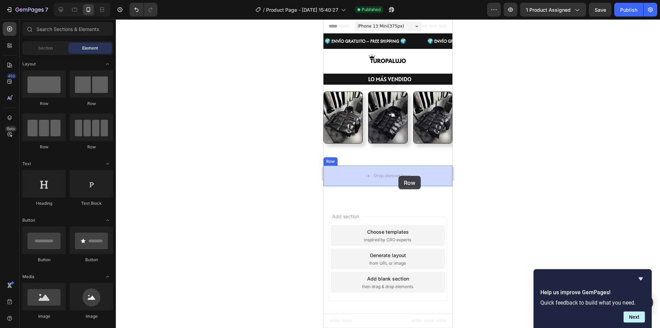
drag, startPoint x: 368, startPoint y: 149, endPoint x: 399, endPoint y: 176, distance: 40.4
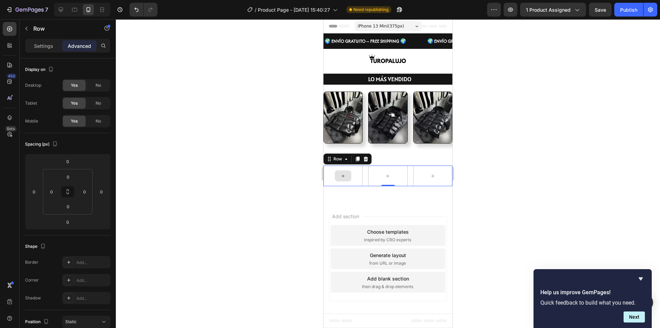
click at [350, 176] on div at bounding box center [343, 175] width 17 height 11
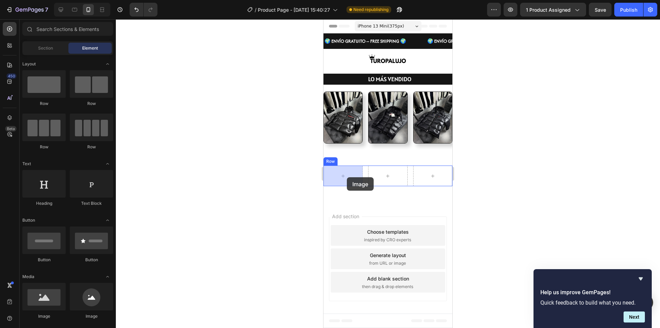
drag, startPoint x: 362, startPoint y: 320, endPoint x: 491, endPoint y: 275, distance: 137.2
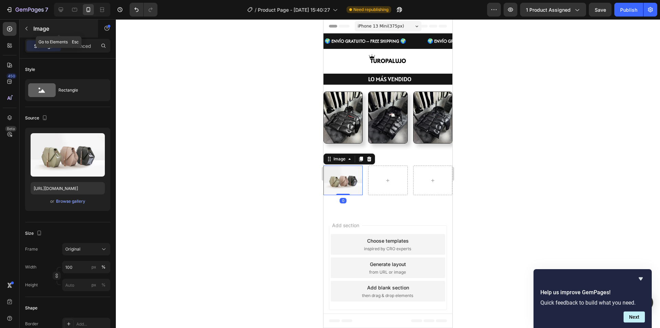
click at [25, 30] on icon "button" at bounding box center [27, 29] width 6 height 6
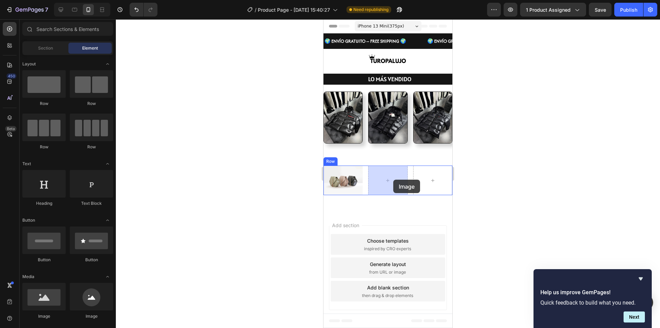
drag, startPoint x: 369, startPoint y: 321, endPoint x: 542, endPoint y: 165, distance: 232.3
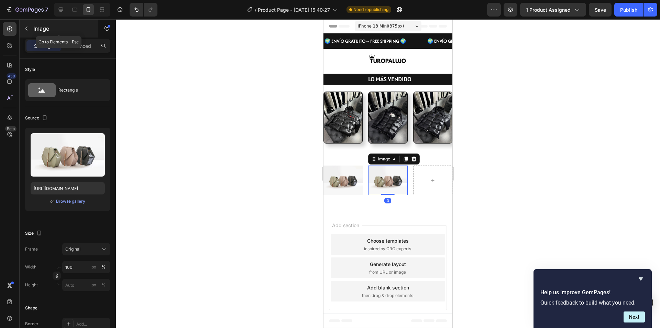
click at [25, 29] on icon "button" at bounding box center [27, 29] width 6 height 6
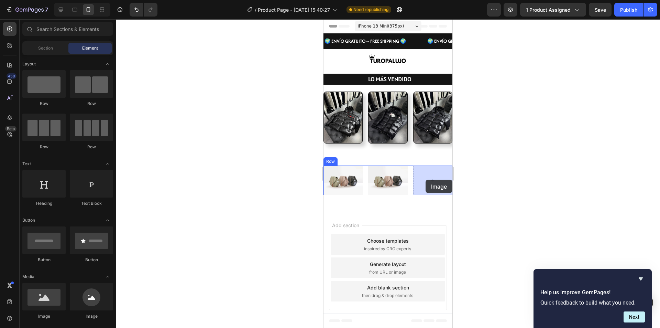
drag, startPoint x: 367, startPoint y: 323, endPoint x: 426, endPoint y: 180, distance: 154.7
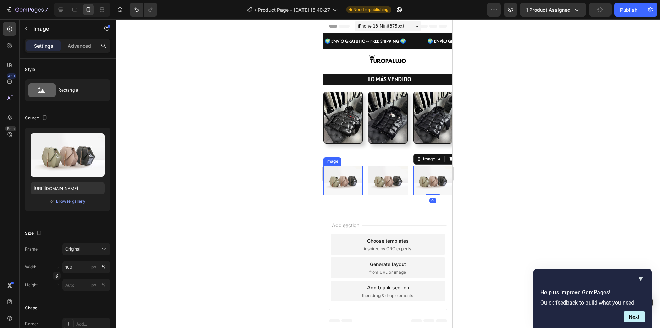
click at [354, 186] on img at bounding box center [343, 180] width 39 height 30
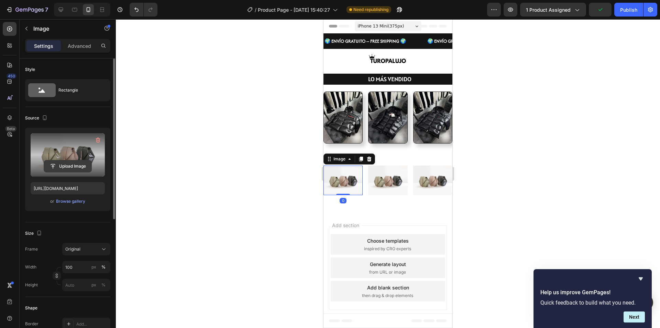
click at [80, 164] on input "file" at bounding box center [67, 166] width 47 height 12
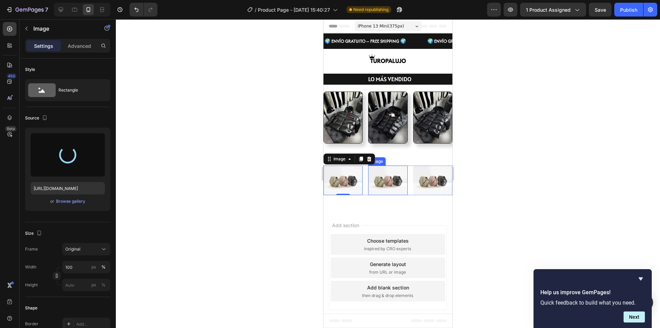
type input "https://cdn.shopify.com/s/files/1/0954/1107/7507/files/gempages_585185009598464…"
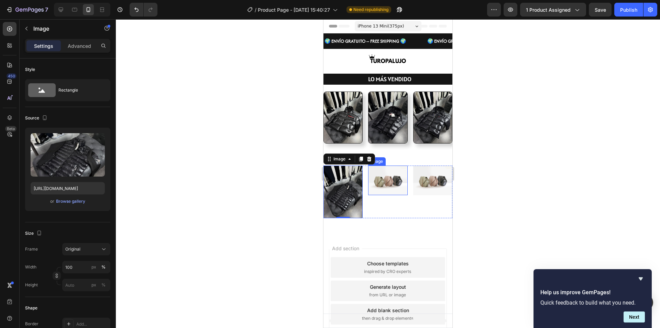
click at [388, 182] on img at bounding box center [387, 180] width 39 height 30
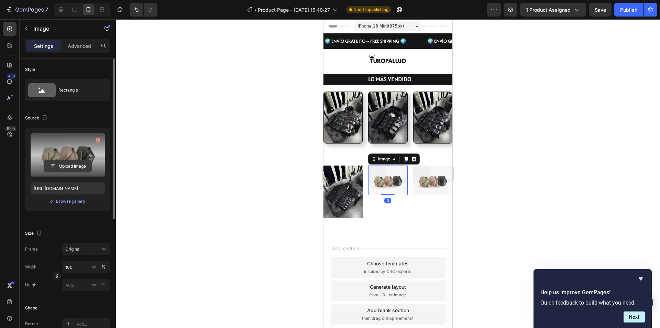
click at [70, 163] on input "file" at bounding box center [67, 166] width 47 height 12
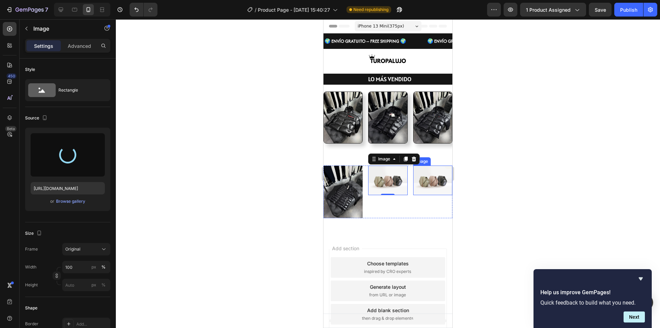
type input "https://cdn.shopify.com/s/files/1/0954/1107/7507/files/gempages_585185009598464…"
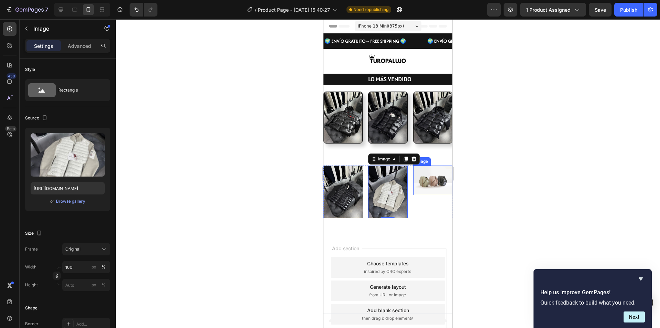
click at [436, 185] on img at bounding box center [432, 180] width 39 height 30
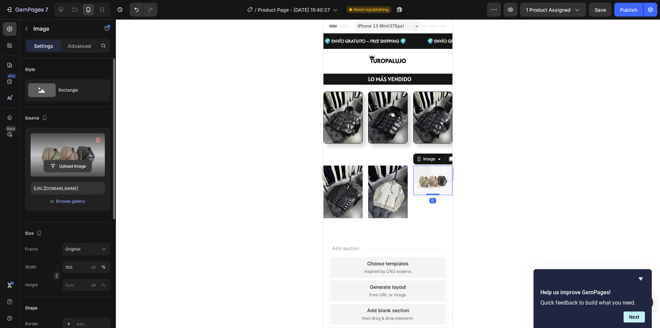
click at [67, 163] on input "file" at bounding box center [67, 166] width 47 height 12
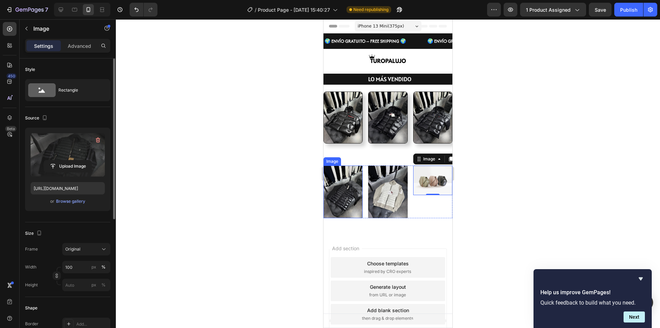
type input "https://cdn.shopify.com/s/files/1/0954/1107/7507/files/gempages_585185009598464…"
click at [342, 197] on img at bounding box center [343, 191] width 39 height 52
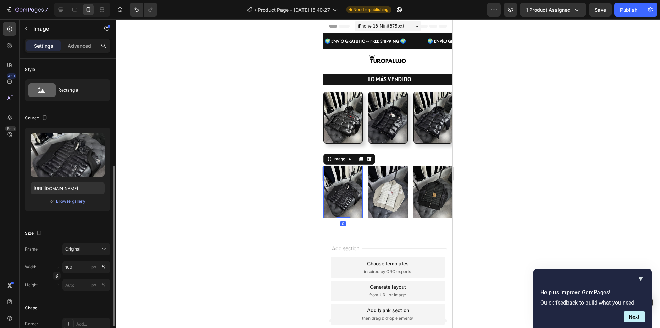
scroll to position [69, 0]
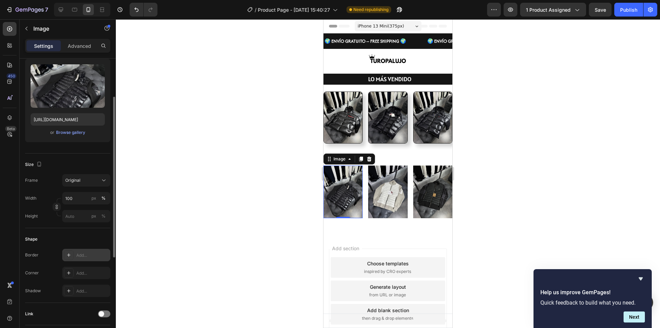
click at [69, 257] on icon at bounding box center [69, 255] width 6 height 6
click at [69, 271] on icon at bounding box center [69, 273] width 6 height 6
click at [71, 290] on icon at bounding box center [69, 291] width 6 height 6
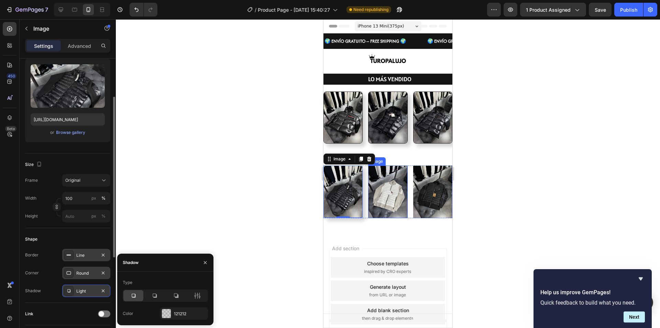
click at [380, 203] on img at bounding box center [387, 191] width 39 height 52
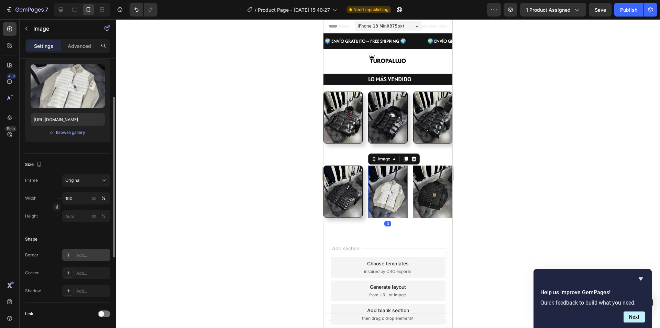
click at [68, 256] on icon at bounding box center [69, 255] width 6 height 6
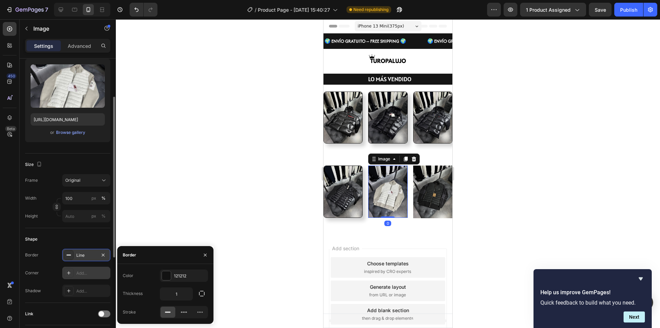
click at [71, 271] on icon at bounding box center [69, 273] width 6 height 6
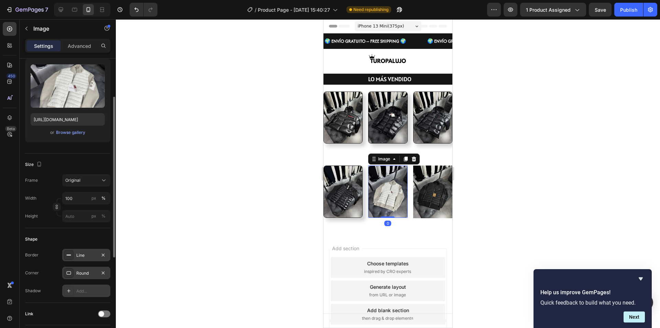
click at [70, 291] on icon at bounding box center [69, 291] width 6 height 6
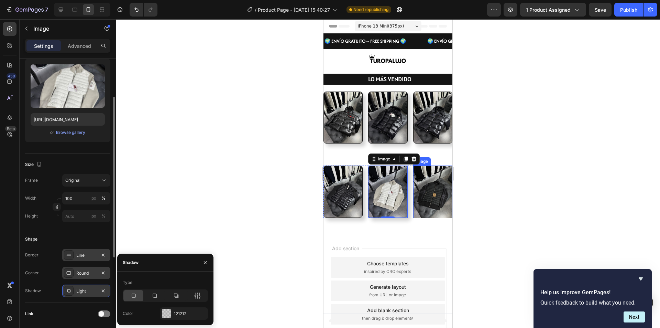
click at [429, 195] on img at bounding box center [432, 191] width 39 height 52
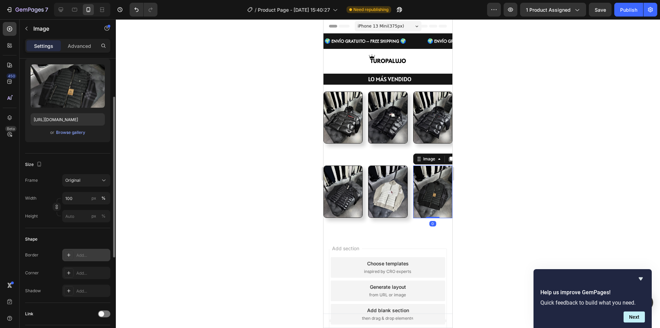
click at [67, 256] on icon at bounding box center [69, 255] width 6 height 6
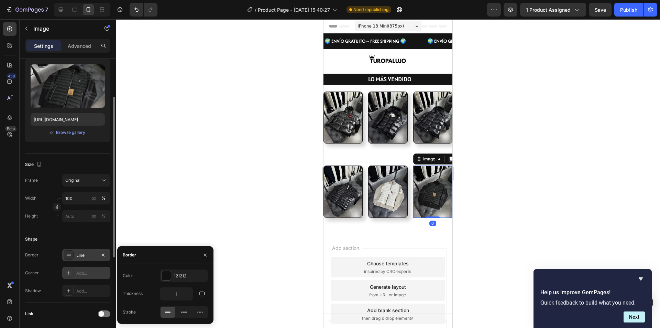
click at [68, 270] on icon at bounding box center [69, 273] width 6 height 6
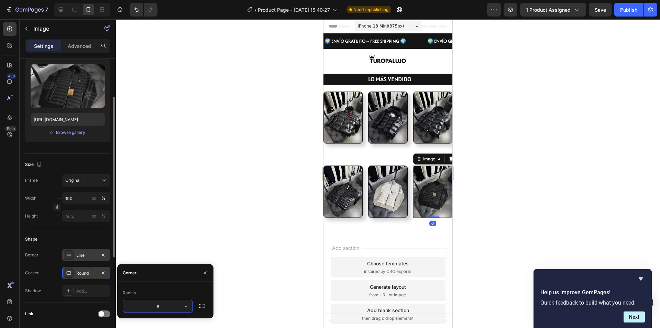
click at [67, 292] on icon at bounding box center [69, 291] width 6 height 6
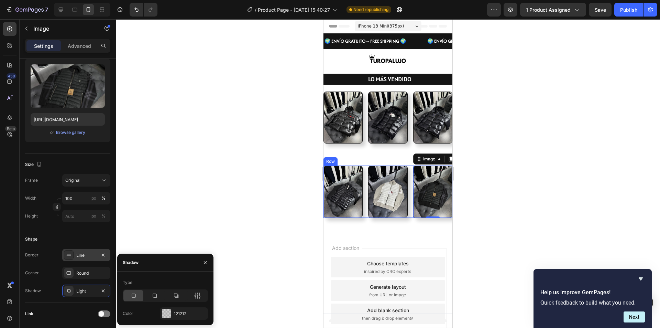
click at [365, 165] on div "Image Image Image 0 Row" at bounding box center [388, 191] width 129 height 52
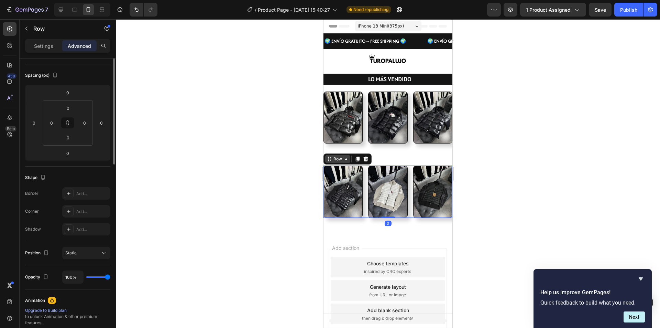
scroll to position [0, 0]
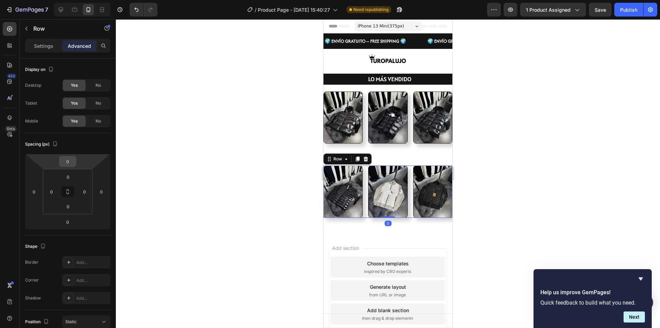
click at [72, 165] on input "0" at bounding box center [68, 161] width 14 height 10
click at [80, 183] on div "XXS 2px" at bounding box center [82, 186] width 43 height 10
type input "2"
click at [71, 165] on input "2" at bounding box center [68, 161] width 14 height 10
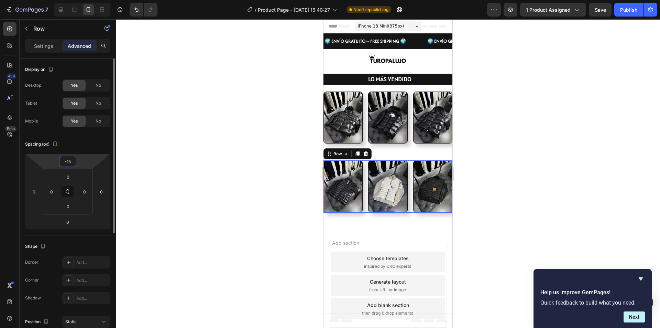
type input "-1"
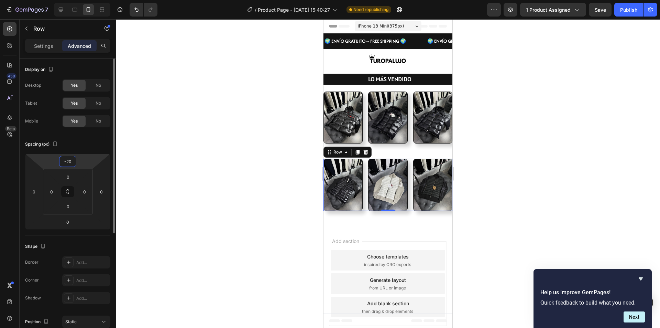
type input "-2"
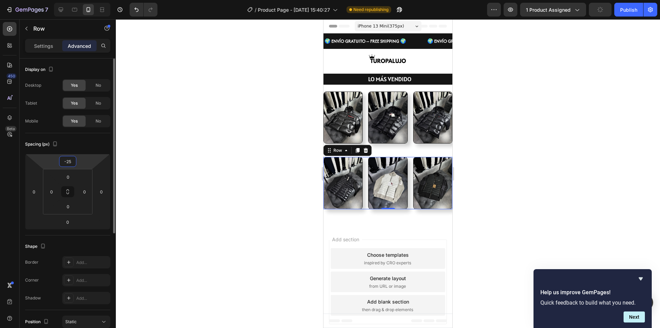
type input "-2"
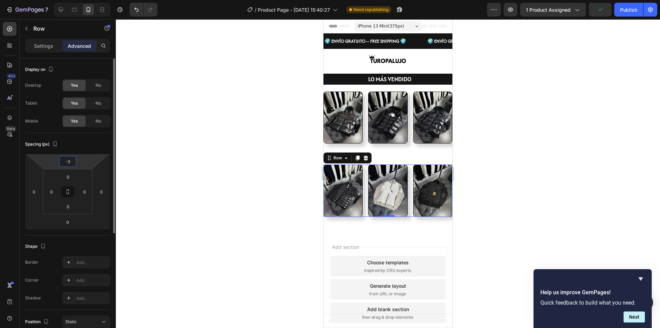
type input "-30"
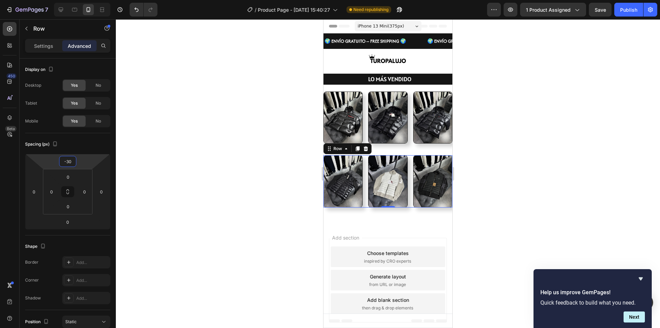
click at [152, 156] on div at bounding box center [388, 173] width 544 height 309
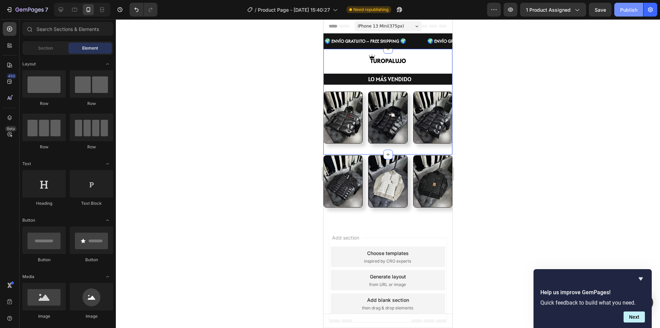
click at [627, 12] on div "Publish" at bounding box center [628, 9] width 17 height 7
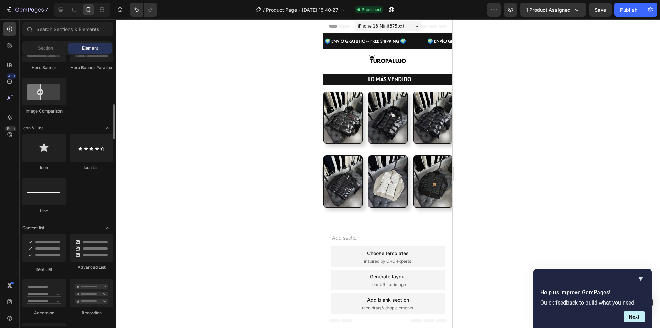
scroll to position [275, 0]
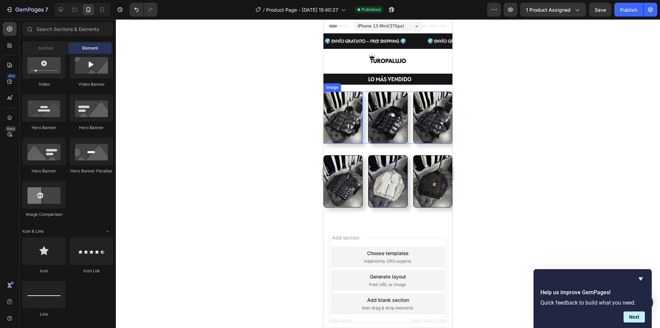
click at [355, 117] on img at bounding box center [343, 117] width 39 height 52
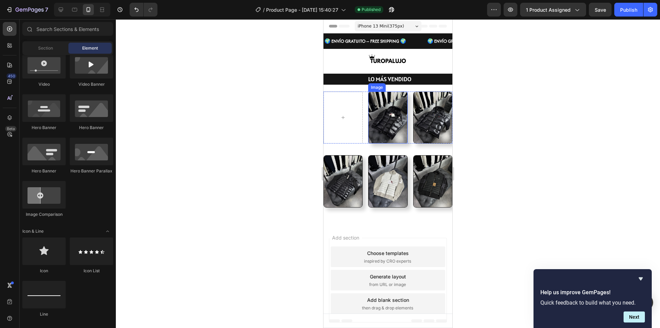
click at [380, 118] on img at bounding box center [387, 117] width 39 height 52
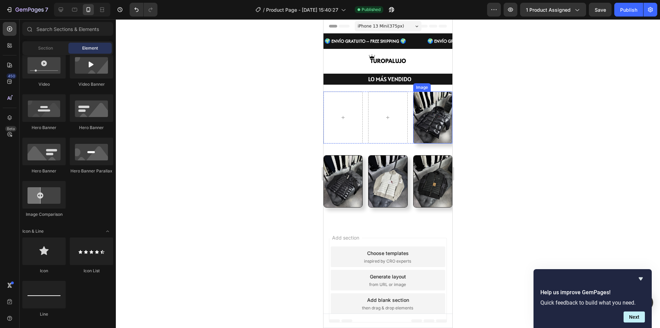
click at [419, 108] on img at bounding box center [432, 117] width 39 height 52
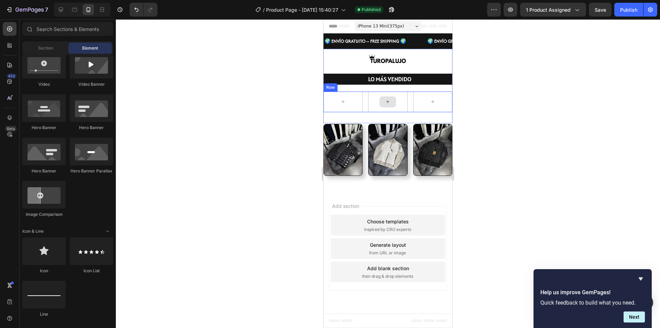
click at [398, 105] on div at bounding box center [387, 101] width 39 height 21
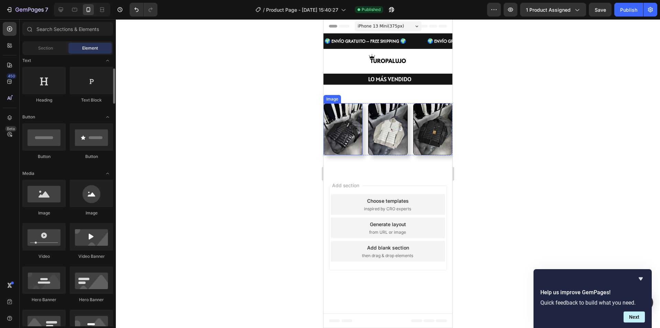
scroll to position [0, 0]
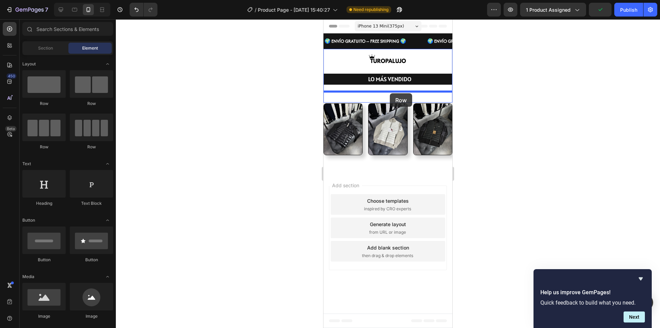
drag, startPoint x: 385, startPoint y: 107, endPoint x: 390, endPoint y: 93, distance: 15.1
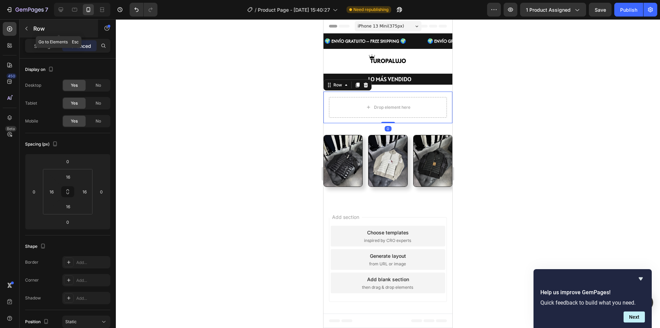
click at [30, 27] on button "button" at bounding box center [26, 28] width 11 height 11
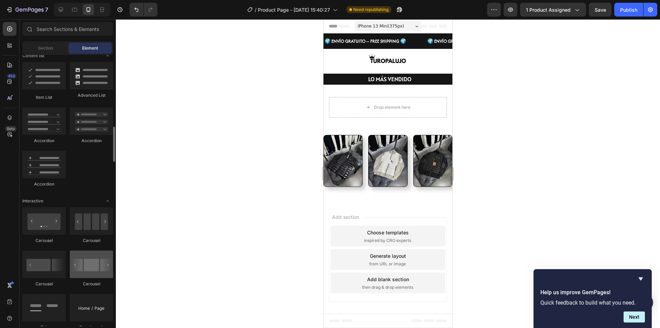
scroll to position [585, 0]
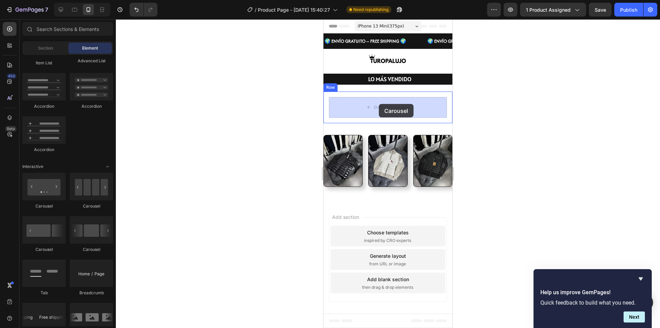
drag, startPoint x: 417, startPoint y: 258, endPoint x: 379, endPoint y: 104, distance: 159.1
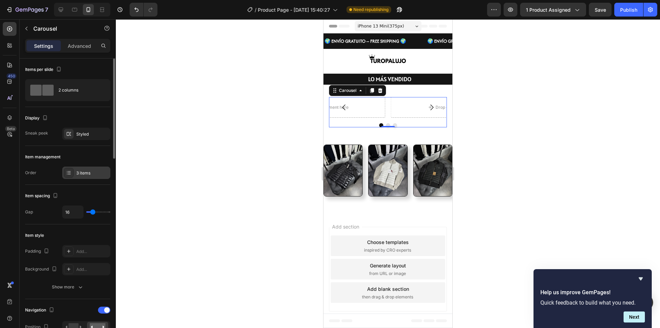
click at [95, 173] on div "3 items" at bounding box center [92, 173] width 32 height 6
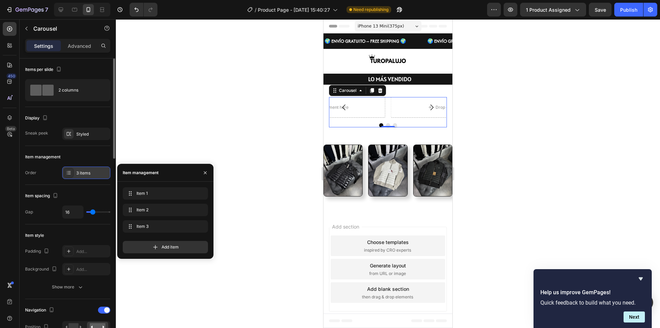
click at [95, 173] on div "3 items" at bounding box center [92, 173] width 32 height 6
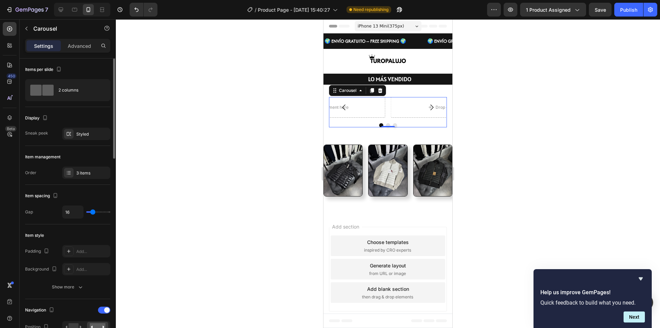
type input "3"
type input "0"
drag, startPoint x: 92, startPoint y: 211, endPoint x: 87, endPoint y: 213, distance: 5.3
type input "0"
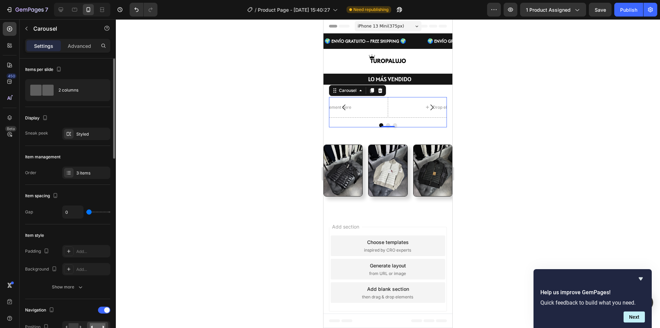
click at [87, 213] on input "range" at bounding box center [98, 211] width 24 height 1
type input "3"
type input "7"
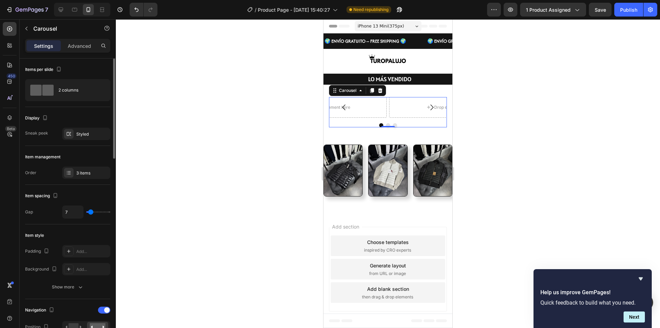
type input "9"
type input "1"
type input "13"
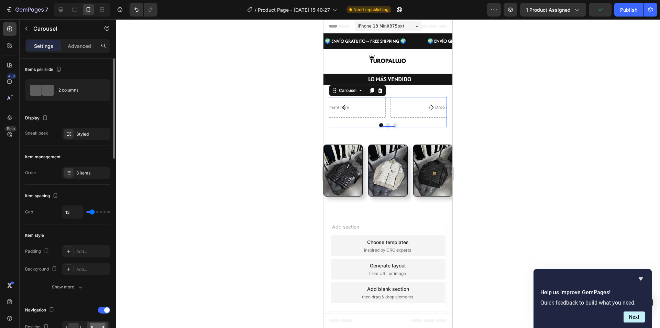
type input "13"
click at [92, 211] on input "range" at bounding box center [98, 211] width 24 height 1
type input "12"
type input "10"
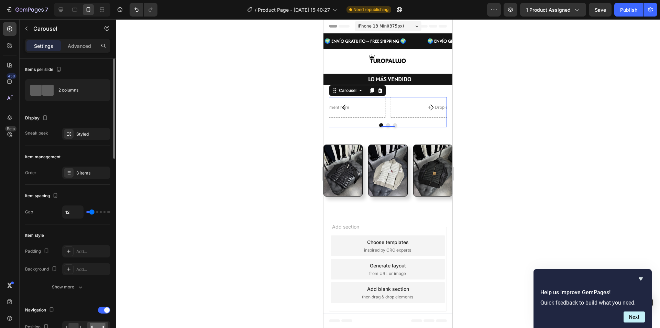
type input "10"
type input "9"
type input "4"
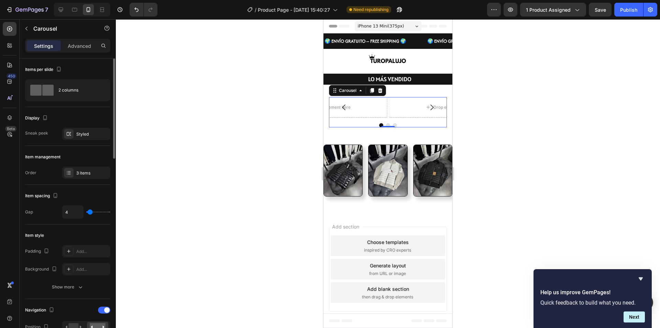
click at [90, 211] on input "range" at bounding box center [98, 211] width 24 height 1
click at [67, 273] on div at bounding box center [69, 269] width 10 height 10
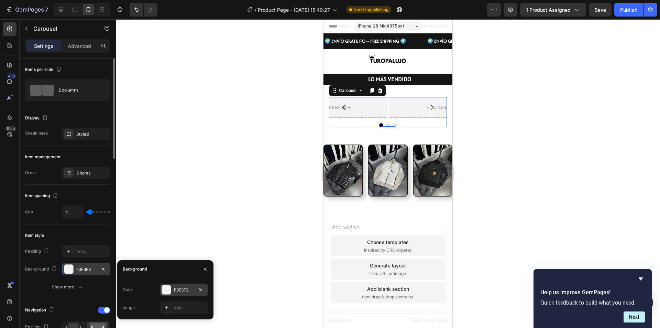
click at [170, 288] on div at bounding box center [166, 289] width 9 height 9
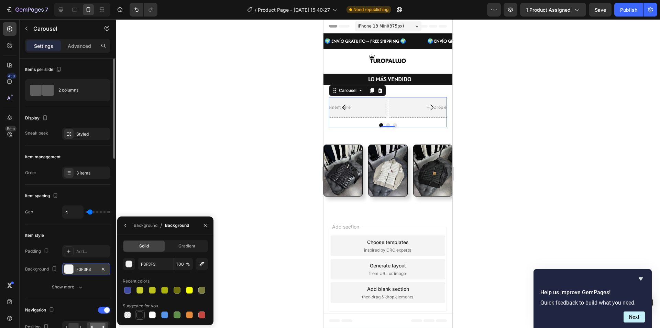
click at [138, 315] on div at bounding box center [140, 314] width 7 height 7
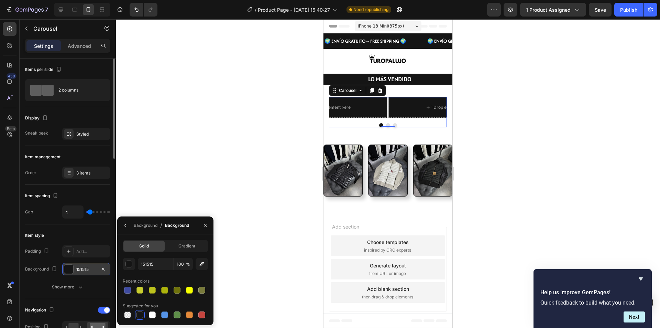
type input "F3F3F3"
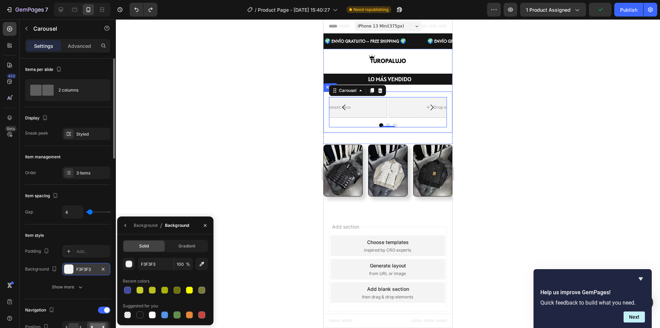
click at [328, 120] on div "Drop element here Drop element here Drop element here Carousel 0 Row" at bounding box center [388, 111] width 129 height 41
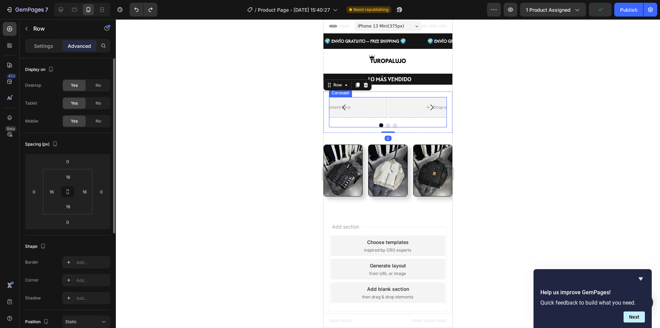
click at [350, 107] on button "Carousel Back Arrow" at bounding box center [344, 107] width 19 height 19
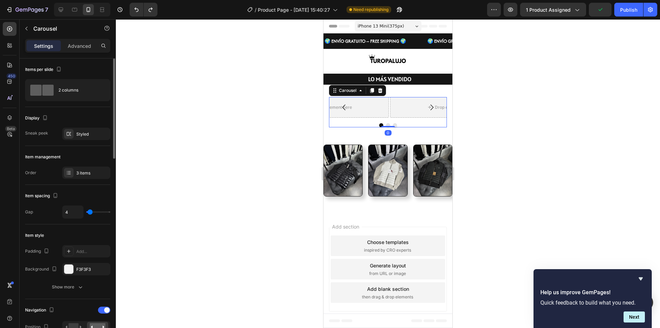
click at [369, 102] on div "Drop element here" at bounding box center [330, 107] width 118 height 21
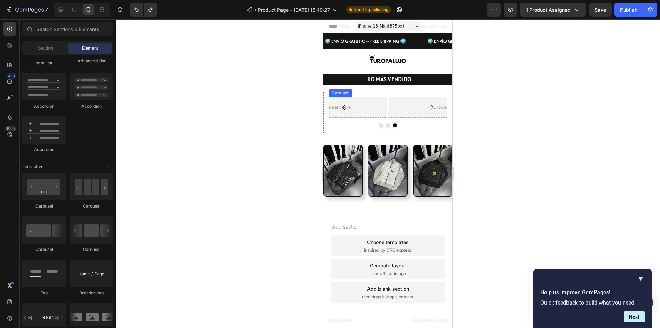
click at [341, 107] on icon "Carousel Back Arrow" at bounding box center [344, 107] width 8 height 8
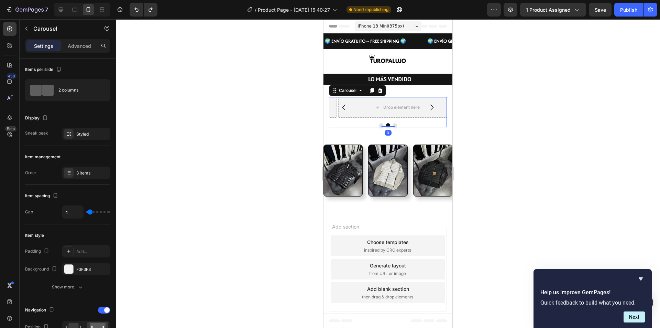
click at [341, 107] on icon "Carousel Back Arrow" at bounding box center [344, 107] width 8 height 8
click at [364, 118] on div "Drop element here Drop element here Drop element here Carousel 0" at bounding box center [388, 112] width 118 height 30
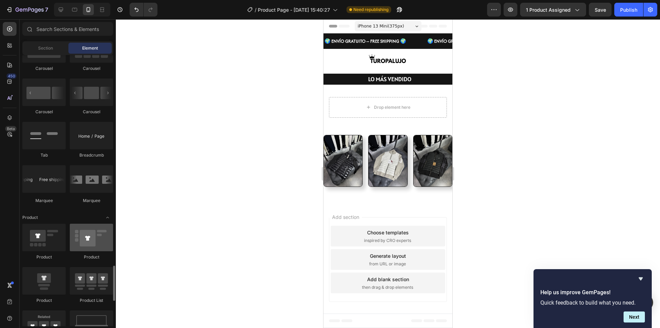
scroll to position [825, 0]
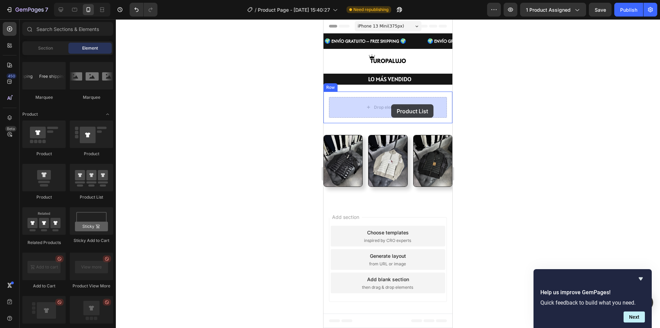
drag, startPoint x: 410, startPoint y: 206, endPoint x: 391, endPoint y: 105, distance: 102.9
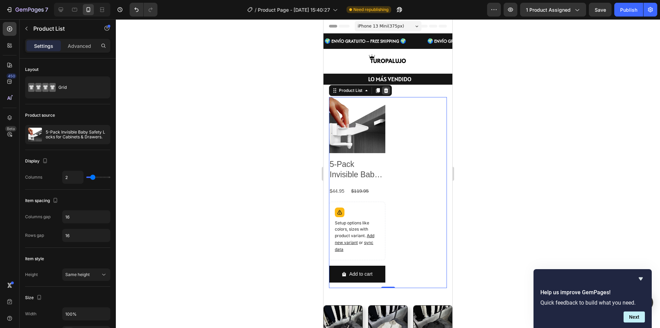
click at [389, 92] on icon at bounding box center [387, 91] width 6 height 6
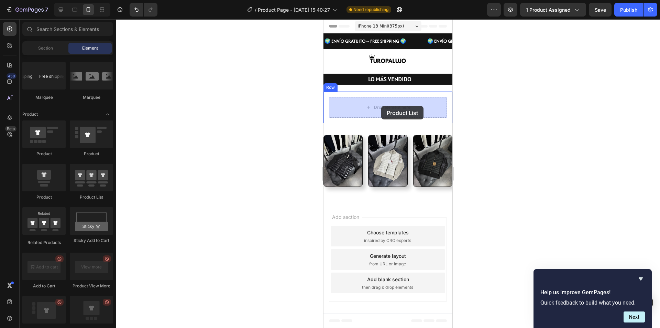
drag, startPoint x: 402, startPoint y: 201, endPoint x: 381, endPoint y: 106, distance: 96.9
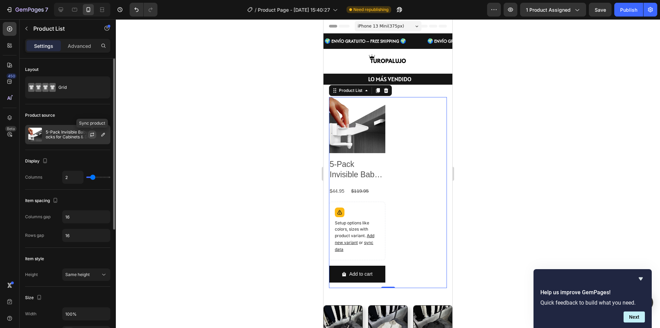
click at [96, 134] on button "button" at bounding box center [92, 134] width 8 height 8
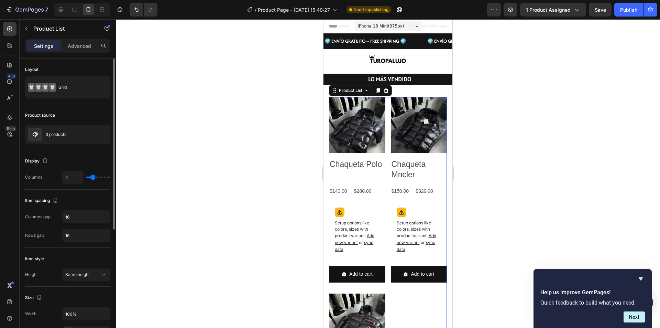
type input "1"
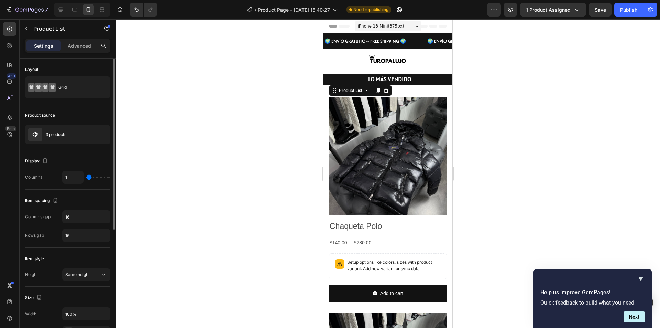
type input "2"
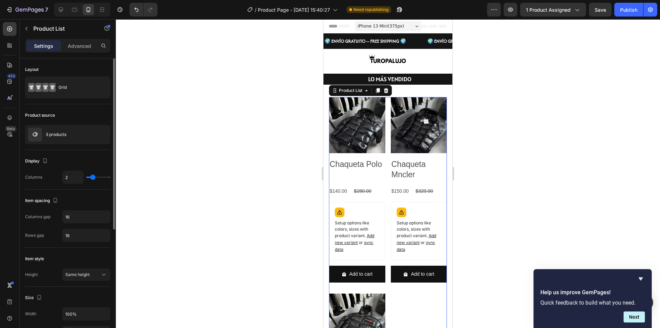
type input "3"
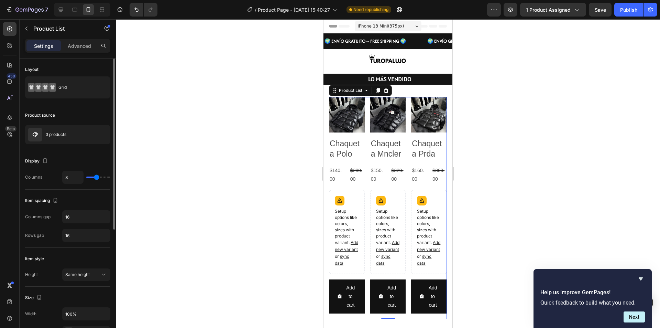
drag, startPoint x: 92, startPoint y: 178, endPoint x: 96, endPoint y: 179, distance: 3.9
type input "3"
click at [96, 178] on input "range" at bounding box center [98, 176] width 24 height 1
click at [347, 233] on p "Setup options like colors, sizes with product variant. Add new variant or sync …" at bounding box center [347, 237] width 24 height 58
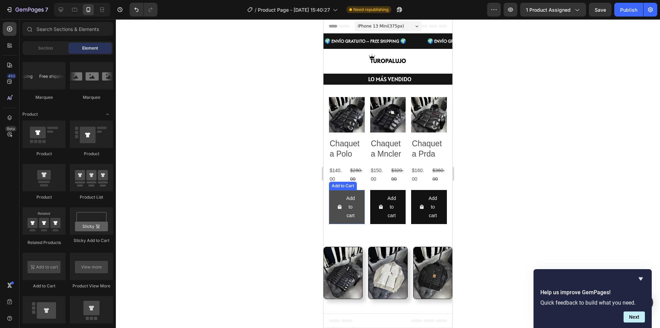
click at [333, 194] on button "Add to cart" at bounding box center [347, 207] width 36 height 34
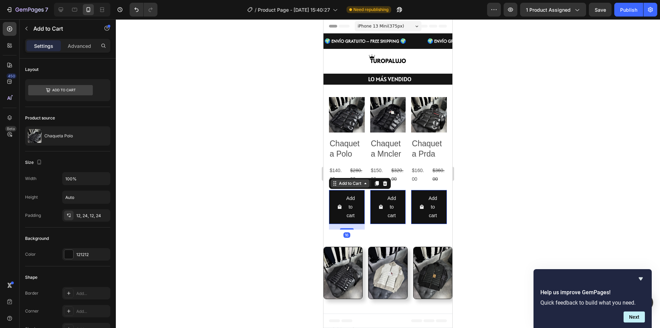
click at [359, 183] on div "Add to Cart" at bounding box center [350, 183] width 25 height 6
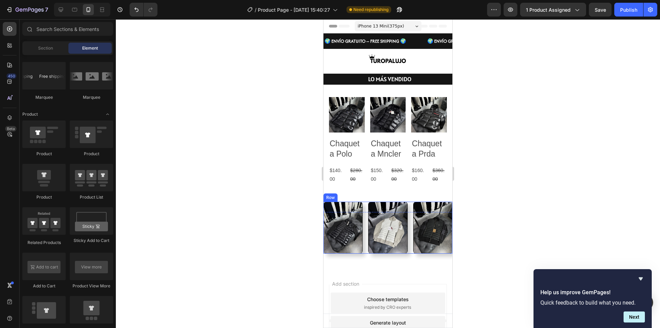
click at [366, 204] on div "Image Image Image Row" at bounding box center [388, 228] width 129 height 52
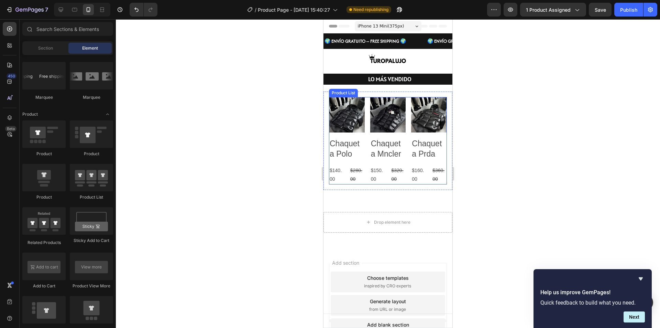
click at [354, 148] on h2 "Chaqueta Polo" at bounding box center [347, 149] width 36 height 22
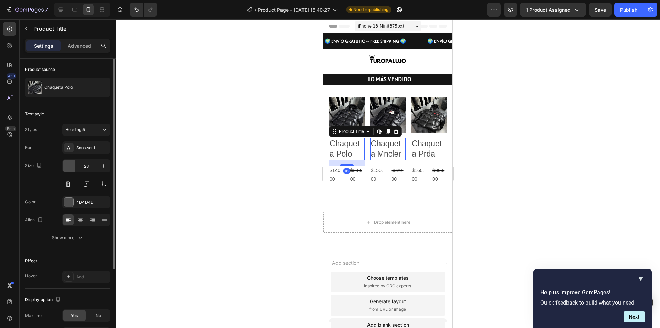
click at [72, 165] on icon "button" at bounding box center [68, 165] width 7 height 7
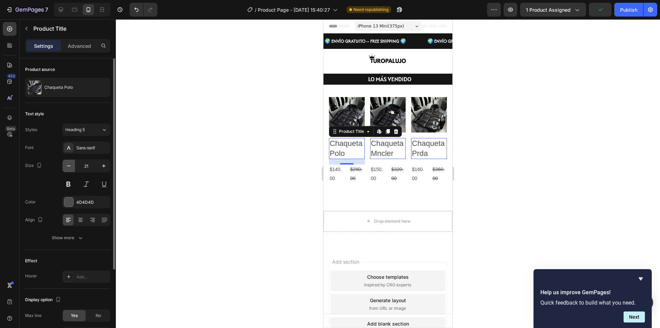
click at [72, 165] on icon "button" at bounding box center [68, 165] width 7 height 7
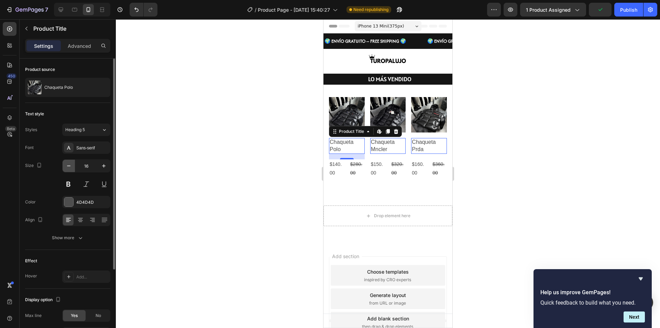
click at [72, 165] on icon "button" at bounding box center [68, 165] width 7 height 7
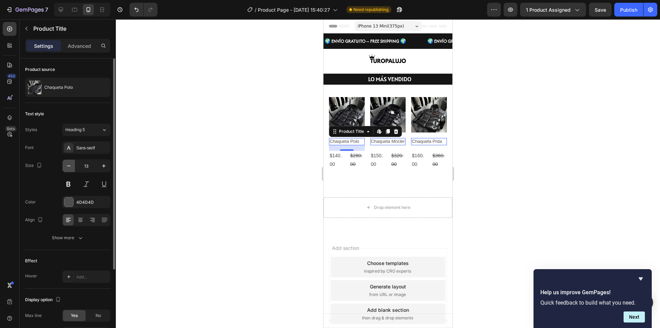
click at [72, 165] on icon "button" at bounding box center [68, 165] width 7 height 7
click at [101, 164] on icon "button" at bounding box center [103, 165] width 7 height 7
click at [83, 220] on icon at bounding box center [80, 219] width 7 height 7
click at [71, 185] on button at bounding box center [68, 184] width 12 height 12
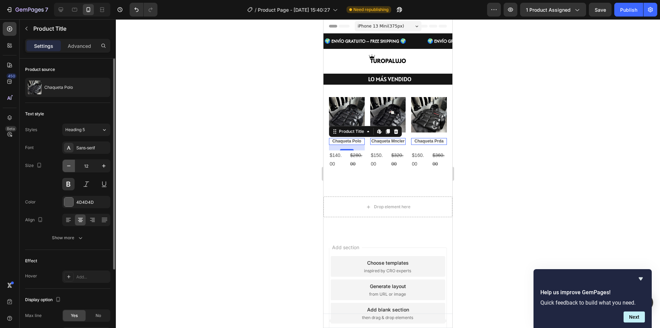
click at [71, 168] on icon "button" at bounding box center [68, 165] width 7 height 7
type input "11"
click at [606, 132] on div at bounding box center [388, 173] width 544 height 309
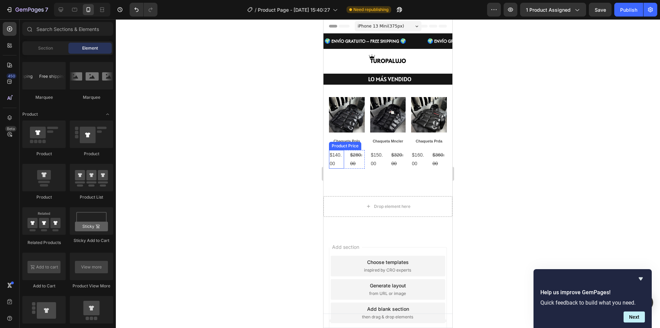
click at [332, 159] on div "$140.00" at bounding box center [336, 159] width 15 height 19
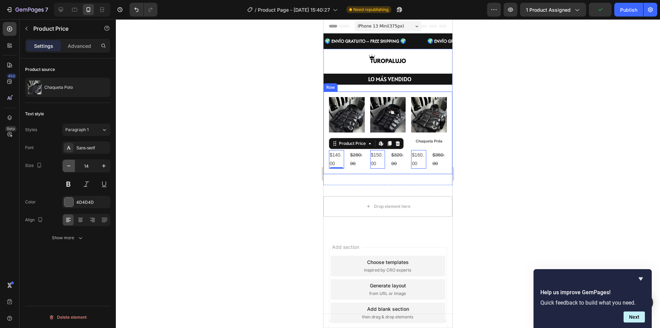
click at [63, 165] on button "button" at bounding box center [69, 166] width 12 height 12
click at [65, 164] on button "button" at bounding box center [69, 166] width 12 height 12
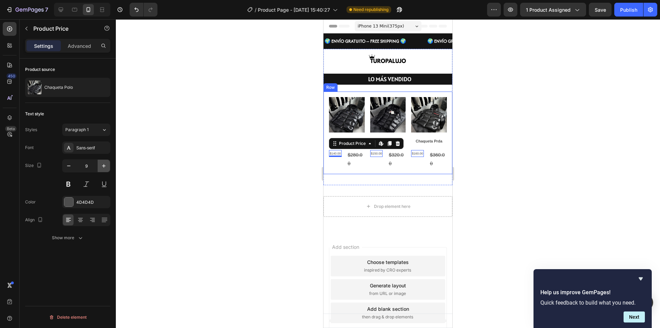
click at [107, 164] on icon "button" at bounding box center [103, 165] width 7 height 7
type input "10"
click at [359, 158] on div "$280.00" at bounding box center [356, 159] width 17 height 19
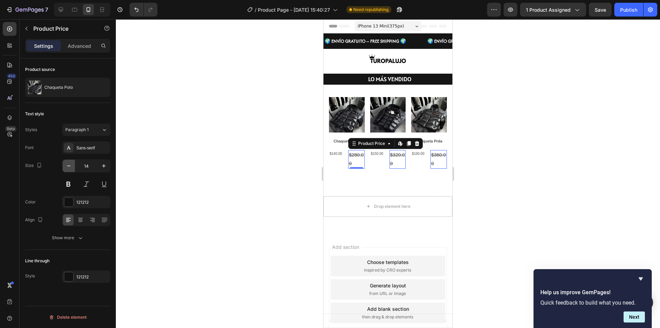
click at [73, 166] on button "button" at bounding box center [69, 166] width 12 height 12
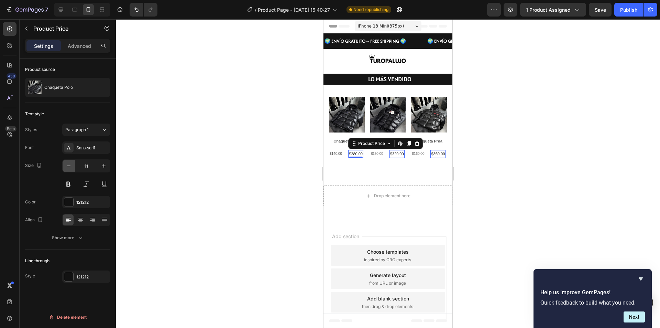
click at [73, 166] on button "button" at bounding box center [69, 166] width 12 height 12
type input "10"
click at [522, 157] on div at bounding box center [388, 173] width 544 height 309
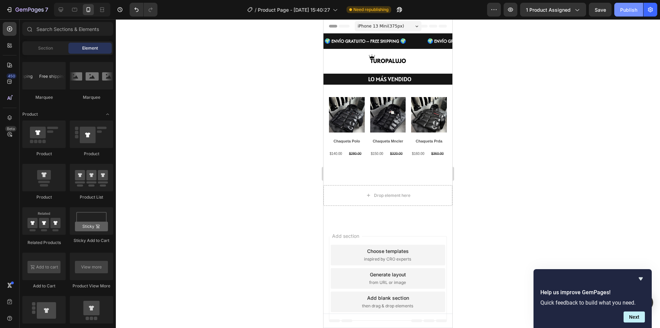
click at [633, 7] on div "Publish" at bounding box center [628, 9] width 17 height 7
click at [624, 10] on div "Publish" at bounding box center [628, 9] width 17 height 7
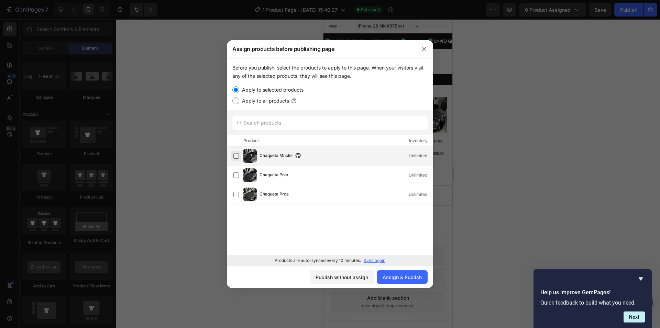
click at [238, 155] on label at bounding box center [237, 156] width 6 height 6
click at [239, 178] on label at bounding box center [237, 175] width 6 height 6
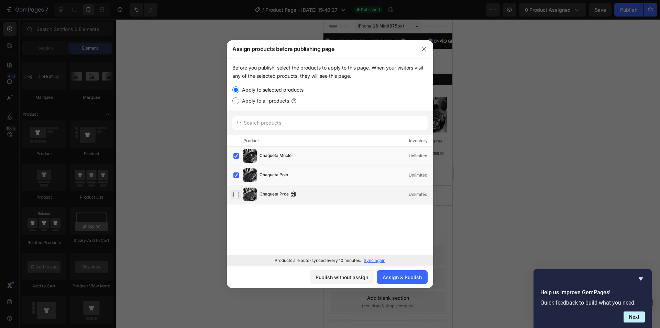
click at [237, 196] on label at bounding box center [237, 195] width 6 height 6
click at [403, 276] on div "Assign & Publish" at bounding box center [402, 276] width 39 height 7
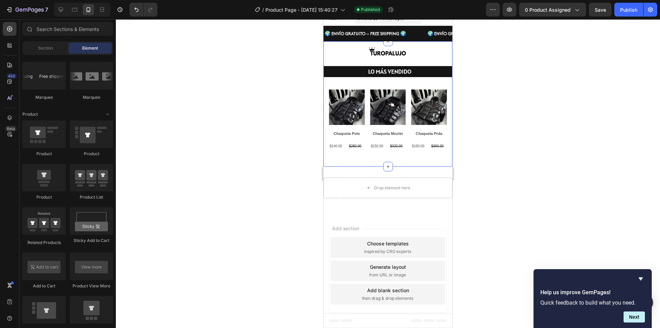
scroll to position [0, 0]
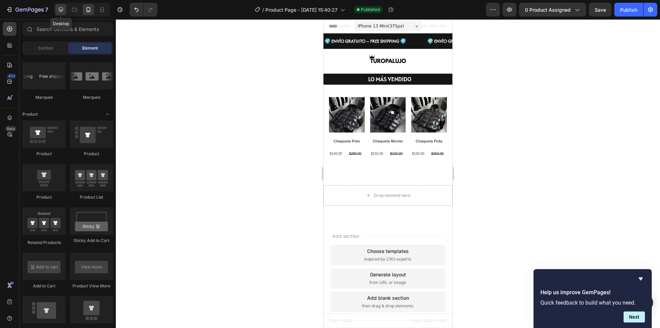
click at [58, 10] on icon at bounding box center [60, 9] width 7 height 7
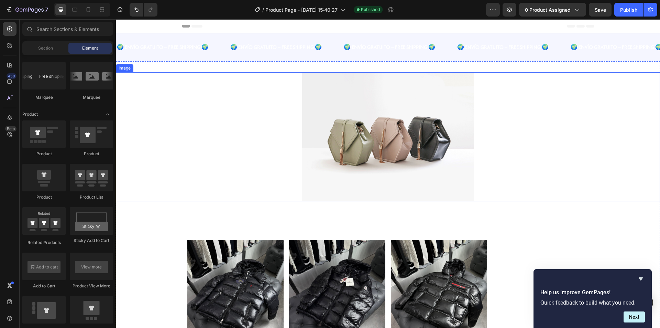
click at [379, 137] on img at bounding box center [388, 136] width 172 height 129
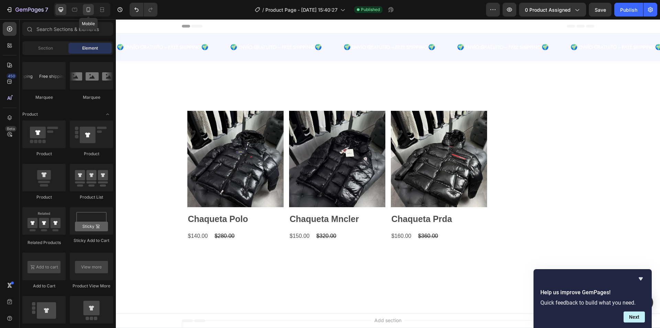
click at [91, 9] on icon at bounding box center [88, 9] width 7 height 7
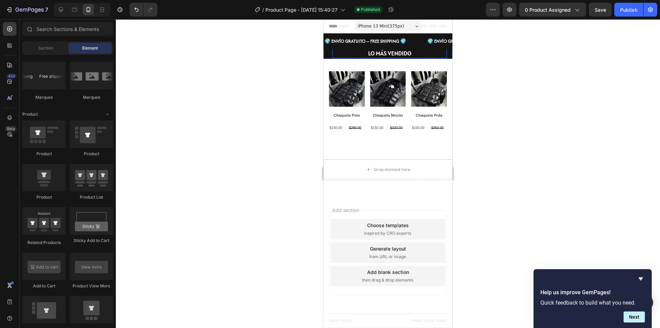
click at [424, 54] on p "LO MÁS VENDIDO" at bounding box center [389, 53] width 113 height 8
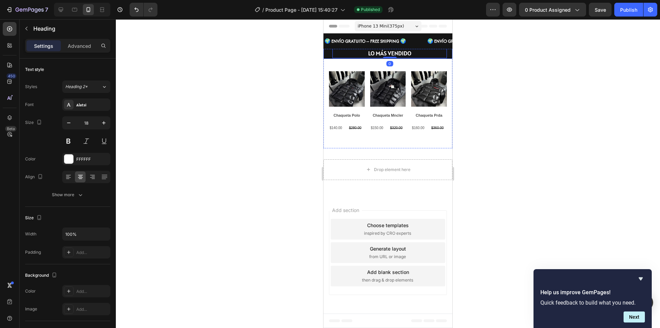
click at [450, 57] on div "LO MÁS VENDIDO Heading 0 Row" at bounding box center [388, 53] width 129 height 11
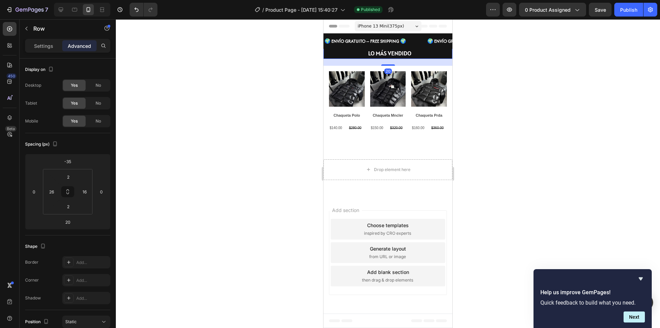
click at [445, 53] on p "LO MÁS VENDIDO" at bounding box center [389, 53] width 113 height 8
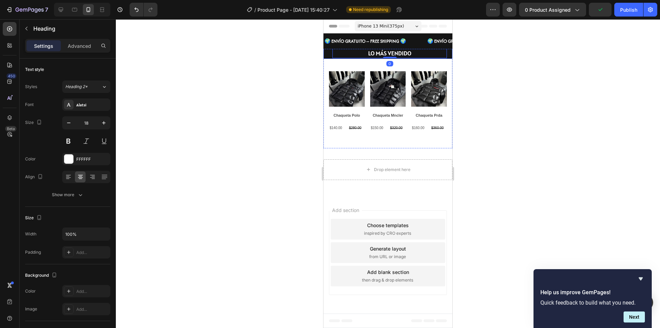
click at [451, 54] on div "LO MÁS VENDIDO Heading 0 Row" at bounding box center [388, 53] width 129 height 11
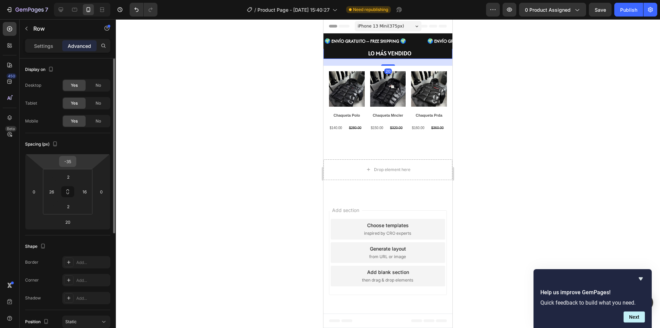
click at [71, 162] on input "-35" at bounding box center [68, 161] width 14 height 10
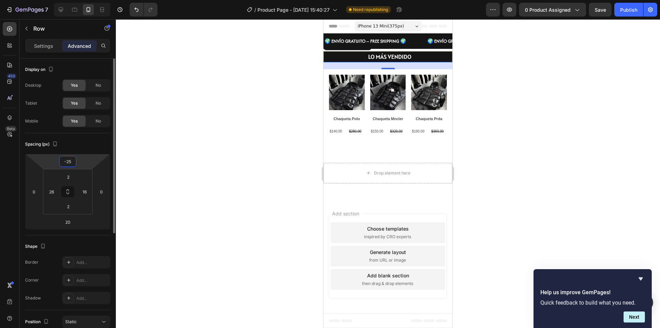
type input "-2"
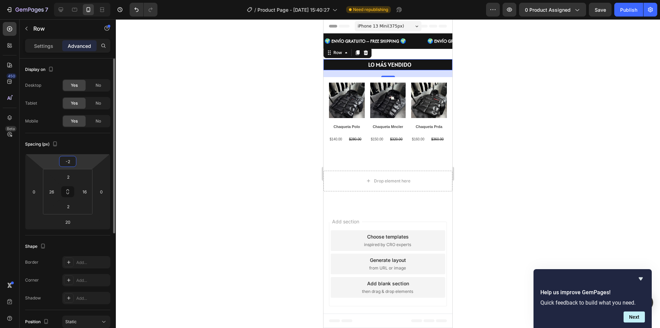
type input "-20"
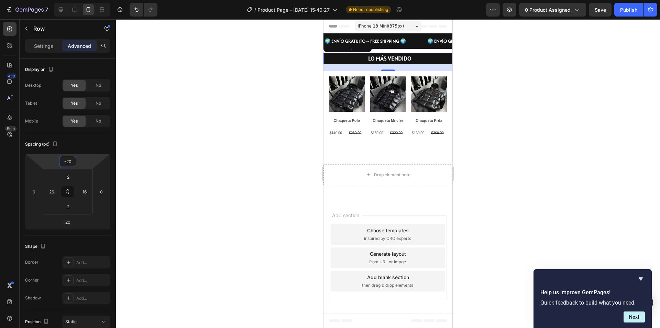
click at [523, 64] on div at bounding box center [388, 173] width 544 height 309
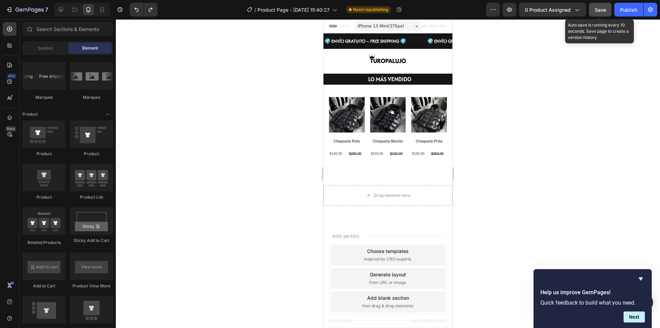
click at [602, 7] on span "Save" at bounding box center [600, 10] width 11 height 6
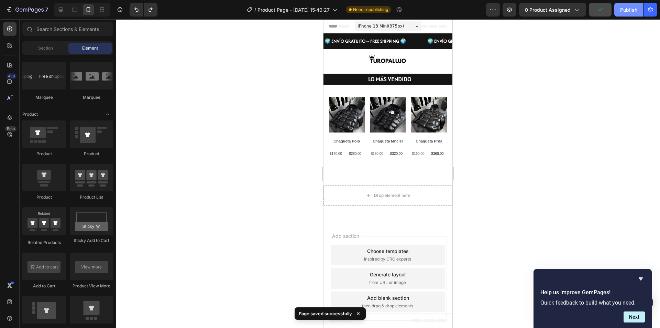
click at [618, 10] on button "Publish" at bounding box center [629, 10] width 29 height 14
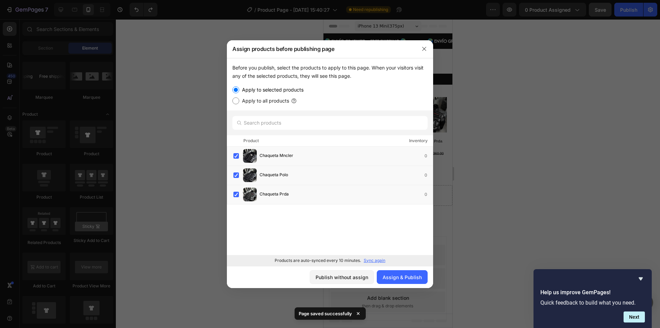
click at [282, 100] on label "Apply to all products" at bounding box center [264, 101] width 50 height 8
click at [239, 100] on input "Apply to all products" at bounding box center [236, 100] width 7 height 7
radio input "true"
click at [399, 276] on div "Assign & Publish" at bounding box center [402, 276] width 39 height 7
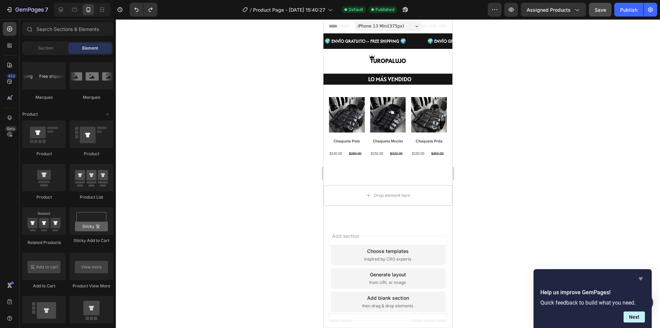
click at [640, 276] on icon "Hide survey" at bounding box center [641, 278] width 8 height 8
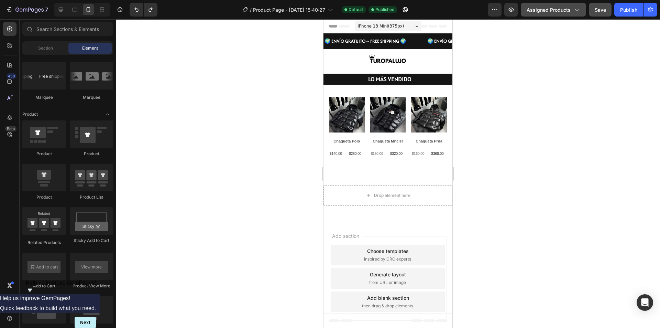
click at [571, 9] on span "Assigned Products" at bounding box center [549, 9] width 44 height 7
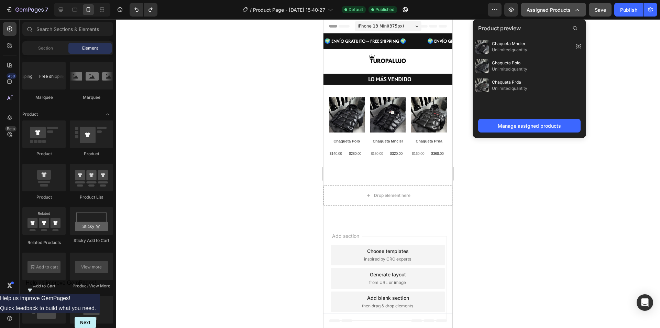
click at [571, 9] on span "Assigned Products" at bounding box center [549, 9] width 44 height 7
